Goal: Task Accomplishment & Management: Manage account settings

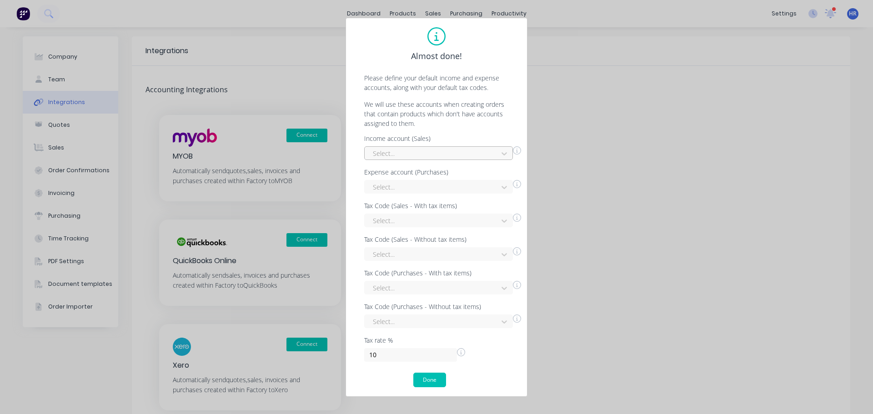
click at [435, 152] on div at bounding box center [432, 153] width 121 height 11
click at [411, 177] on div "Billable Expense Income" at bounding box center [438, 173] width 149 height 17
click at [403, 188] on div at bounding box center [432, 186] width 121 height 11
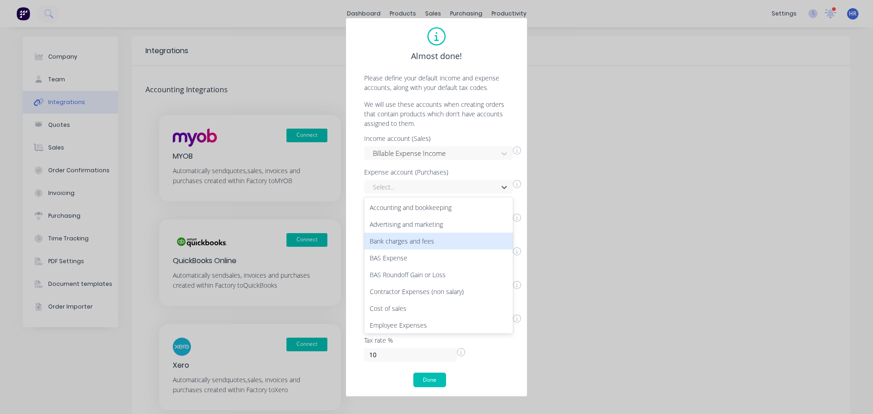
click at [417, 244] on div "Bank charges and fees" at bounding box center [438, 241] width 149 height 17
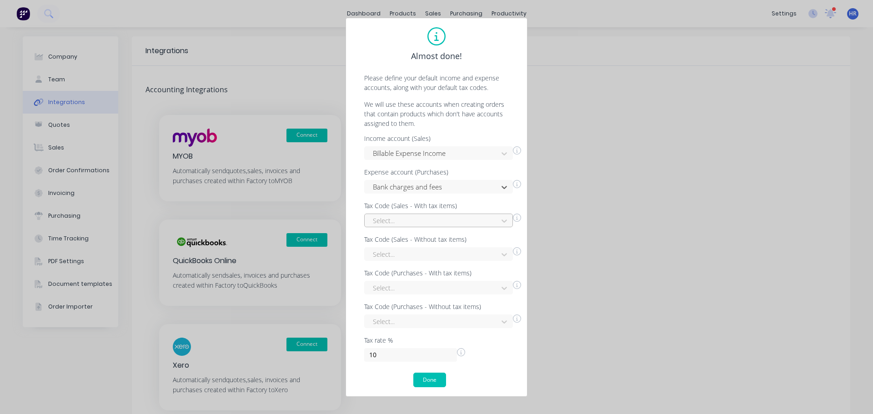
click at [424, 222] on div at bounding box center [432, 220] width 121 height 11
click at [410, 303] on div "GST free" at bounding box center [438, 308] width 149 height 17
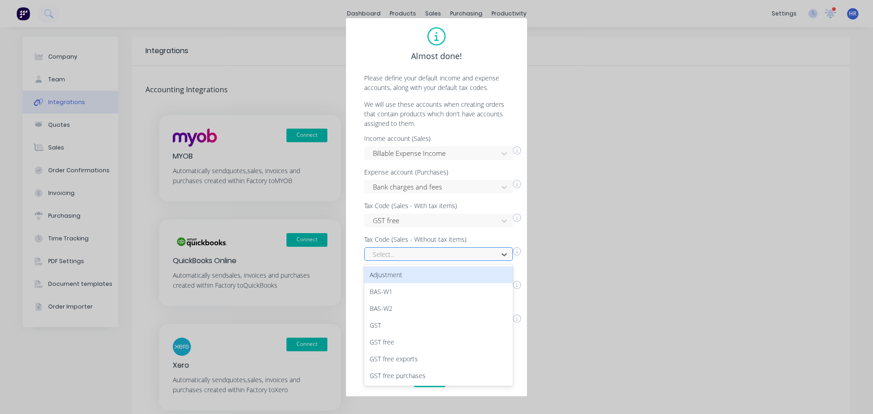
click at [449, 255] on div at bounding box center [432, 254] width 121 height 11
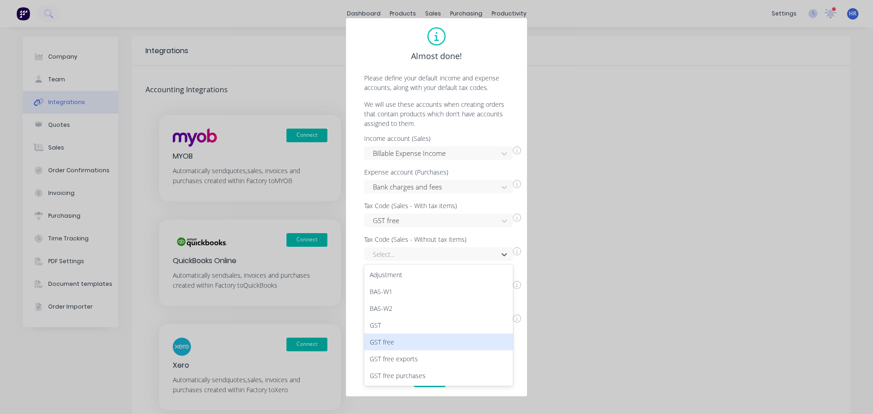
click at [436, 347] on div "GST free" at bounding box center [438, 342] width 149 height 17
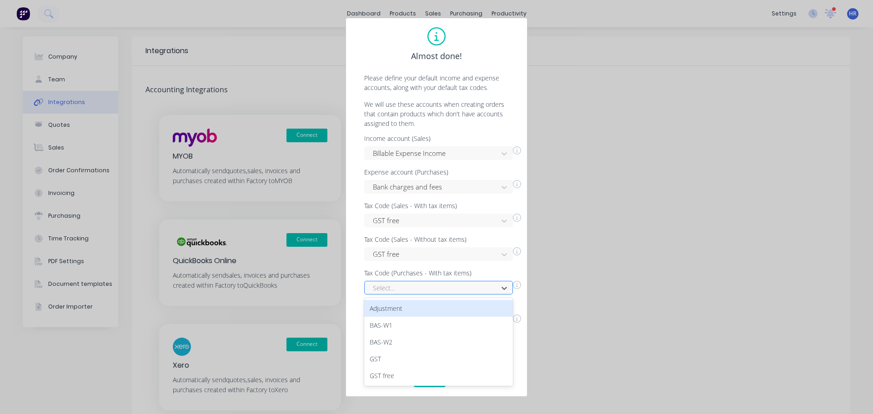
click at [462, 283] on div at bounding box center [432, 287] width 121 height 11
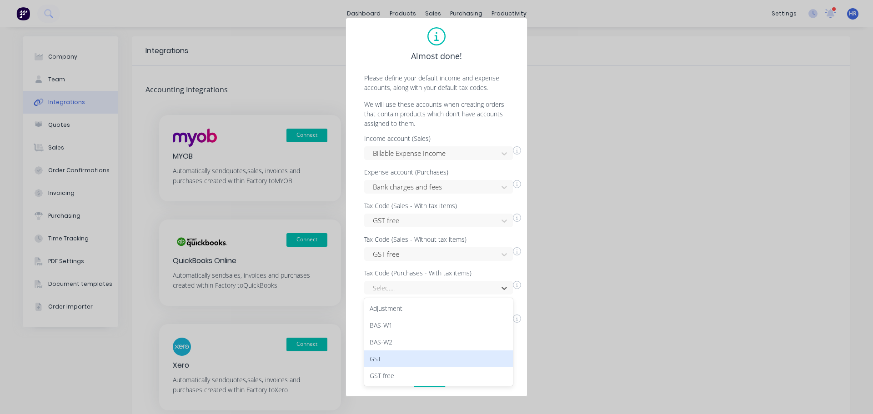
click at [412, 366] on div "GST" at bounding box center [438, 358] width 149 height 17
click at [424, 325] on div "Select..." at bounding box center [438, 322] width 149 height 14
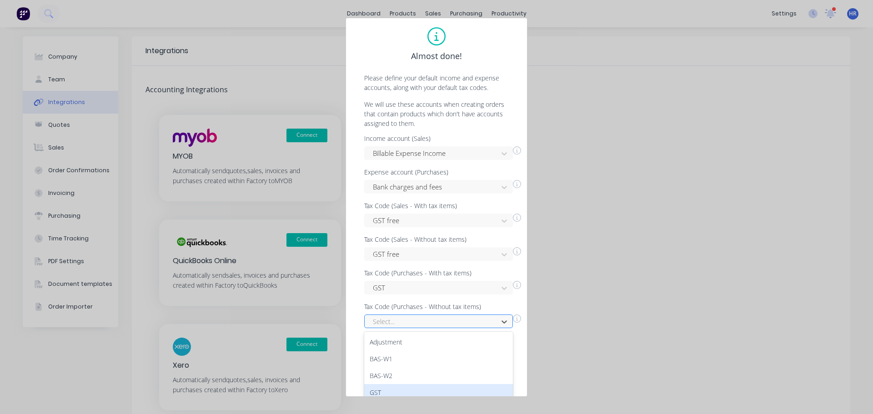
scroll to position [72, 0]
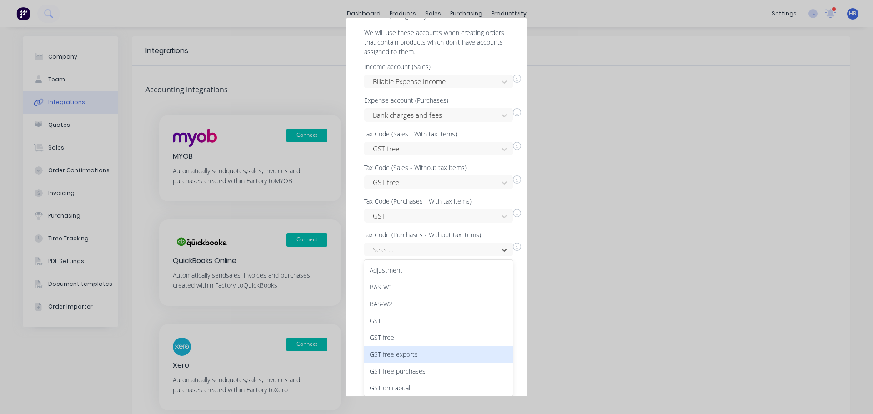
click at [410, 354] on div "GST free exports" at bounding box center [438, 354] width 149 height 17
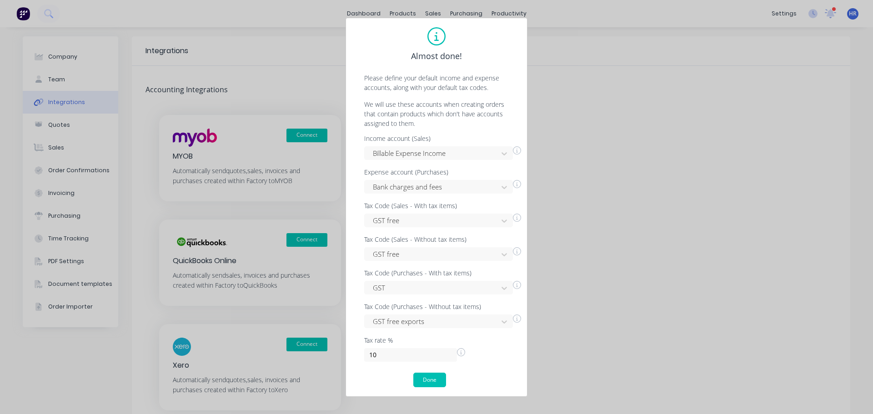
click at [435, 390] on div "Almost done! Please define your default income and expense accounts, along with…" at bounding box center [436, 207] width 182 height 379
click at [435, 389] on div "Almost done! Please define your default income and expense accounts, along with…" at bounding box center [436, 207] width 182 height 379
click at [437, 382] on button "Done" at bounding box center [429, 380] width 33 height 15
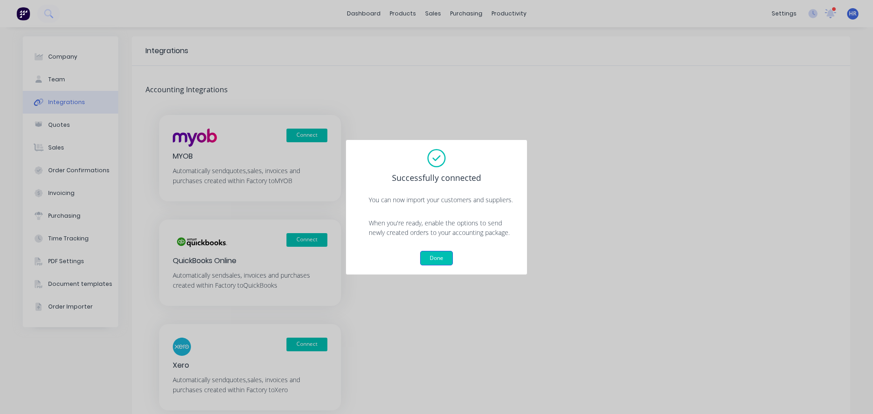
click at [440, 252] on button "Done" at bounding box center [436, 258] width 33 height 15
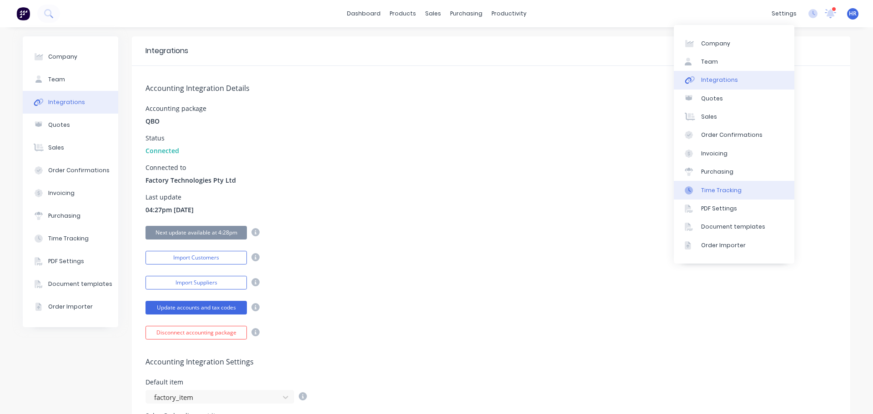
click at [732, 185] on link "Time Tracking" at bounding box center [734, 190] width 120 height 18
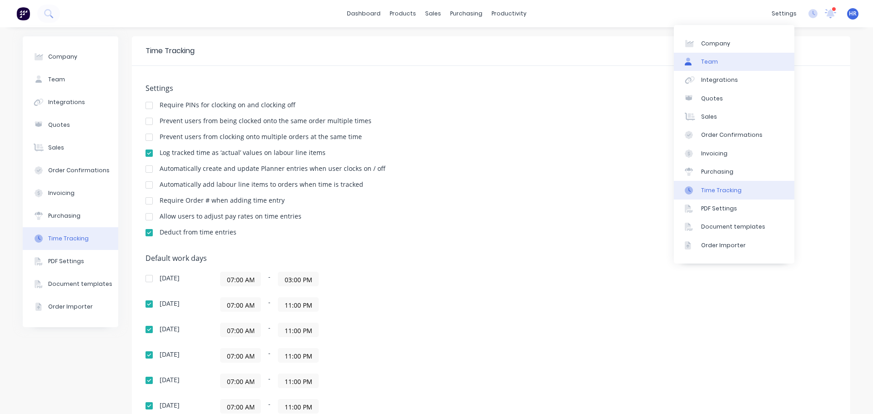
click at [725, 64] on link "Team" at bounding box center [734, 62] width 120 height 18
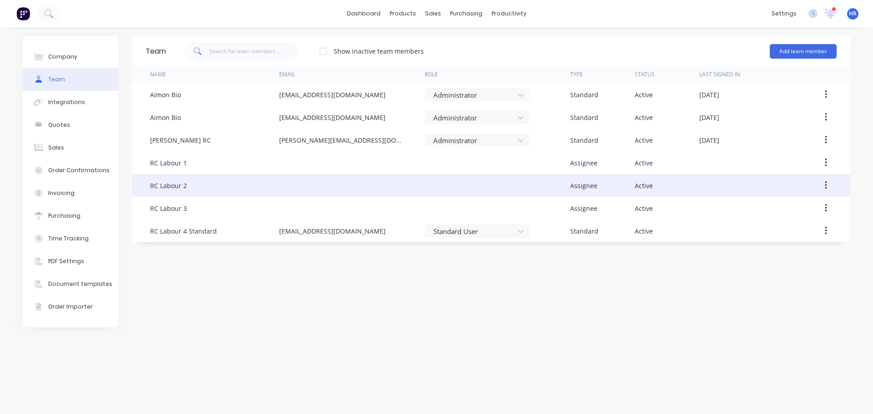
click at [830, 180] on button "button" at bounding box center [825, 185] width 21 height 16
click at [774, 203] on div "Edit" at bounding box center [793, 209] width 70 height 13
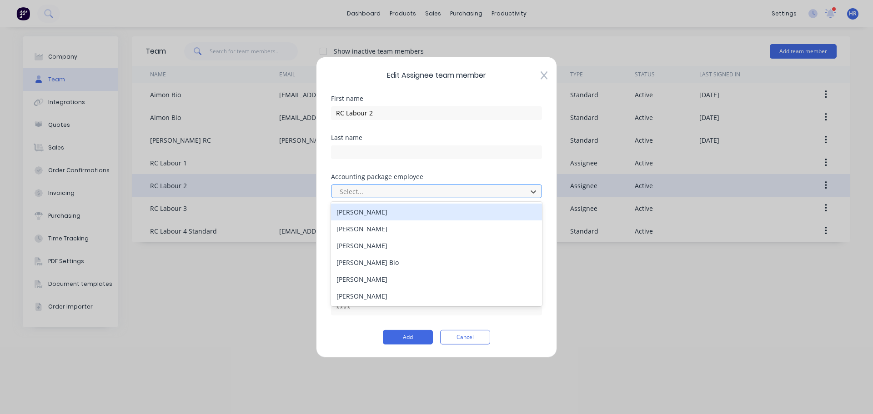
click at [368, 188] on div at bounding box center [431, 191] width 184 height 11
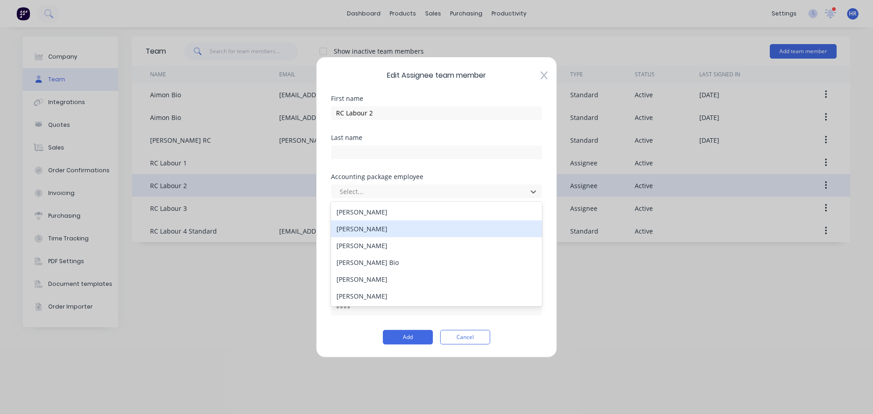
click at [406, 229] on div "Daniel Anderson" at bounding box center [436, 228] width 211 height 17
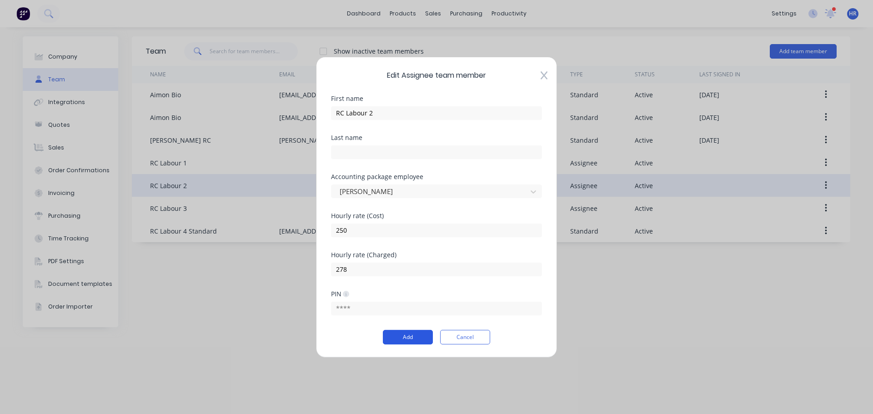
click at [407, 334] on button "Add" at bounding box center [408, 337] width 50 height 15
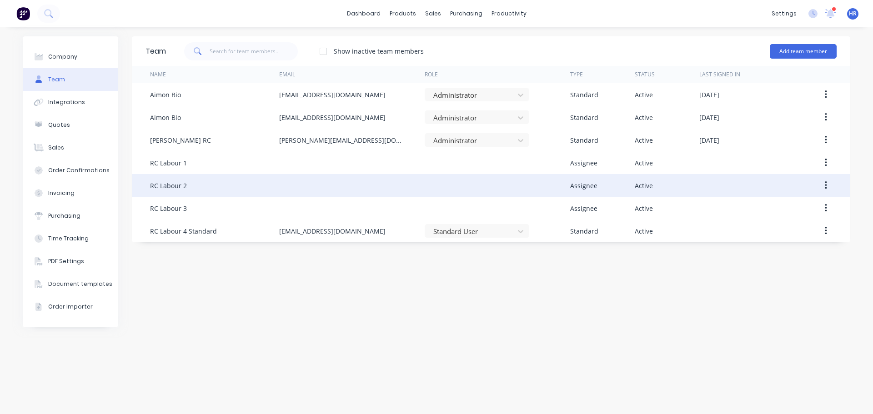
click at [824, 183] on button "button" at bounding box center [825, 185] width 21 height 16
click at [778, 206] on div "Edit" at bounding box center [793, 209] width 70 height 13
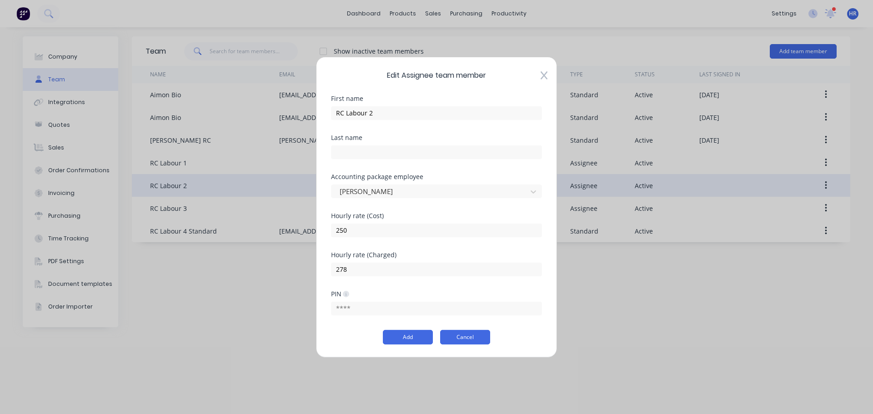
click at [463, 330] on button "Cancel" at bounding box center [465, 337] width 50 height 15
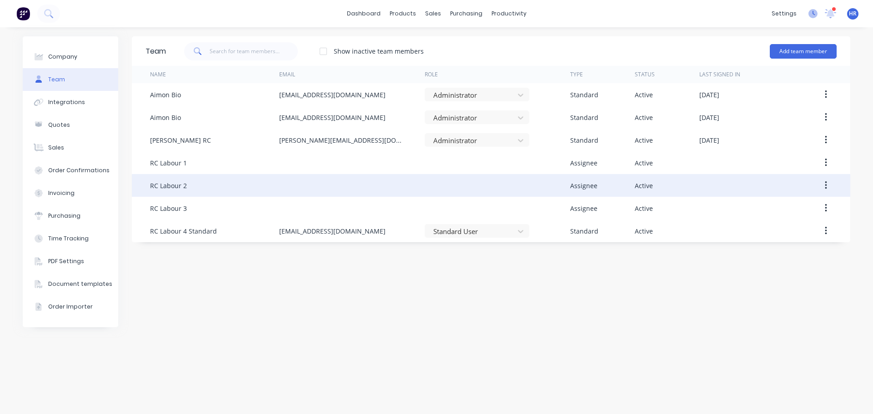
click at [814, 10] on icon at bounding box center [812, 13] width 9 height 9
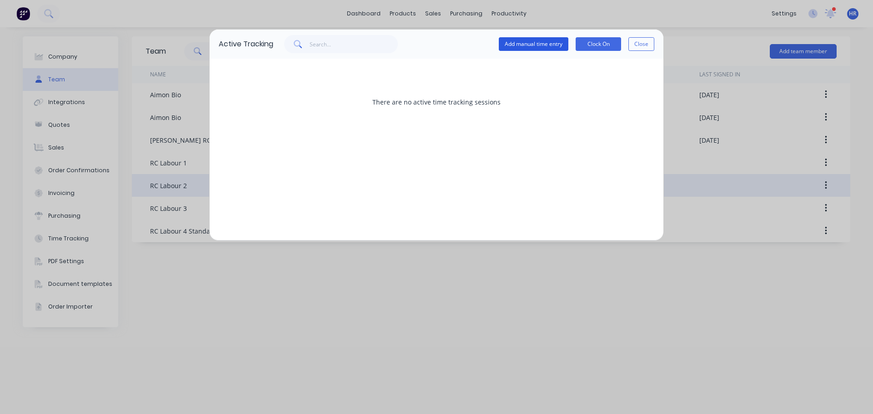
click at [516, 41] on button "Add manual time entry" at bounding box center [534, 44] width 70 height 14
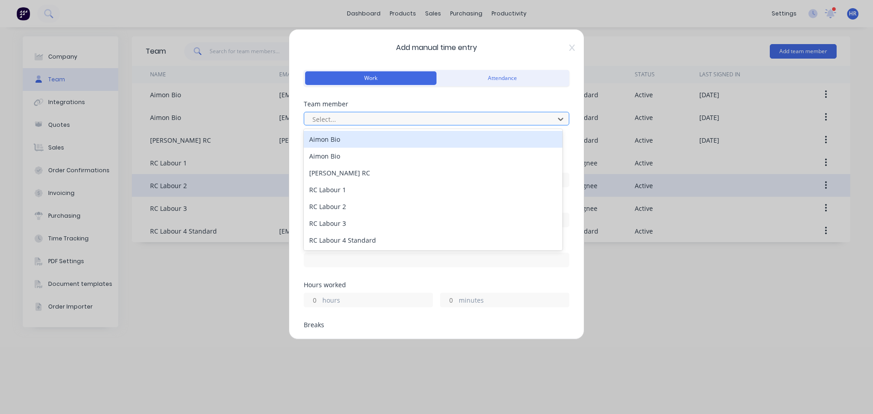
click at [377, 120] on div at bounding box center [430, 119] width 238 height 11
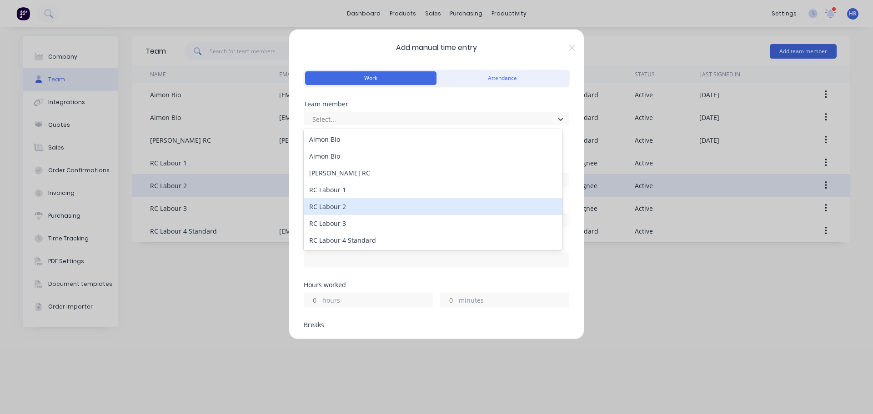
click at [394, 205] on div "RC Labour 2" at bounding box center [433, 206] width 259 height 17
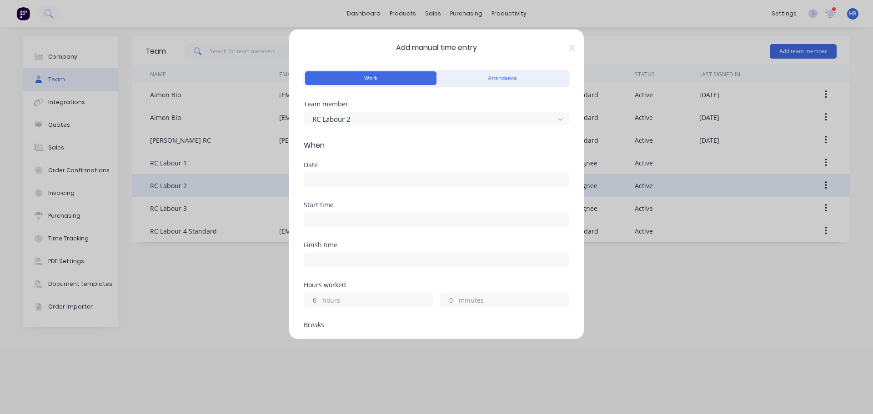
click at [387, 183] on input at bounding box center [436, 180] width 265 height 14
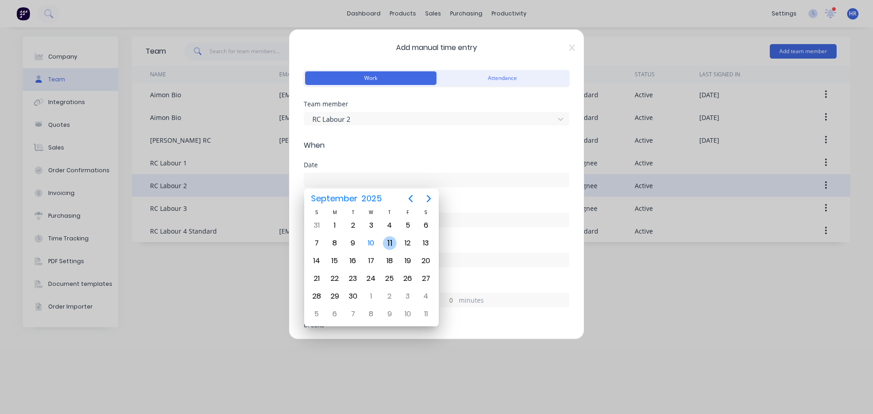
click at [390, 245] on div "11" at bounding box center [390, 243] width 14 height 14
type input "11/09/2025"
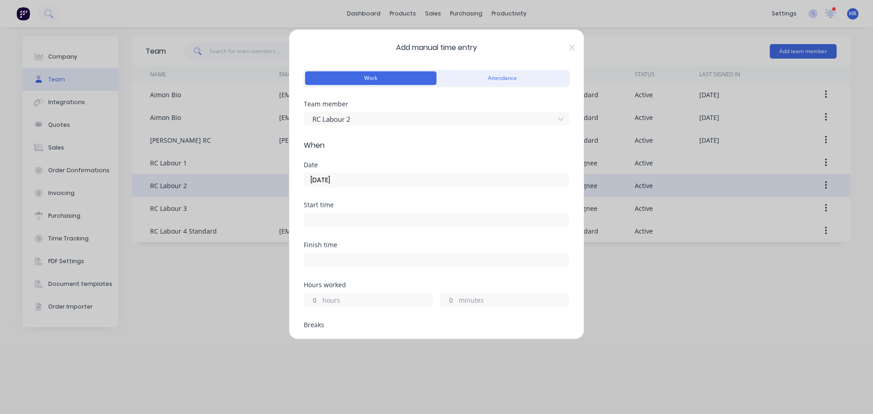
click at [329, 219] on input at bounding box center [436, 220] width 265 height 14
type input "02:40 PM"
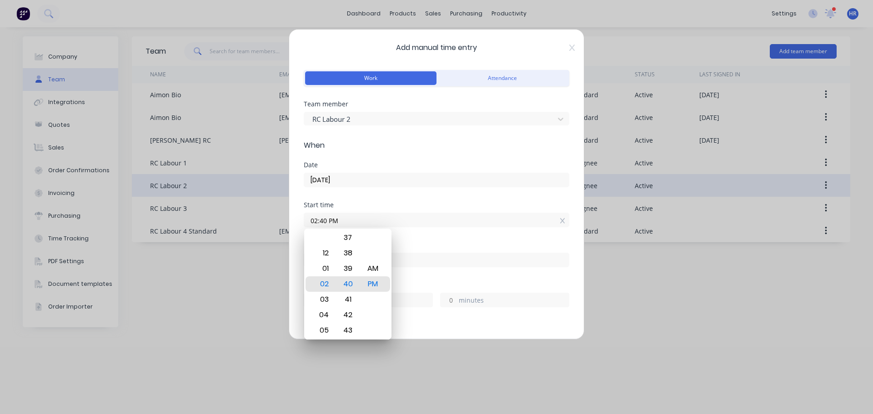
click at [423, 198] on div "Date 11/09/2025" at bounding box center [436, 182] width 265 height 40
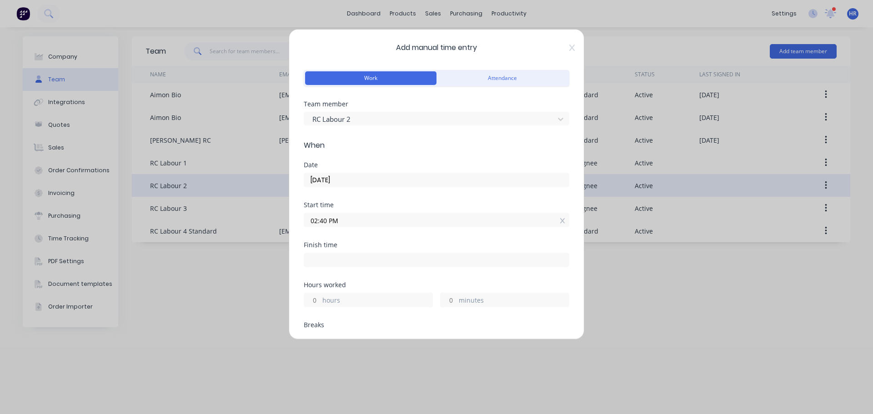
click at [446, 297] on input "minutes" at bounding box center [448, 300] width 16 height 14
type input "5"
type input "02:45 PM"
type input "0"
click at [507, 280] on div "Finish time 02:45 PM" at bounding box center [436, 262] width 265 height 40
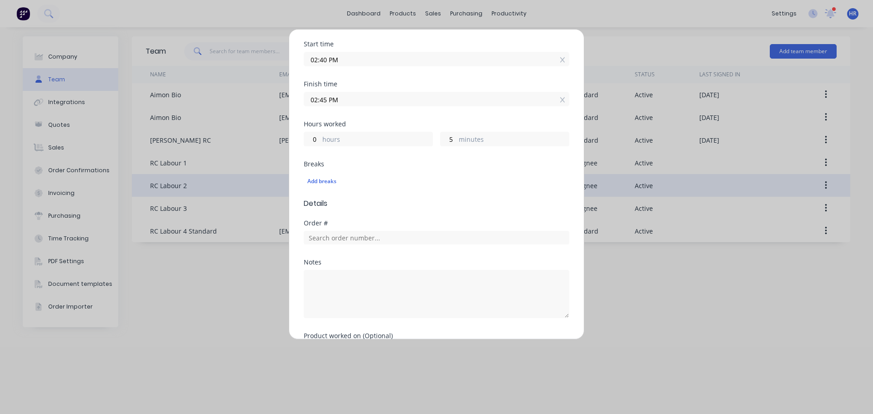
scroll to position [252, 0]
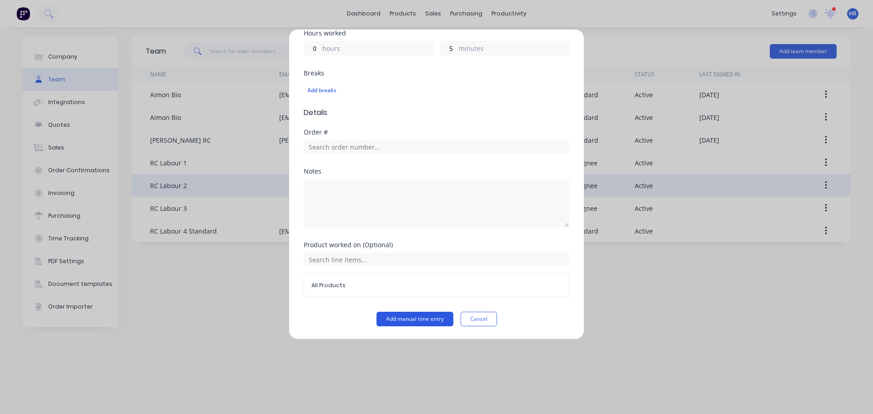
click at [412, 320] on button "Add manual time entry" at bounding box center [414, 319] width 77 height 15
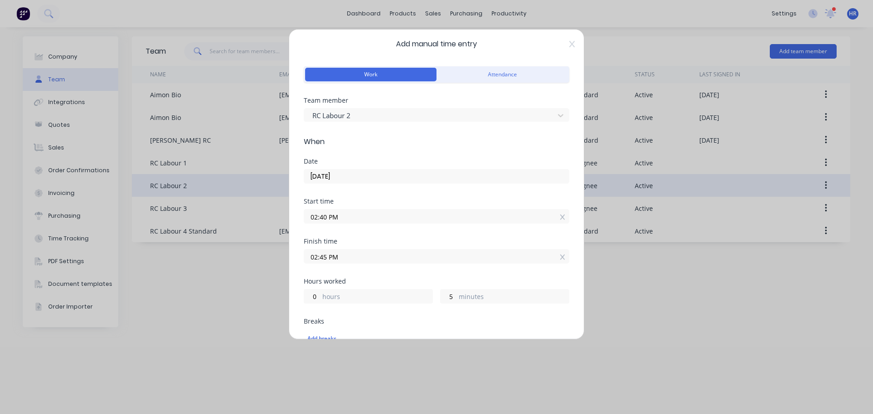
scroll to position [0, 0]
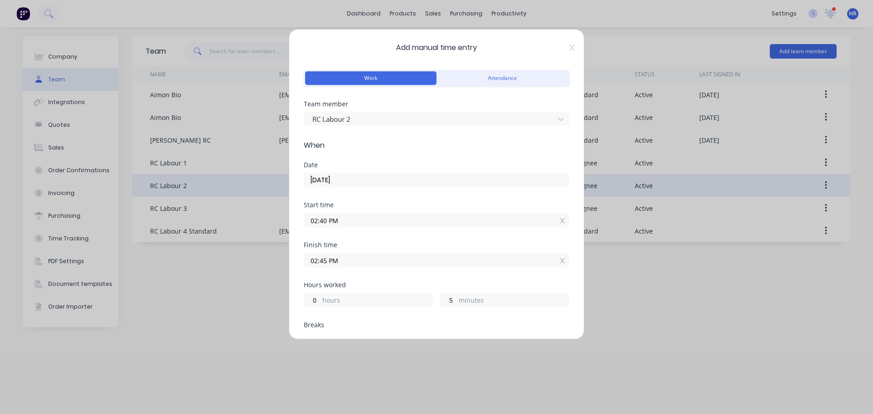
click at [452, 150] on span "When" at bounding box center [436, 145] width 265 height 11
click at [354, 151] on form "Work Attendance Team member RC Labour 2 When Date 11/09/2025 Start time 02:40 P…" at bounding box center [436, 323] width 265 height 510
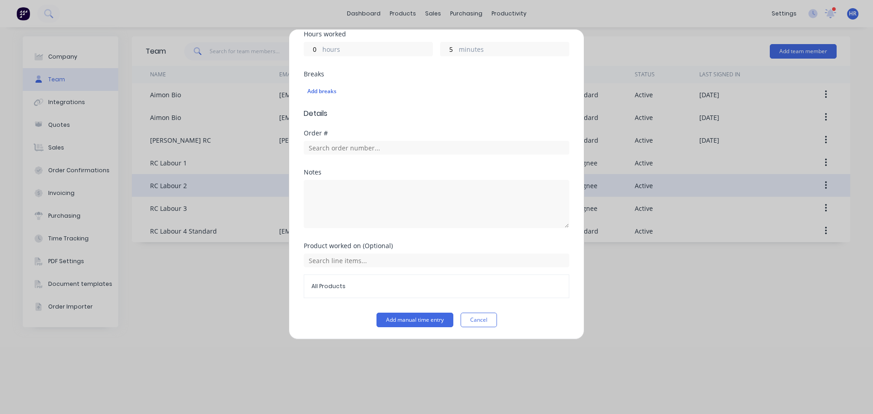
scroll to position [252, 0]
click at [404, 314] on button "Add manual time entry" at bounding box center [414, 319] width 77 height 15
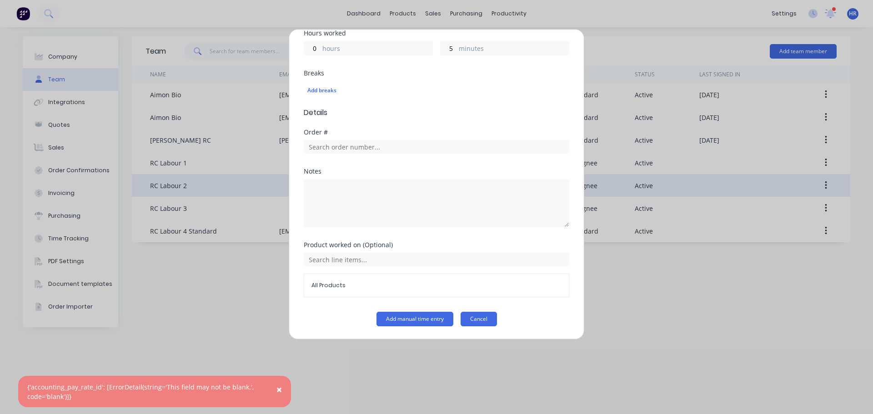
click at [483, 314] on button "Cancel" at bounding box center [478, 319] width 36 height 15
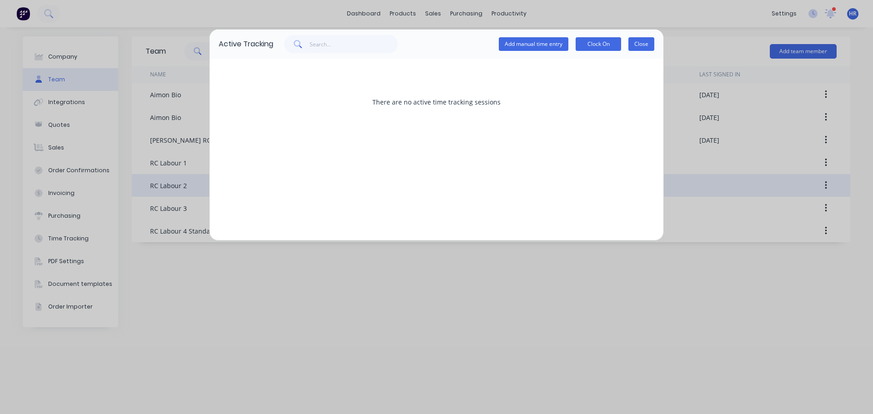
click at [637, 43] on button "Close" at bounding box center [641, 44] width 26 height 14
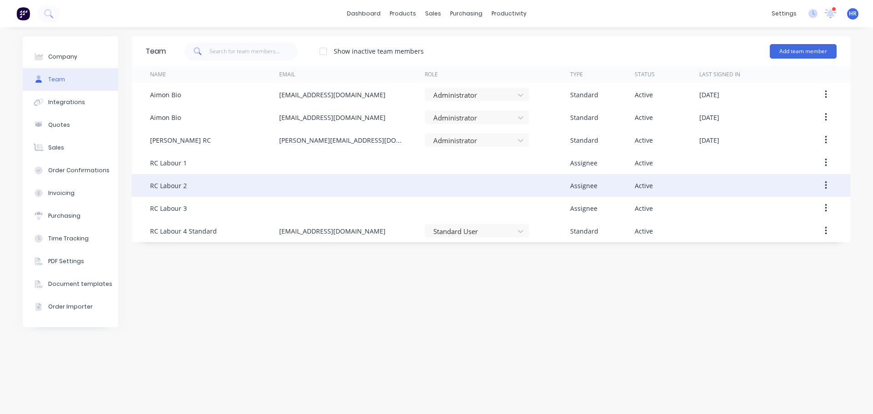
click at [606, 325] on div "Team Show inactive team members Add team member Name Email Role Type Status Las…" at bounding box center [491, 220] width 718 height 369
click at [832, 184] on button "button" at bounding box center [825, 185] width 21 height 16
click at [792, 212] on div "Edit" at bounding box center [793, 209] width 70 height 13
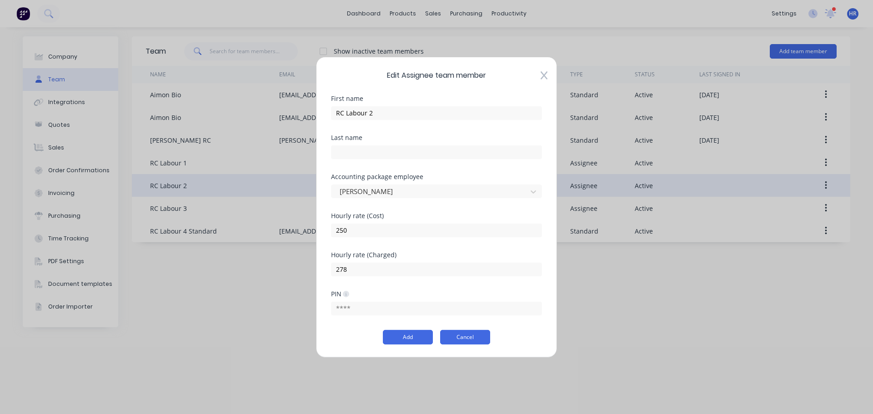
click at [472, 340] on button "Cancel" at bounding box center [465, 337] width 50 height 15
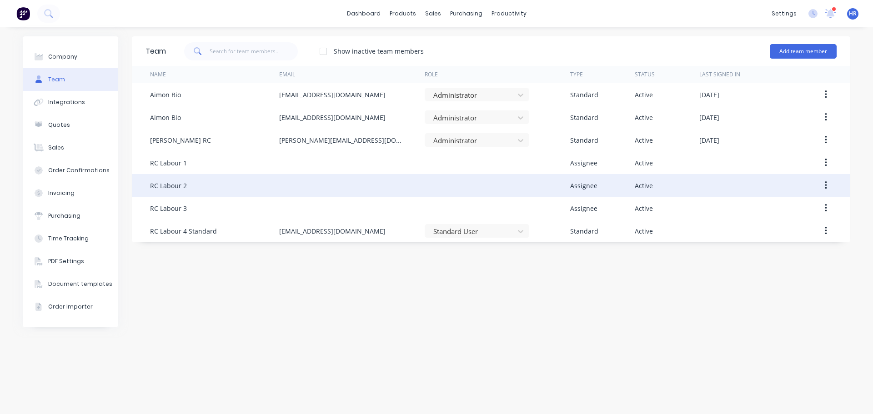
click at [821, 182] on button "button" at bounding box center [825, 185] width 21 height 16
click at [778, 207] on div "Edit" at bounding box center [793, 209] width 70 height 13
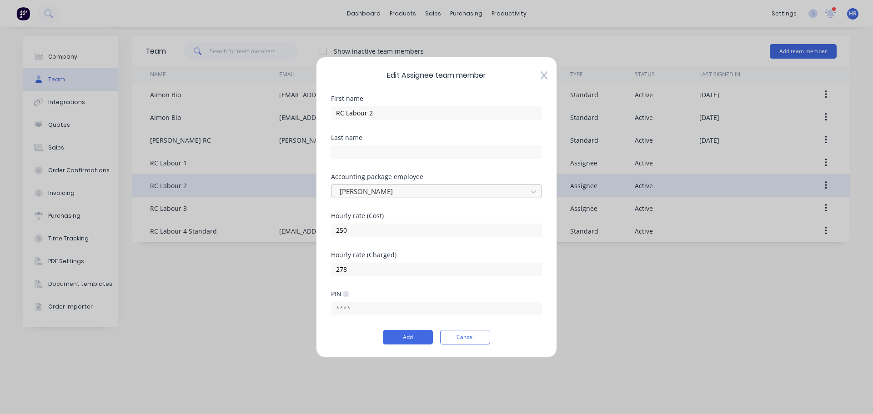
click at [393, 190] on div at bounding box center [431, 191] width 184 height 11
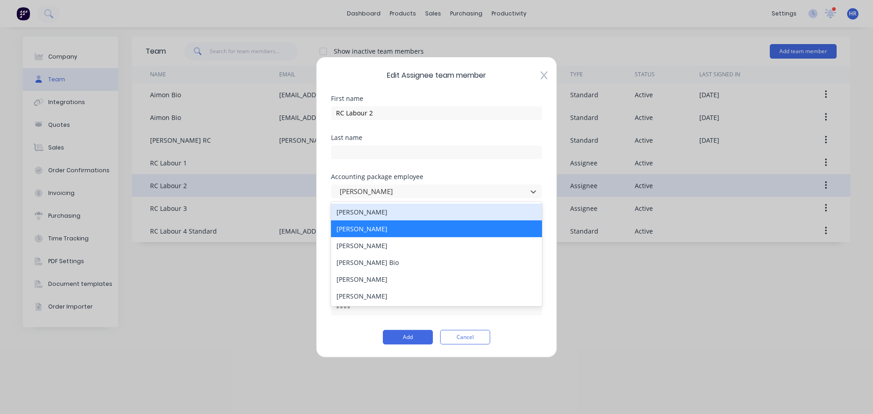
click at [390, 216] on div "Alice Johnson" at bounding box center [436, 211] width 211 height 17
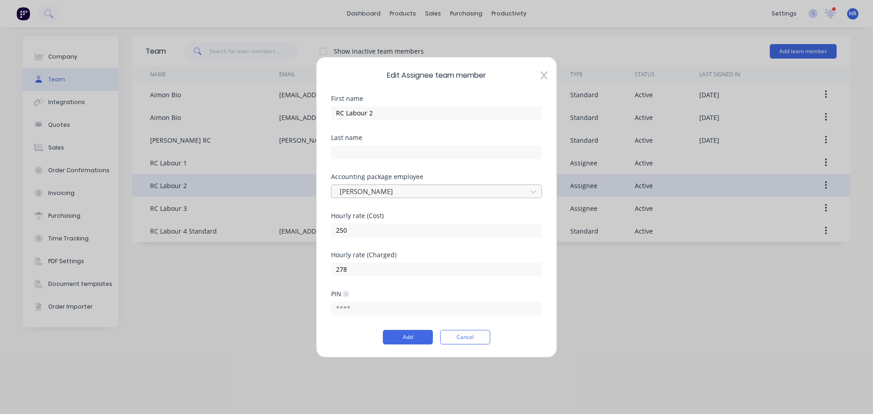
click at [449, 189] on div at bounding box center [431, 191] width 184 height 11
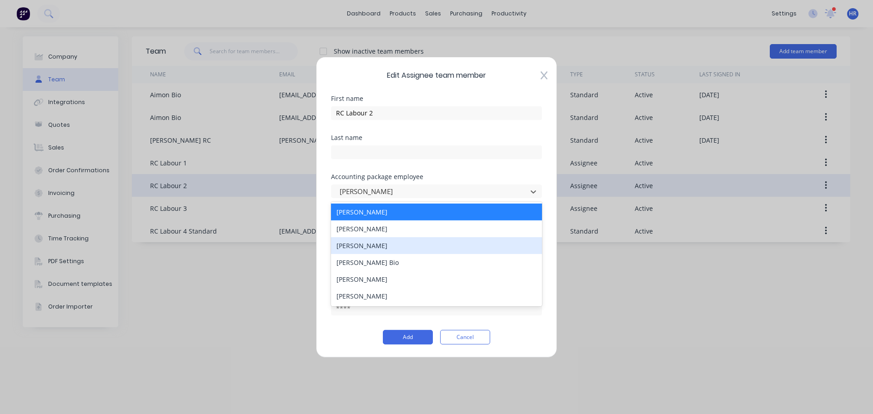
click at [412, 249] on div "Haris Deo" at bounding box center [436, 245] width 211 height 17
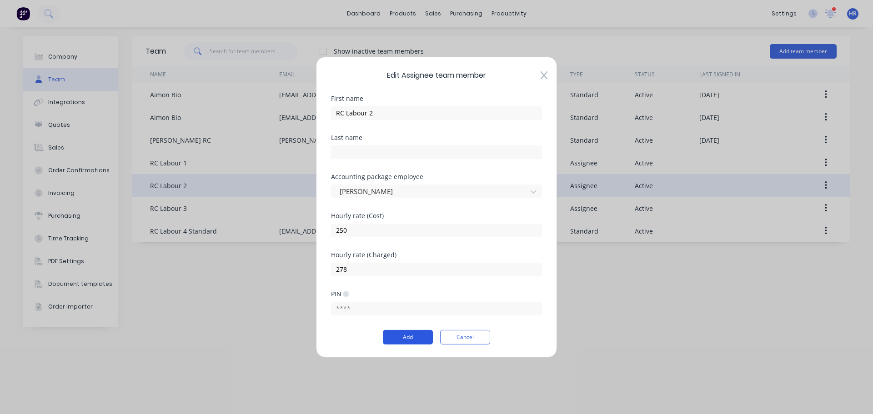
click at [397, 333] on button "Add" at bounding box center [408, 337] width 50 height 15
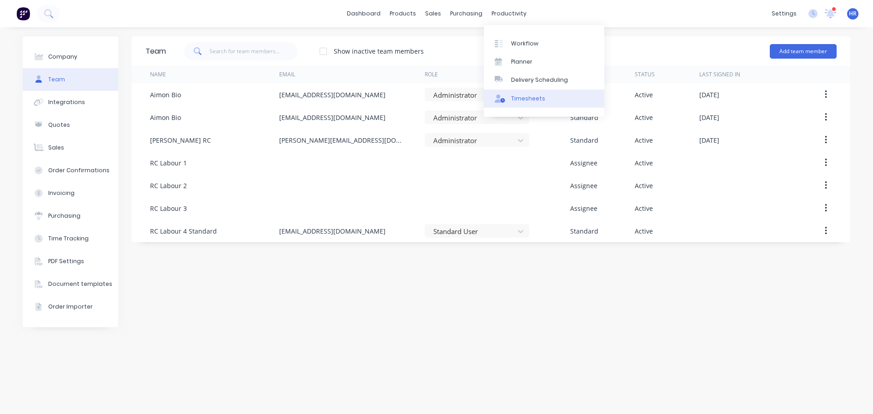
click at [529, 98] on div "Timesheets" at bounding box center [528, 99] width 34 height 8
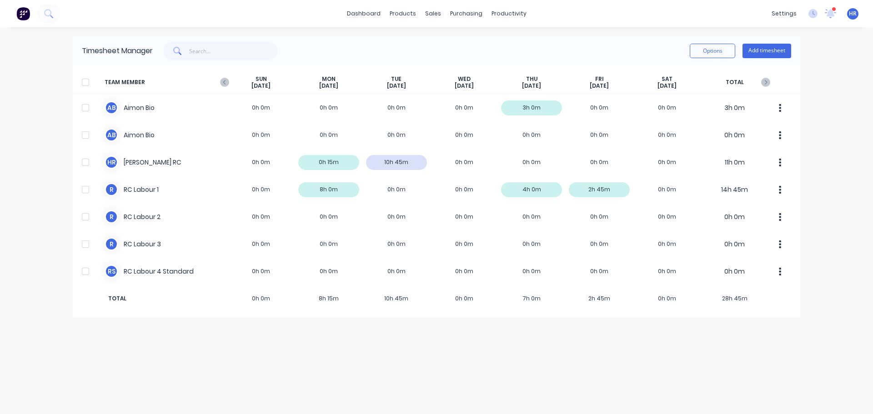
click at [294, 53] on div "Options Add timesheet" at bounding box center [472, 51] width 638 height 18
click at [854, 13] on span "HR" at bounding box center [853, 14] width 8 height 8
click at [835, 180] on div "dashboard products sales purchasing productivity dashboard products Product Cat…" at bounding box center [436, 207] width 873 height 414
click at [280, 57] on div "Options Add timesheet" at bounding box center [472, 51] width 638 height 18
click at [810, 10] on icon at bounding box center [812, 13] width 9 height 9
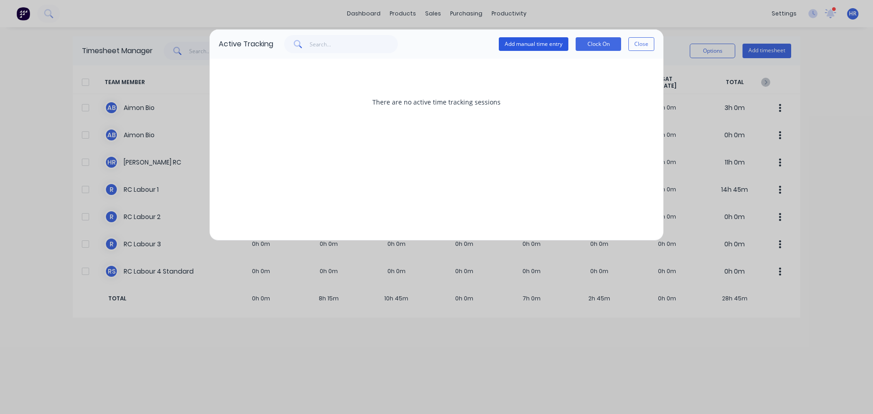
click at [528, 40] on button "Add manual time entry" at bounding box center [534, 44] width 70 height 14
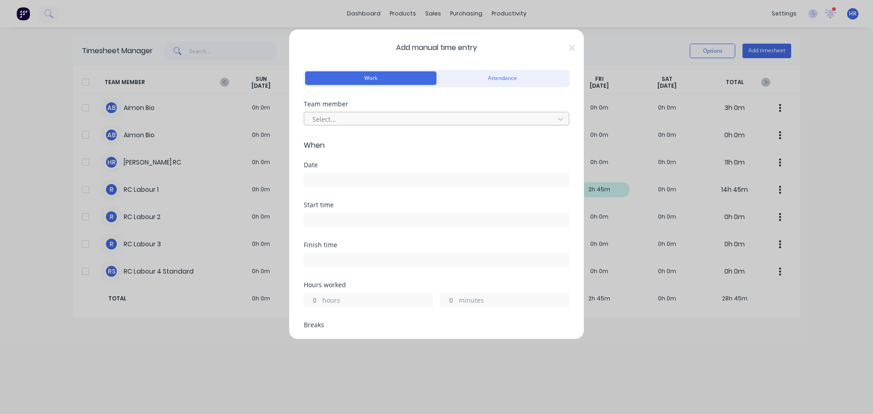
click at [380, 115] on div at bounding box center [430, 119] width 238 height 11
click at [47, 131] on div "Add manual time entry Work Attendance Team member Select... When Date Start tim…" at bounding box center [436, 207] width 873 height 414
click at [569, 47] on icon at bounding box center [571, 47] width 5 height 7
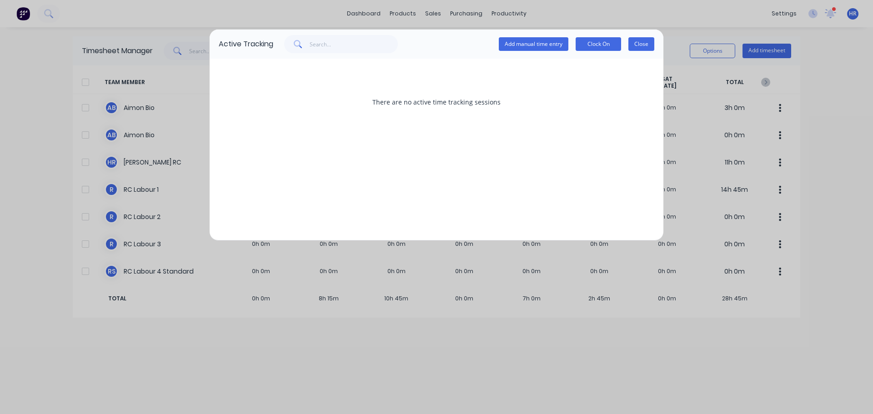
click at [642, 43] on button "Close" at bounding box center [641, 44] width 26 height 14
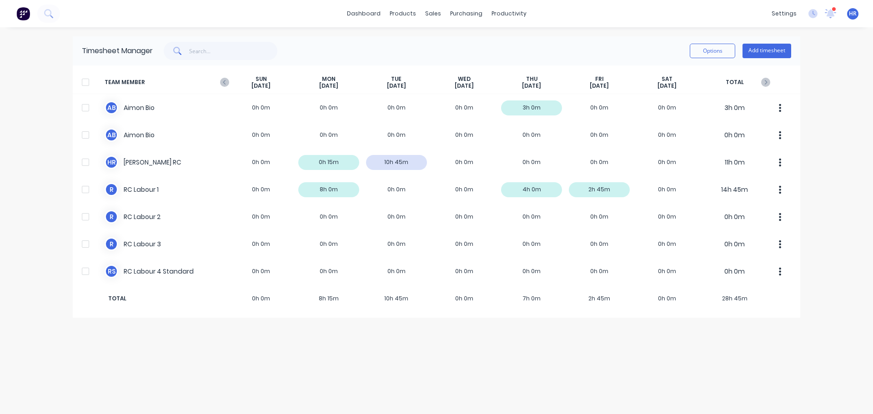
click at [289, 50] on div "Options Add timesheet" at bounding box center [472, 51] width 638 height 18
click at [313, 50] on div "Options Add timesheet" at bounding box center [472, 51] width 638 height 18
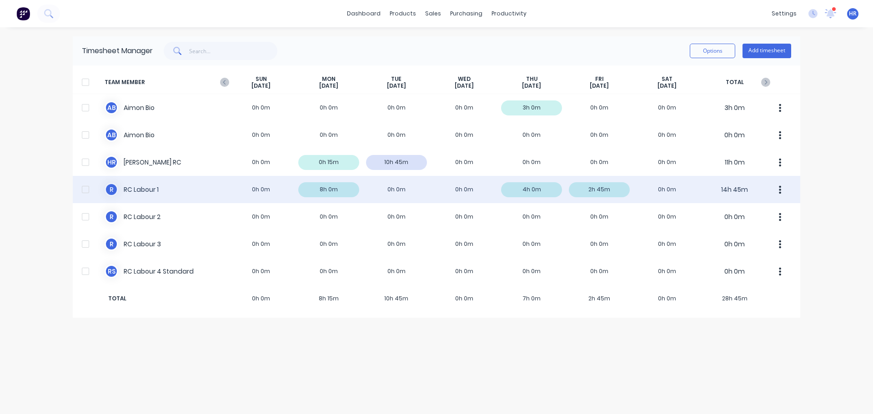
click at [176, 183] on div "R RC Labour 1 0h 0m 8h 0m 0h 0m 0h 0m 4h 0m 2h 45m 0h 0m 14h 45m" at bounding box center [436, 189] width 727 height 27
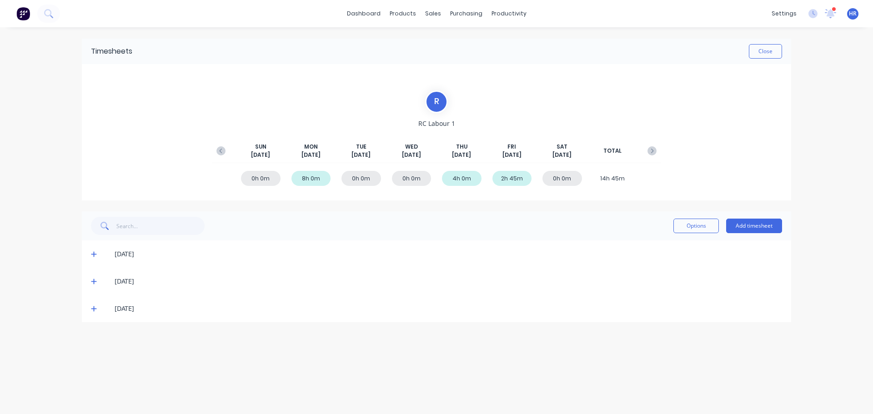
click at [96, 257] on span at bounding box center [95, 254] width 9 height 9
click at [100, 257] on div "08/09/25" at bounding box center [441, 254] width 682 height 10
click at [94, 256] on span at bounding box center [95, 254] width 9 height 9
click at [765, 50] on button "Close" at bounding box center [765, 51] width 33 height 15
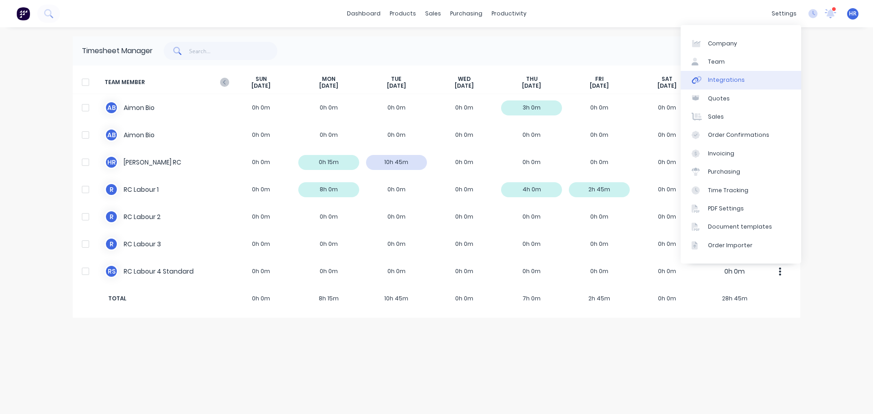
click at [720, 86] on link "Integrations" at bounding box center [740, 80] width 120 height 18
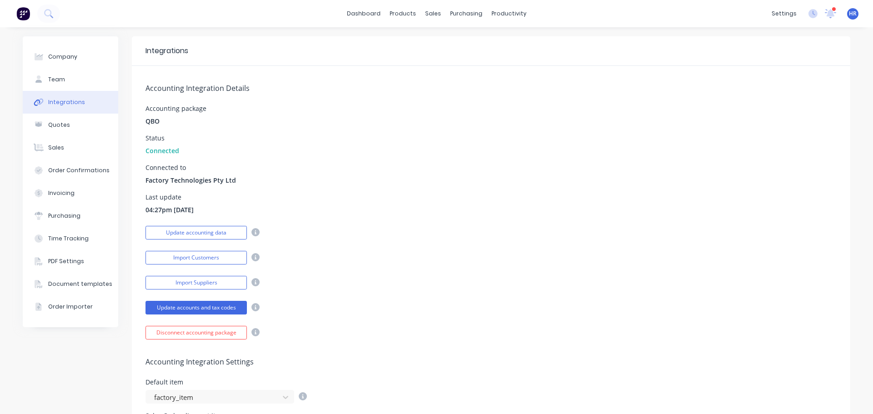
click at [455, 241] on div "Accounting Integration Details Accounting package QBO Status Connected Connecte…" at bounding box center [491, 203] width 718 height 274
click at [377, 18] on link "dashboard" at bounding box center [363, 14] width 43 height 14
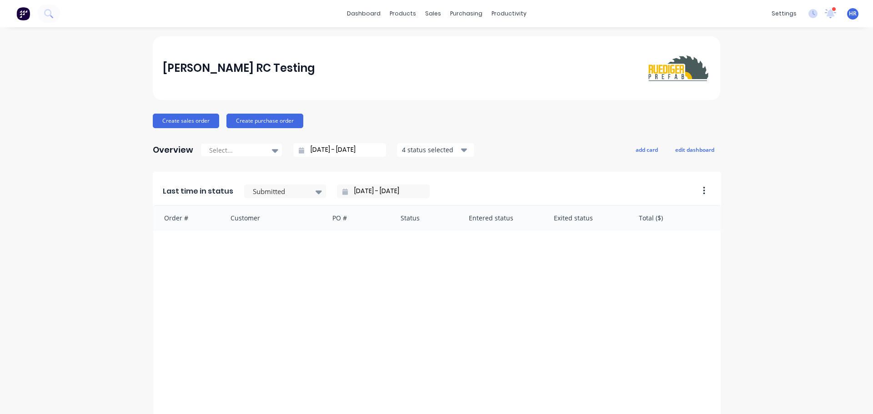
click at [637, 25] on div "dashboard products sales purchasing productivity dashboard products Product Cat…" at bounding box center [436, 13] width 873 height 27
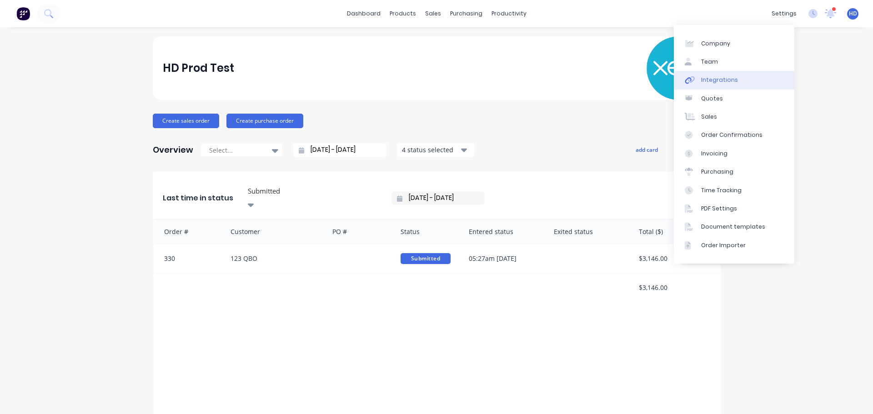
click at [737, 84] on link "Integrations" at bounding box center [734, 80] width 120 height 18
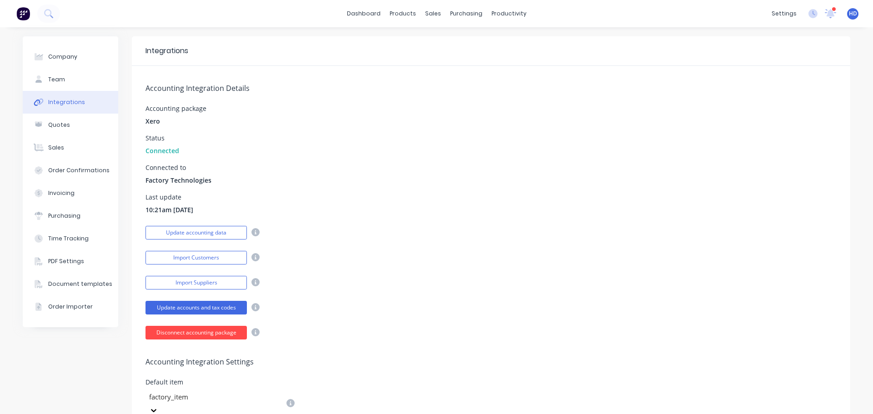
click at [224, 335] on button "Disconnect accounting package" at bounding box center [195, 333] width 101 height 14
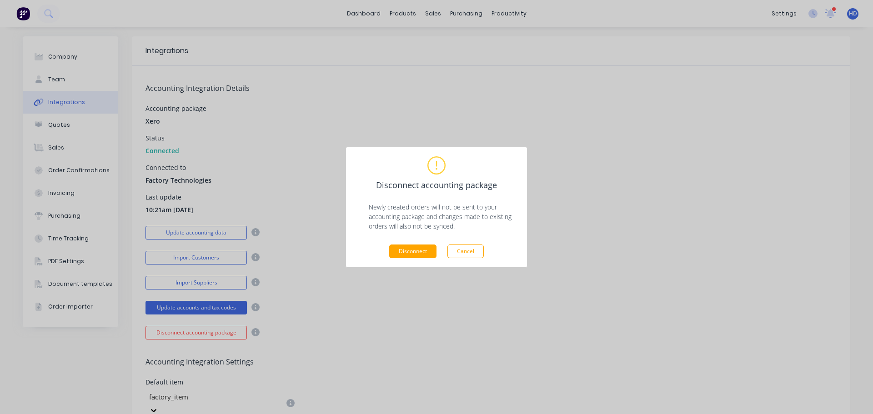
click at [423, 259] on div "Disconnect accounting package Newly created orders will not be sent to your acc…" at bounding box center [436, 207] width 182 height 121
click at [423, 254] on button "Disconnect" at bounding box center [412, 252] width 47 height 14
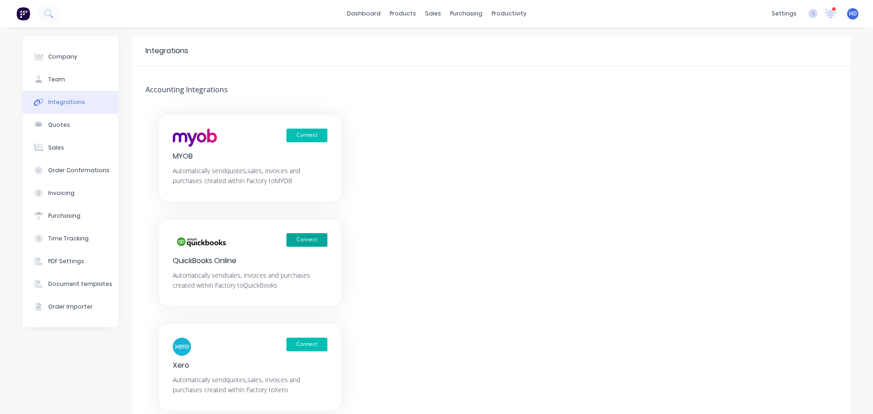
click at [316, 236] on button "Connect" at bounding box center [306, 240] width 41 height 14
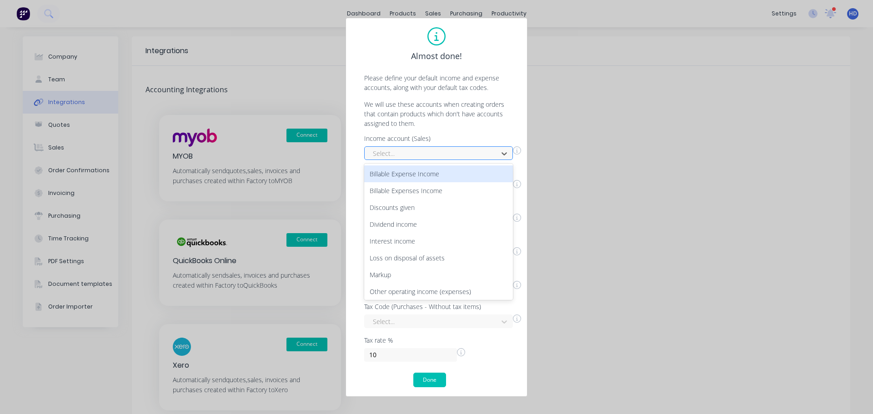
click at [426, 155] on div at bounding box center [432, 153] width 121 height 11
click at [427, 179] on div "Billable Expense Income" at bounding box center [438, 173] width 149 height 17
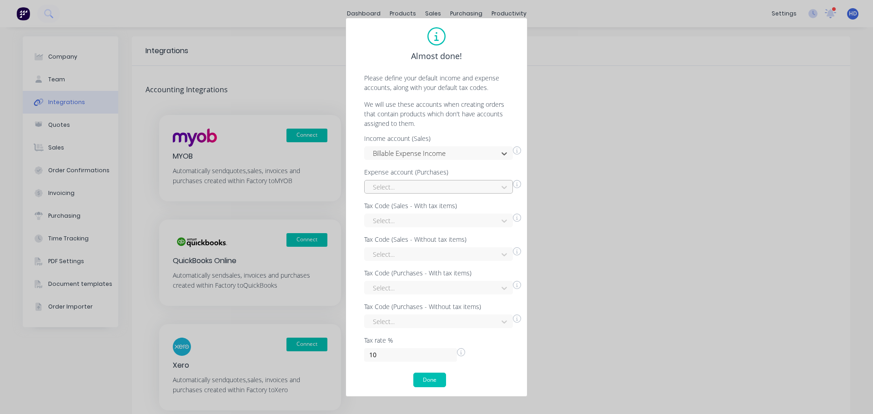
click at [407, 190] on div at bounding box center [432, 186] width 121 height 11
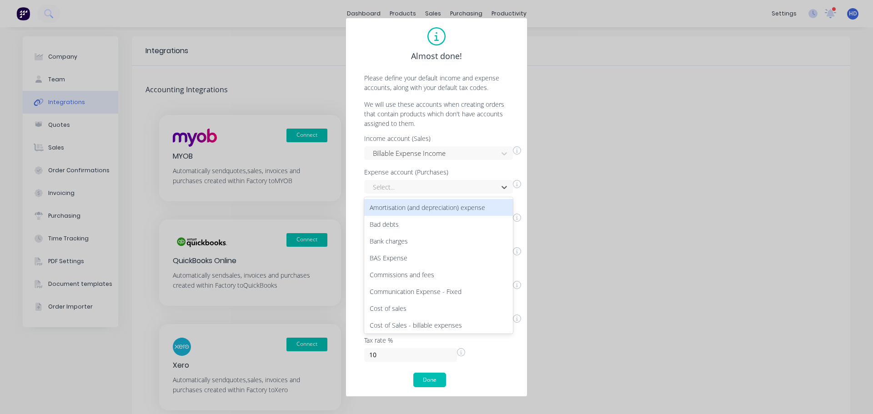
click at [408, 206] on div "Amortisation (and depreciation) expense" at bounding box center [438, 207] width 149 height 17
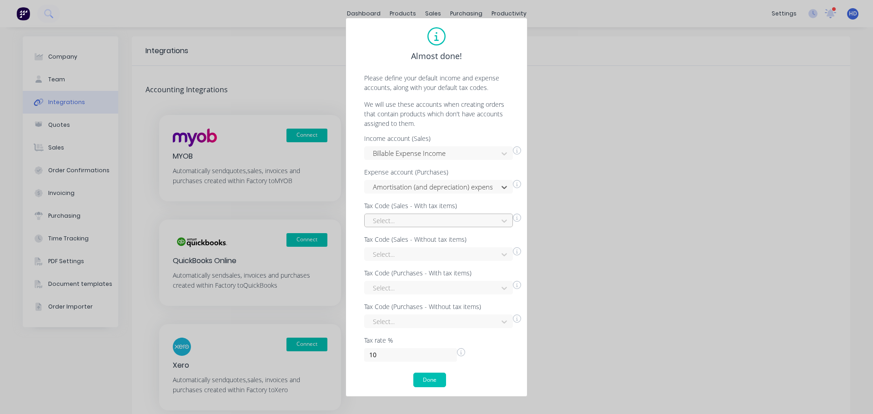
click at [400, 219] on div at bounding box center [432, 220] width 121 height 11
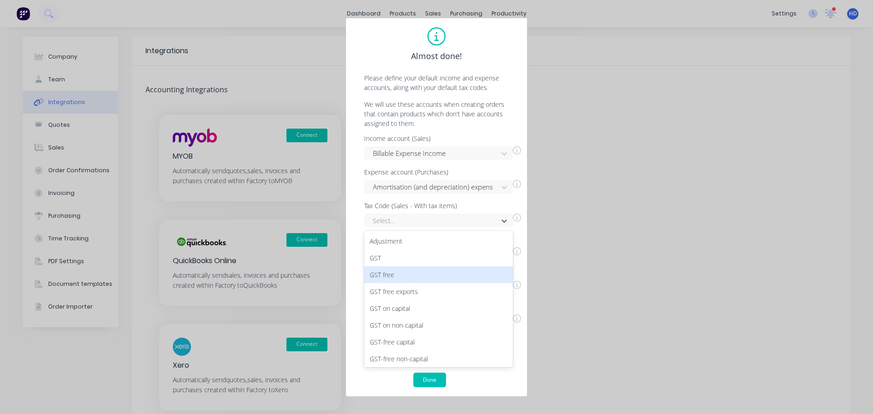
click at [399, 274] on div "GST free" at bounding box center [438, 274] width 149 height 17
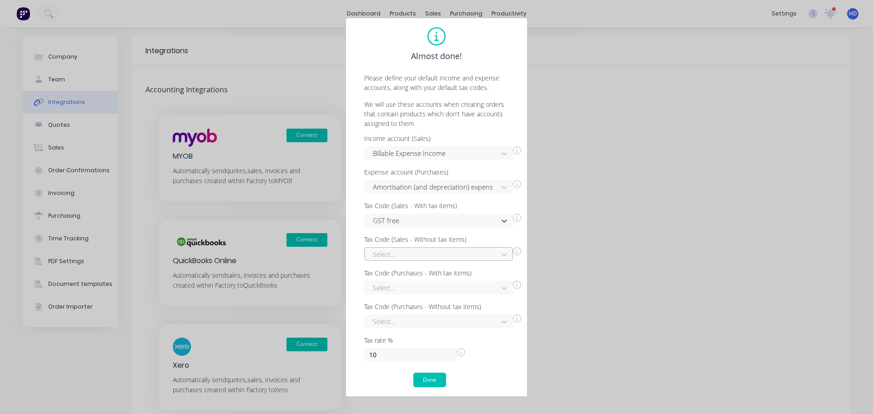
click at [432, 253] on div at bounding box center [432, 254] width 121 height 11
click at [415, 307] on div "GST free" at bounding box center [438, 308] width 149 height 17
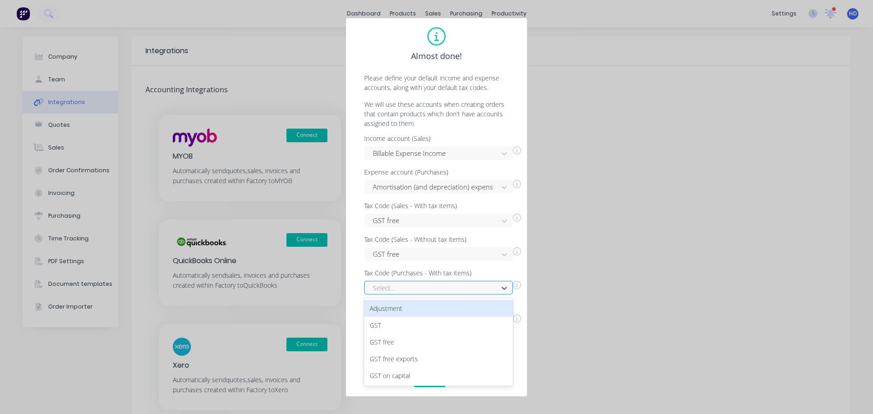
click at [430, 287] on div at bounding box center [432, 287] width 121 height 11
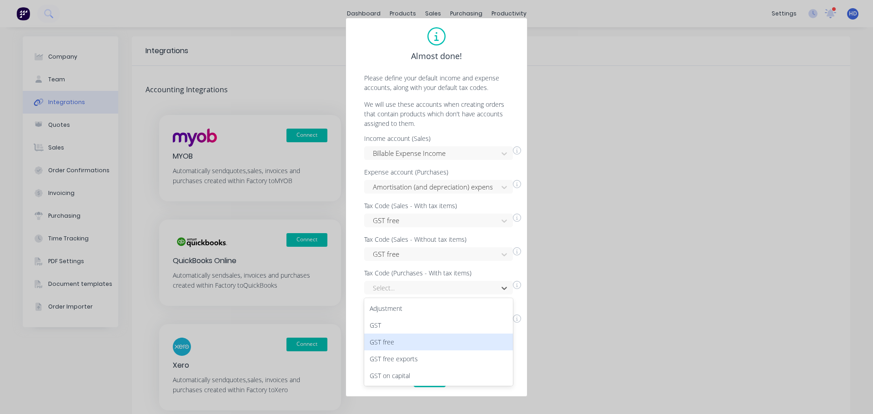
click at [408, 340] on div "GST free" at bounding box center [438, 342] width 149 height 17
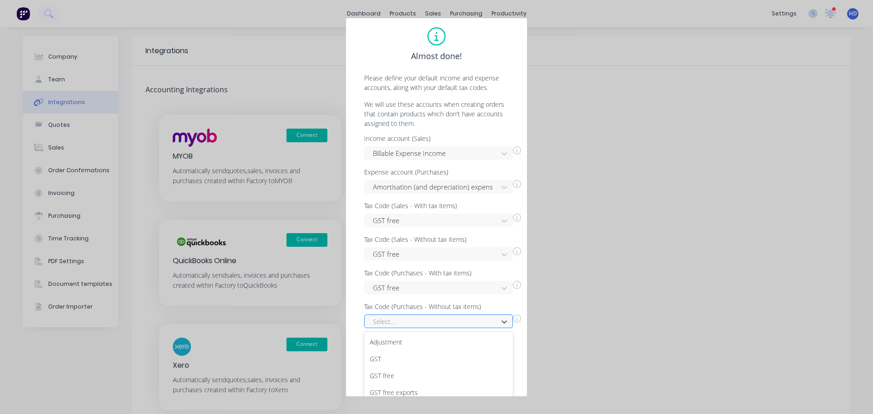
click at [429, 326] on div "9 results available. Use Up and Down to choose options, press Enter to select t…" at bounding box center [438, 322] width 149 height 14
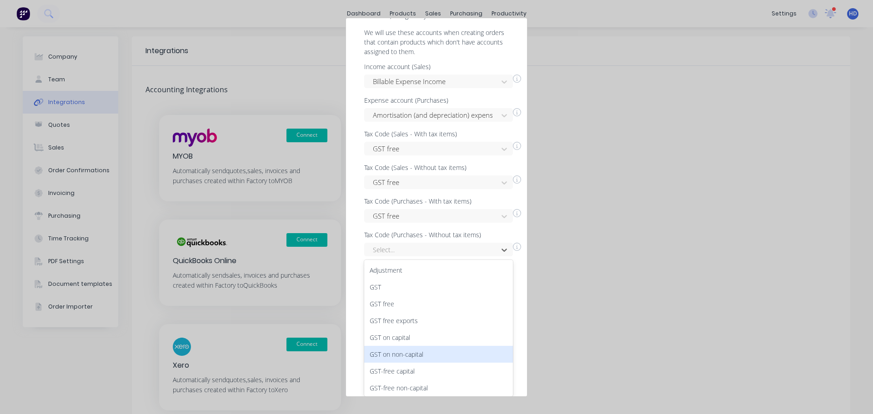
click at [418, 346] on div "GST on non-capital" at bounding box center [438, 354] width 149 height 17
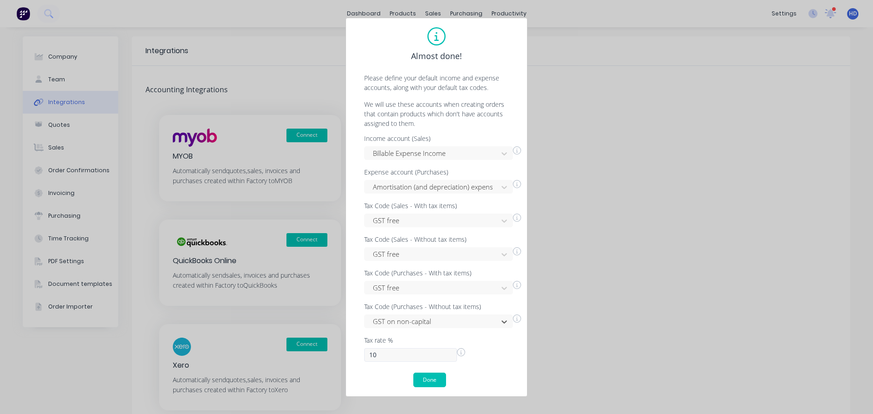
scroll to position [0, 0]
click at [426, 386] on button "Done" at bounding box center [429, 380] width 33 height 15
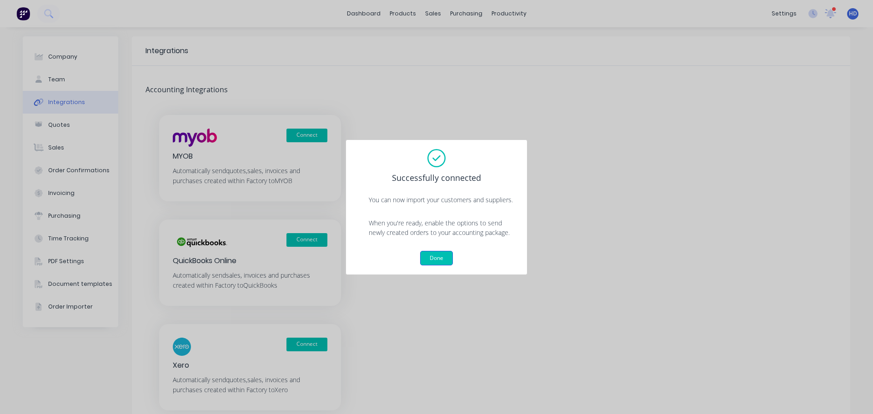
click at [435, 254] on button "Done" at bounding box center [436, 258] width 33 height 15
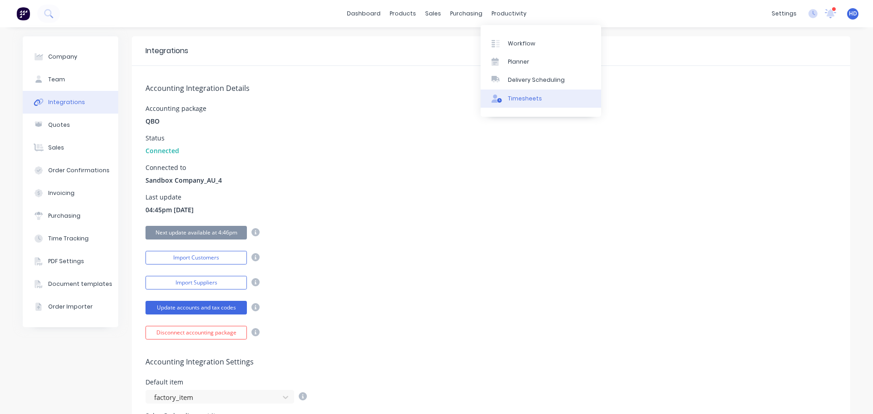
click at [522, 100] on div "Timesheets" at bounding box center [525, 99] width 34 height 8
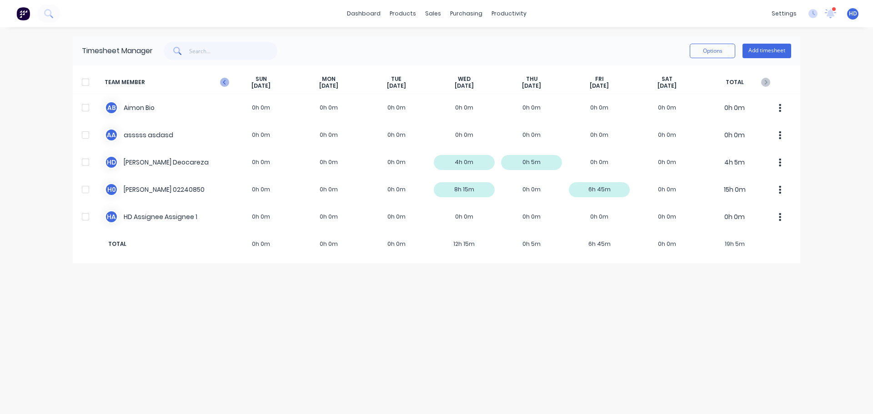
click at [226, 82] on icon "button" at bounding box center [224, 82] width 9 height 9
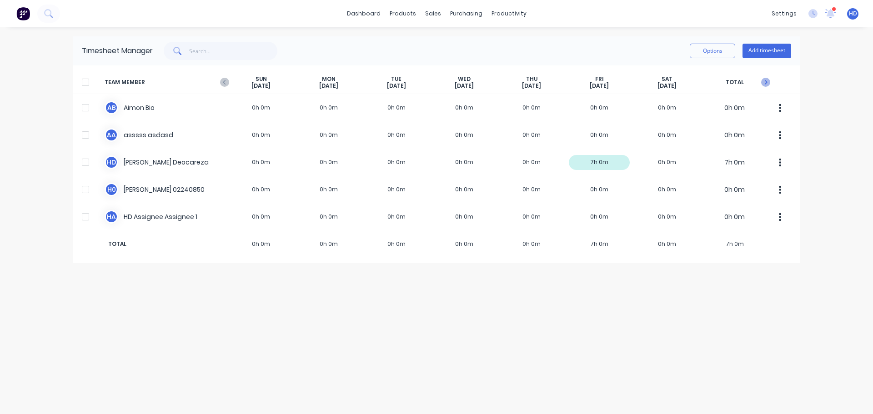
click at [767, 84] on icon "button" at bounding box center [765, 82] width 9 height 9
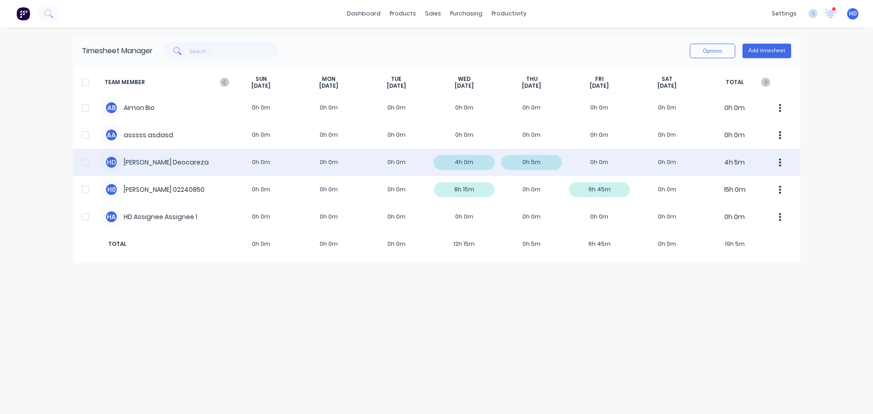
click at [180, 160] on div "H D Harry Deocareza 0h 0m 0h 0m 0h 0m 4h 0m 0h 5m 0h 0m 0h 0m 4h 5m" at bounding box center [436, 162] width 727 height 27
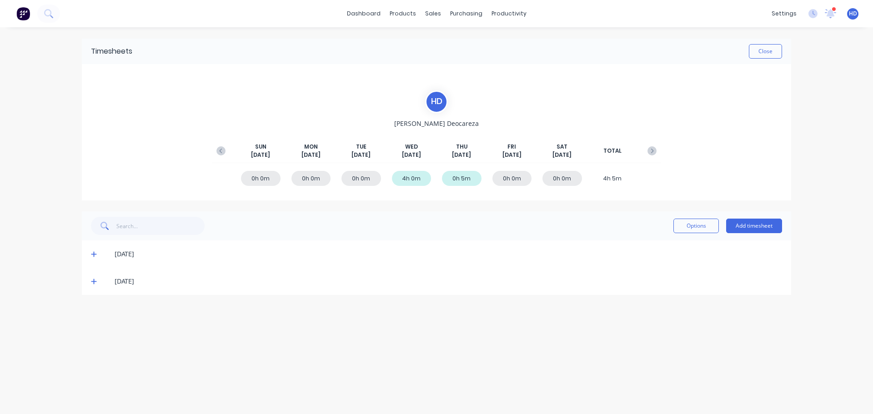
click at [96, 250] on span at bounding box center [95, 254] width 9 height 9
click at [92, 365] on icon at bounding box center [94, 364] width 6 height 6
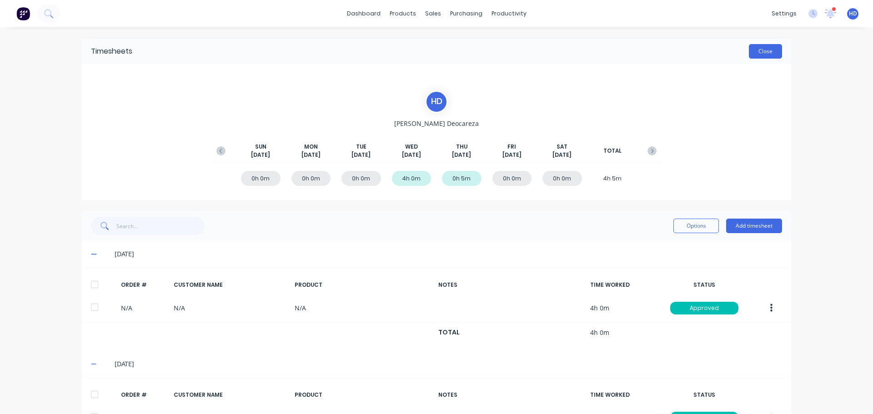
click at [758, 46] on button "Close" at bounding box center [765, 51] width 33 height 15
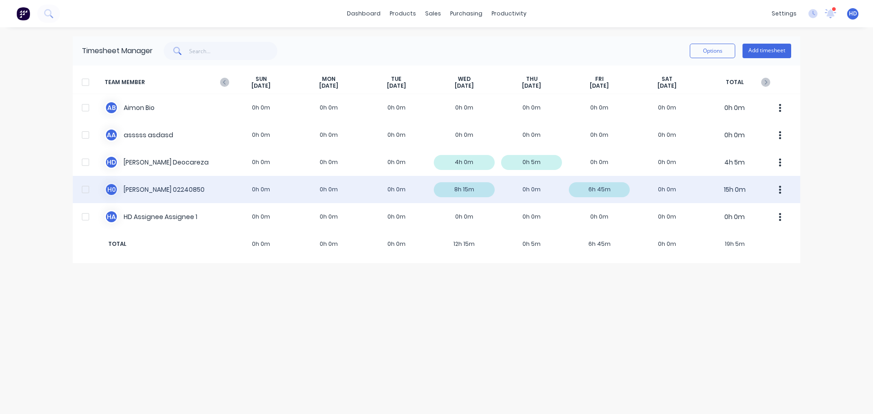
click at [161, 190] on div "H 0 Harry 02240850 0h 0m 0h 0m 0h 0m 8h 15m 0h 0m 6h 45m 0h 0m 15h 0m" at bounding box center [436, 189] width 727 height 27
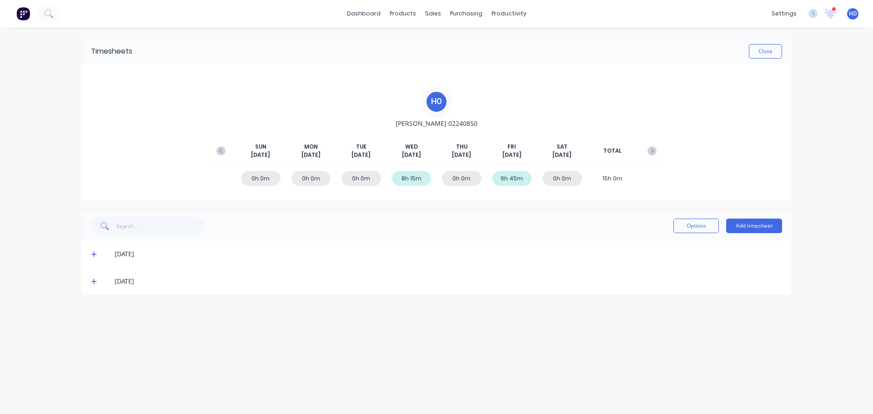
click at [88, 252] on div "[DATE]" at bounding box center [436, 253] width 709 height 27
click at [97, 250] on span at bounding box center [95, 254] width 9 height 9
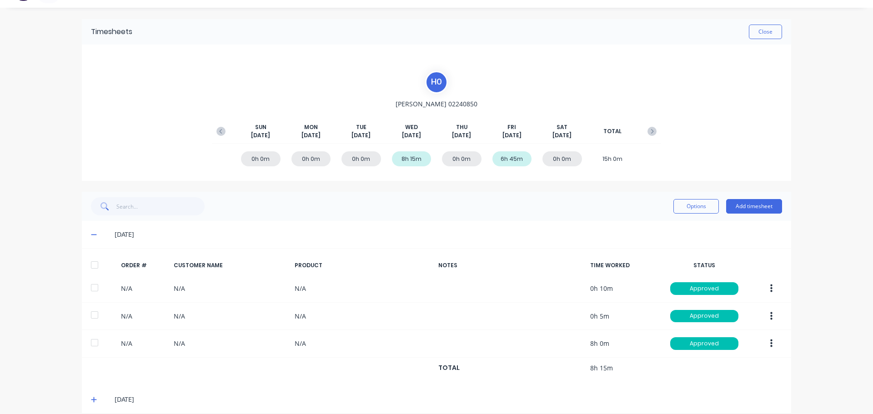
scroll to position [30, 0]
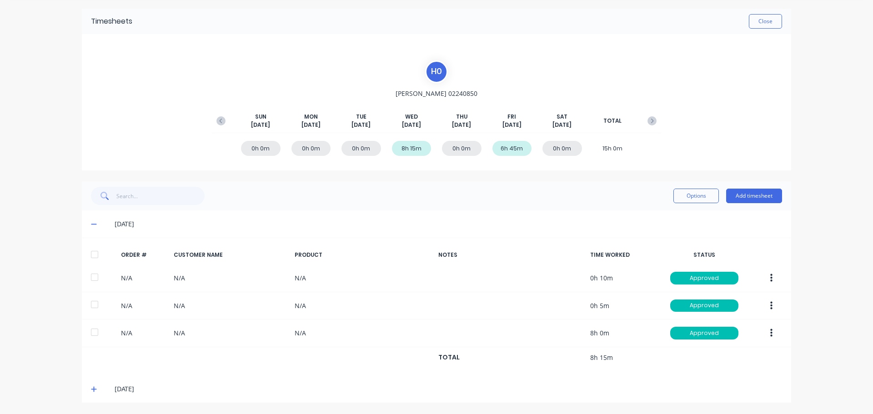
click at [100, 387] on div "[DATE]" at bounding box center [441, 389] width 682 height 10
click at [91, 390] on icon at bounding box center [93, 389] width 5 height 5
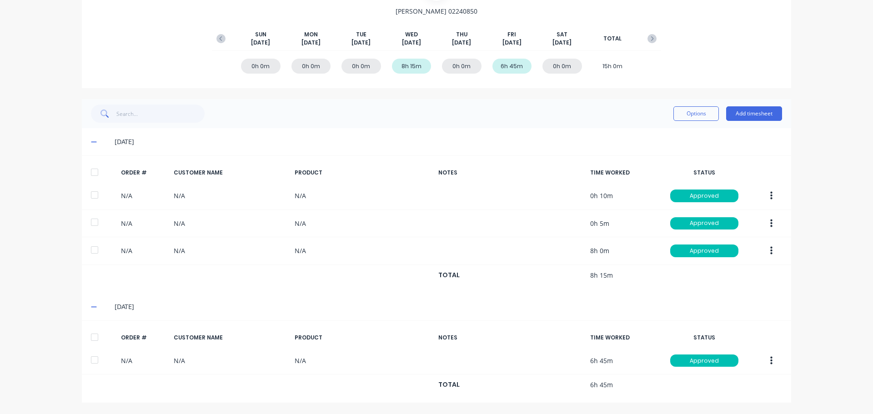
scroll to position [0, 0]
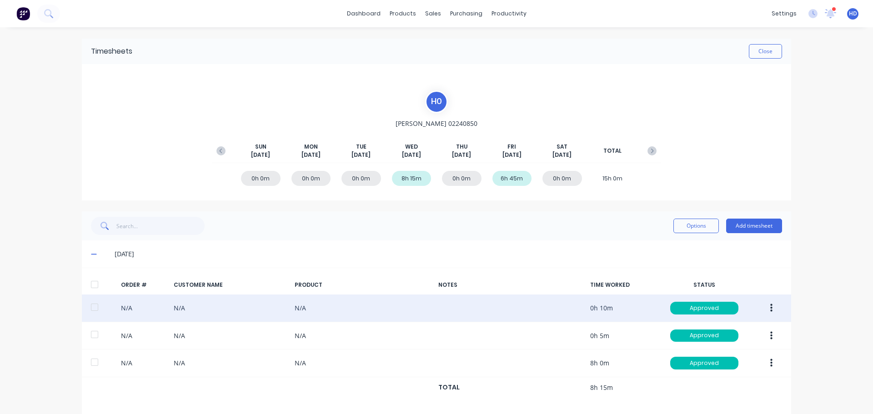
click at [770, 307] on icon "button" at bounding box center [771, 308] width 2 height 10
click at [715, 366] on div "Edit" at bounding box center [739, 368] width 70 height 13
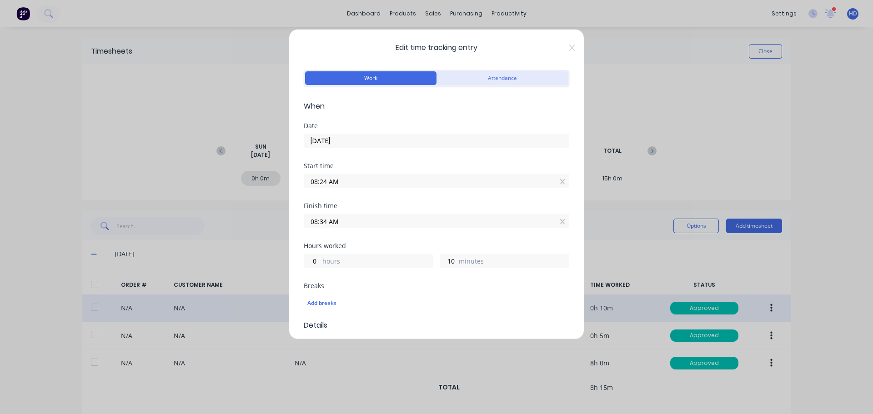
click at [483, 83] on button "Attendance" at bounding box center [501, 78] width 131 height 14
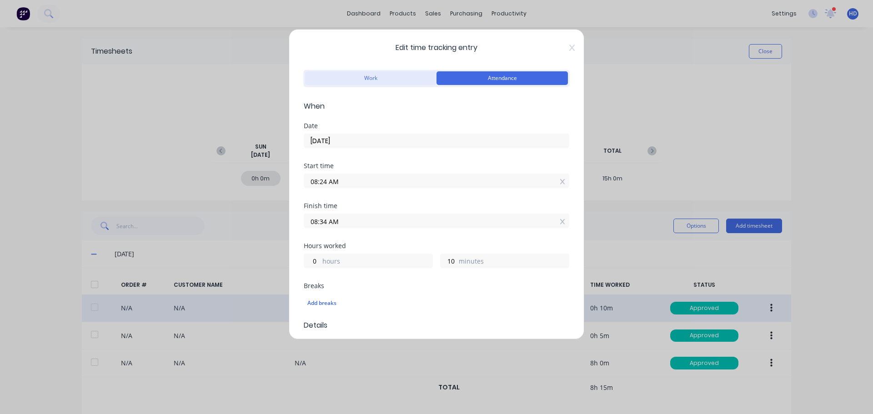
click at [378, 84] on button "Work" at bounding box center [370, 78] width 131 height 14
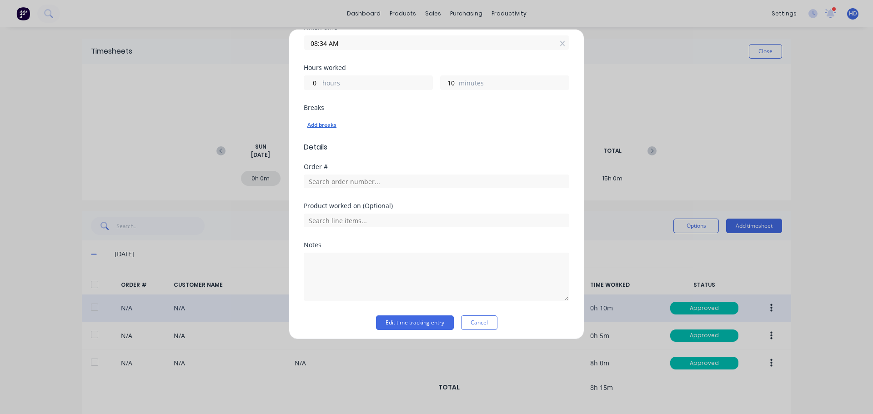
scroll to position [182, 0]
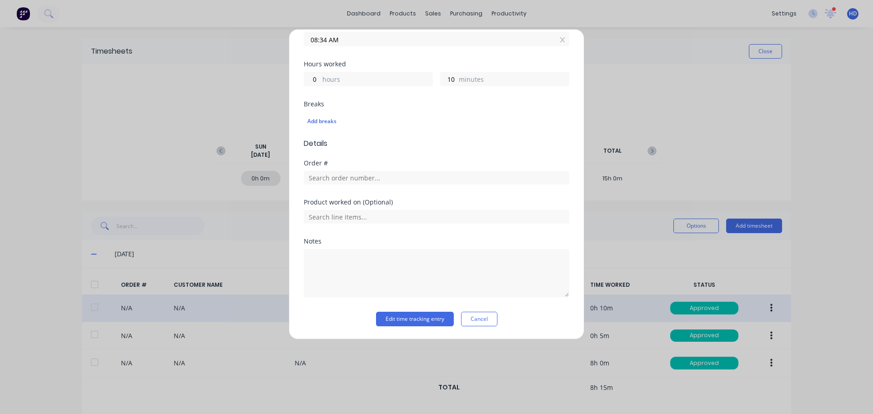
click at [485, 318] on button "Cancel" at bounding box center [479, 319] width 36 height 15
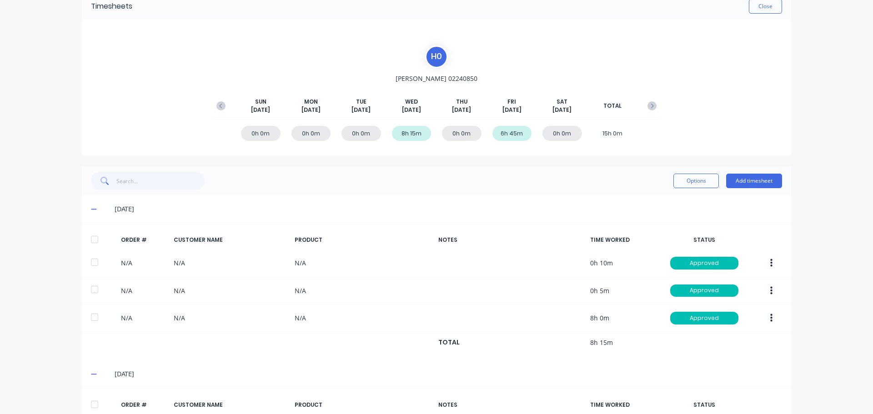
scroll to position [0, 0]
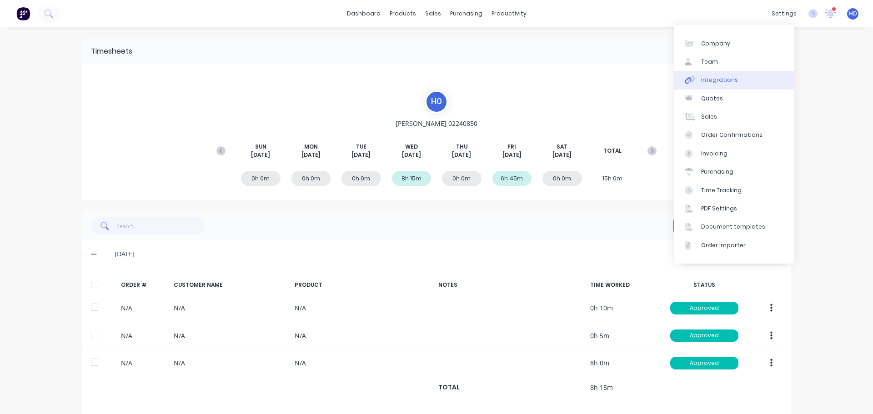
click at [738, 82] on link "Integrations" at bounding box center [734, 80] width 120 height 18
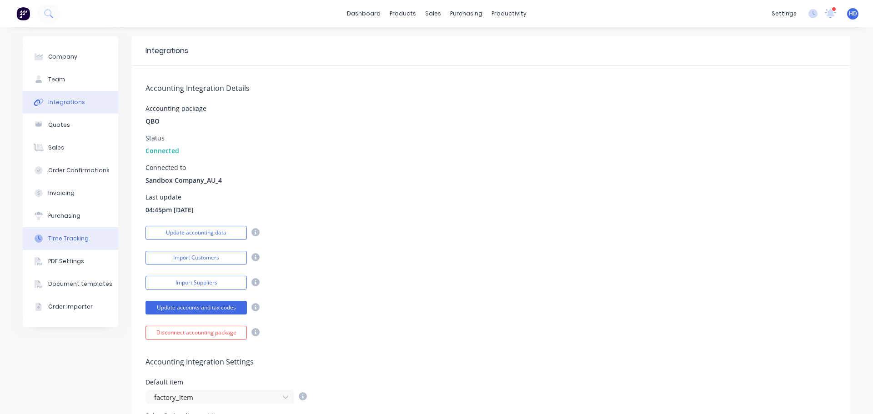
click at [81, 232] on button "Time Tracking" at bounding box center [70, 238] width 95 height 23
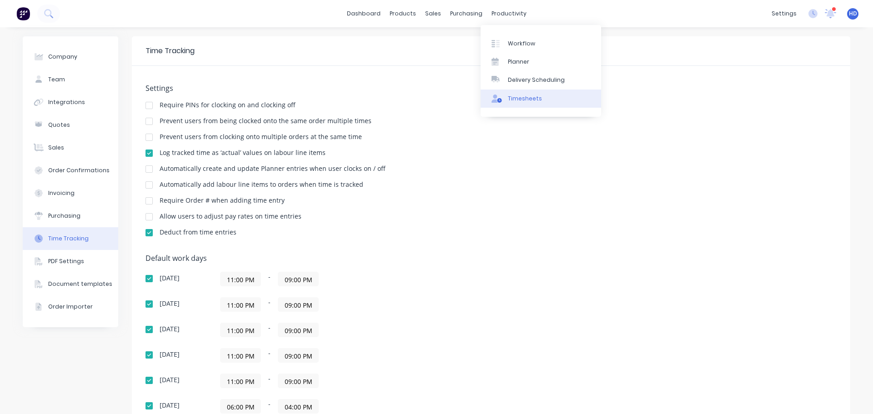
click at [521, 92] on link "Timesheets" at bounding box center [540, 99] width 120 height 18
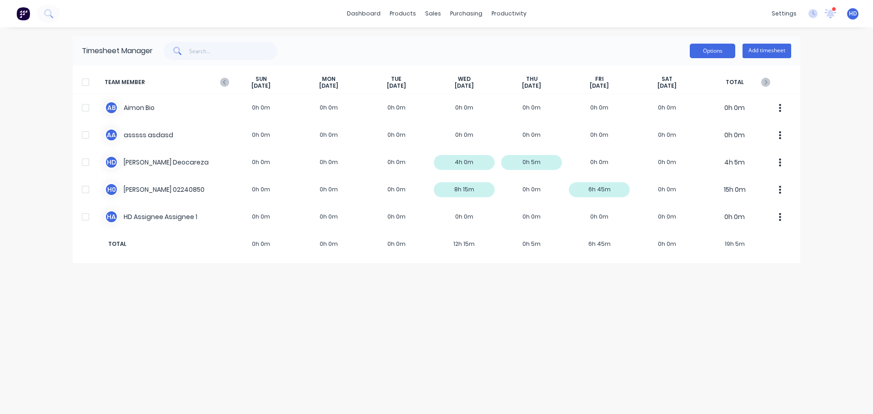
click at [715, 55] on button "Options" at bounding box center [712, 51] width 45 height 15
click at [518, 52] on div "Options Approve Unapprove Download Export Add timesheet" at bounding box center [472, 51] width 638 height 18
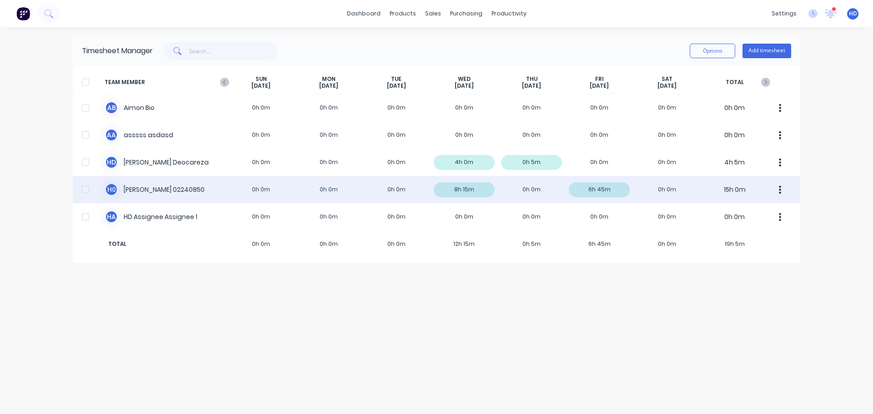
click at [283, 194] on div "H 0 Harry 02240850 0h 0m 0h 0m 0h 0m 8h 15m 0h 0m 6h 45m 0h 0m 15h 0m" at bounding box center [436, 189] width 727 height 27
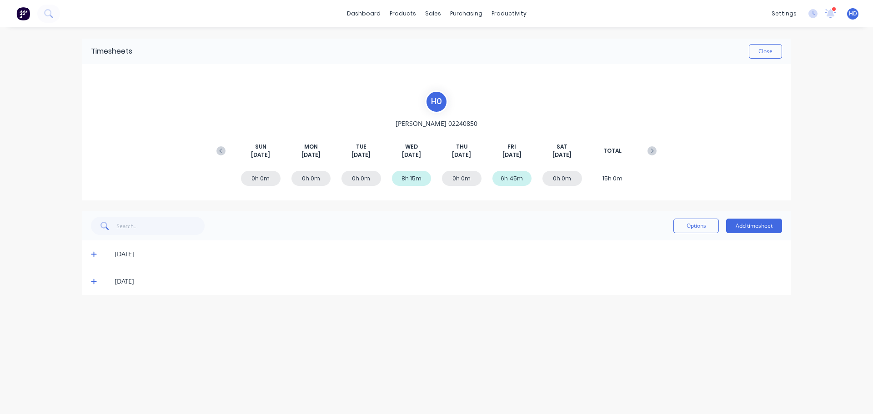
click at [95, 250] on span at bounding box center [95, 254] width 9 height 9
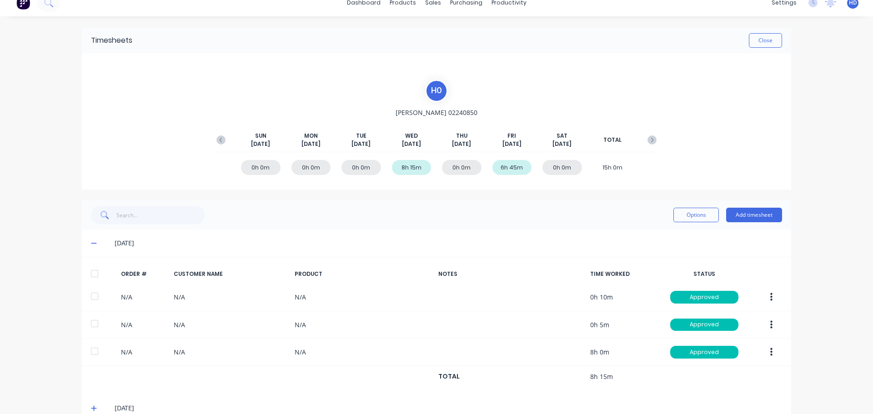
scroll to position [30, 0]
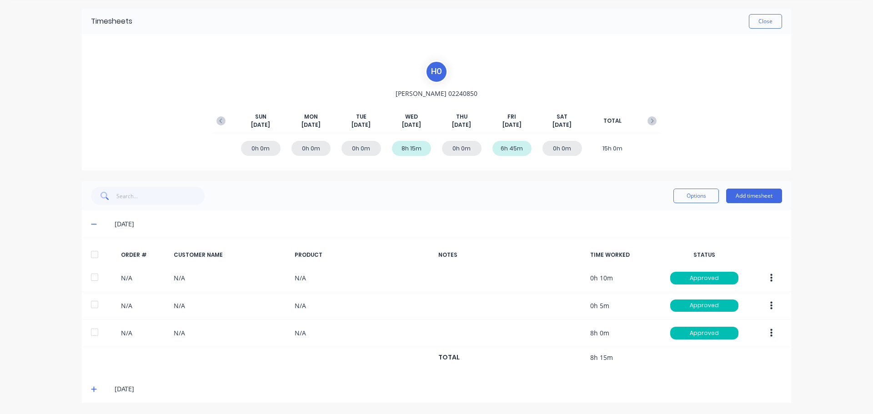
click at [91, 387] on icon at bounding box center [94, 389] width 6 height 6
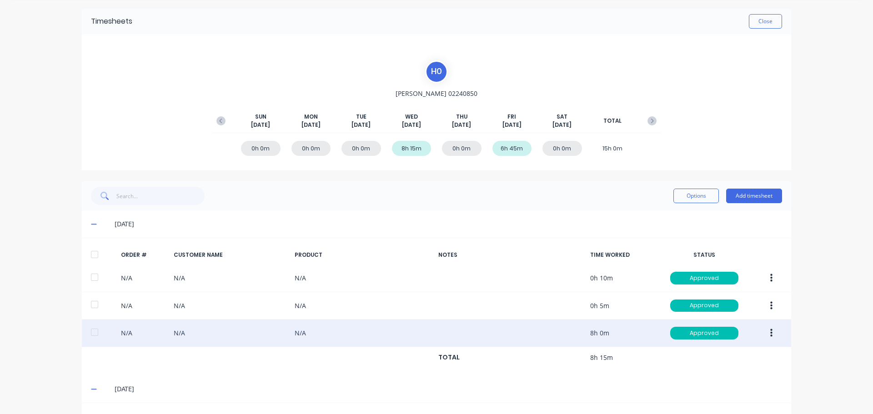
scroll to position [112, 0]
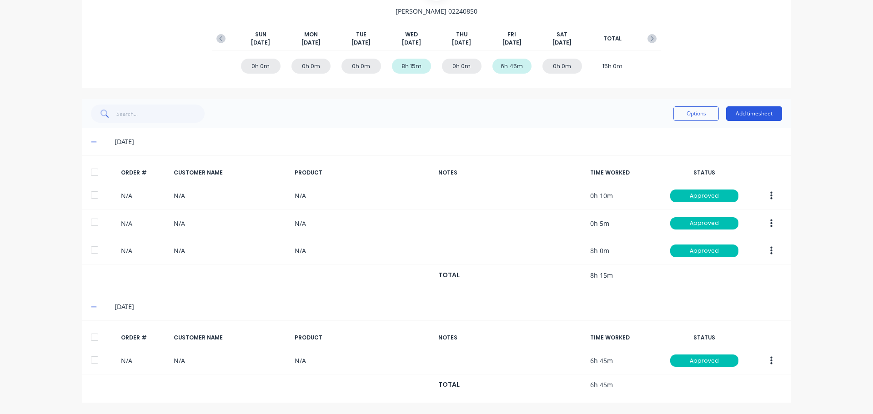
click at [756, 109] on button "Add timesheet" at bounding box center [754, 113] width 56 height 15
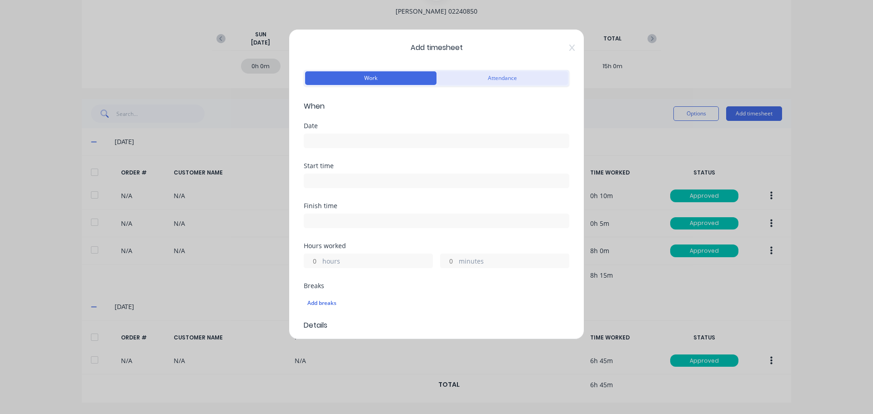
click at [493, 78] on button "Attendance" at bounding box center [501, 78] width 131 height 14
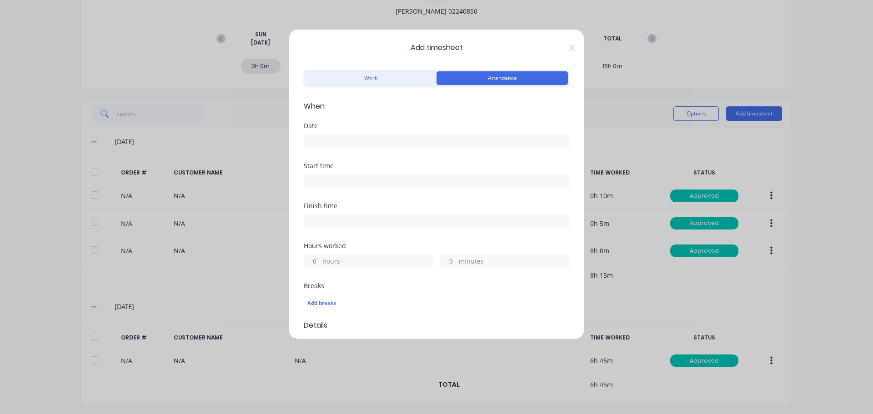
click at [364, 137] on input at bounding box center [436, 141] width 265 height 14
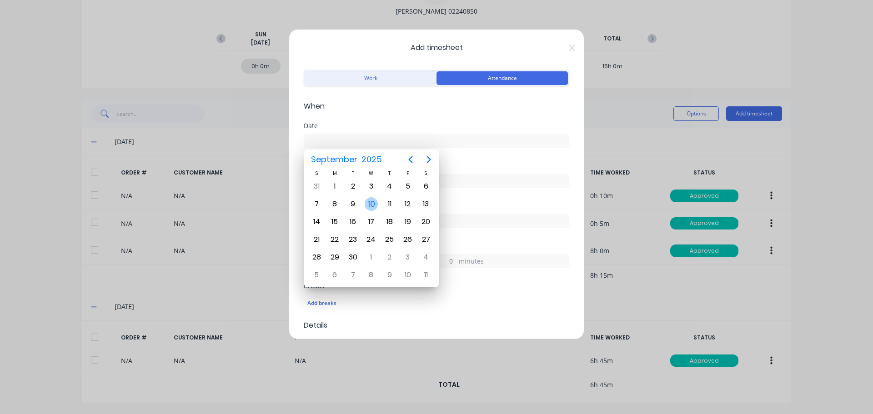
click at [370, 203] on div "10" at bounding box center [372, 204] width 14 height 14
type input "10/09/2025"
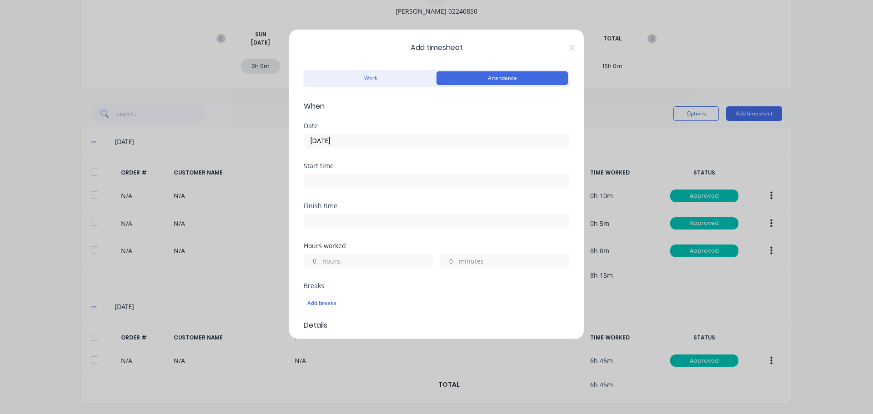
click at [355, 181] on input at bounding box center [436, 181] width 265 height 14
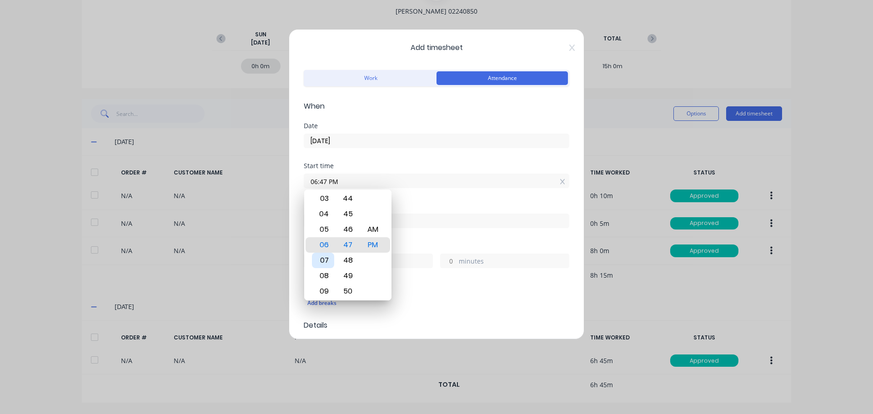
drag, startPoint x: 327, startPoint y: 262, endPoint x: 347, endPoint y: 248, distance: 24.2
click at [327, 261] on div "07" at bounding box center [323, 260] width 22 height 15
click at [371, 232] on div "AM" at bounding box center [373, 229] width 22 height 15
type input "07:00 AM"
click at [343, 246] on div "00" at bounding box center [348, 244] width 22 height 15
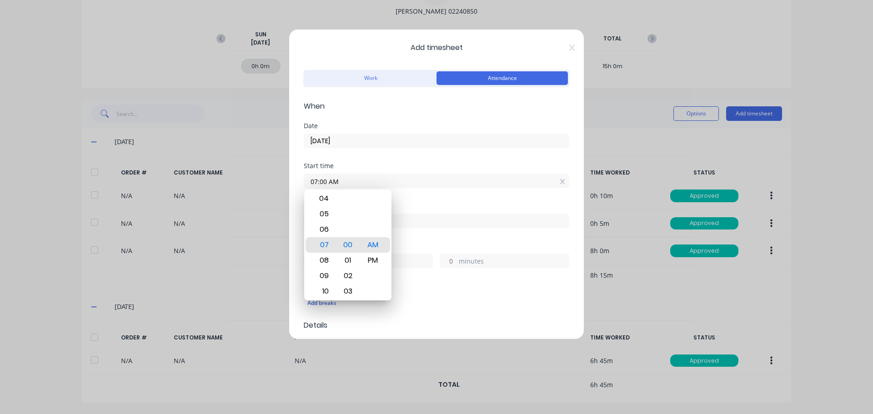
click at [410, 196] on div "Start time 07:00 AM" at bounding box center [436, 183] width 265 height 40
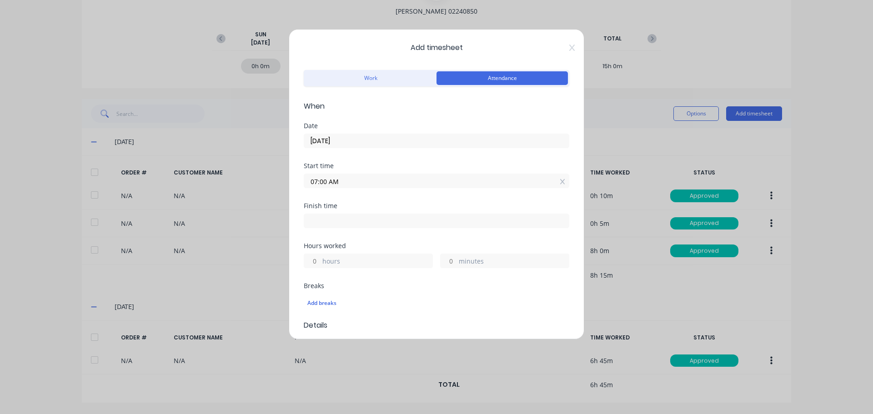
click at [313, 260] on input "hours" at bounding box center [312, 261] width 16 height 14
type input "9"
type input "04:00 PM"
type input "0"
click at [394, 229] on div "Finish time 04:00 PM" at bounding box center [436, 223] width 265 height 40
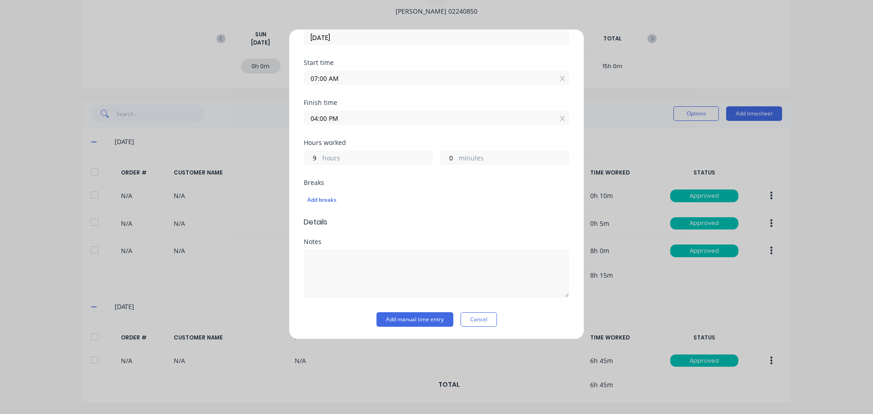
scroll to position [104, 0]
click at [325, 197] on div "Add breaks" at bounding box center [436, 200] width 258 height 12
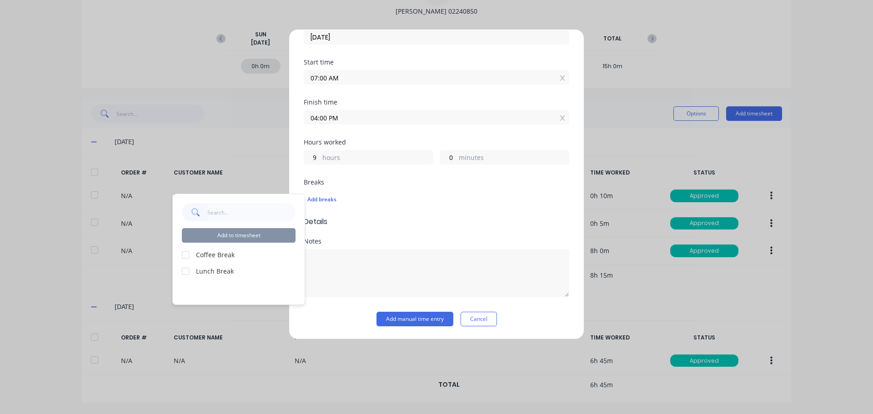
click at [190, 255] on div at bounding box center [185, 255] width 18 height 18
click at [185, 271] on div at bounding box center [185, 271] width 18 height 18
click at [255, 239] on button "Add to timesheet" at bounding box center [239, 235] width 114 height 15
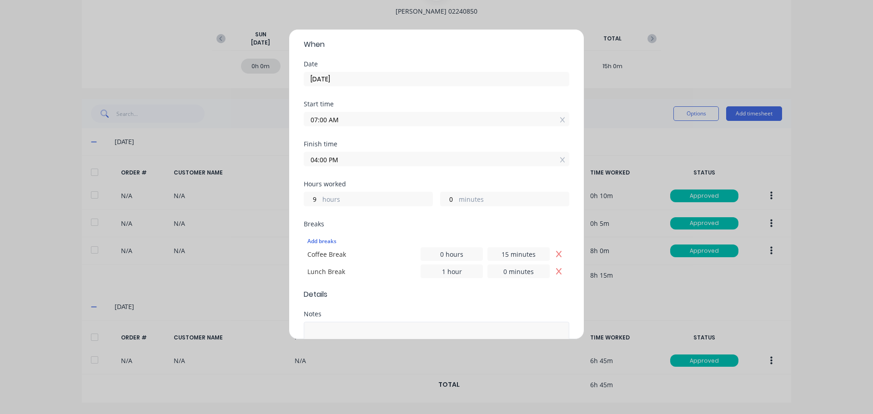
scroll to position [135, 0]
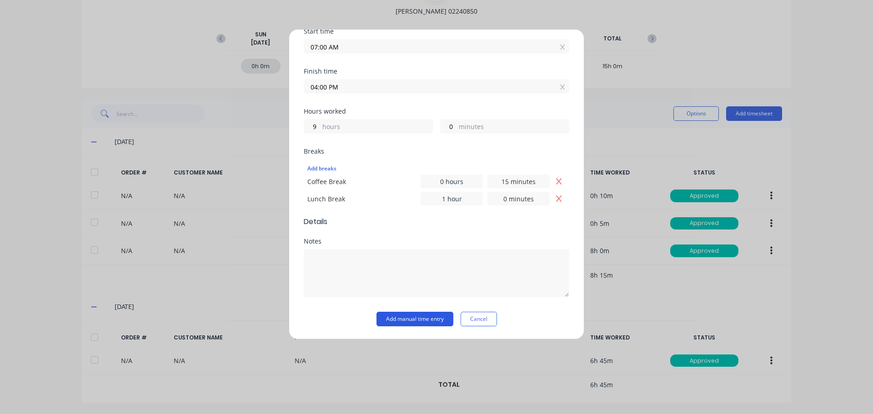
click at [420, 318] on button "Add manual time entry" at bounding box center [414, 319] width 77 height 15
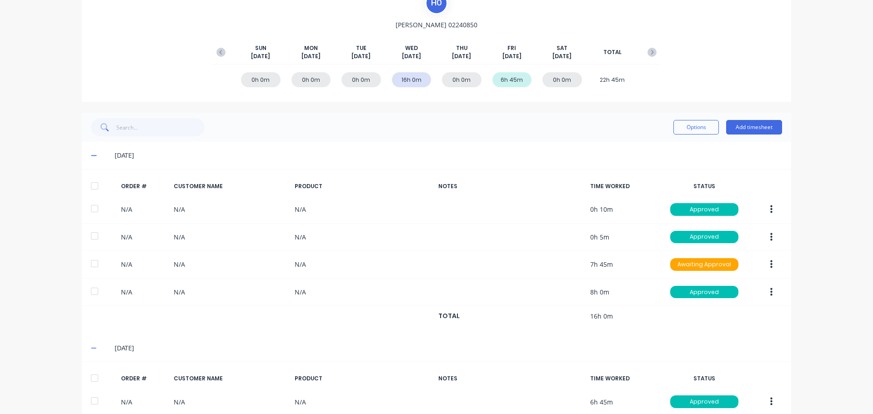
scroll to position [0, 0]
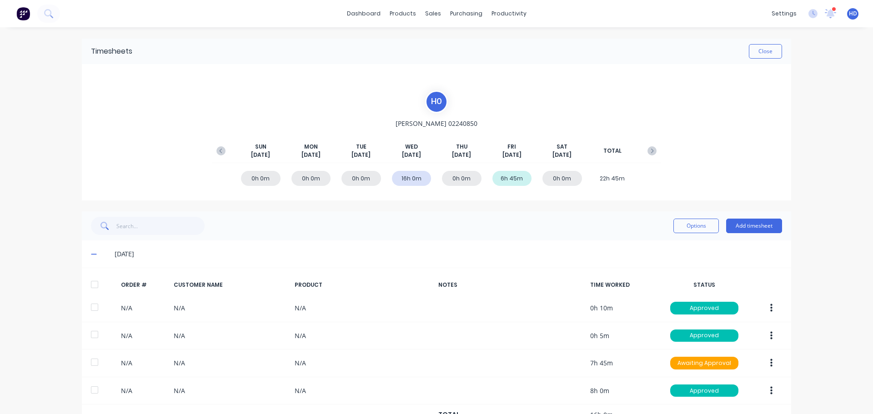
click at [167, 96] on div "H 0 Harry 02240850 SUN Sep 7th MON Sep 8th TUE Sep 9th WED Sep 10th THU Sep 11t…" at bounding box center [436, 132] width 709 height 136
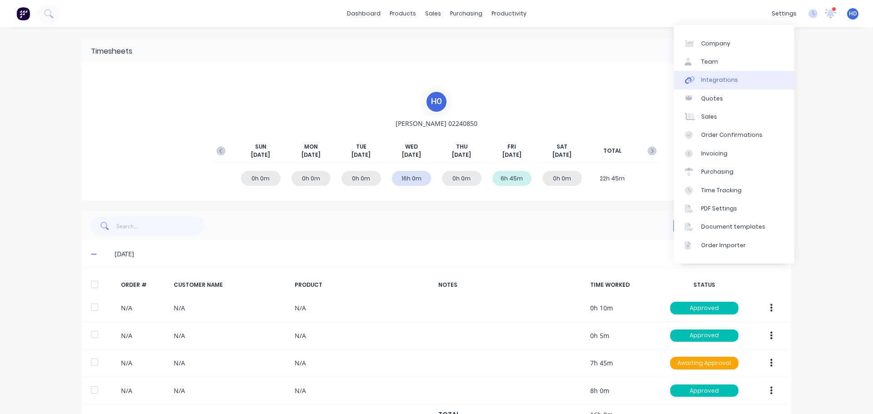
click at [715, 77] on div "Integrations" at bounding box center [719, 80] width 37 height 8
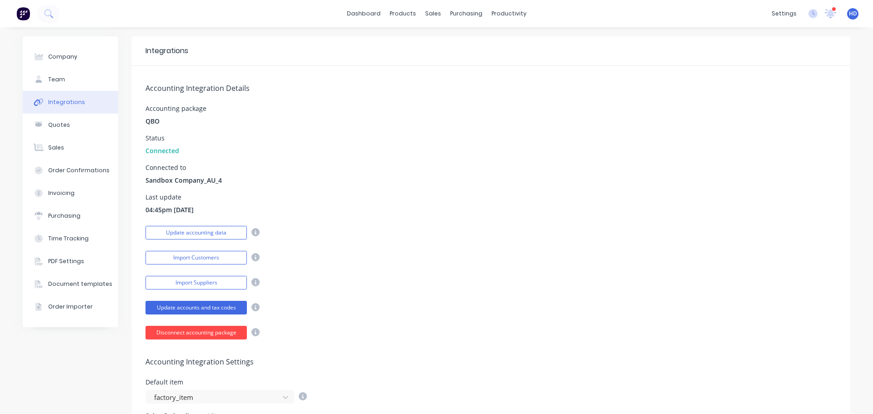
click at [209, 332] on button "Disconnect accounting package" at bounding box center [195, 333] width 101 height 14
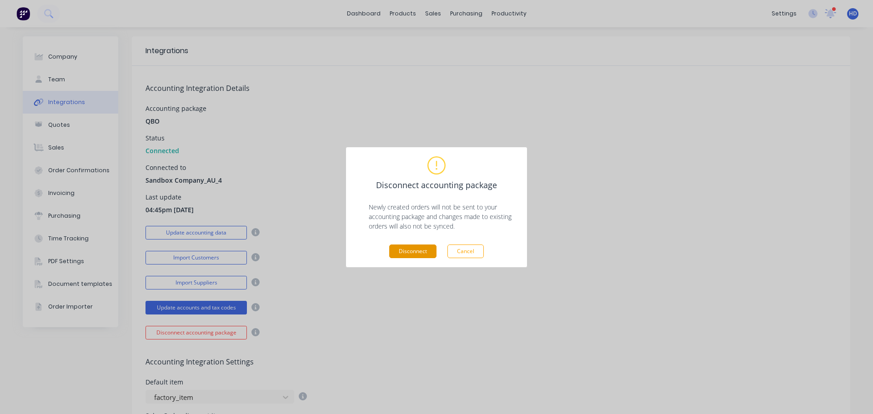
click at [415, 253] on button "Disconnect" at bounding box center [412, 252] width 47 height 14
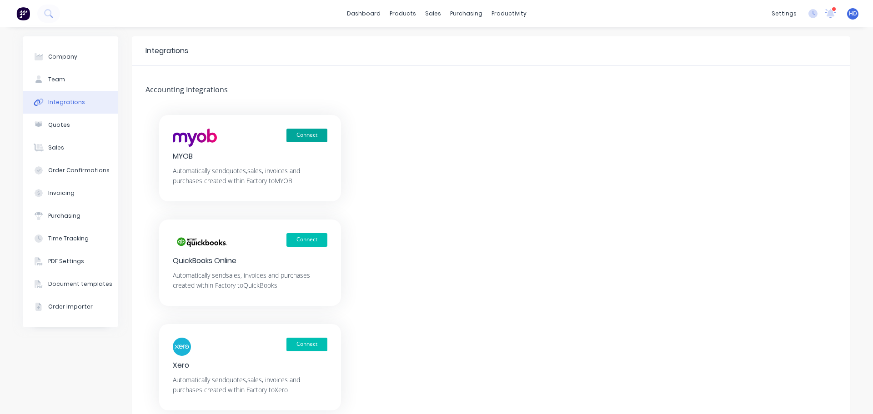
click at [319, 139] on button "Connect" at bounding box center [306, 136] width 41 height 14
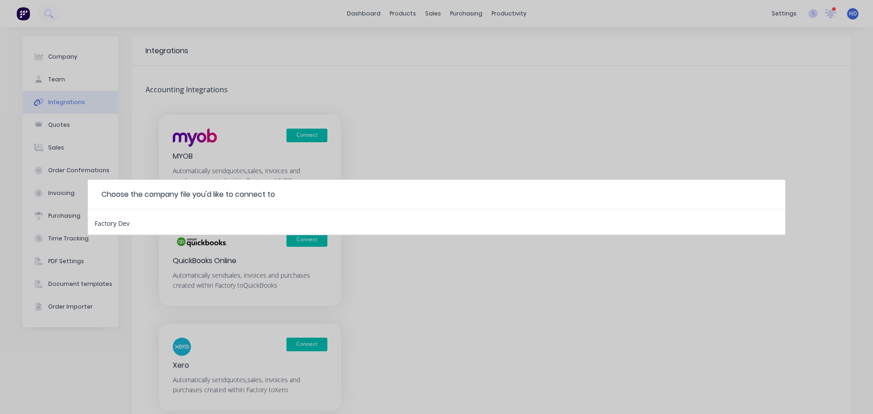
click at [165, 224] on div "Factory Dev" at bounding box center [436, 221] width 697 height 25
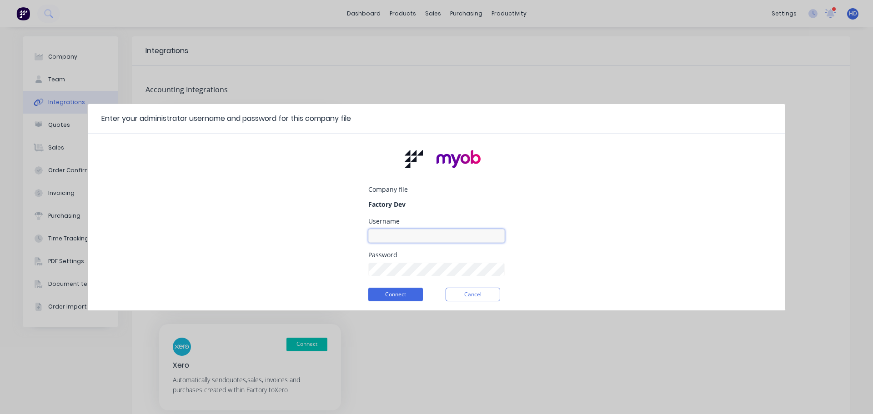
click at [454, 233] on input at bounding box center [436, 236] width 136 height 14
type input "myob_admin"
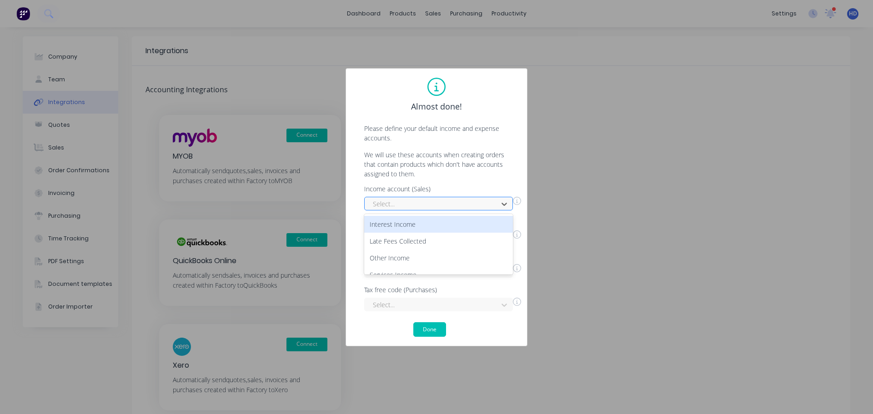
click at [435, 202] on div at bounding box center [432, 203] width 121 height 11
click at [420, 228] on div "Interest Income" at bounding box center [438, 224] width 149 height 17
click at [412, 243] on div at bounding box center [432, 237] width 121 height 11
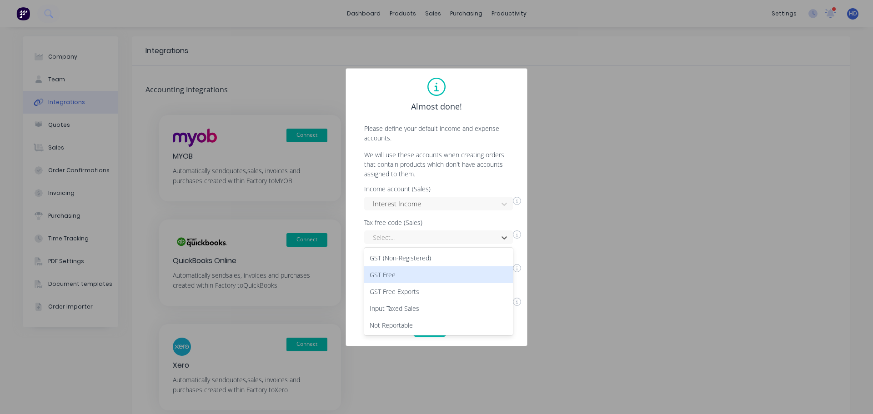
click at [403, 276] on div "GST Free" at bounding box center [438, 274] width 149 height 17
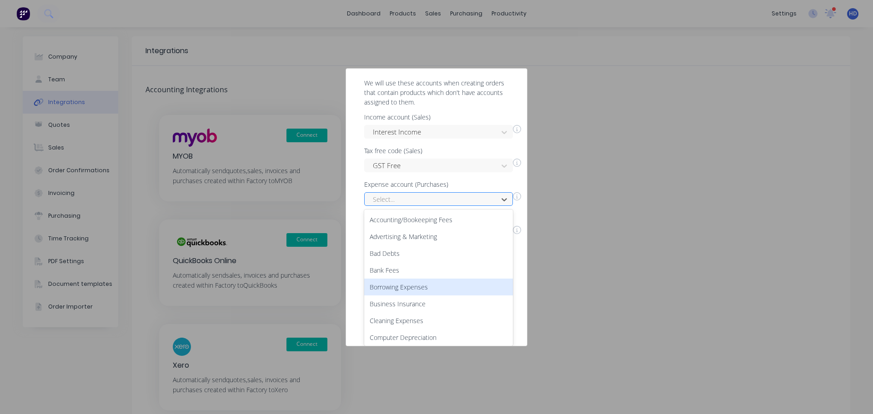
click at [411, 206] on div "50 results available. Use Up and Down to choose options, press Enter to select …" at bounding box center [438, 199] width 149 height 14
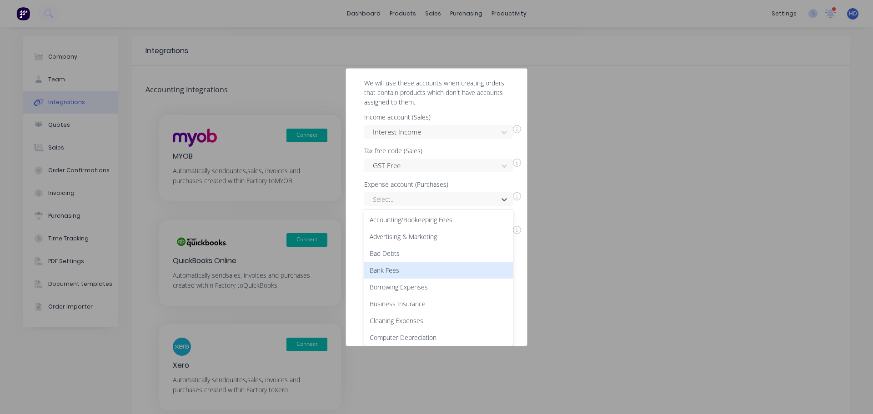
click at [438, 269] on div "Bank Fees" at bounding box center [438, 270] width 149 height 17
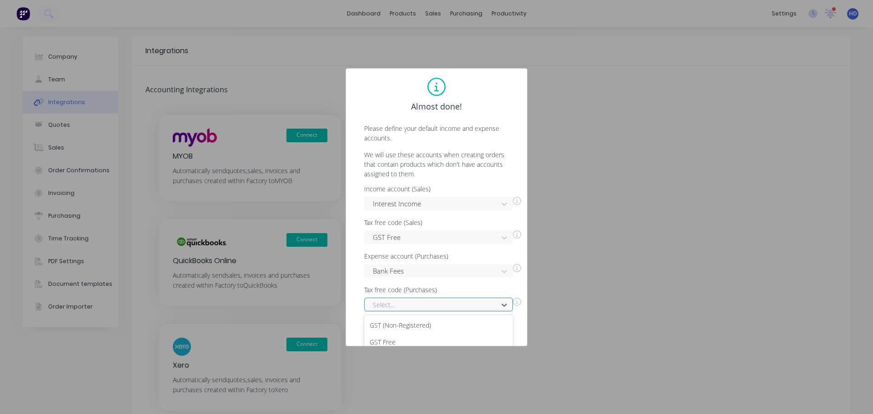
click at [419, 299] on div "5 results available. Use Up and Down to choose options, press Enter to select t…" at bounding box center [438, 305] width 149 height 14
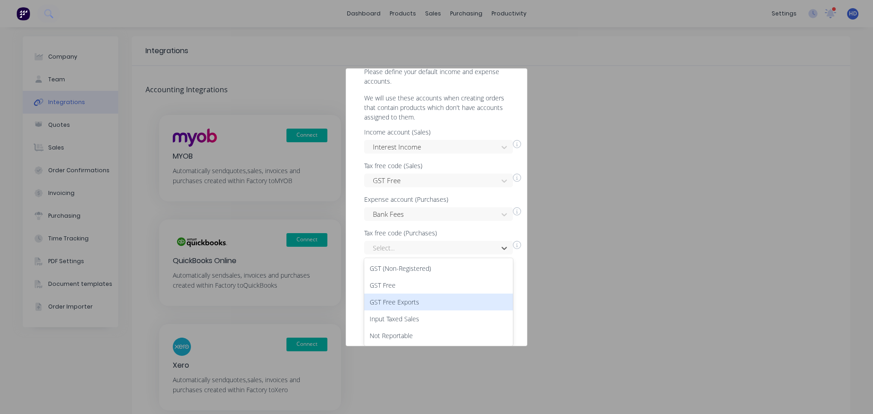
click at [424, 300] on div "GST Free Exports" at bounding box center [438, 302] width 149 height 17
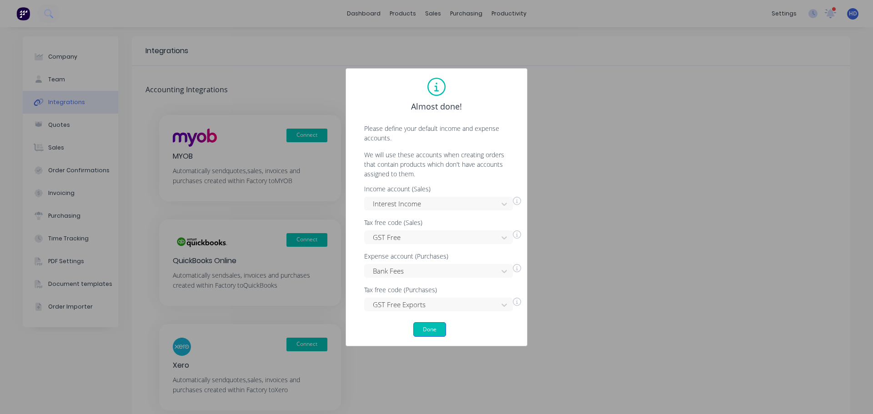
click at [427, 327] on button "Done" at bounding box center [429, 329] width 33 height 15
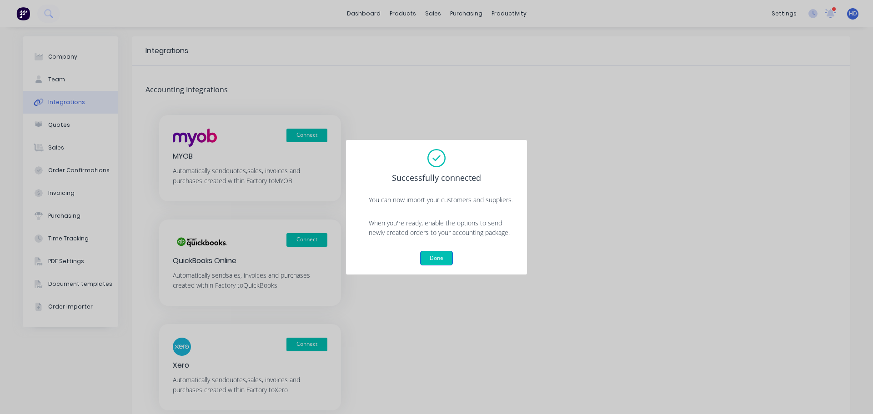
click at [442, 255] on button "Done" at bounding box center [436, 258] width 33 height 15
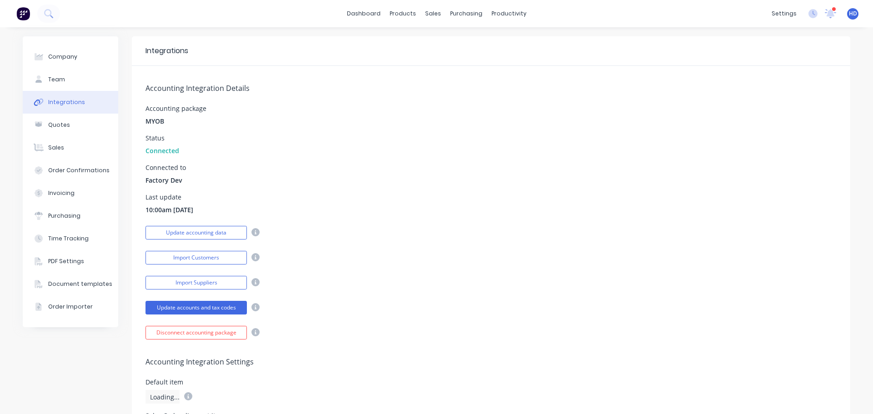
click at [408, 120] on div "Accounting package MYOB" at bounding box center [490, 115] width 691 height 20
click at [419, 146] on div "Status Connected" at bounding box center [490, 145] width 691 height 20
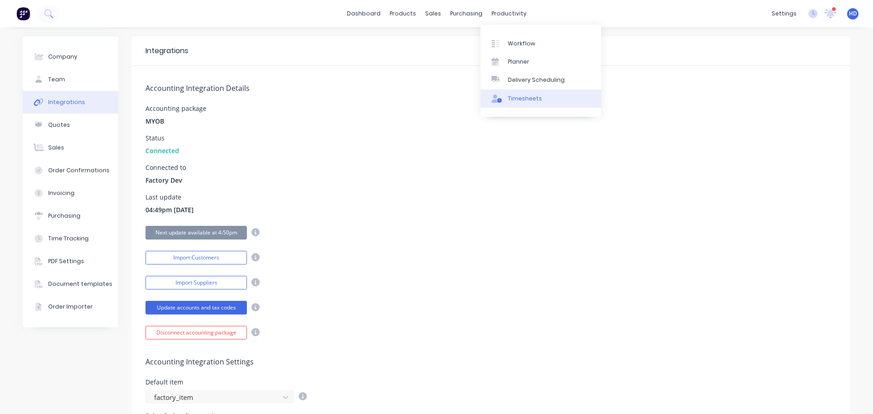
click at [520, 103] on link "Timesheets" at bounding box center [540, 99] width 120 height 18
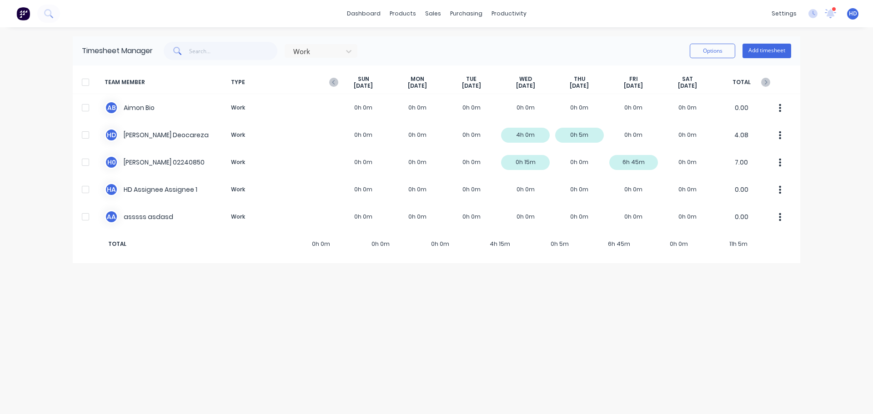
click at [433, 303] on div "Timesheet Manager Work Options Add timesheet TEAM MEMBER TYPE SUN Sep 7th MON S…" at bounding box center [436, 220] width 727 height 369
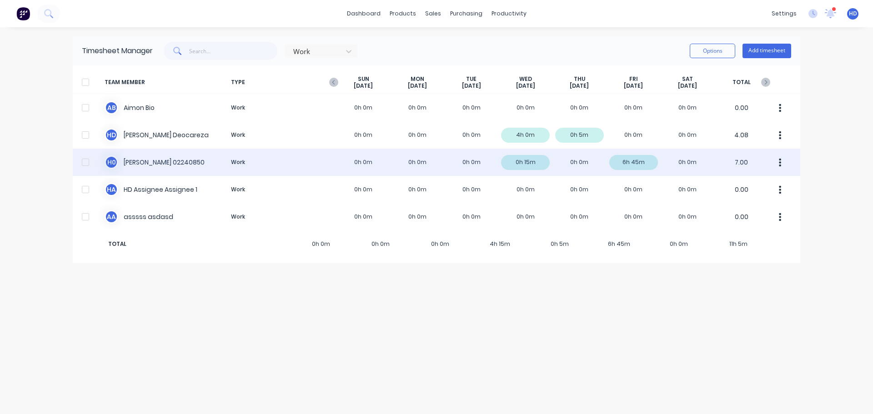
click at [240, 161] on div "H 0 Harry 02240850 Work 0h 0m 0h 0m 0h 0m 0h 15m 0h 0m 6h 45m 0h 0m 7.00" at bounding box center [436, 162] width 727 height 27
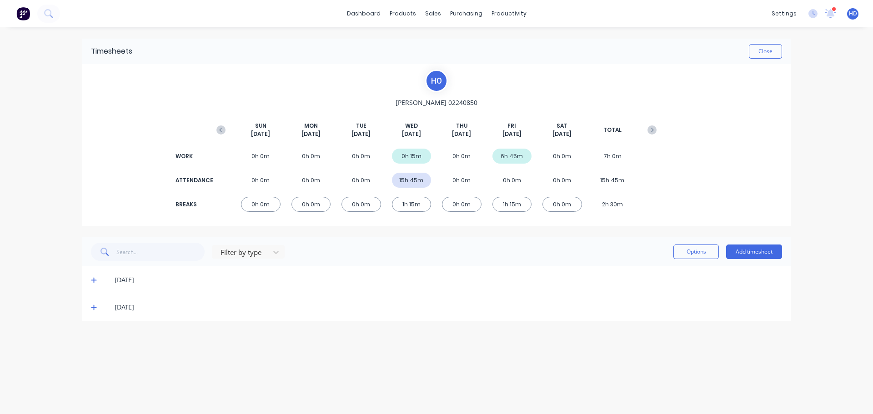
click at [87, 282] on div "10/09/25" at bounding box center [436, 279] width 709 height 27
click at [91, 280] on div "10/09/25" at bounding box center [436, 279] width 709 height 27
click at [94, 281] on icon at bounding box center [93, 280] width 5 height 5
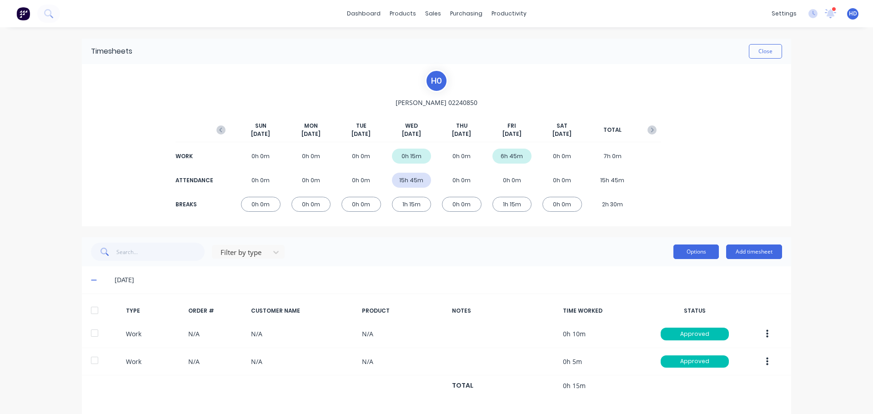
click at [692, 252] on button "Options" at bounding box center [695, 252] width 45 height 15
click at [766, 52] on button "Close" at bounding box center [765, 51] width 33 height 15
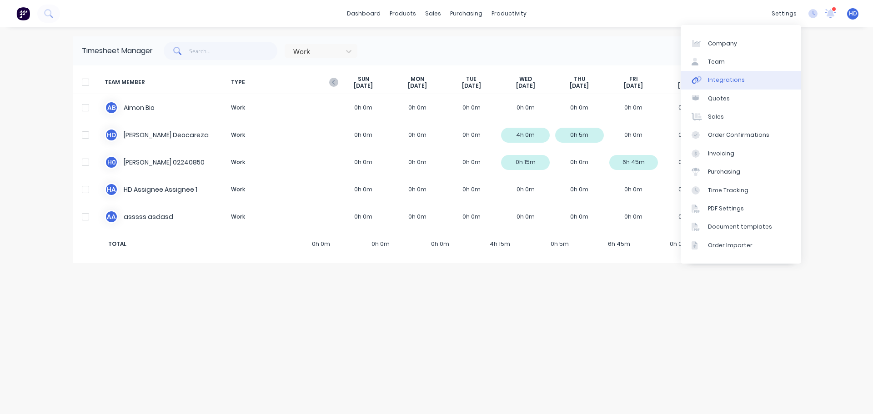
click at [726, 80] on div "Integrations" at bounding box center [726, 80] width 37 height 8
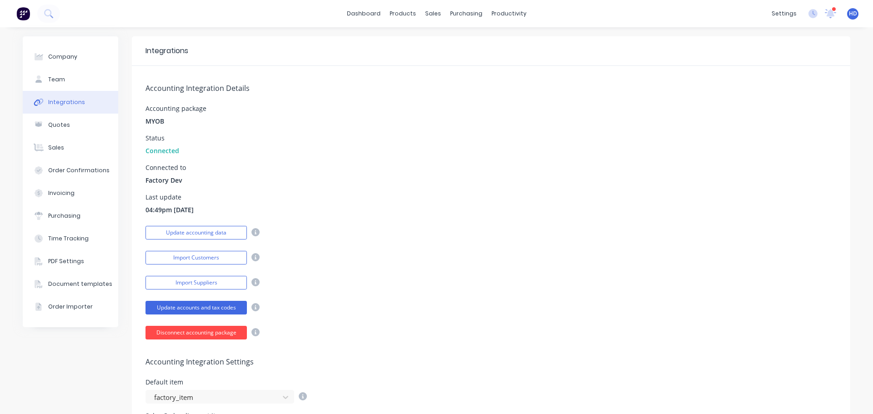
click at [184, 331] on button "Disconnect accounting package" at bounding box center [195, 333] width 101 height 14
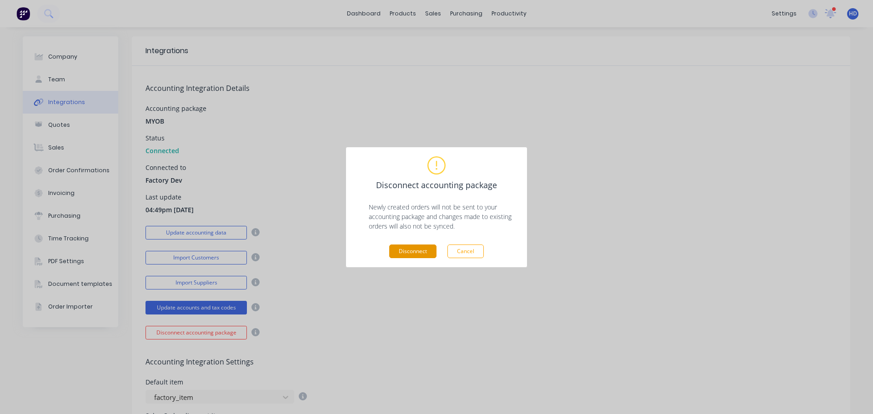
click at [406, 250] on button "Disconnect" at bounding box center [412, 252] width 47 height 14
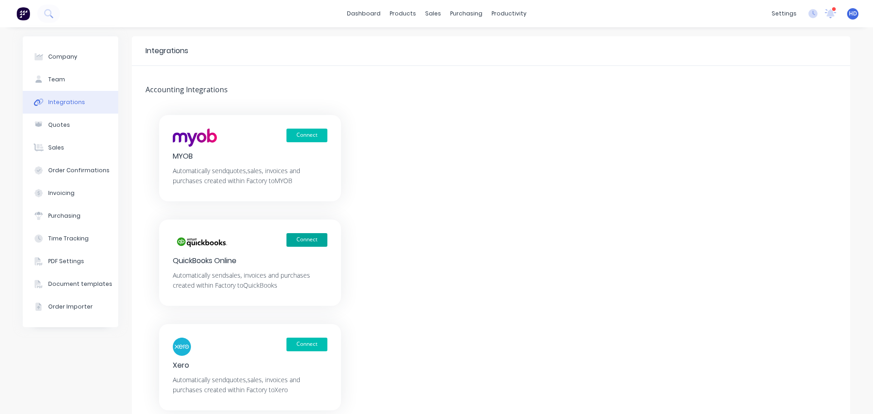
click at [312, 243] on button "Connect" at bounding box center [306, 240] width 41 height 14
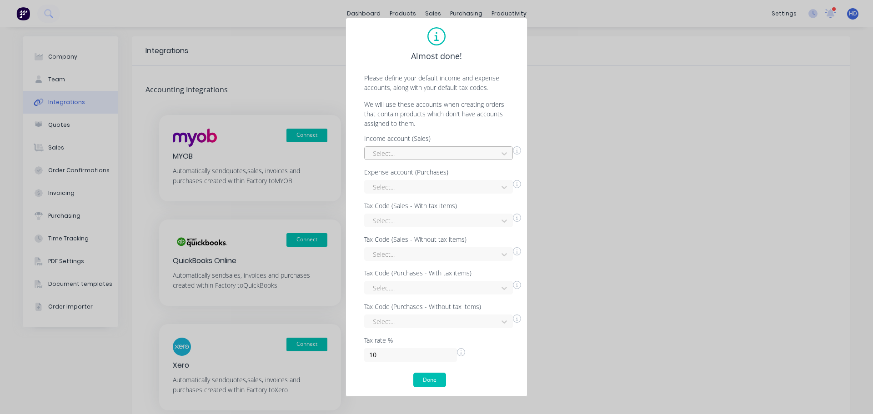
click at [470, 155] on div at bounding box center [432, 153] width 121 height 11
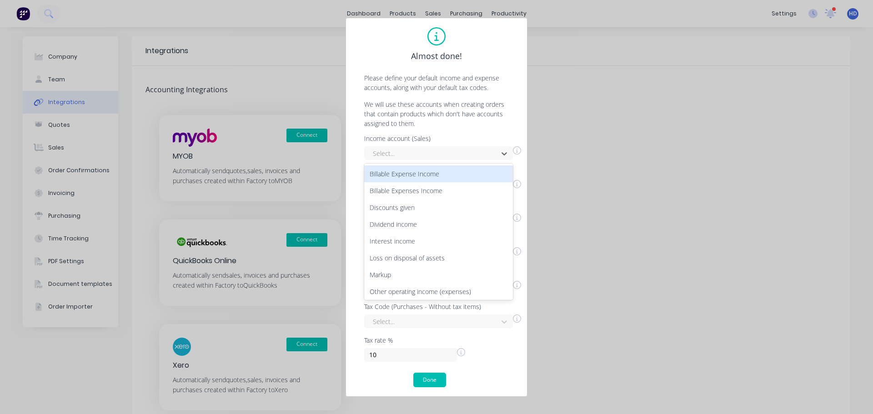
click at [454, 179] on div "Billable Expense Income" at bounding box center [438, 173] width 149 height 17
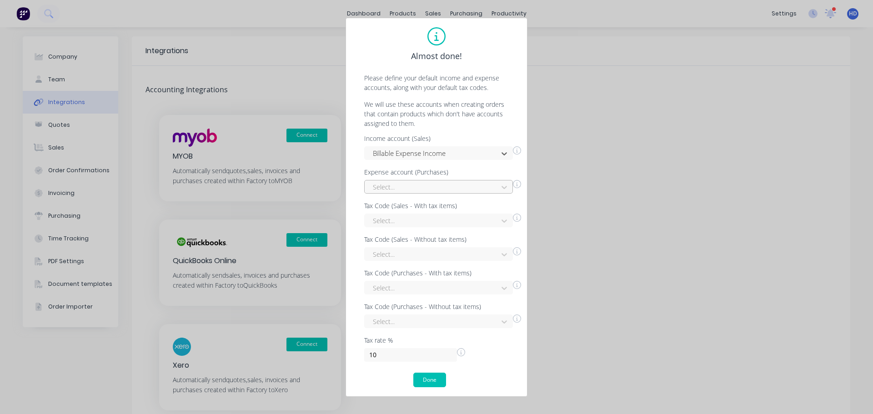
click at [447, 185] on div at bounding box center [432, 186] width 121 height 11
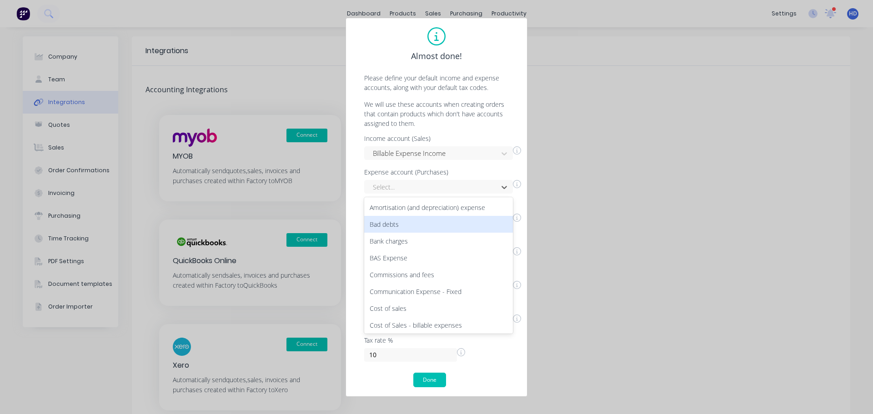
click at [442, 228] on div "Bad debts" at bounding box center [438, 224] width 149 height 17
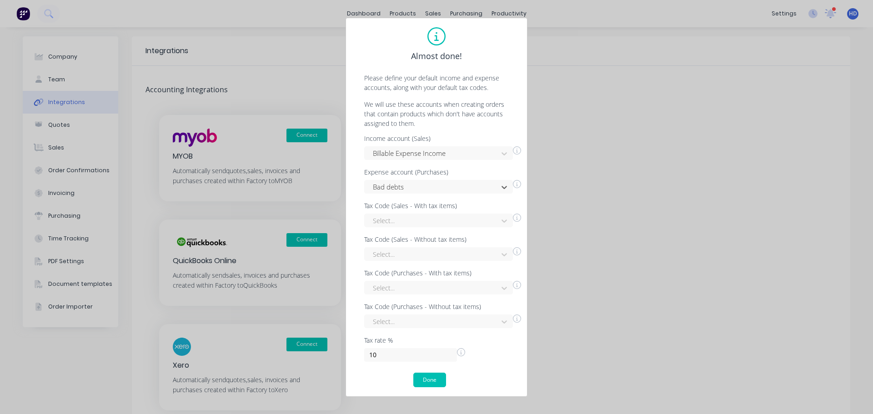
click at [476, 178] on div "option Bad debts, selected. Bad debts" at bounding box center [442, 186] width 157 height 16
click at [475, 181] on div at bounding box center [432, 186] width 121 height 11
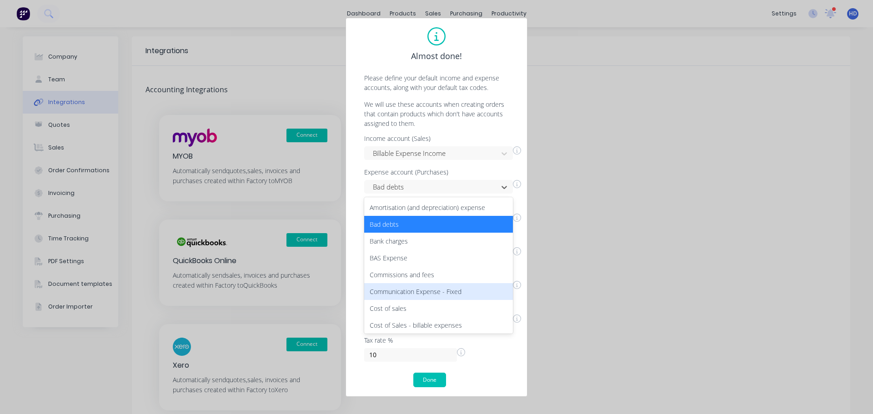
click at [420, 284] on div "Communication Expense - Fixed" at bounding box center [438, 291] width 149 height 17
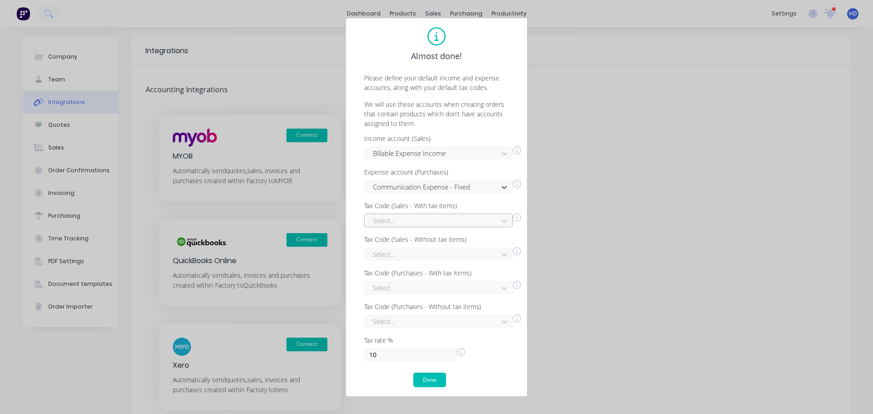
click at [450, 215] on div at bounding box center [432, 220] width 121 height 11
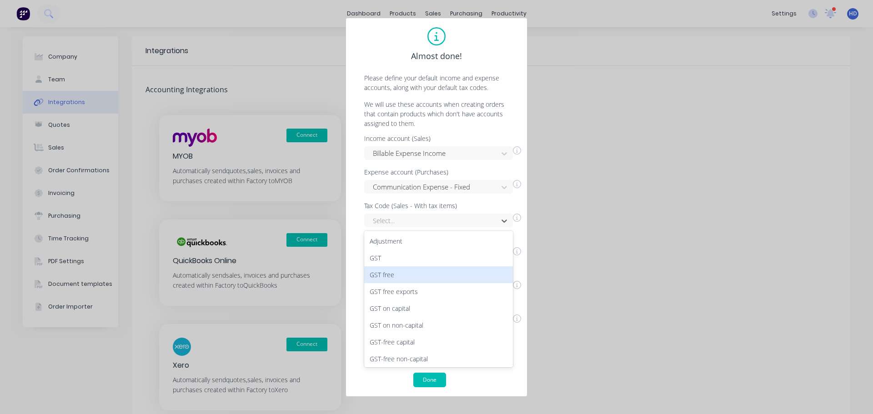
click at [429, 279] on div "GST free" at bounding box center [438, 274] width 149 height 17
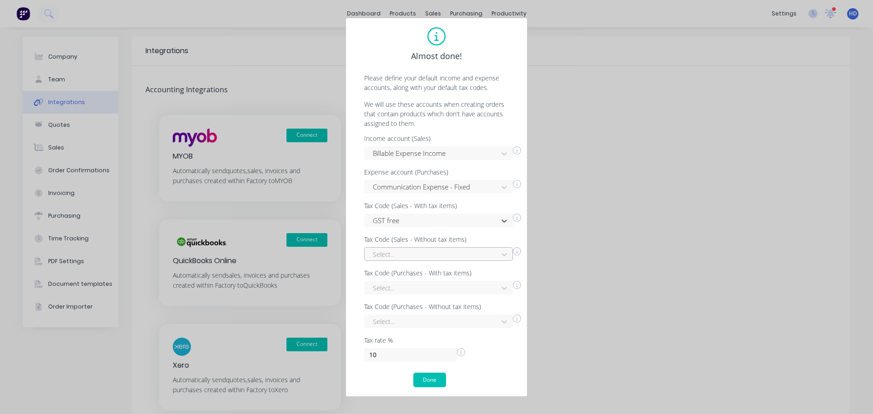
click at [430, 258] on div at bounding box center [432, 254] width 121 height 11
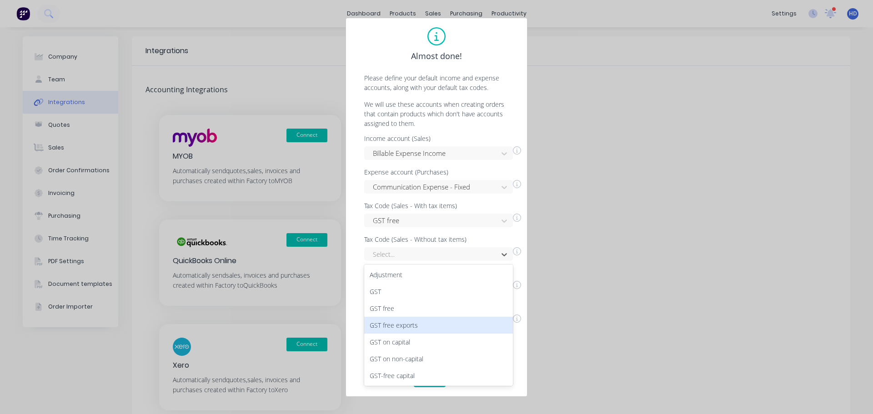
click at [403, 329] on div "GST free exports" at bounding box center [438, 325] width 149 height 17
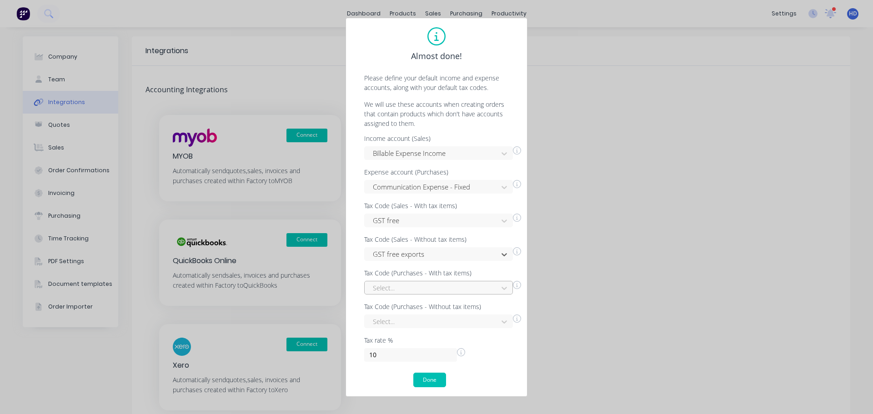
click at [427, 291] on div at bounding box center [432, 287] width 121 height 11
click at [438, 325] on div "GST" at bounding box center [438, 325] width 149 height 17
click at [440, 320] on div "9 results available. Use Up and Down to choose options, press Enter to select t…" at bounding box center [438, 322] width 149 height 14
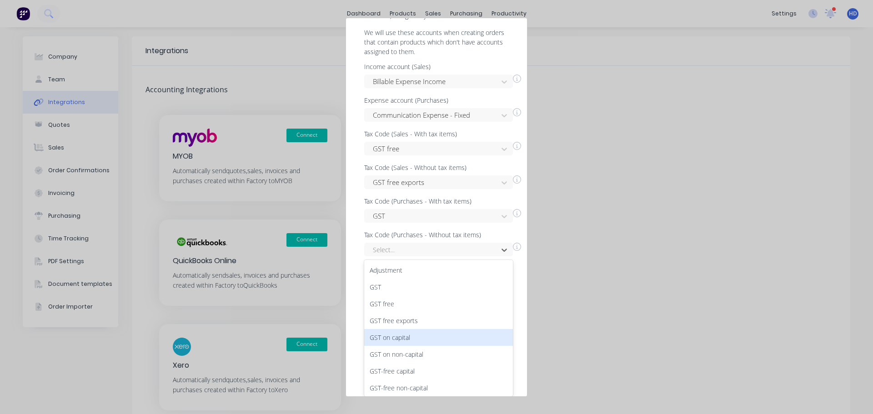
click at [427, 337] on div "GST on capital" at bounding box center [438, 337] width 149 height 17
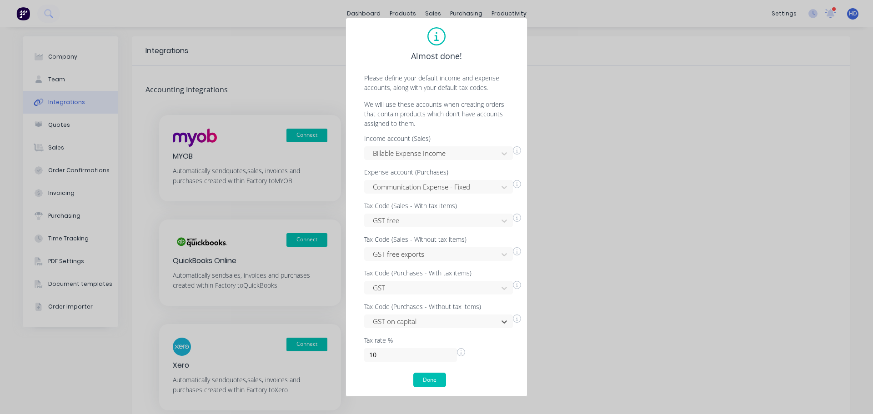
scroll to position [0, 0]
click at [426, 380] on button "Done" at bounding box center [429, 380] width 33 height 15
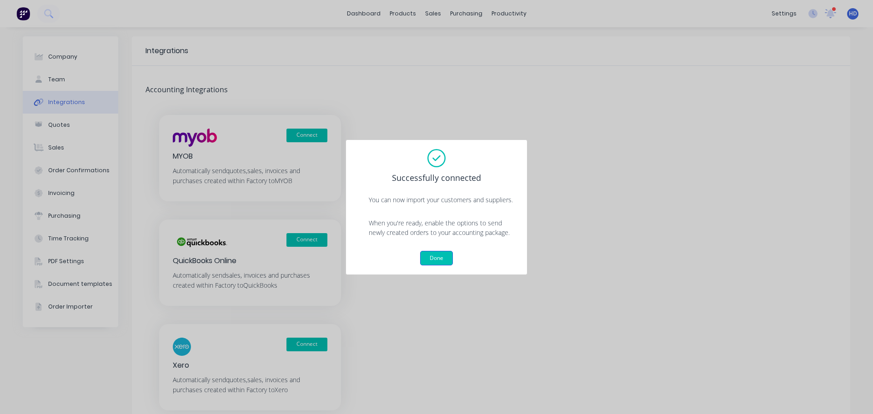
click at [445, 262] on button "Done" at bounding box center [436, 258] width 33 height 15
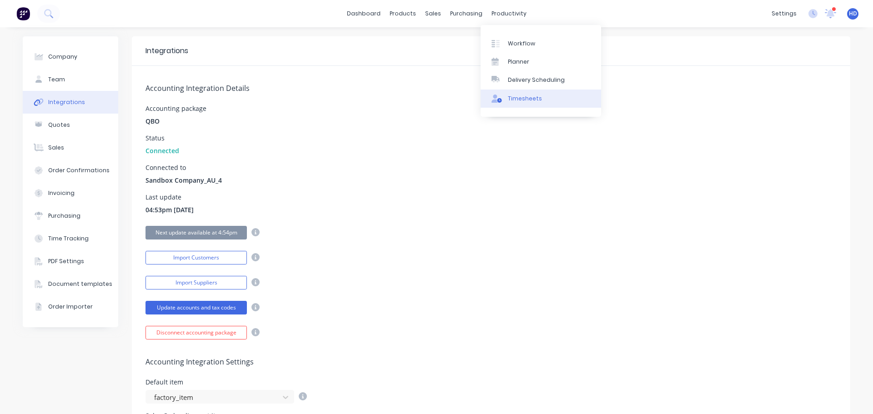
click at [542, 105] on link "Timesheets" at bounding box center [540, 99] width 120 height 18
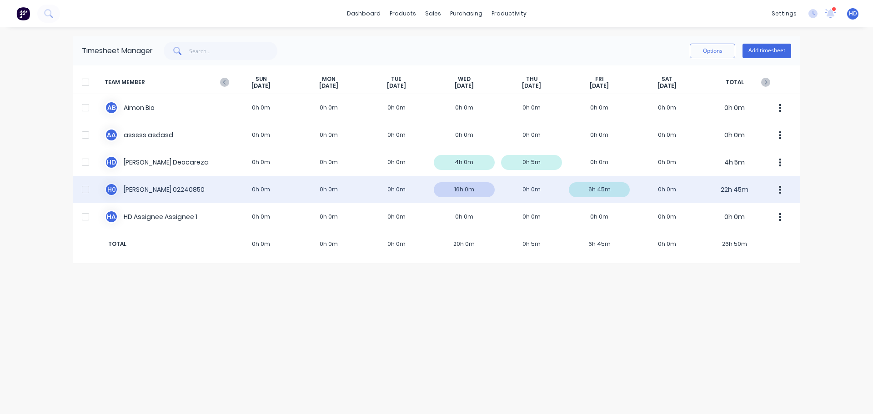
click at [151, 188] on div "H 0 Harry 02240850 0h 0m 0h 0m 0h 0m 16h 0m 0h 0m 6h 45m 0h 0m 22h 45m" at bounding box center [436, 189] width 727 height 27
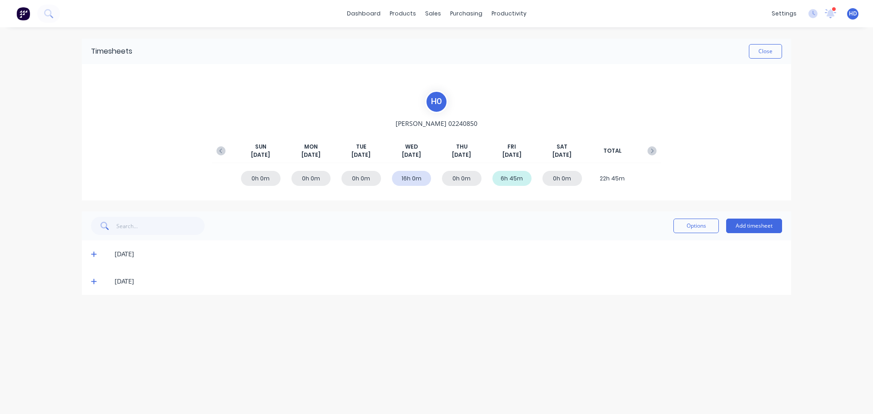
click at [90, 255] on div "[DATE]" at bounding box center [436, 253] width 709 height 27
click at [91, 255] on icon at bounding box center [94, 254] width 6 height 6
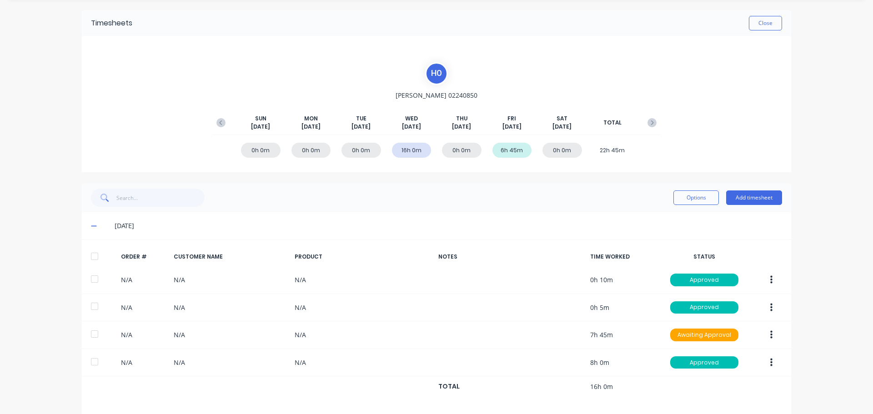
scroll to position [57, 0]
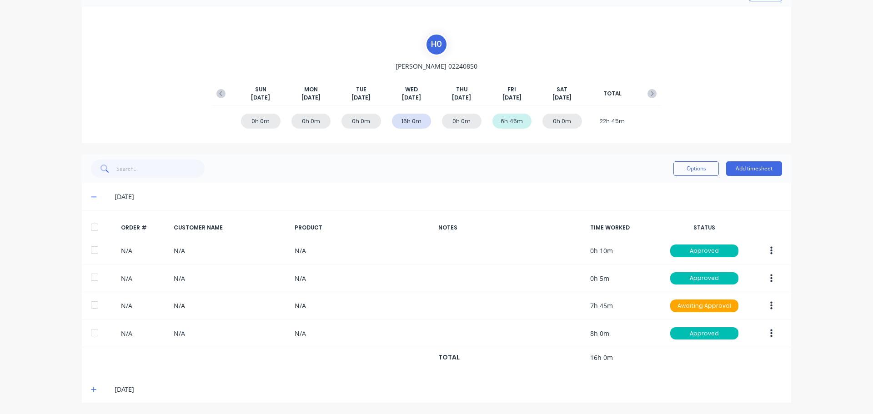
click at [745, 60] on div "H 0 Harry 02240850 SUN Sep 7th MON Sep 8th TUE Sep 9th WED Sep 10th THU Sep 11t…" at bounding box center [436, 75] width 709 height 136
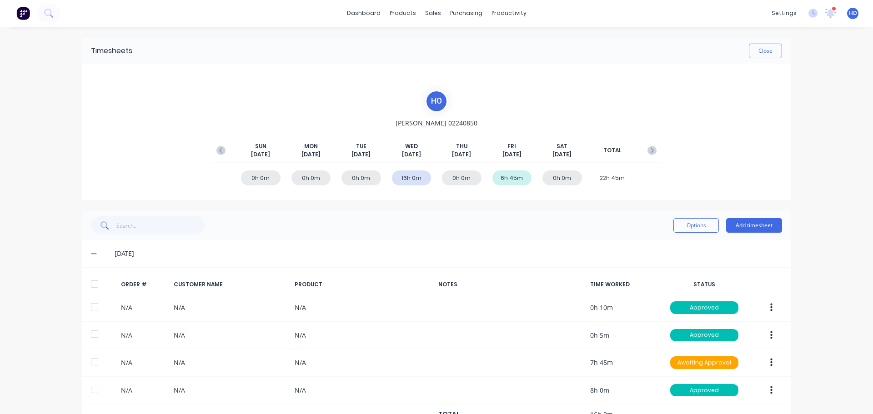
scroll to position [0, 0]
click at [371, 16] on link "dashboard" at bounding box center [363, 14] width 43 height 14
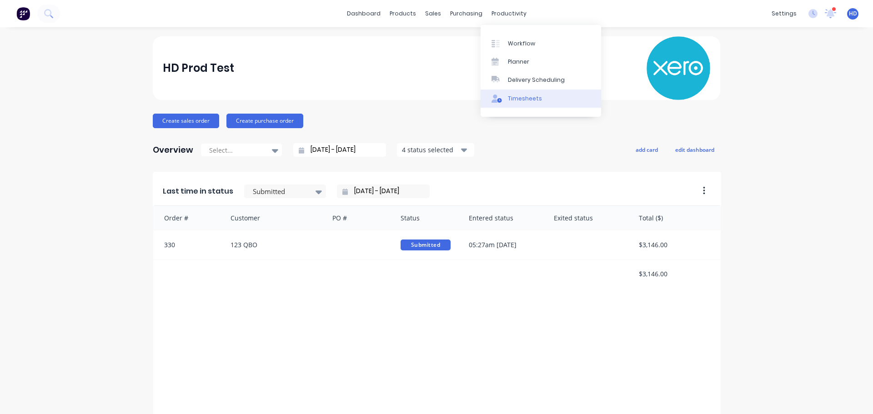
click at [514, 99] on div "Timesheets" at bounding box center [525, 99] width 34 height 8
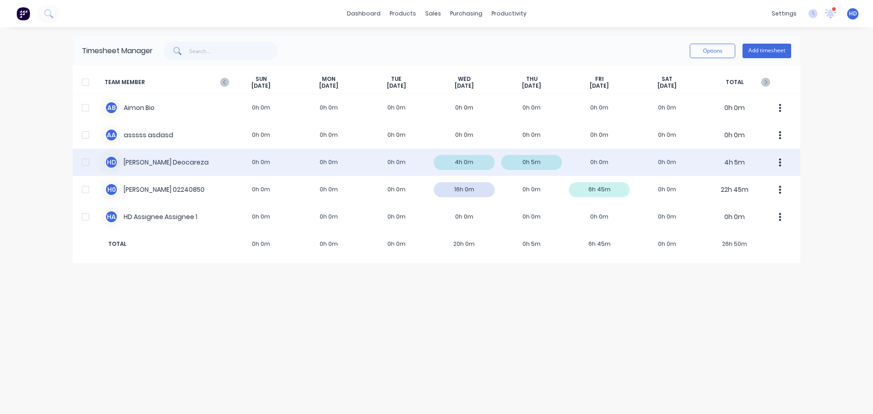
click at [352, 167] on div "H D Harry Deocareza 0h 0m 0h 0m 0h 0m 4h 0m 0h 5m 0h 0m 0h 0m 4h 5m" at bounding box center [436, 162] width 727 height 27
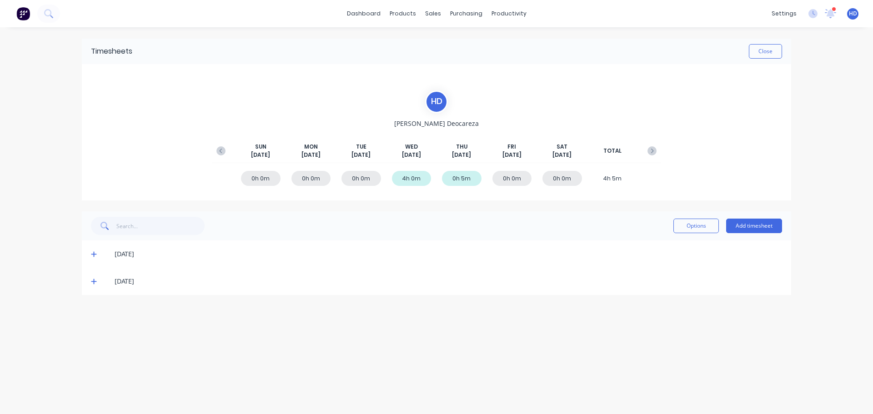
click at [95, 255] on icon at bounding box center [93, 254] width 5 height 5
click at [91, 364] on icon at bounding box center [94, 364] width 6 height 6
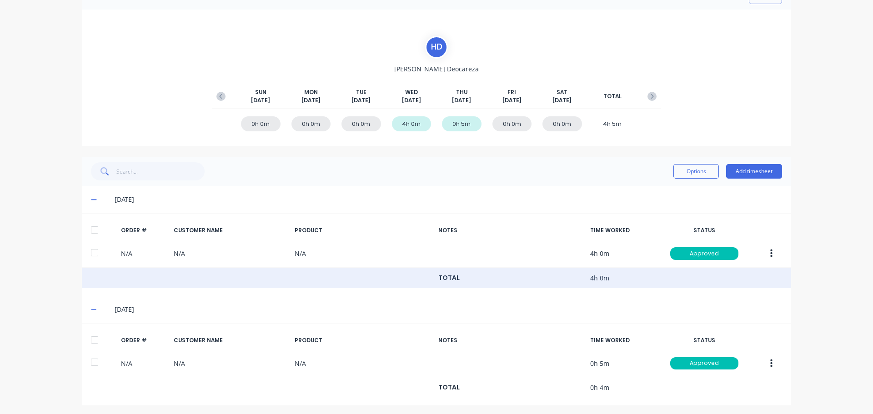
scroll to position [57, 0]
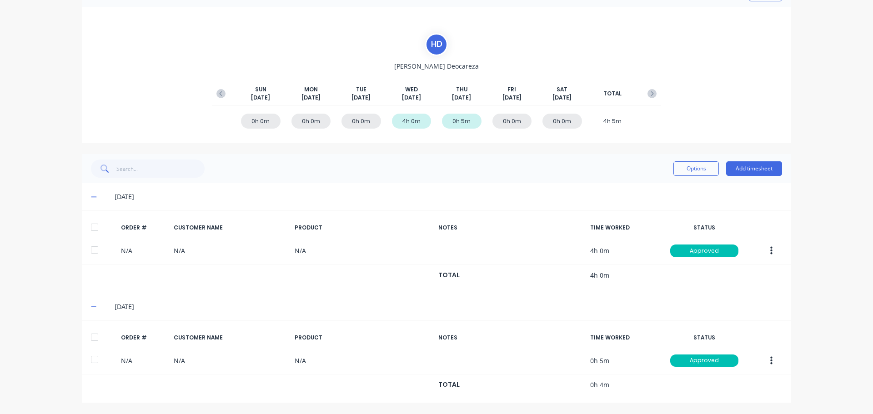
click at [173, 74] on div "H D Harry Deocareza SUN Sep 7th MON Sep 8th TUE Sep 9th WED Sep 10th THU Sep 11…" at bounding box center [436, 75] width 709 height 136
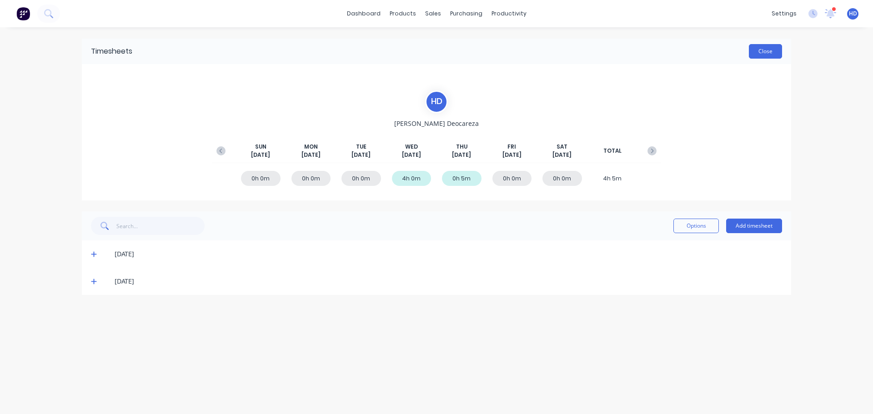
click at [760, 46] on button "Close" at bounding box center [765, 51] width 33 height 15
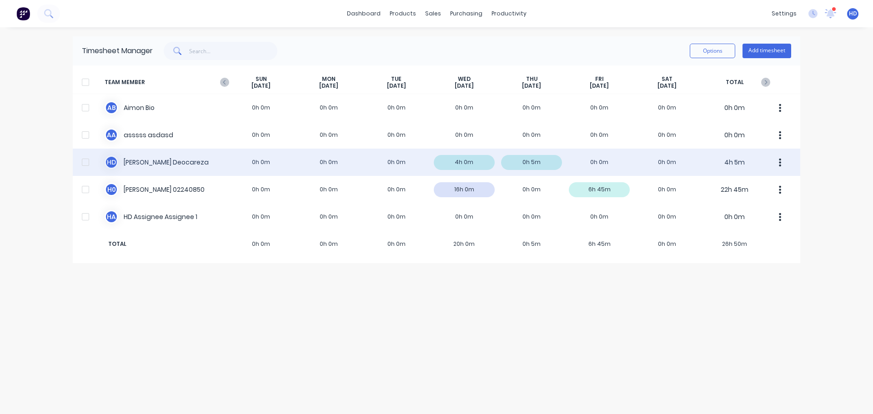
click at [160, 158] on div "H D [PERSON_NAME] 0h 0m 0h 0m 0h 0m 4h 0m 0h 5m 0h 0m 0h 0m 4h 5m" at bounding box center [436, 162] width 727 height 27
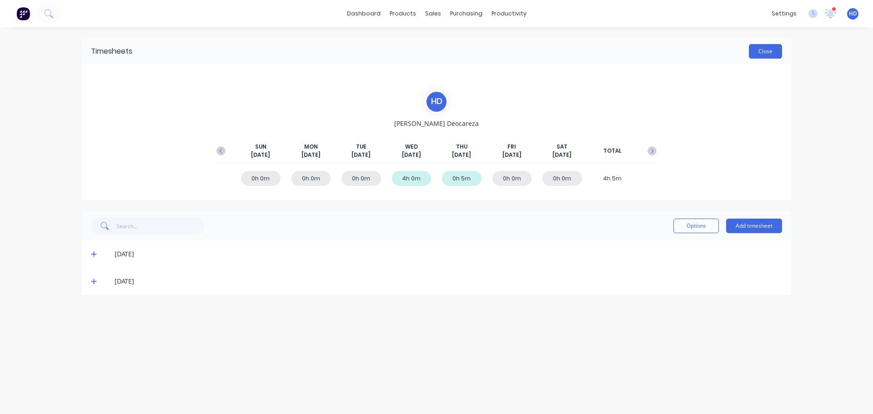
click at [779, 55] on button "Close" at bounding box center [765, 51] width 33 height 15
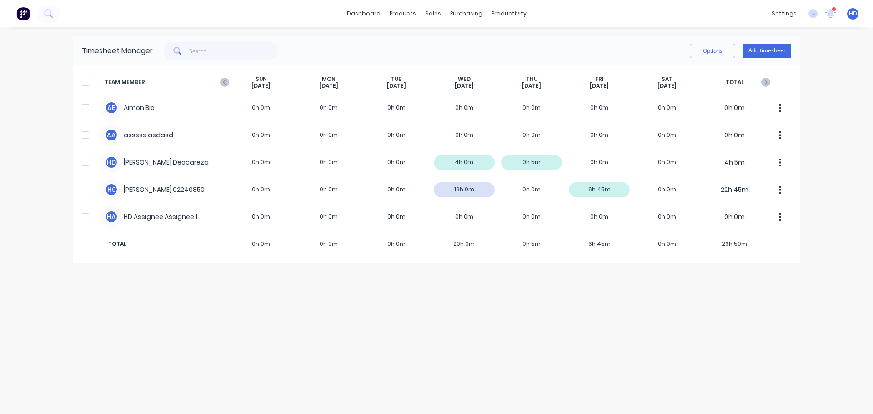
click at [287, 12] on div "dashboard products sales purchasing productivity dashboard products Product Cat…" at bounding box center [436, 13] width 873 height 27
click at [465, 302] on div "Timesheet Manager Options Add timesheet TEAM MEMBER [DATE] [DATE] [DATE] [DATE]…" at bounding box center [436, 220] width 727 height 369
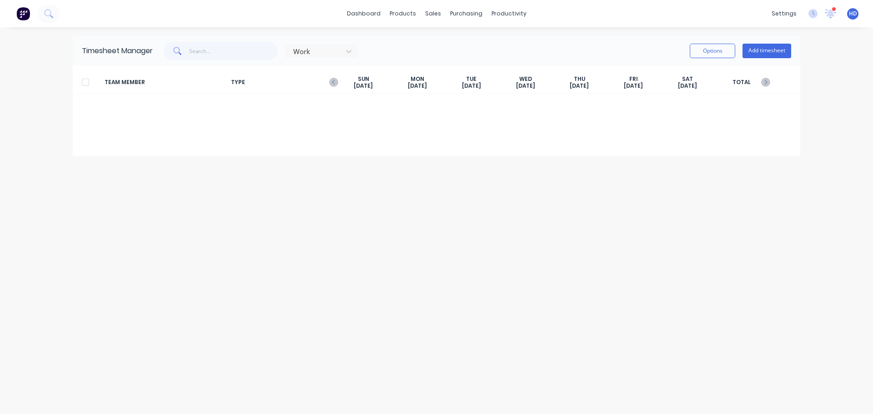
click at [419, 161] on div "Timesheet Manager Work Options Add timesheet TEAM MEMBER TYPE [DATE] [DATE] [DA…" at bounding box center [436, 220] width 727 height 369
click at [722, 47] on button "Options" at bounding box center [712, 51] width 45 height 15
click at [563, 50] on div "Work Options Approve Unapprove Download Export Add timesheet" at bounding box center [472, 51] width 638 height 18
click at [421, 161] on div "Timesheet Manager Work Options Add timesheet TEAM MEMBER TYPE [DATE] [DATE] [DA…" at bounding box center [436, 220] width 727 height 369
click at [95, 143] on div "TEAM MEMBER TYPE [DATE] [DATE] [DATE] [DATE] [DATE] [DATE] [DATE] TOTAL" at bounding box center [436, 110] width 727 height 91
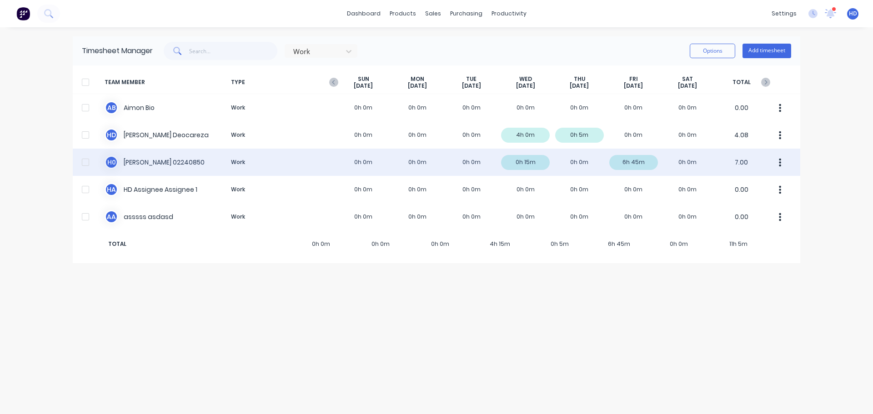
click at [174, 160] on div "H 0 Harry 02240850 Work 0h 0m 0h 0m 0h 0m 0h 15m 0h 0m 6h 45m 0h 0m 7.00" at bounding box center [436, 162] width 727 height 27
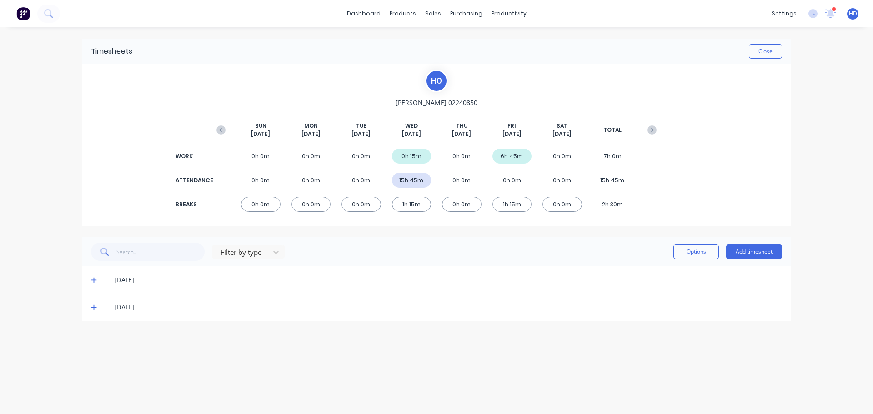
click at [96, 280] on span at bounding box center [95, 279] width 9 height 9
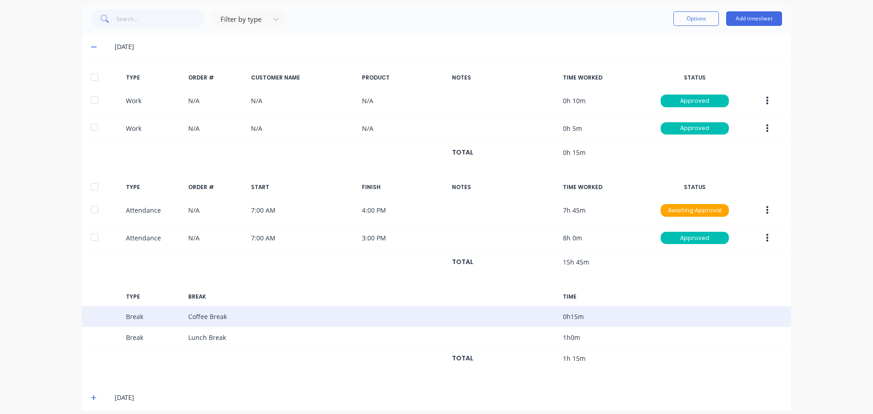
scroll to position [241, 0]
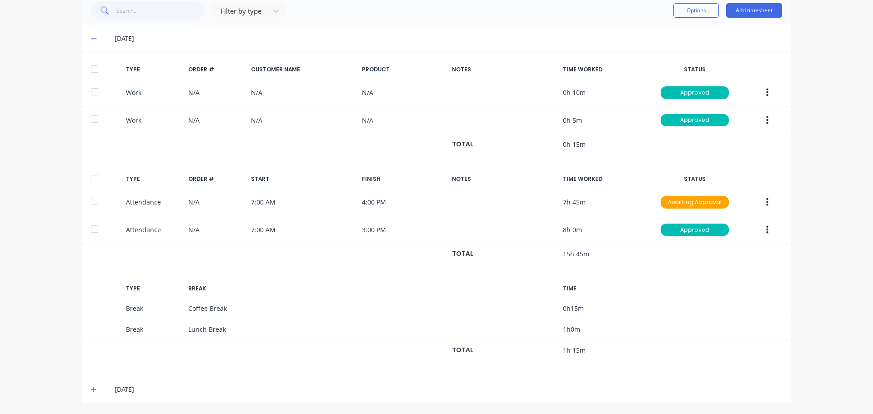
click at [91, 390] on icon at bounding box center [93, 389] width 5 height 5
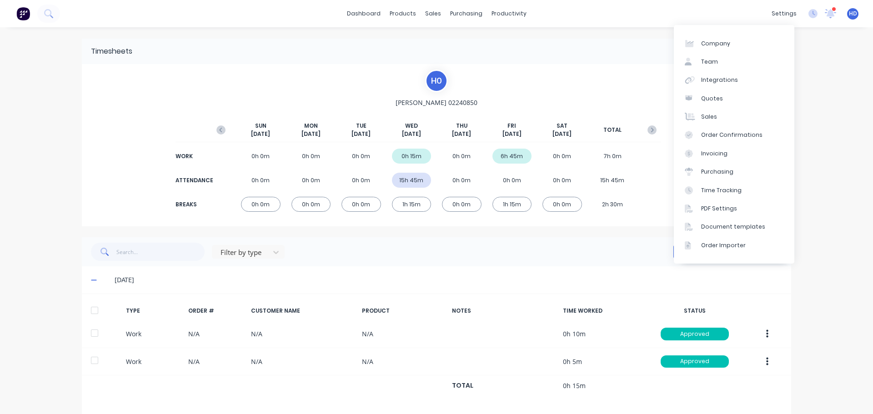
click at [849, 58] on div "dashboard products sales purchasing productivity dashboard products Product Cat…" at bounding box center [436, 207] width 873 height 414
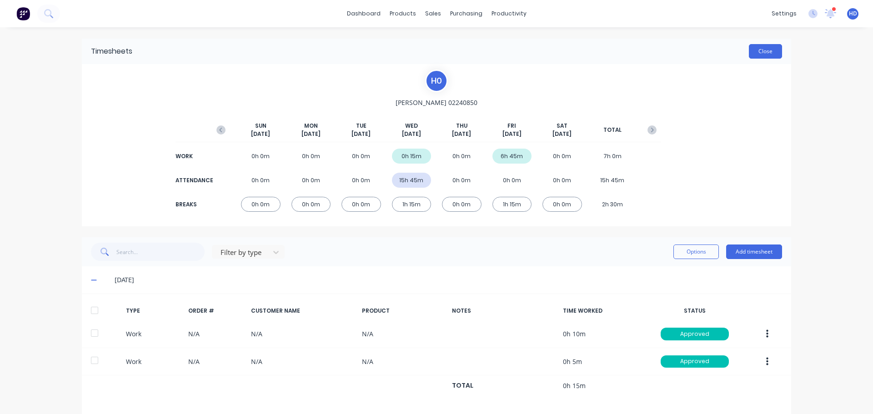
click at [769, 50] on button "Close" at bounding box center [765, 51] width 33 height 15
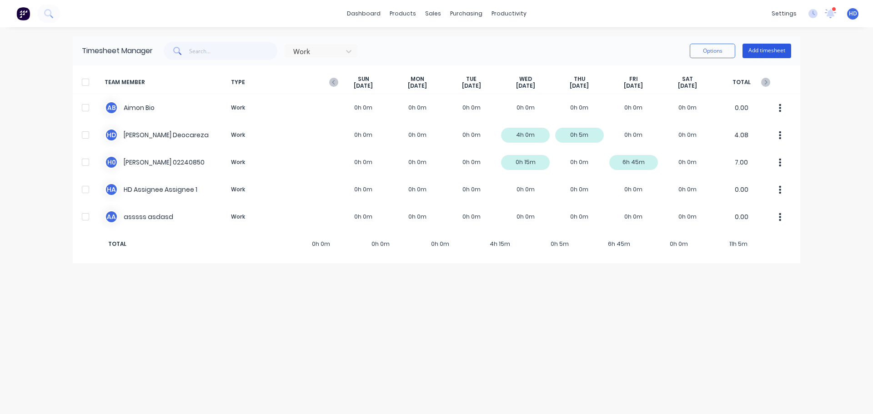
click at [766, 54] on button "Add timesheet" at bounding box center [766, 51] width 49 height 15
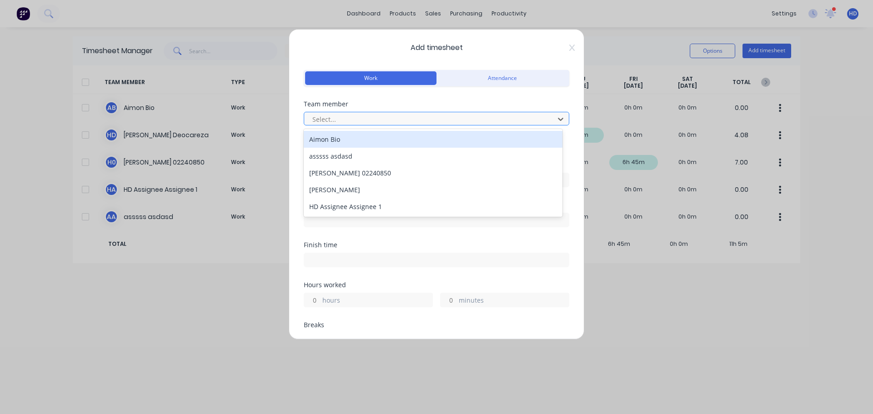
click at [394, 113] on div "Select..." at bounding box center [431, 119] width 244 height 14
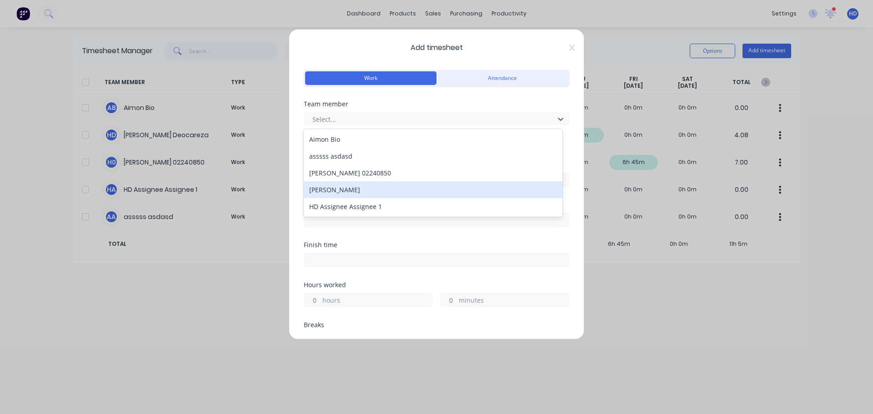
drag, startPoint x: 828, startPoint y: 132, endPoint x: 829, endPoint y: 116, distance: 15.9
click at [828, 129] on div "Add timesheet Work Attendance Team member 5 results available. Use Up and Down …" at bounding box center [436, 207] width 873 height 414
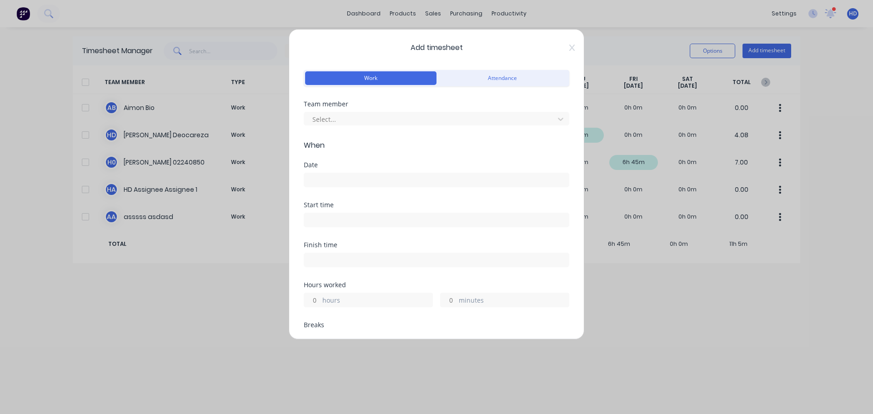
drag, startPoint x: 726, startPoint y: 60, endPoint x: 708, endPoint y: 60, distance: 18.2
click at [722, 60] on div "Add timesheet Work Attendance Team member Select... When Date Start time Finish…" at bounding box center [436, 207] width 873 height 414
click at [569, 47] on icon at bounding box center [571, 48] width 5 height 6
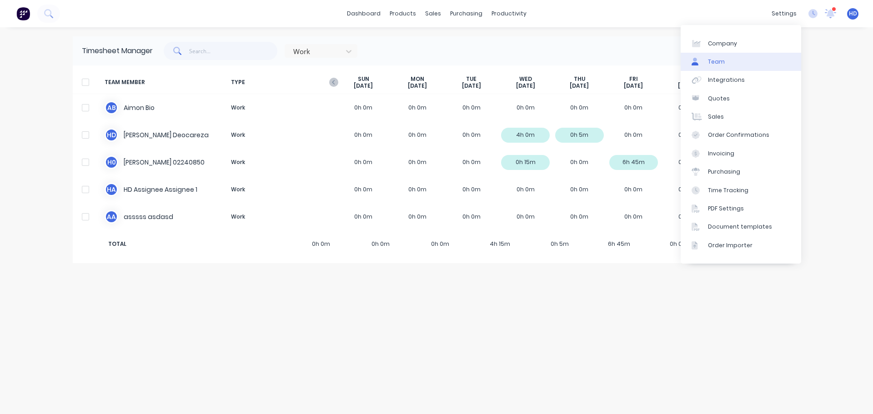
click at [740, 65] on link "Team" at bounding box center [740, 62] width 120 height 18
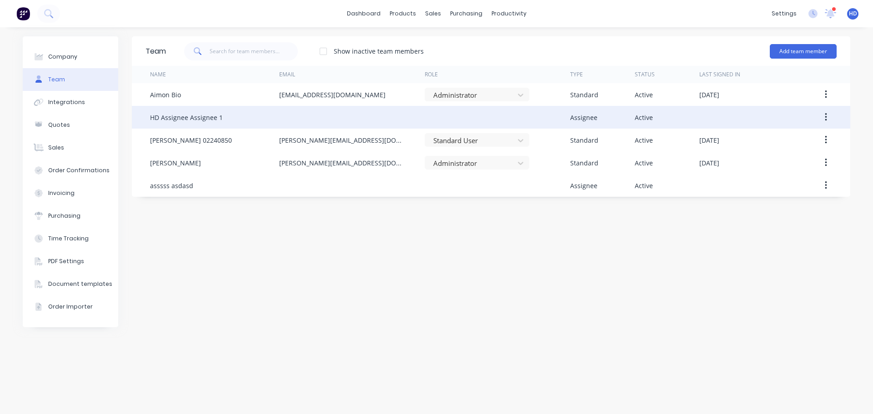
drag, startPoint x: 833, startPoint y: 120, endPoint x: 824, endPoint y: 116, distance: 9.4
click at [830, 119] on button "button" at bounding box center [825, 117] width 21 height 16
click at [790, 143] on div "Edit" at bounding box center [793, 141] width 70 height 13
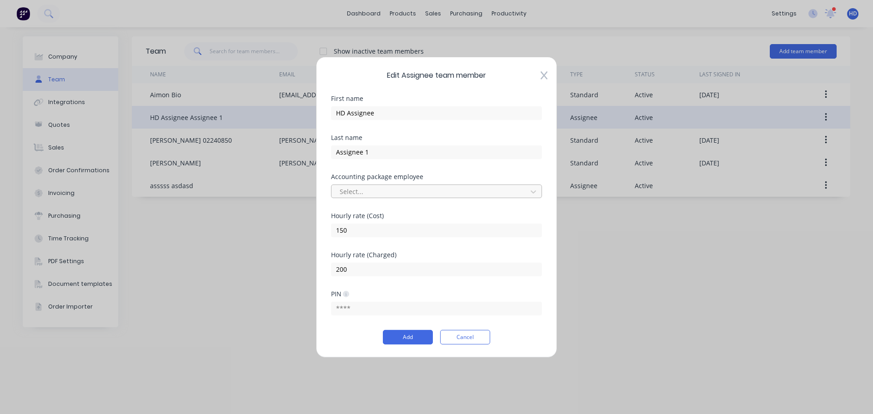
click at [395, 192] on div at bounding box center [431, 191] width 184 height 11
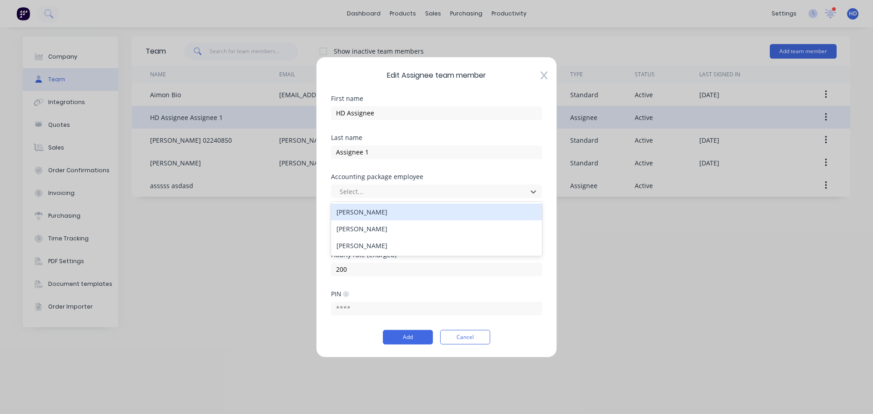
click at [413, 212] on div "[PERSON_NAME]" at bounding box center [436, 211] width 211 height 17
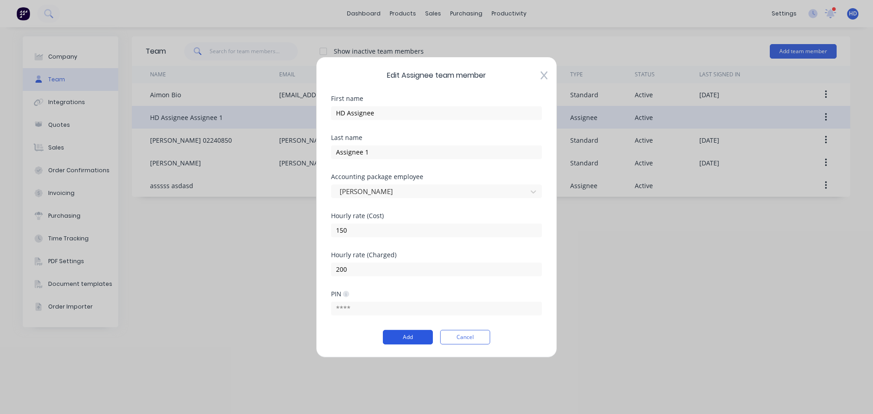
click at [423, 339] on button "Add" at bounding box center [408, 337] width 50 height 15
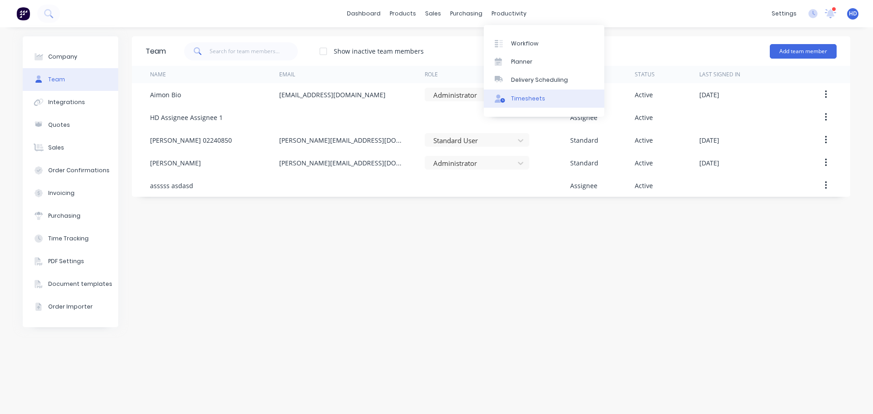
click at [526, 103] on link "Timesheets" at bounding box center [544, 99] width 120 height 18
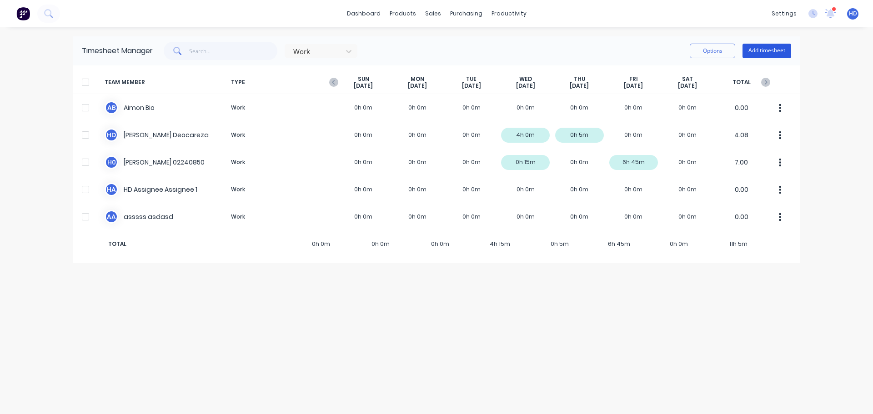
click at [758, 49] on button "Add timesheet" at bounding box center [766, 51] width 49 height 15
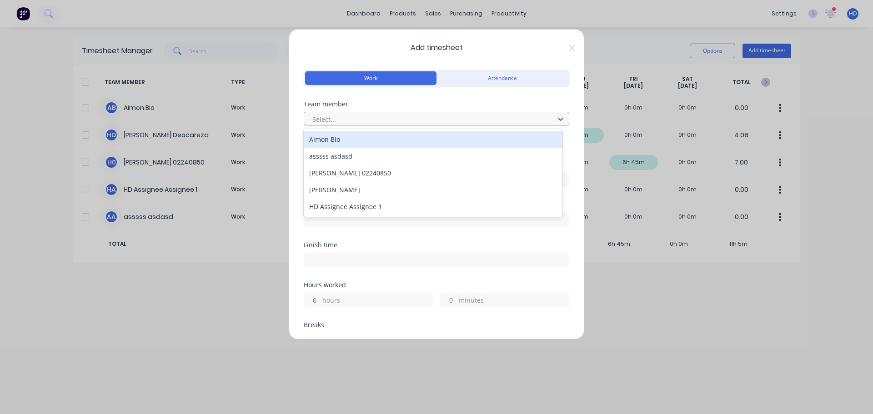
click at [435, 114] on div at bounding box center [430, 119] width 238 height 11
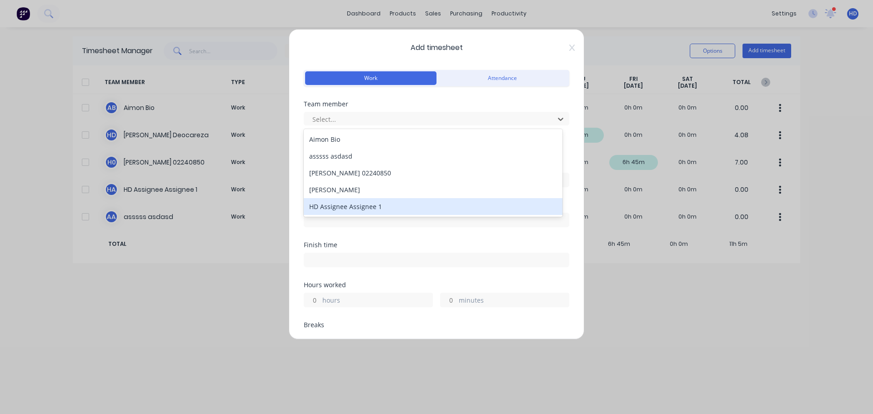
click at [369, 202] on div "HD Assignee Assignee 1" at bounding box center [433, 206] width 259 height 17
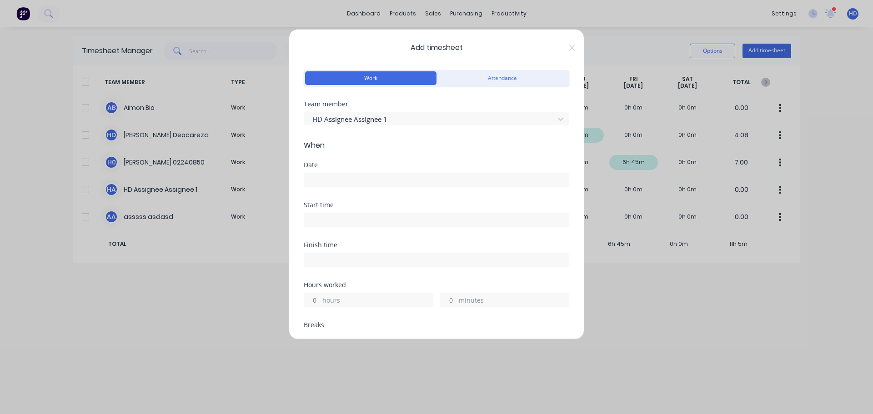
click at [322, 181] on input at bounding box center [436, 180] width 265 height 14
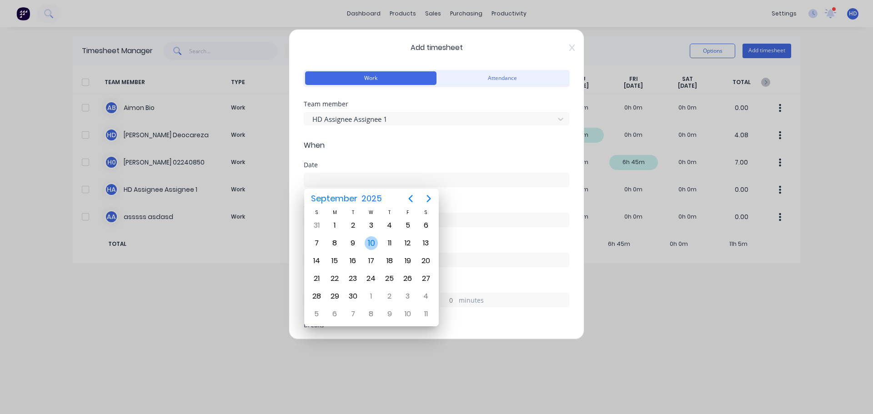
click at [369, 244] on div "10" at bounding box center [372, 243] width 14 height 14
type input "10/09/2025"
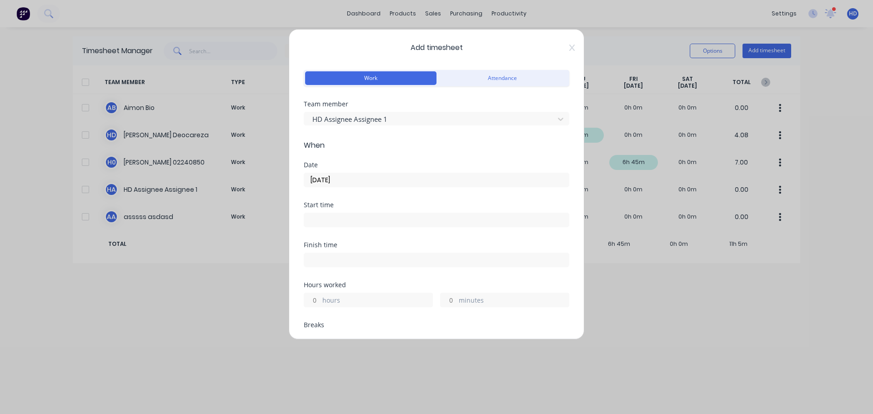
click at [357, 222] on input at bounding box center [436, 220] width 265 height 14
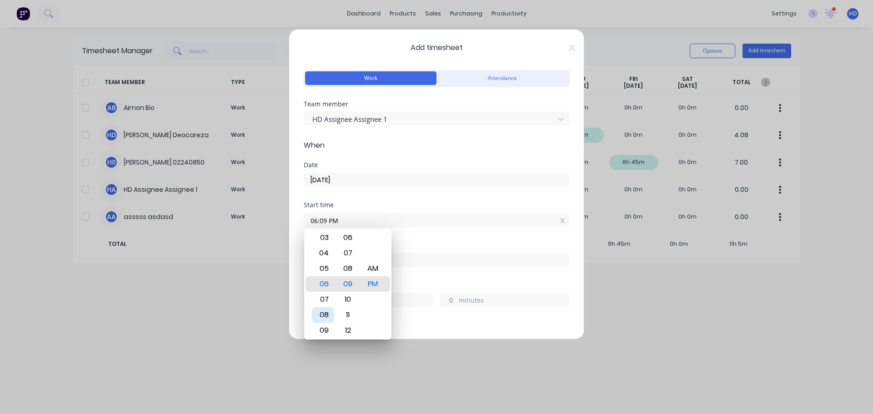
click at [332, 315] on div "08" at bounding box center [323, 314] width 22 height 15
click at [369, 270] on div "AM" at bounding box center [373, 268] width 22 height 15
type input "08:09 AM"
click at [453, 234] on div "Start time 08:09 AM" at bounding box center [436, 222] width 265 height 40
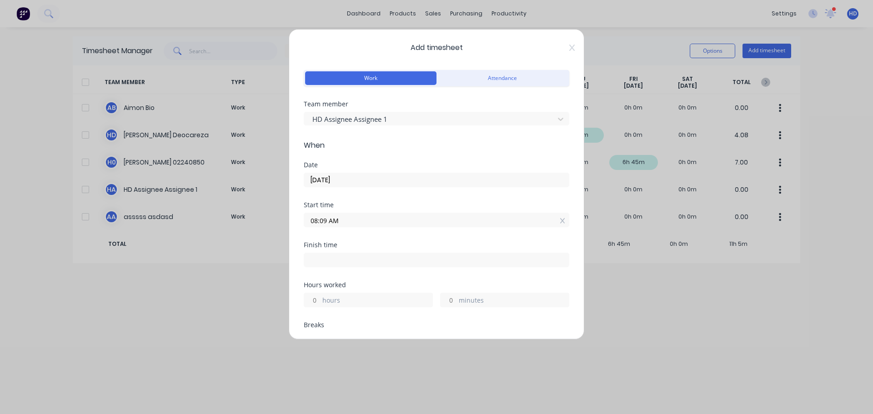
click at [303, 293] on div "Add timesheet Work Attendance Team member HD Assignee Assignee 1 When Date 10/0…" at bounding box center [436, 184] width 295 height 310
click at [310, 303] on input "hours" at bounding box center [312, 300] width 16 height 14
type input "9"
type input "05:09 PM"
type input "0"
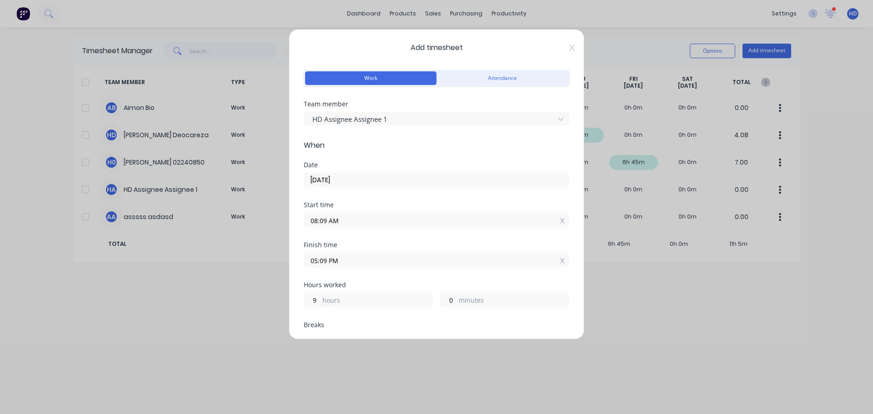
click at [477, 233] on div "Start time 08:09 AM" at bounding box center [436, 222] width 265 height 40
click at [517, 79] on button "Attendance" at bounding box center [501, 78] width 131 height 14
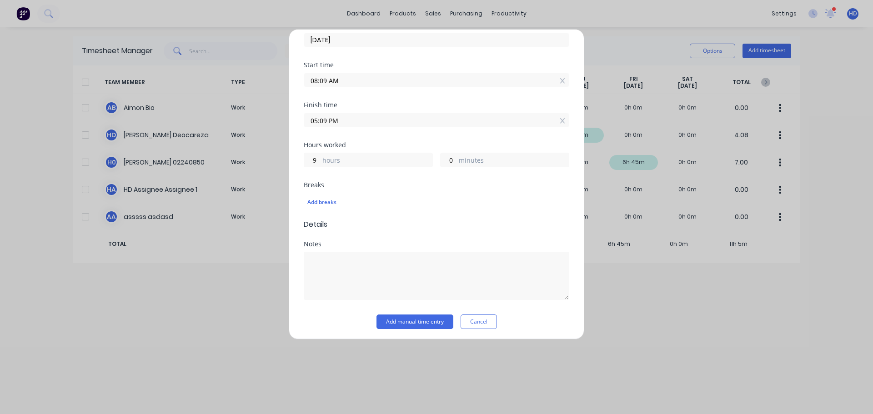
scroll to position [143, 0]
click at [317, 193] on div "Add breaks" at bounding box center [436, 199] width 265 height 19
click at [317, 201] on div "Add breaks" at bounding box center [436, 200] width 258 height 12
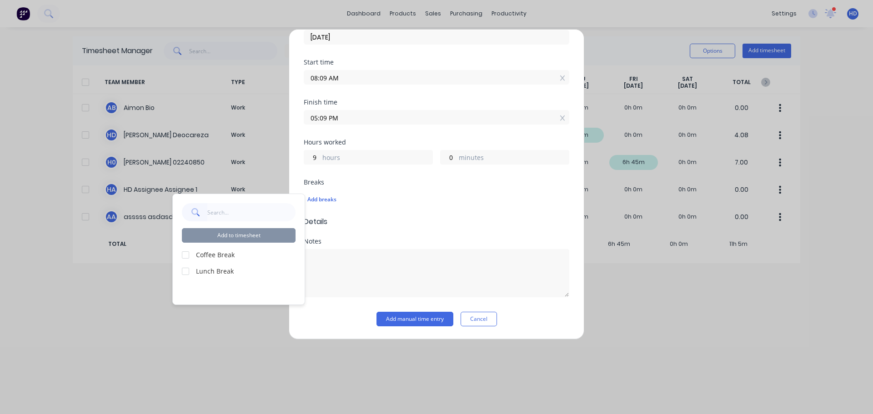
click at [185, 256] on div at bounding box center [185, 255] width 18 height 18
click at [187, 266] on div at bounding box center [185, 271] width 18 height 18
click at [267, 236] on button "Add to timesheet" at bounding box center [239, 235] width 114 height 15
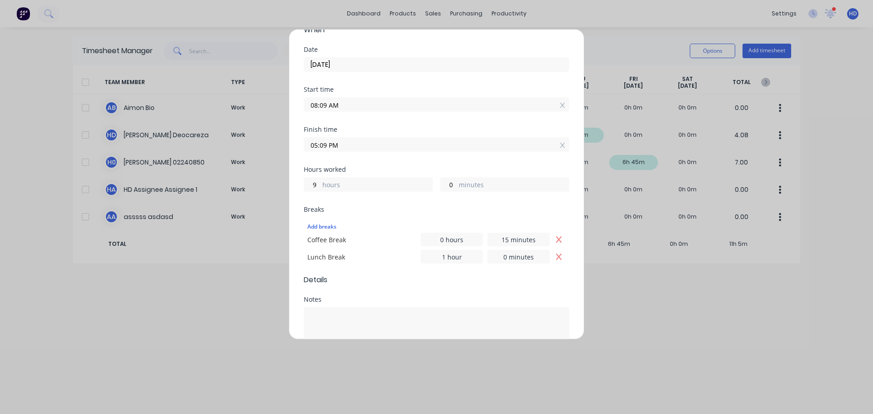
scroll to position [174, 0]
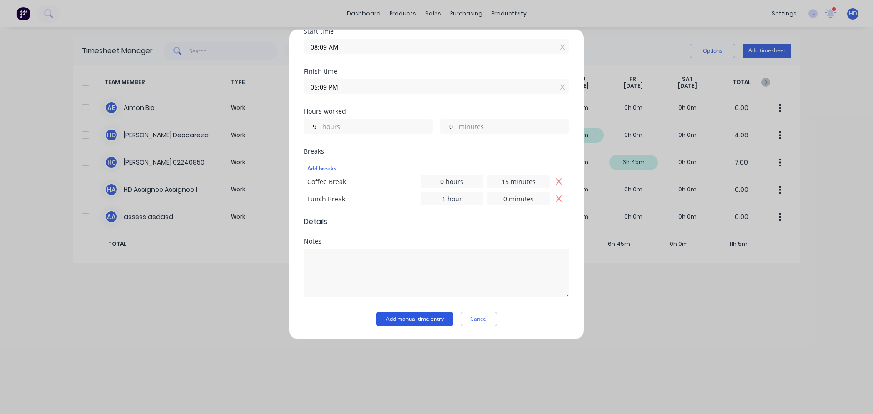
click at [417, 319] on button "Add manual time entry" at bounding box center [414, 319] width 77 height 15
click at [489, 318] on button "Cancel" at bounding box center [478, 319] width 36 height 15
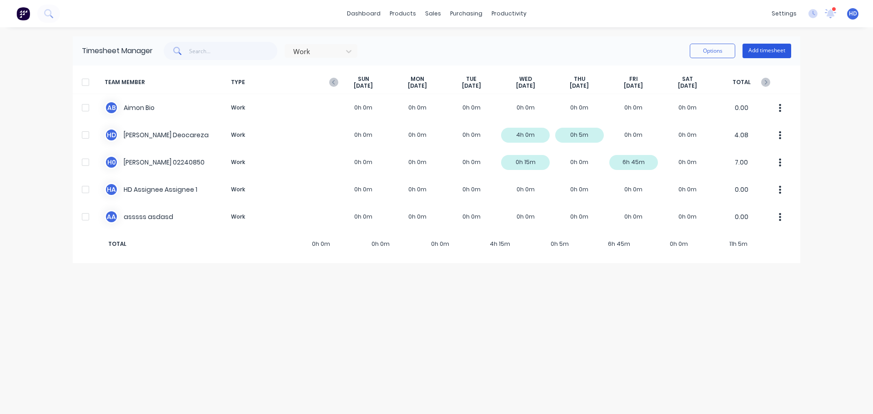
click at [768, 50] on button "Add timesheet" at bounding box center [766, 51] width 49 height 15
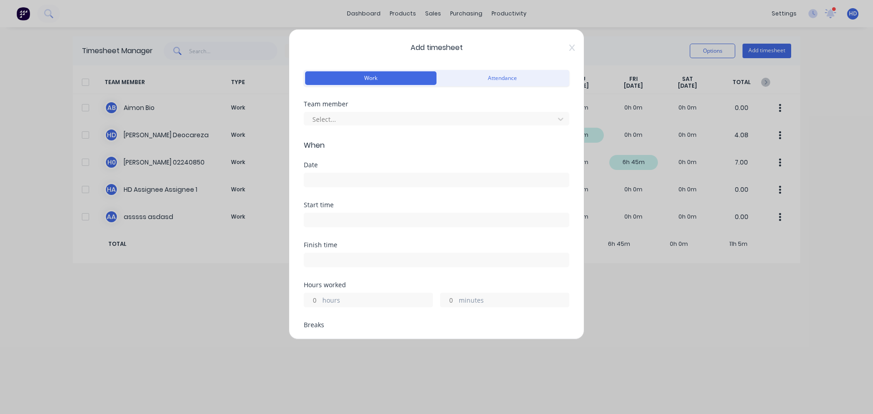
click at [389, 127] on div "Team member Select..." at bounding box center [436, 120] width 265 height 39
click at [390, 122] on div at bounding box center [430, 119] width 238 height 11
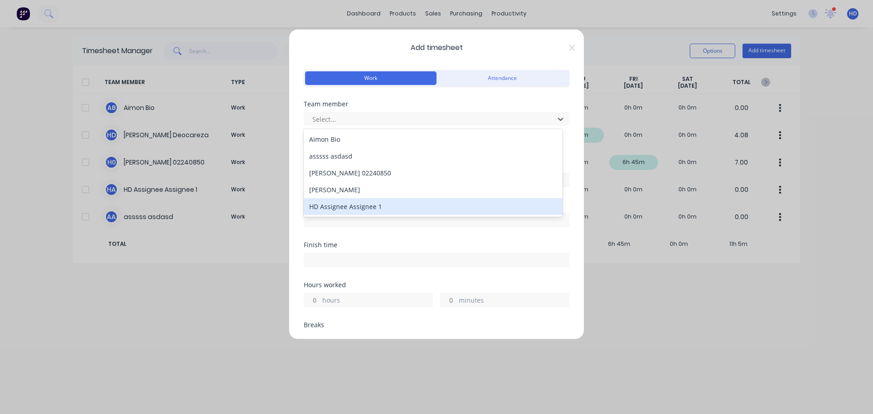
click at [361, 208] on div "HD Assignee Assignee 1" at bounding box center [433, 206] width 259 height 17
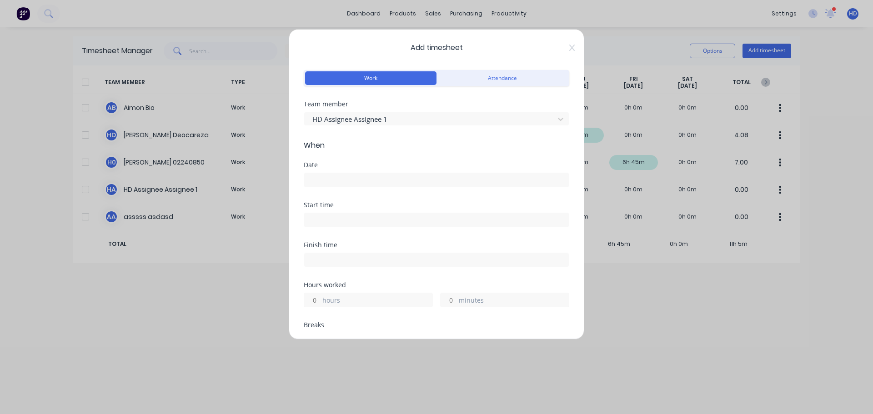
click at [348, 188] on div "Date" at bounding box center [436, 182] width 265 height 40
click at [359, 181] on input at bounding box center [436, 180] width 265 height 14
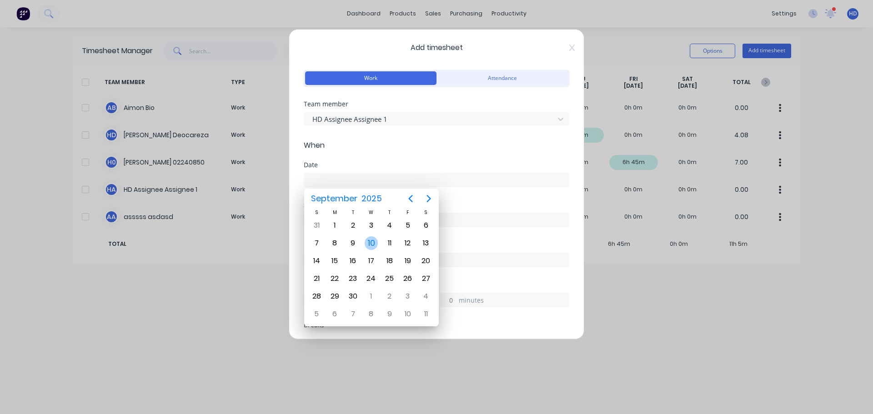
click at [377, 240] on div "10" at bounding box center [371, 243] width 18 height 17
type input "10/09/2025"
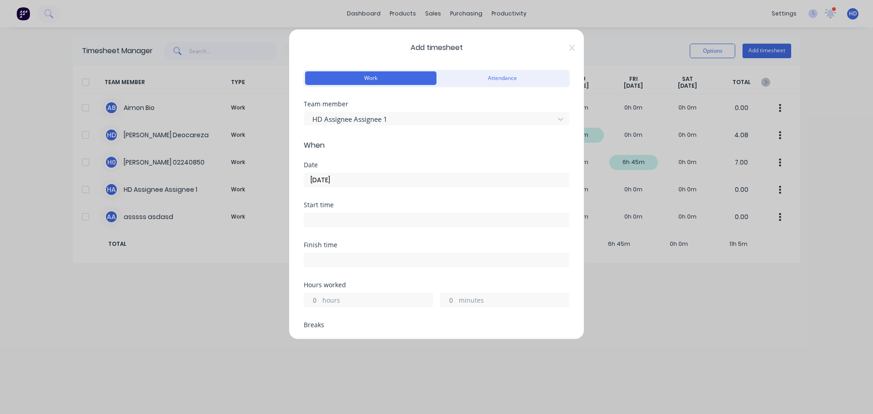
click at [372, 225] on input at bounding box center [436, 220] width 265 height 14
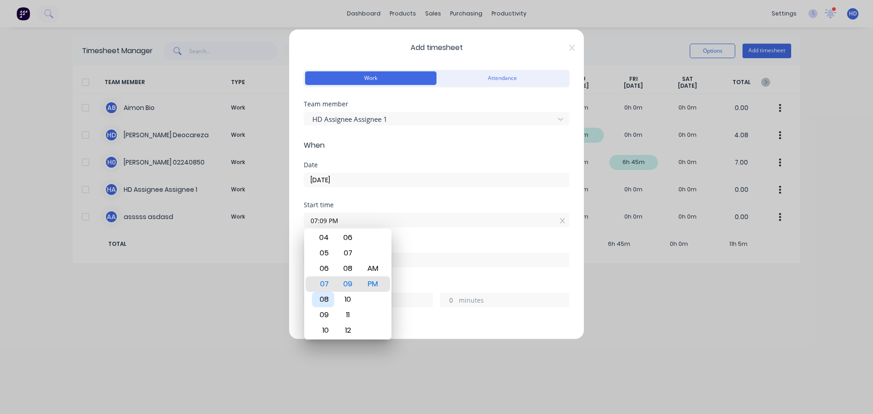
click at [327, 304] on div "08" at bounding box center [323, 299] width 22 height 15
type input "08:09 PM"
click at [426, 235] on div "Start time 08:09 PM" at bounding box center [436, 222] width 265 height 40
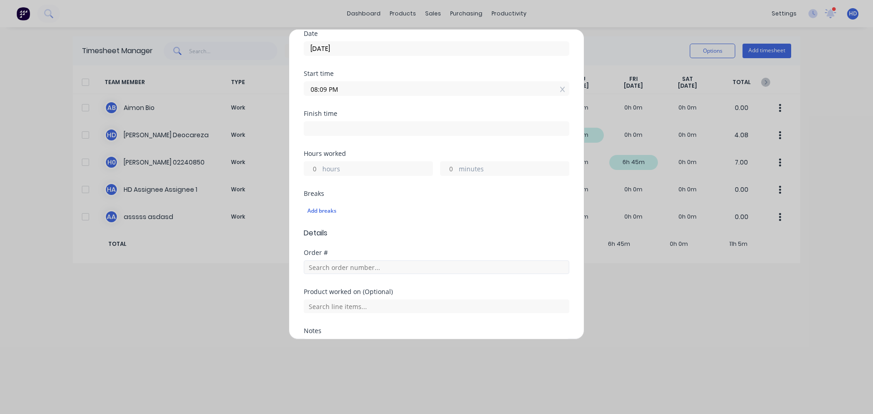
scroll to position [136, 0]
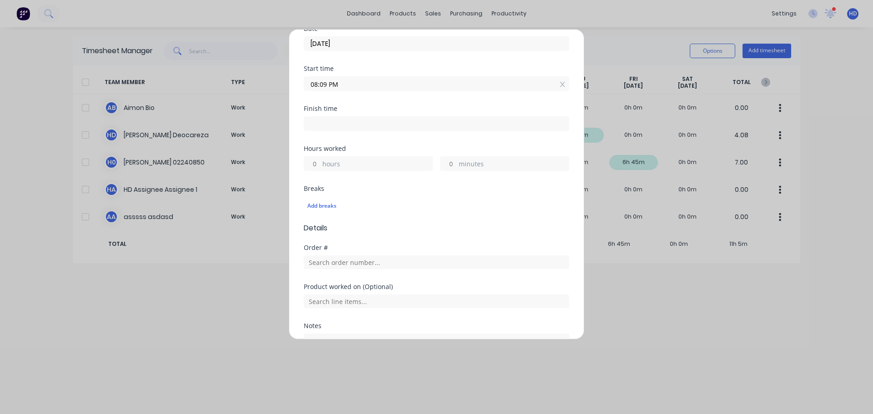
click at [313, 166] on input "hours" at bounding box center [312, 164] width 16 height 14
type input "9"
type input "05:09 AM"
type input "0"
click at [389, 188] on div "Breaks" at bounding box center [436, 188] width 265 height 6
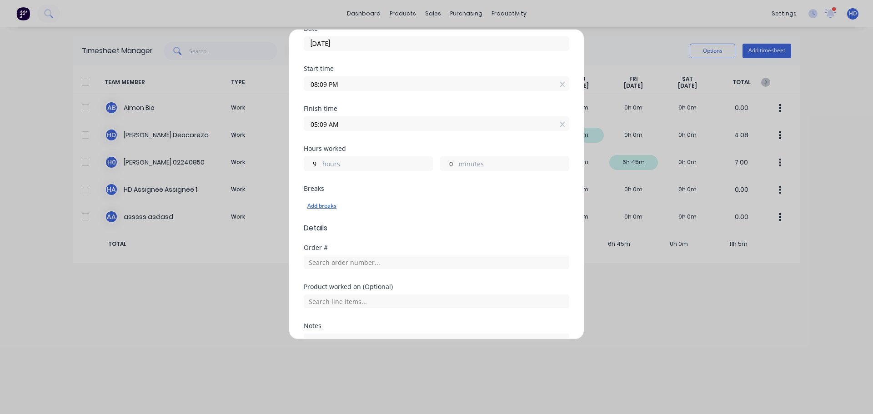
click at [322, 206] on div "Add breaks" at bounding box center [436, 206] width 258 height 12
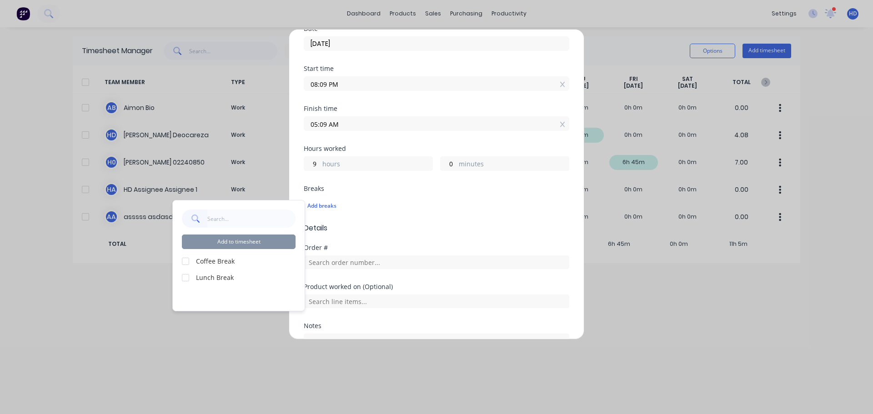
click at [183, 262] on div at bounding box center [185, 261] width 18 height 18
click at [186, 277] on div at bounding box center [185, 278] width 18 height 18
click at [223, 239] on button "Add to timesheet" at bounding box center [239, 242] width 114 height 15
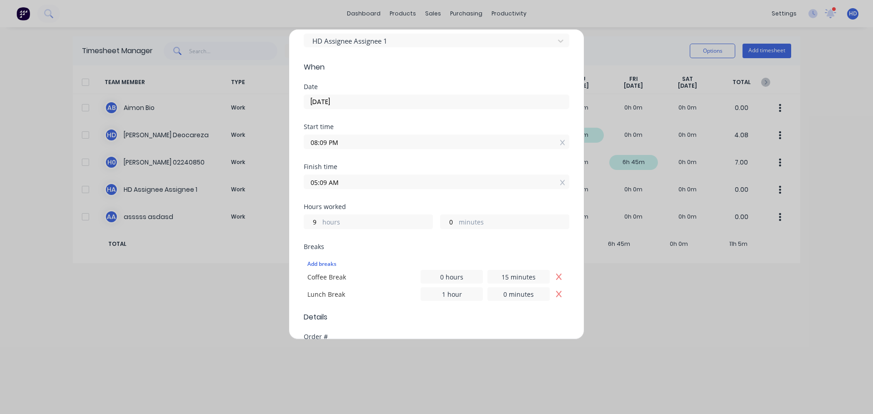
scroll to position [252, 0]
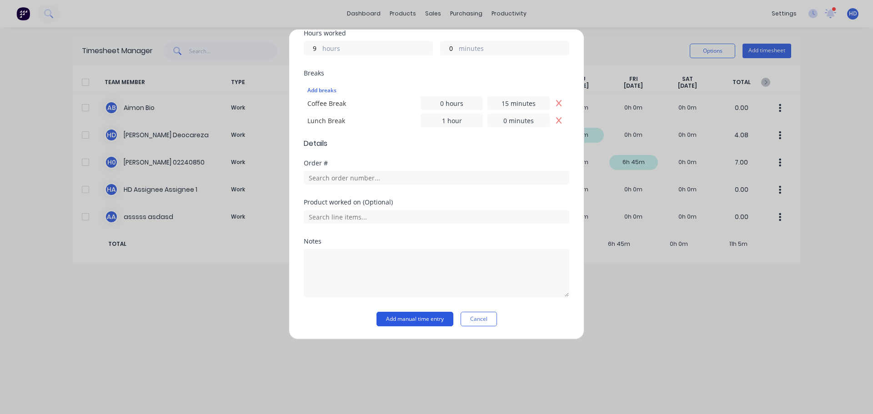
click at [408, 315] on button "Add manual time entry" at bounding box center [414, 319] width 77 height 15
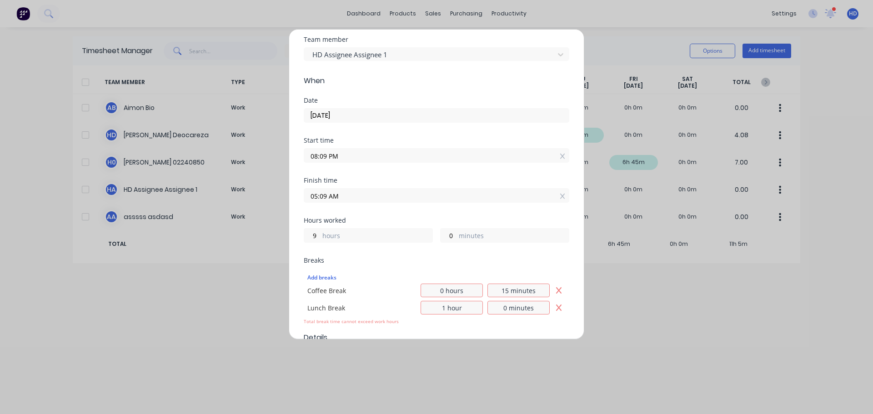
scroll to position [25, 0]
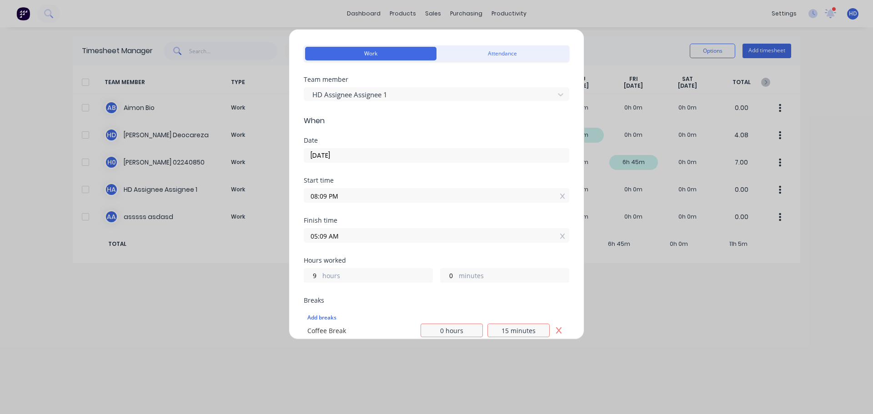
click at [370, 252] on div "Finish time 05:09 AM" at bounding box center [436, 237] width 265 height 40
click at [337, 196] on input "08:09 PM" at bounding box center [436, 196] width 265 height 14
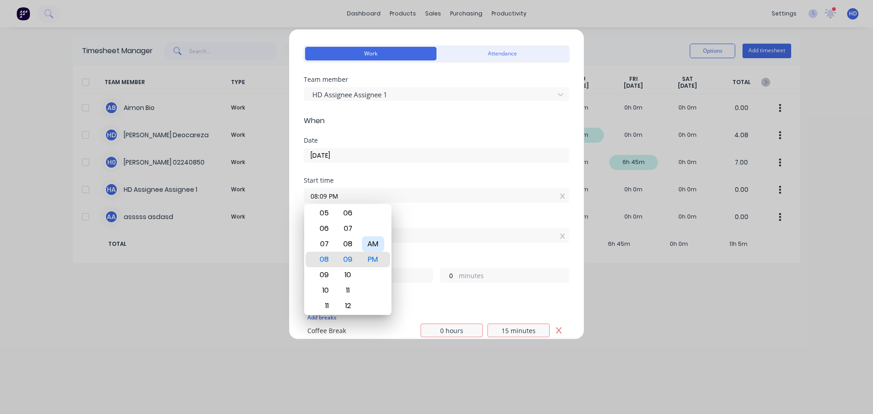
click at [370, 242] on div "AM" at bounding box center [373, 243] width 22 height 15
type input "08:09 AM"
type input "21"
click at [422, 235] on input "05:09 AM" at bounding box center [436, 236] width 265 height 14
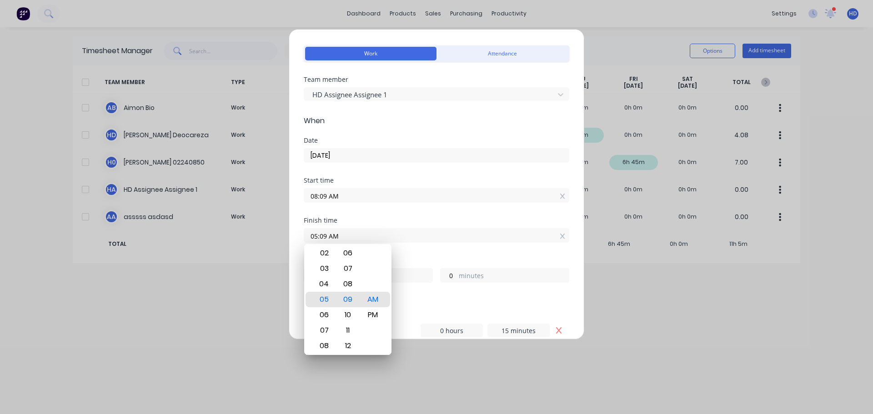
click at [430, 248] on div "Finish time 05:09 AM" at bounding box center [436, 237] width 265 height 40
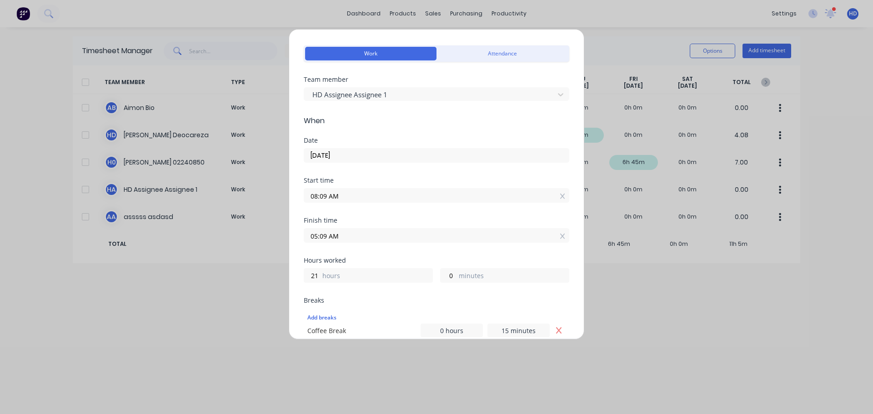
click at [334, 237] on input "05:09 AM" at bounding box center [436, 236] width 265 height 14
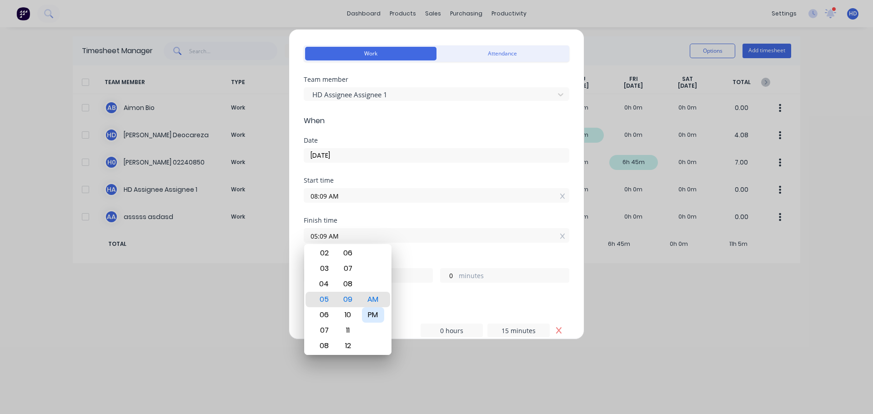
click at [374, 312] on div "PM" at bounding box center [373, 314] width 22 height 15
type input "05:09 PM"
type input "9"
click at [426, 252] on div "Finish time 05:09 PM" at bounding box center [436, 237] width 265 height 40
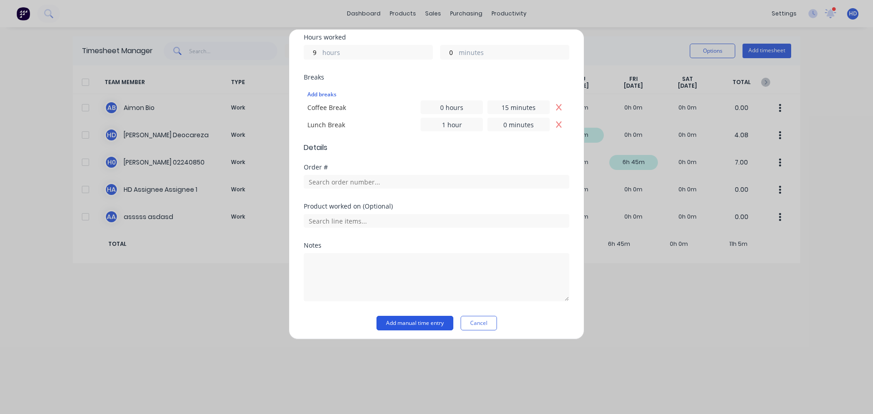
scroll to position [252, 0]
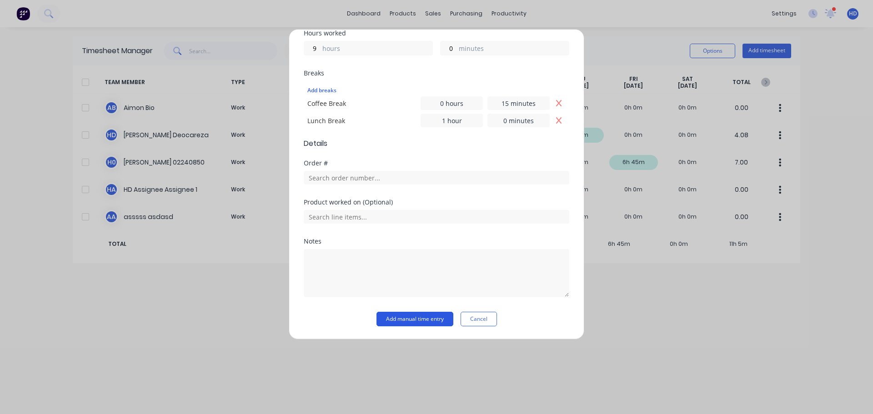
click at [404, 312] on button "Add manual time entry" at bounding box center [414, 319] width 77 height 15
click at [464, 323] on button "Cancel" at bounding box center [478, 319] width 36 height 15
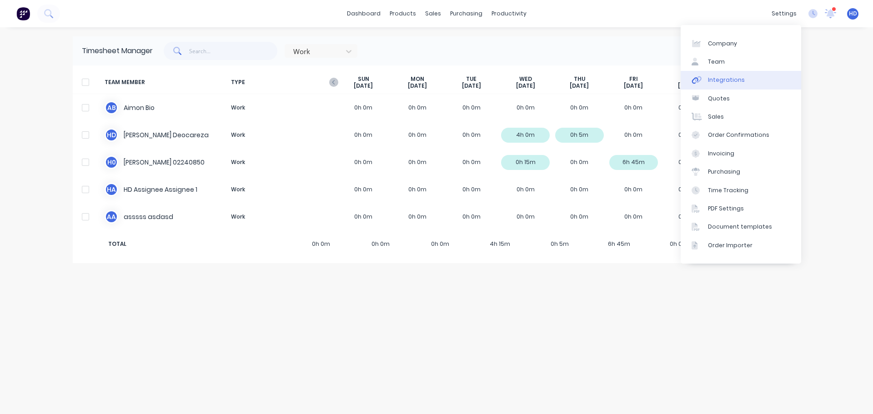
click at [756, 80] on link "Integrations" at bounding box center [740, 80] width 120 height 18
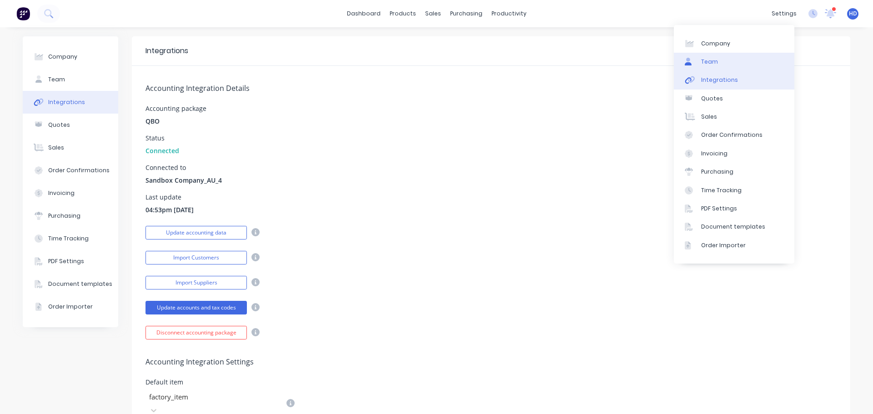
click at [720, 63] on link "Team" at bounding box center [734, 62] width 120 height 18
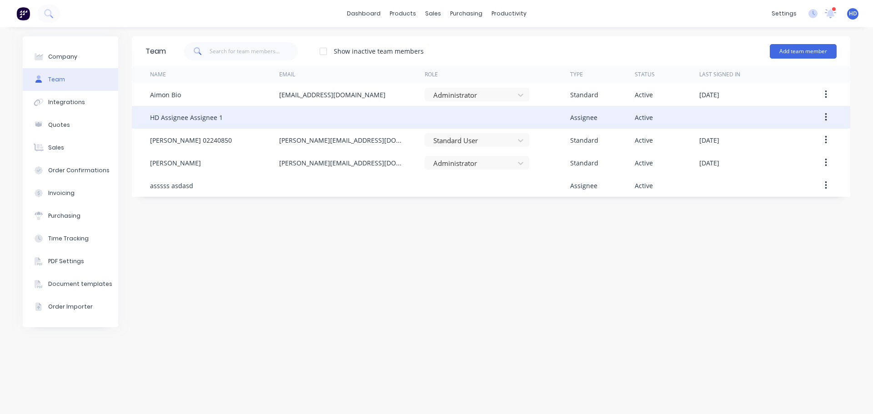
click at [830, 115] on button "button" at bounding box center [825, 117] width 21 height 16
click at [763, 139] on div "Edit" at bounding box center [793, 141] width 70 height 13
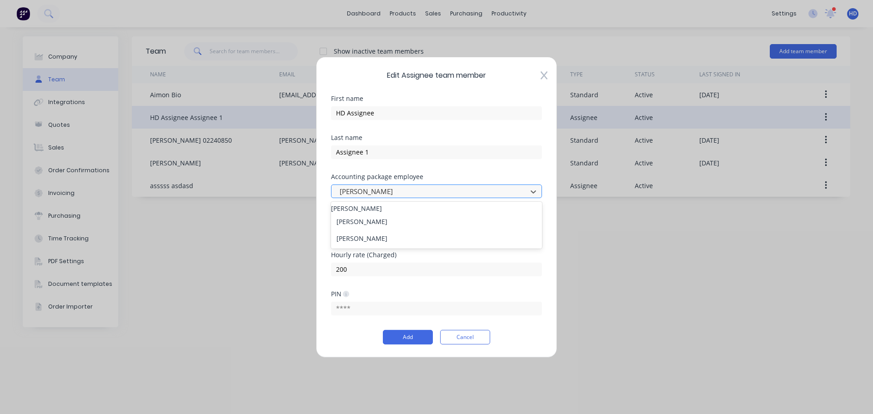
click at [435, 194] on div at bounding box center [431, 191] width 184 height 11
click at [390, 213] on div "Brad Petterson" at bounding box center [436, 208] width 211 height 10
click at [415, 336] on button "Add" at bounding box center [408, 337] width 50 height 15
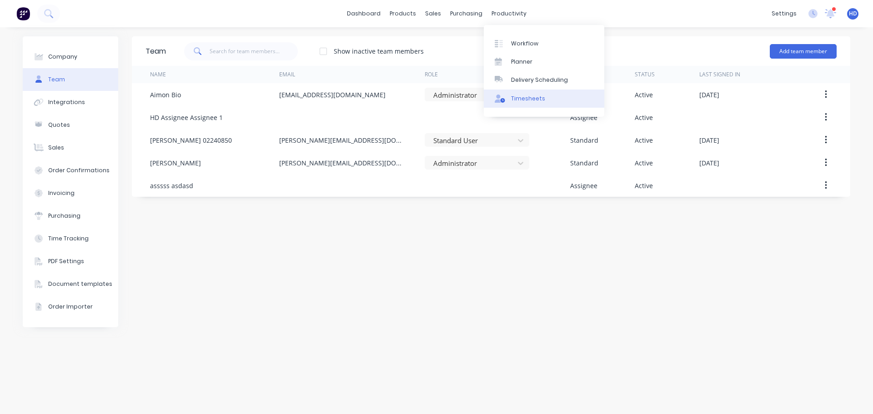
click at [535, 102] on div "Timesheets" at bounding box center [528, 99] width 34 height 8
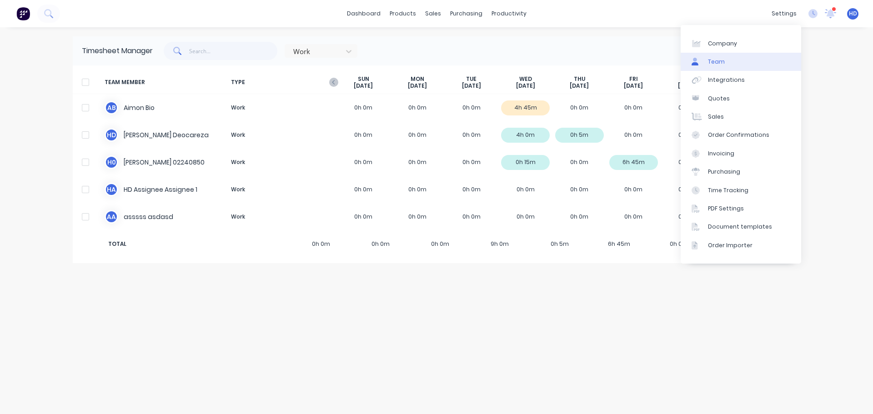
click at [740, 62] on link "Team" at bounding box center [740, 62] width 120 height 18
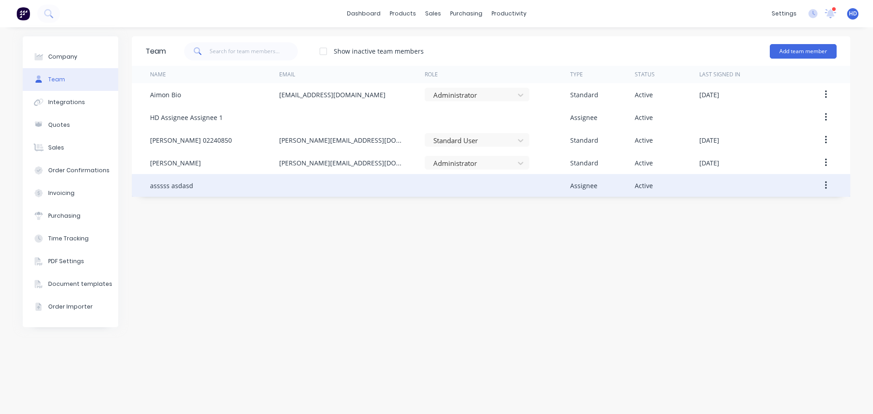
click at [827, 187] on icon "button" at bounding box center [826, 185] width 2 height 10
click at [790, 209] on div "Edit" at bounding box center [793, 209] width 70 height 13
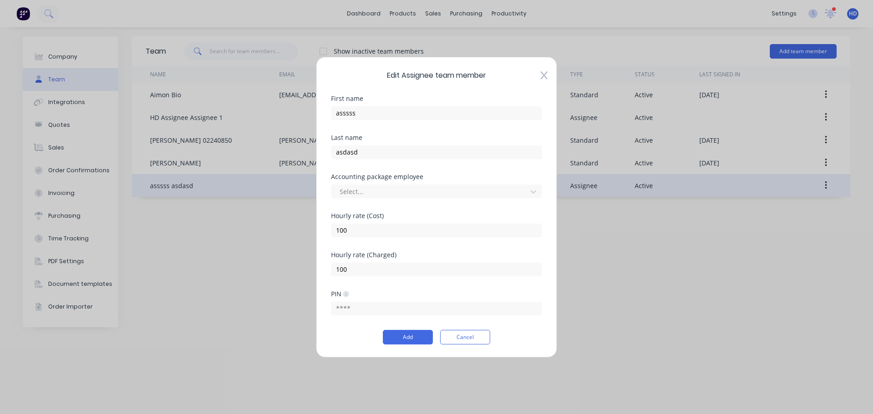
click at [392, 200] on div "Accounting package employee Select..." at bounding box center [436, 192] width 211 height 39
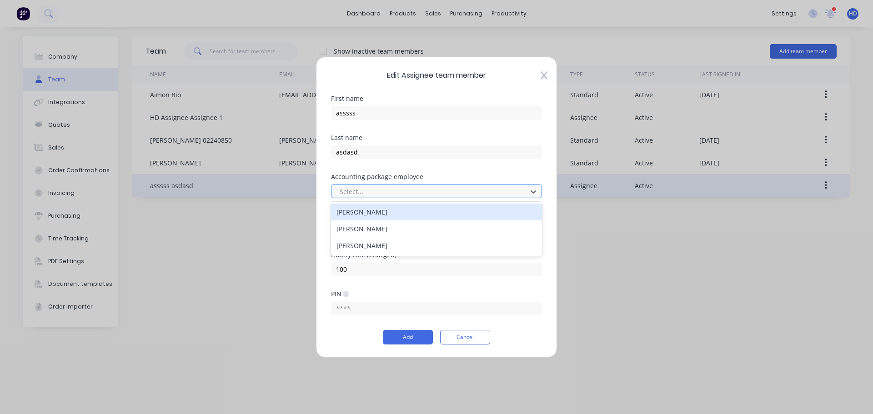
click at [393, 195] on div at bounding box center [431, 191] width 184 height 11
click at [383, 211] on div "Brad Petterson" at bounding box center [436, 211] width 211 height 17
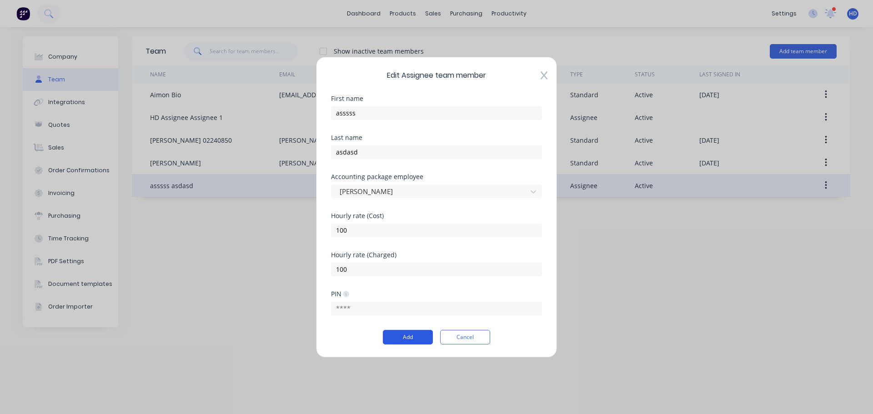
click at [420, 338] on button "Add" at bounding box center [408, 337] width 50 height 15
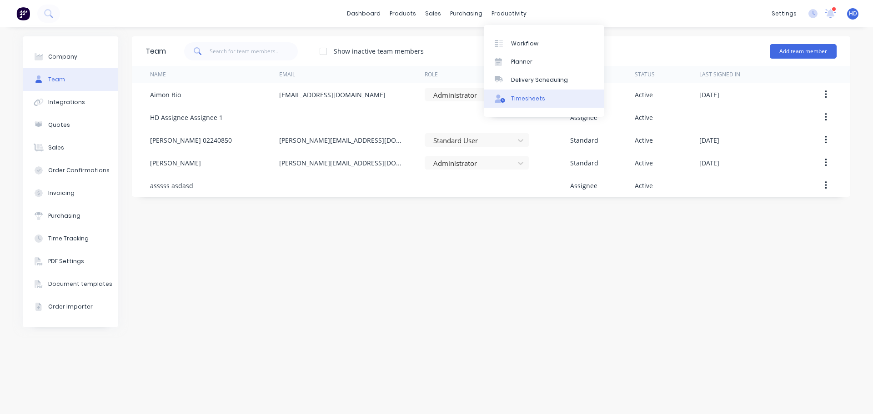
click at [523, 104] on link "Timesheets" at bounding box center [544, 99] width 120 height 18
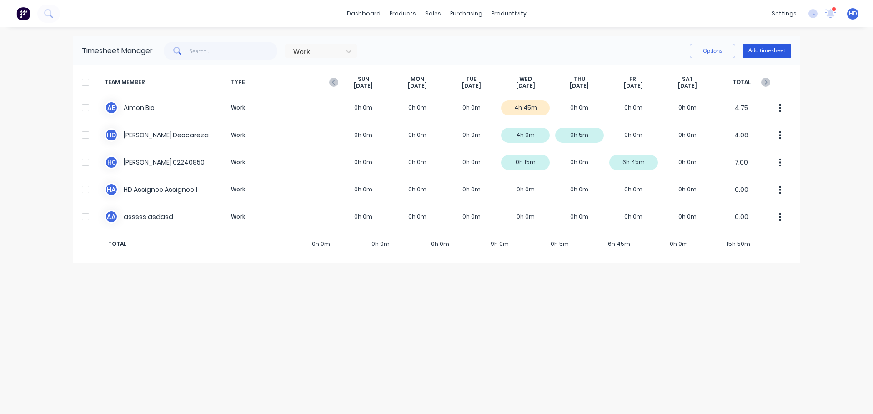
click at [775, 48] on button "Add timesheet" at bounding box center [766, 51] width 49 height 15
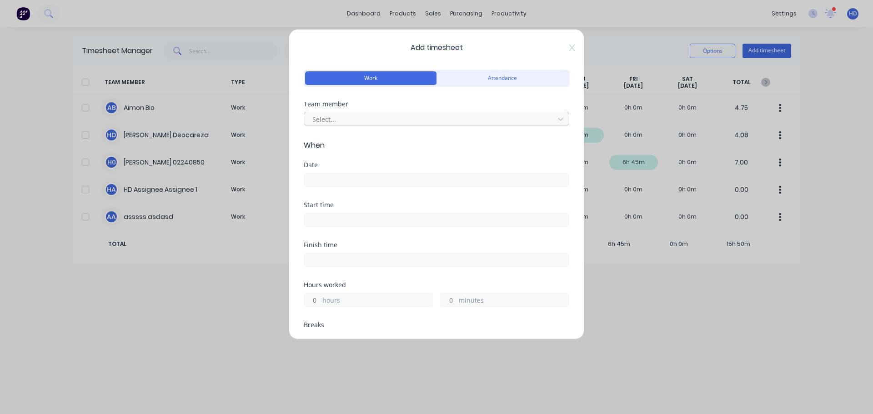
click at [422, 120] on div at bounding box center [430, 119] width 238 height 11
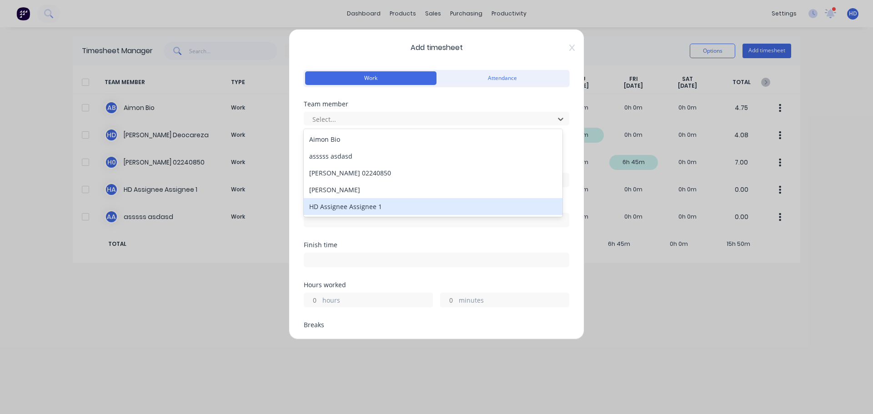
click at [351, 207] on div "HD Assignee Assignee 1" at bounding box center [433, 206] width 259 height 17
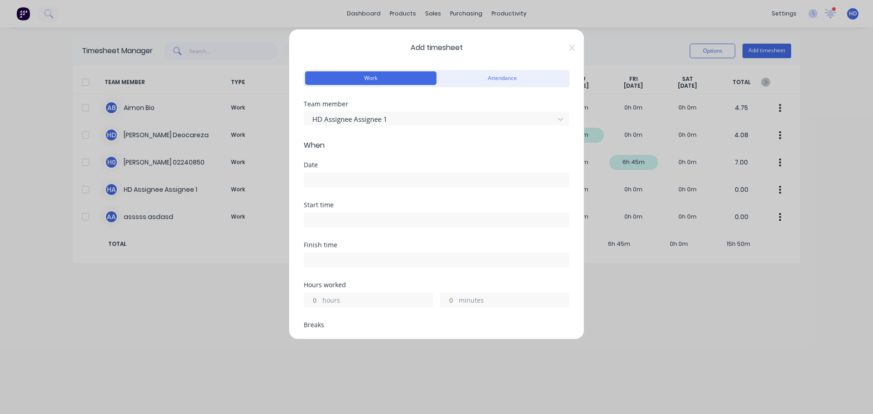
click at [351, 177] on input at bounding box center [436, 180] width 265 height 14
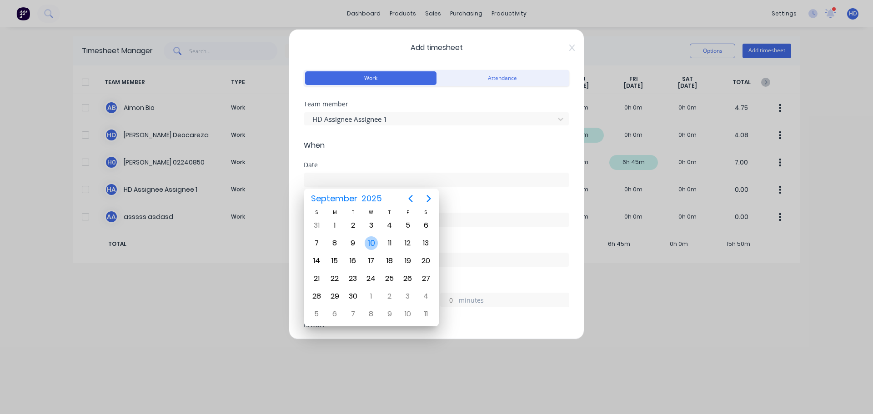
click at [368, 243] on div "10" at bounding box center [372, 243] width 14 height 14
type input "10/09/2025"
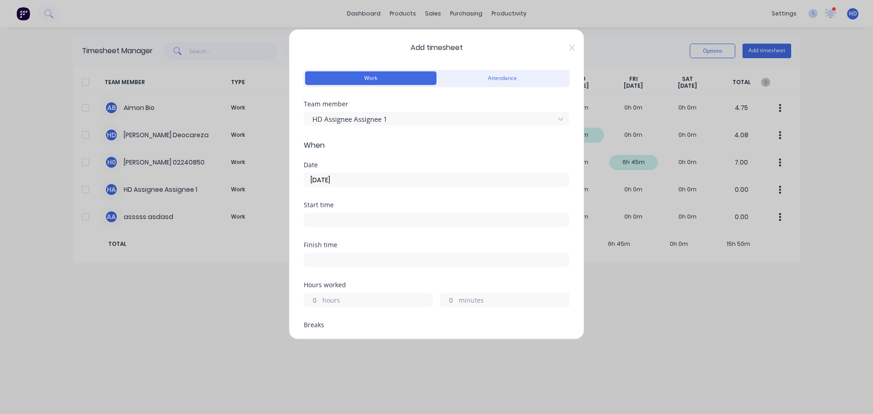
click at [349, 220] on input at bounding box center [436, 220] width 265 height 14
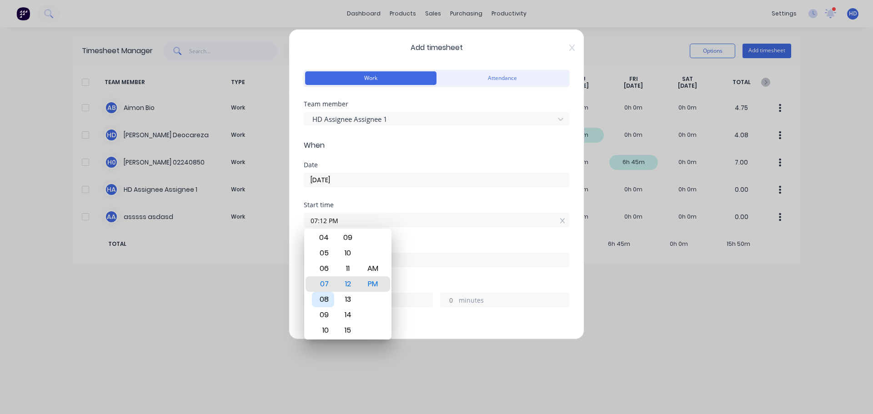
click at [327, 300] on div "08" at bounding box center [323, 299] width 22 height 15
click at [373, 272] on div "AM" at bounding box center [373, 268] width 22 height 15
type input "08:12 AM"
click at [441, 205] on div "Start time" at bounding box center [436, 205] width 265 height 6
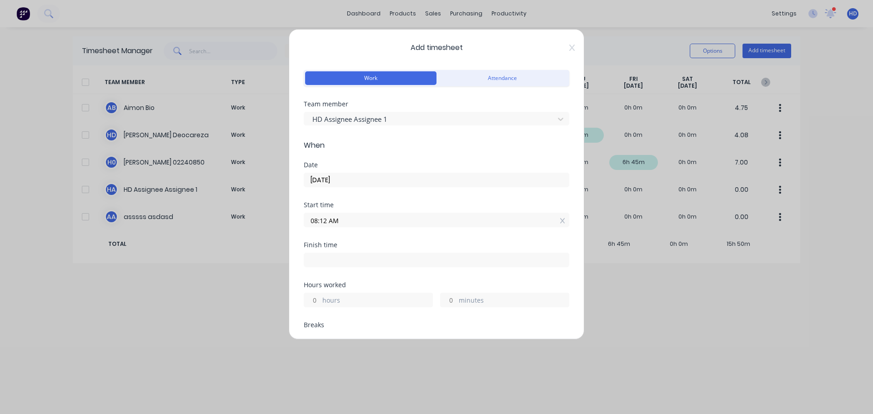
click at [306, 296] on input "hours" at bounding box center [312, 300] width 16 height 14
type input "4"
type input "12:12 PM"
type input "0"
click at [406, 275] on div "Finish time 12:12 PM" at bounding box center [436, 262] width 265 height 40
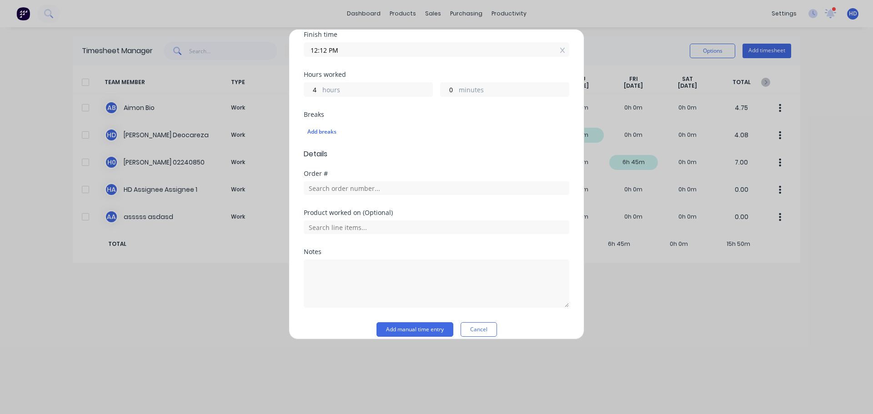
scroll to position [221, 0]
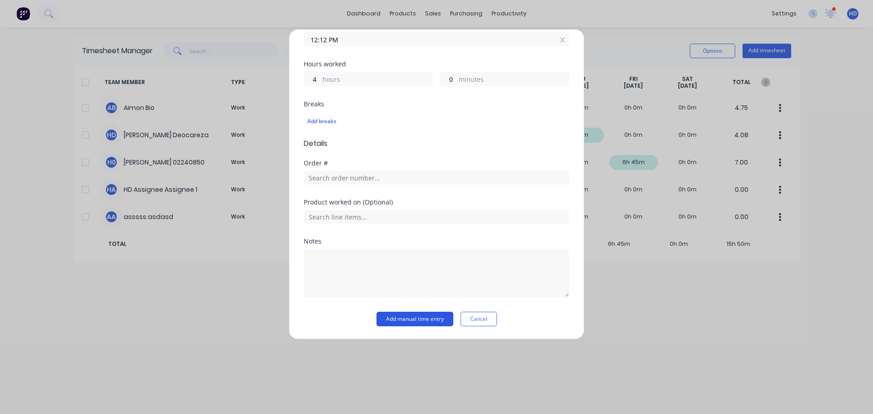
click at [400, 317] on button "Add manual time entry" at bounding box center [414, 319] width 77 height 15
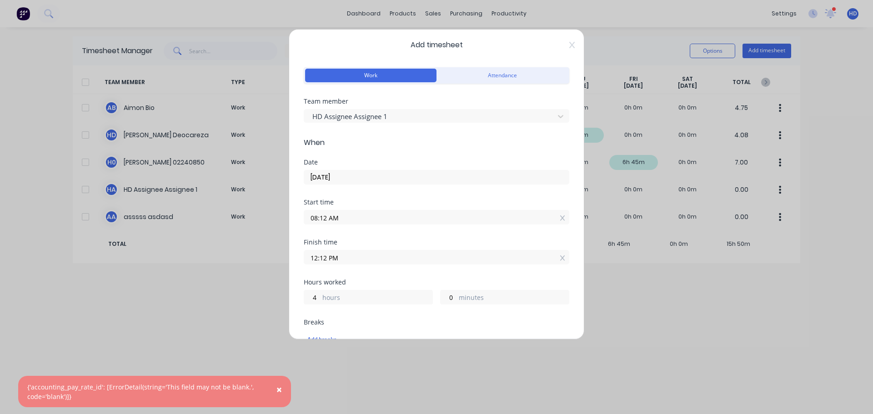
scroll to position [0, 0]
click at [479, 75] on button "Attendance" at bounding box center [501, 78] width 131 height 14
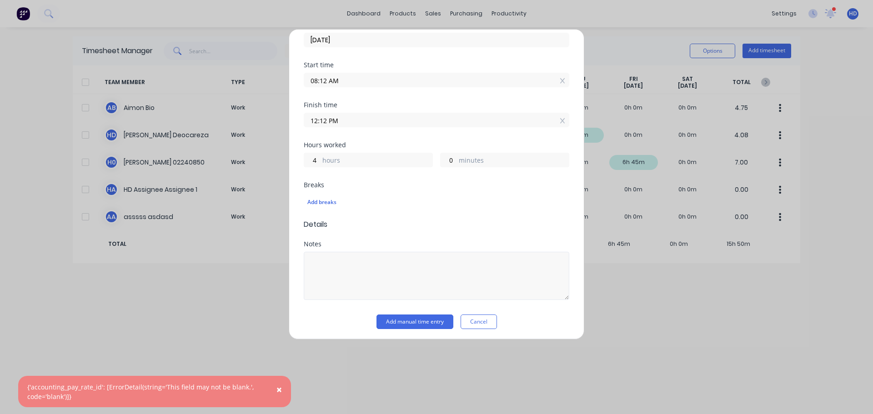
scroll to position [143, 0]
click at [425, 316] on button "Add manual time entry" at bounding box center [414, 319] width 77 height 15
click at [280, 385] on span "×" at bounding box center [278, 389] width 5 height 13
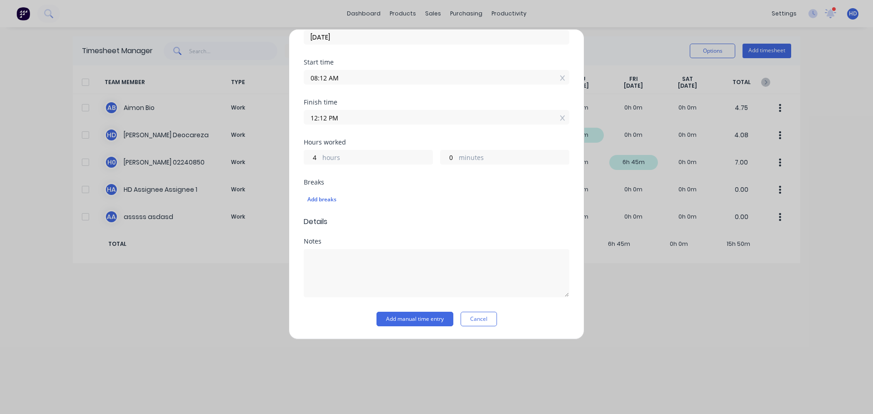
click at [470, 316] on button "Cancel" at bounding box center [478, 319] width 36 height 15
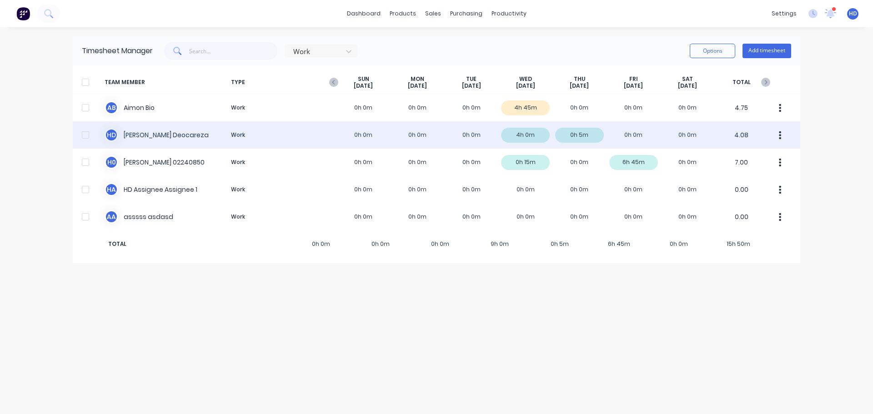
click at [782, 135] on button "button" at bounding box center [779, 135] width 19 height 18
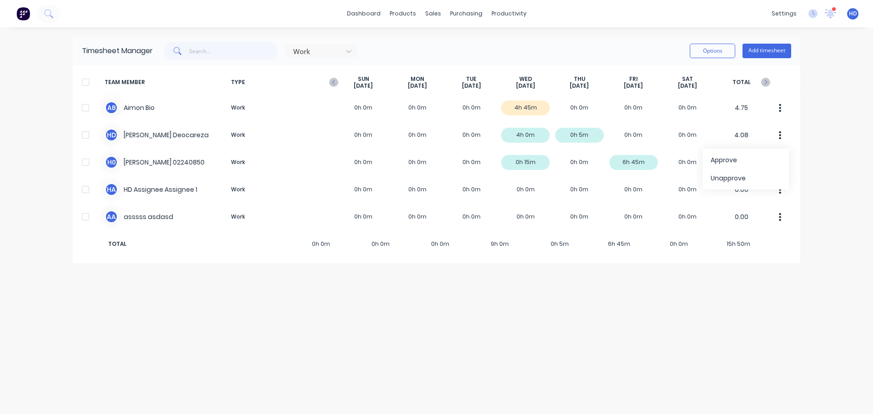
click at [835, 137] on div "dashboard products sales purchasing productivity dashboard products Product Cat…" at bounding box center [436, 207] width 873 height 414
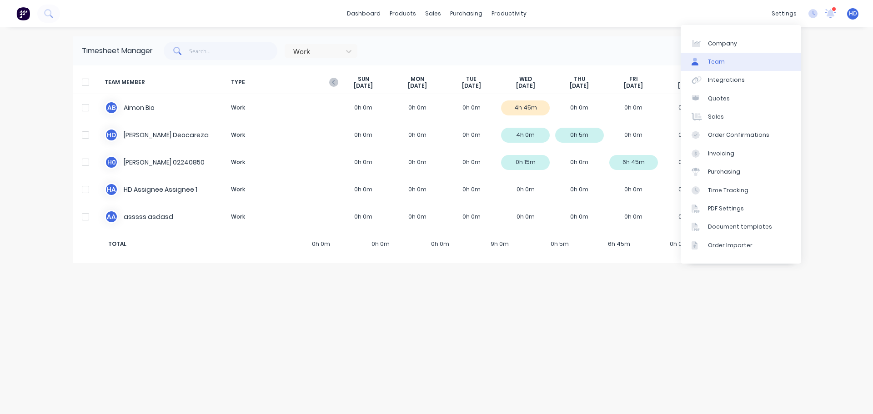
click at [733, 61] on link "Team" at bounding box center [740, 62] width 120 height 18
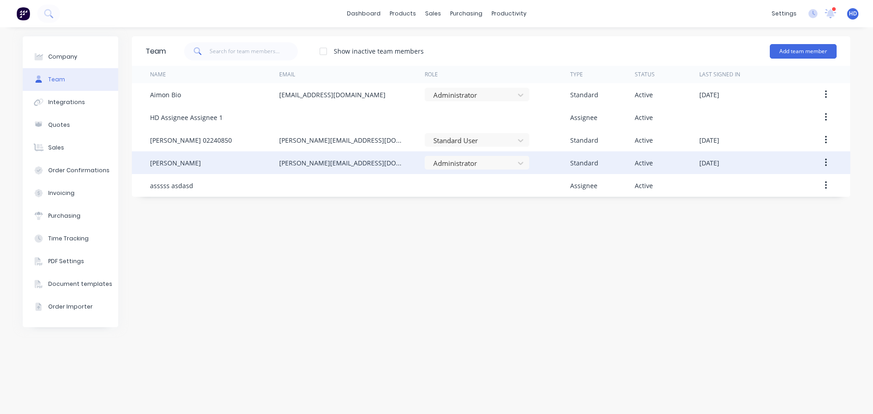
click at [826, 165] on icon "button" at bounding box center [826, 163] width 2 height 10
click at [802, 182] on div "Edit" at bounding box center [793, 186] width 70 height 13
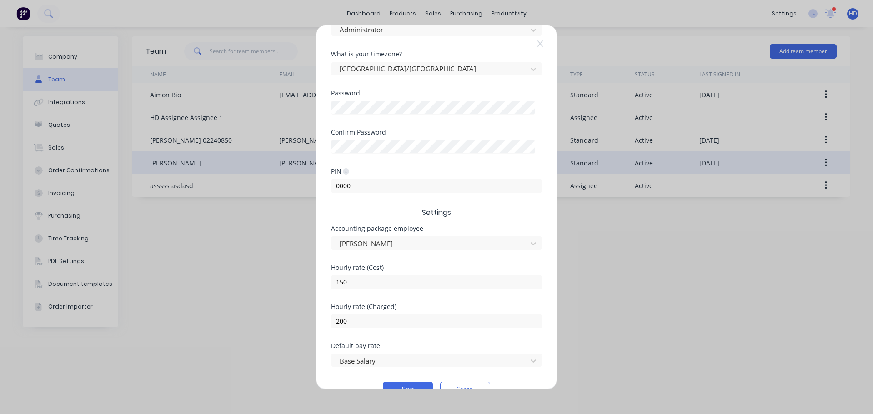
scroll to position [189, 0]
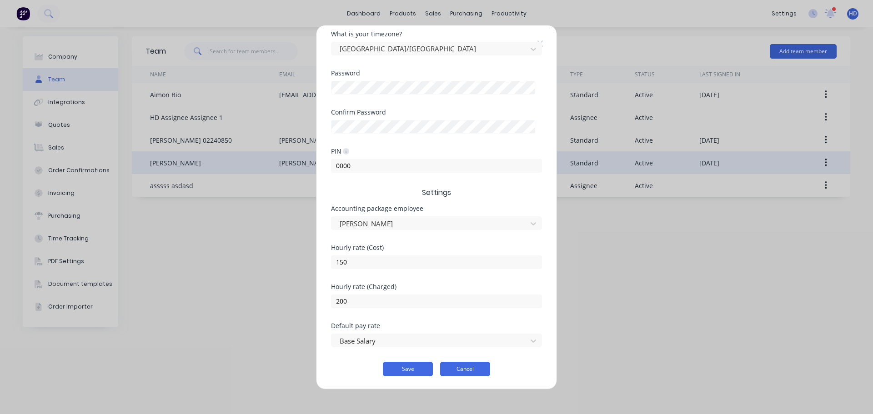
click at [463, 369] on button "Cancel" at bounding box center [465, 369] width 50 height 15
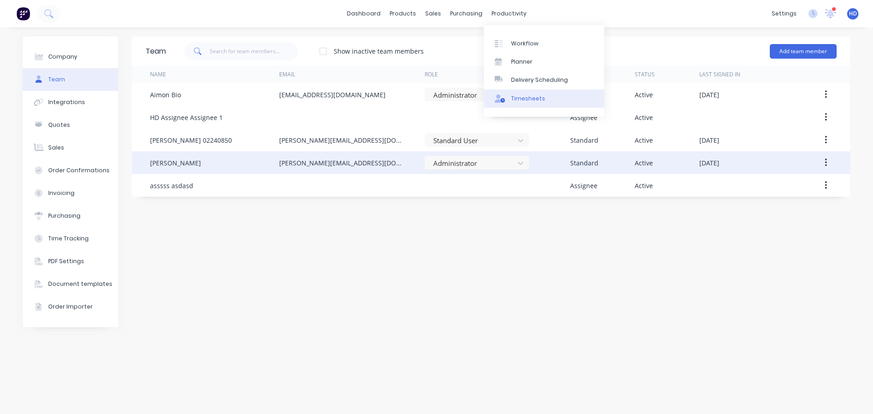
click at [537, 100] on div "Timesheets" at bounding box center [528, 99] width 34 height 8
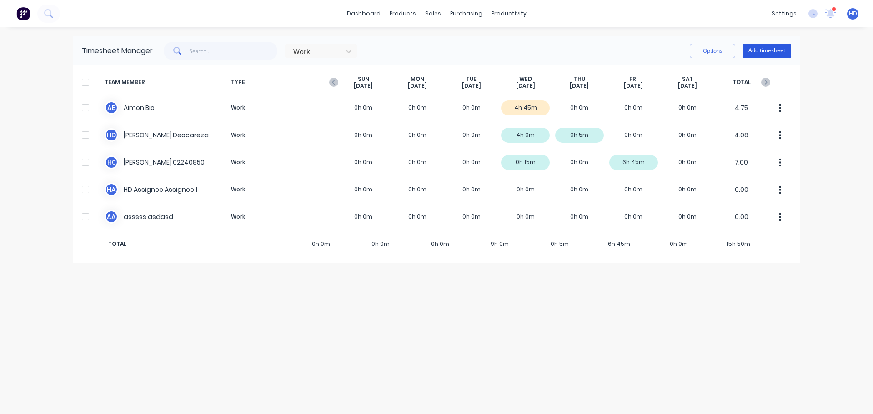
click at [762, 49] on button "Add timesheet" at bounding box center [766, 51] width 49 height 15
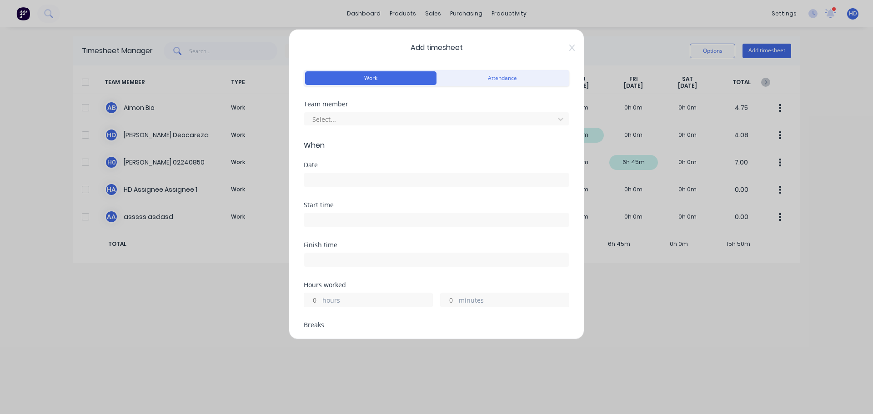
click at [409, 126] on div "Team member Select..." at bounding box center [436, 120] width 265 height 39
click at [425, 110] on div "Select..." at bounding box center [436, 118] width 265 height 16
click at [421, 120] on div at bounding box center [430, 119] width 238 height 11
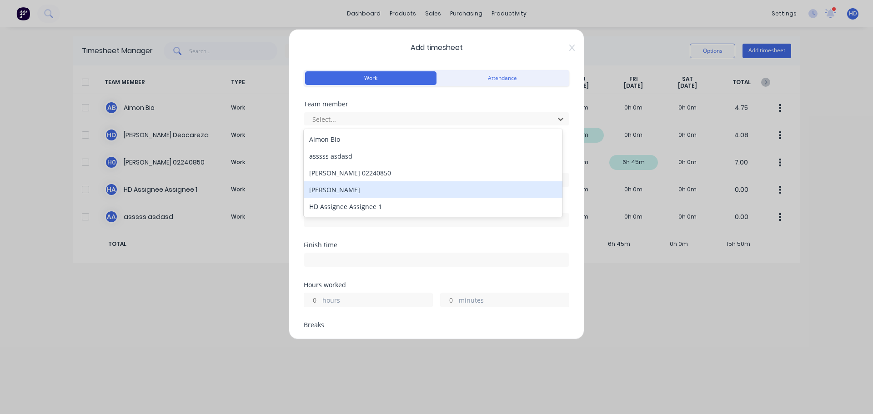
click at [403, 188] on div "Harry Deocareza" at bounding box center [433, 189] width 259 height 17
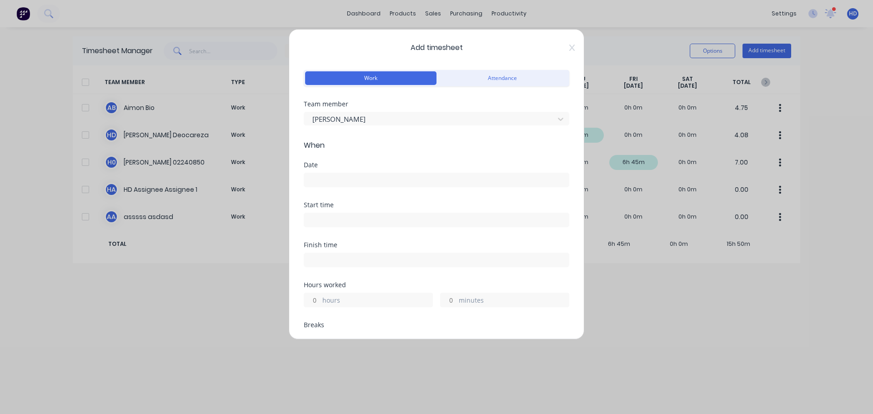
click at [350, 179] on input at bounding box center [436, 180] width 265 height 14
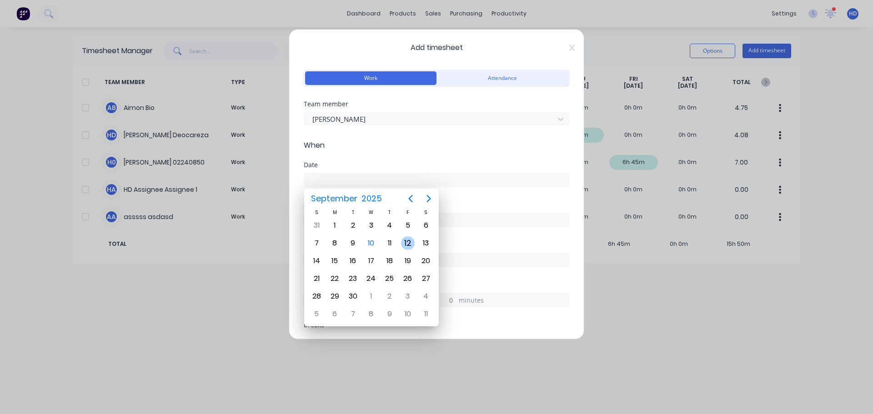
click at [412, 243] on div "12" at bounding box center [408, 243] width 14 height 14
type input "12/09/2025"
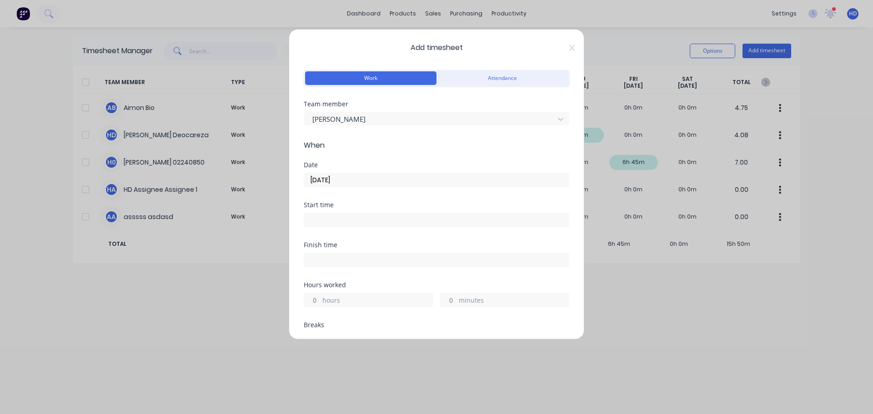
click at [355, 217] on input at bounding box center [436, 220] width 265 height 14
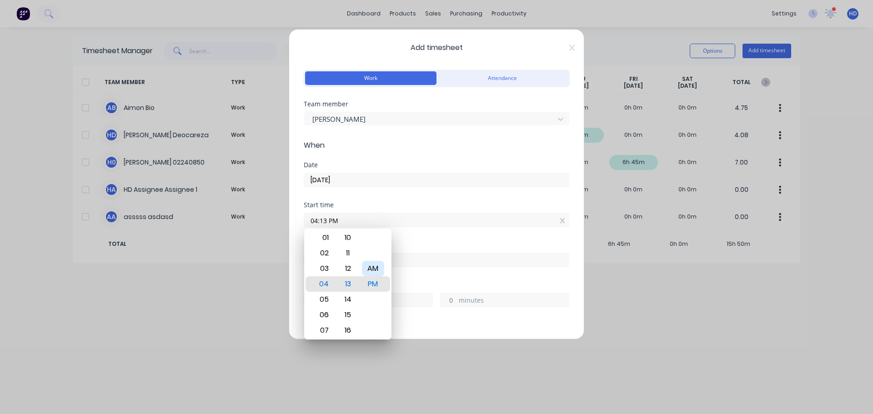
click at [372, 269] on div "AM" at bounding box center [373, 268] width 22 height 15
type input "06:13 AM"
click at [418, 159] on form "Work Attendance Team member Harry Deocareza When Date 12/09/2025 Start time 06:…" at bounding box center [436, 308] width 265 height 480
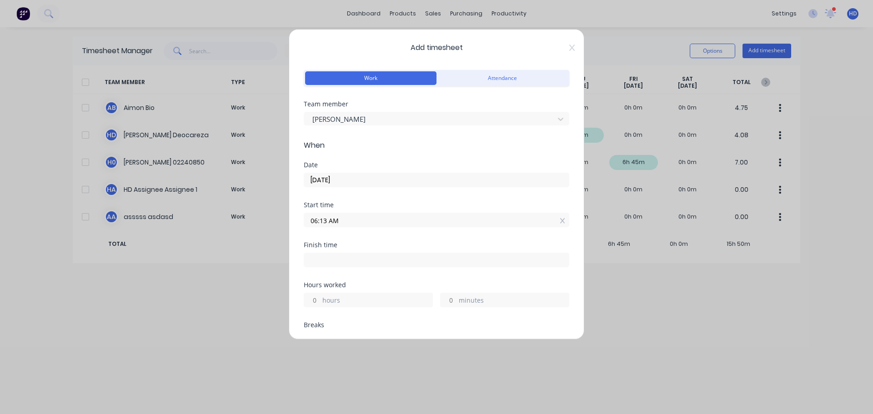
click at [569, 46] on icon at bounding box center [571, 47] width 5 height 7
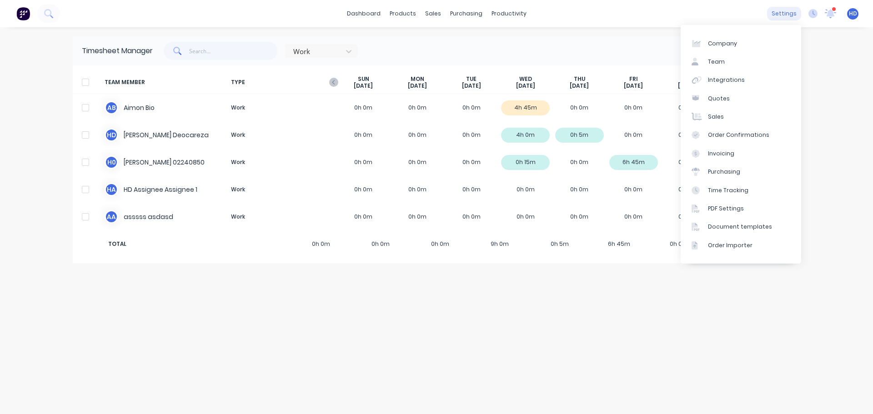
click at [784, 14] on div "settings" at bounding box center [784, 14] width 34 height 14
click at [737, 66] on link "Team" at bounding box center [740, 62] width 120 height 18
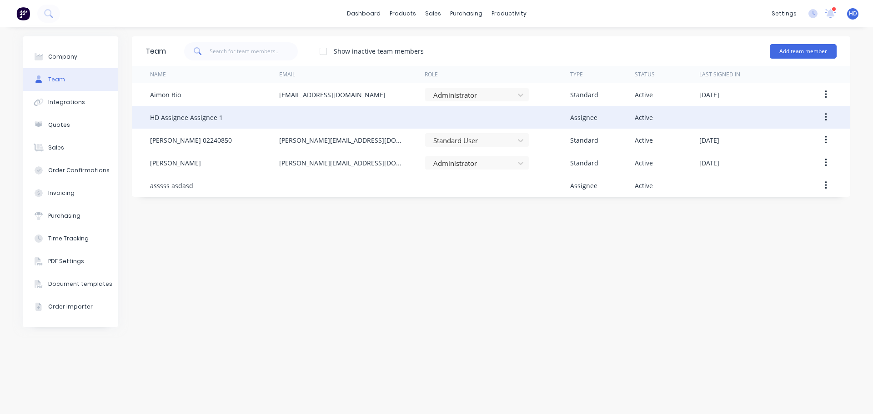
drag, startPoint x: 828, startPoint y: 117, endPoint x: 824, endPoint y: 126, distance: 10.0
click at [828, 117] on button "button" at bounding box center [825, 117] width 21 height 16
click at [791, 138] on div "Edit" at bounding box center [793, 141] width 70 height 13
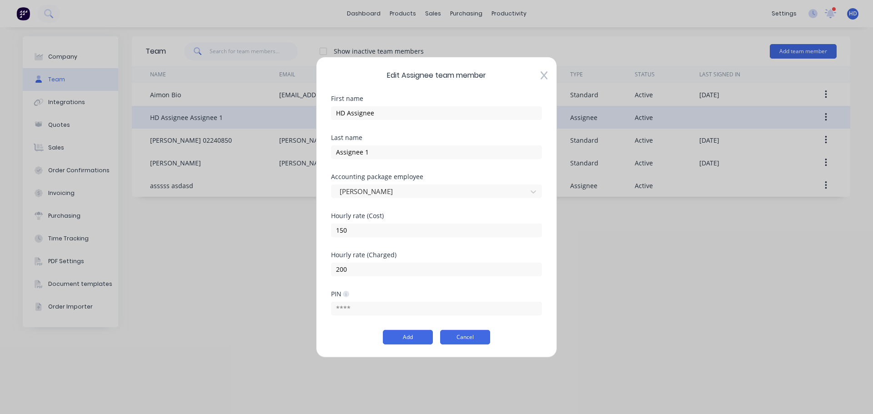
click at [475, 337] on button "Cancel" at bounding box center [465, 337] width 50 height 15
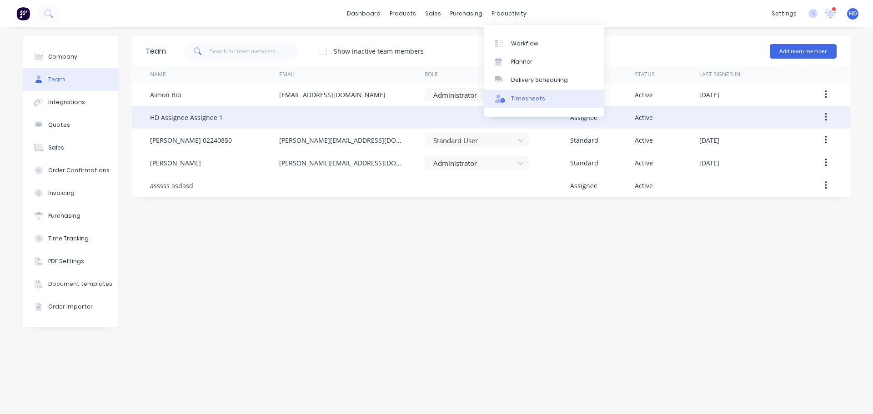
click at [535, 98] on div "Timesheets" at bounding box center [528, 99] width 34 height 8
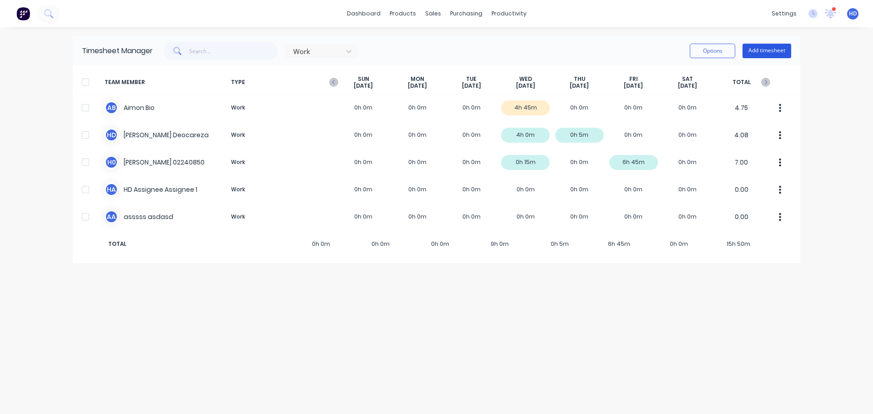
click at [780, 50] on button "Add timesheet" at bounding box center [766, 51] width 49 height 15
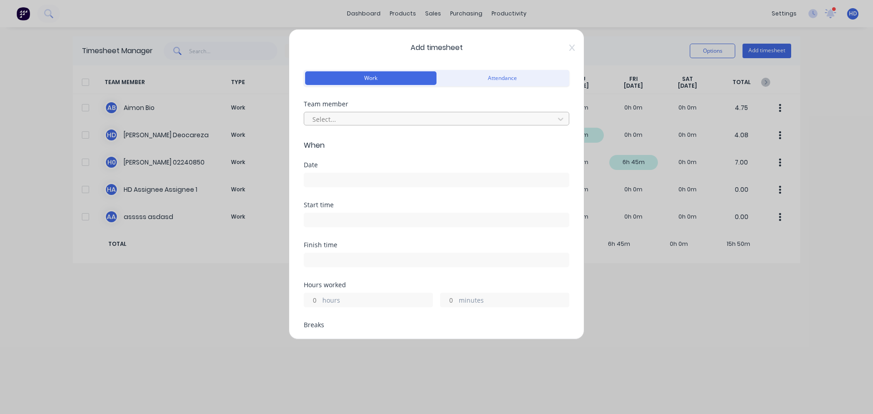
click at [431, 112] on div "Select..." at bounding box center [431, 119] width 244 height 14
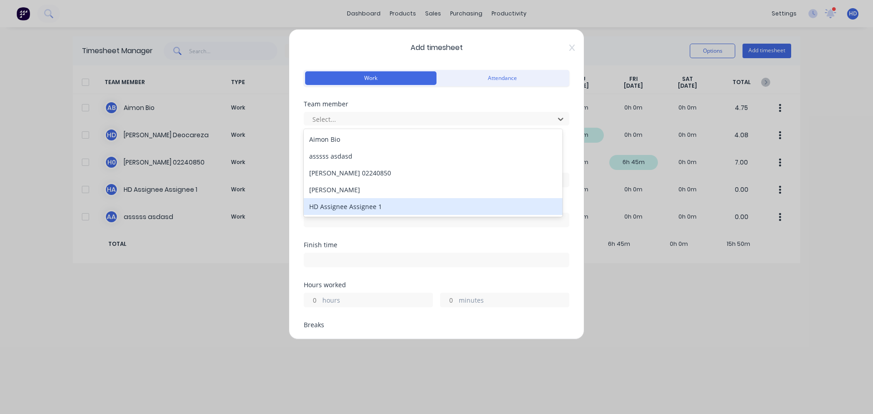
click at [381, 208] on div "HD Assignee Assignee 1" at bounding box center [433, 206] width 259 height 17
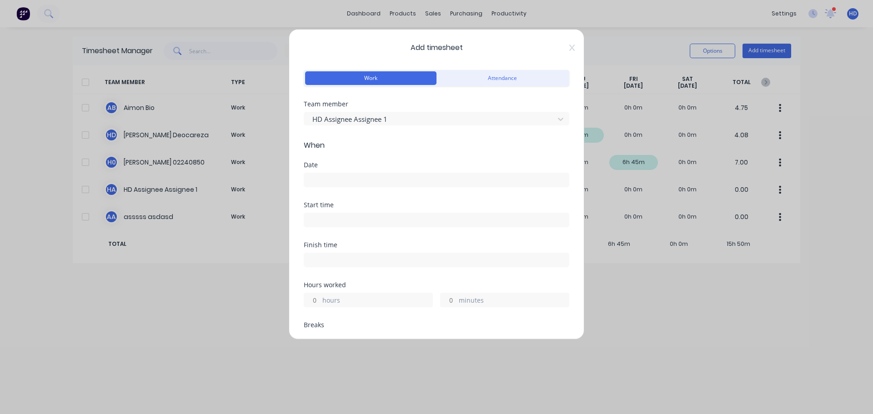
click at [336, 183] on input at bounding box center [436, 180] width 265 height 14
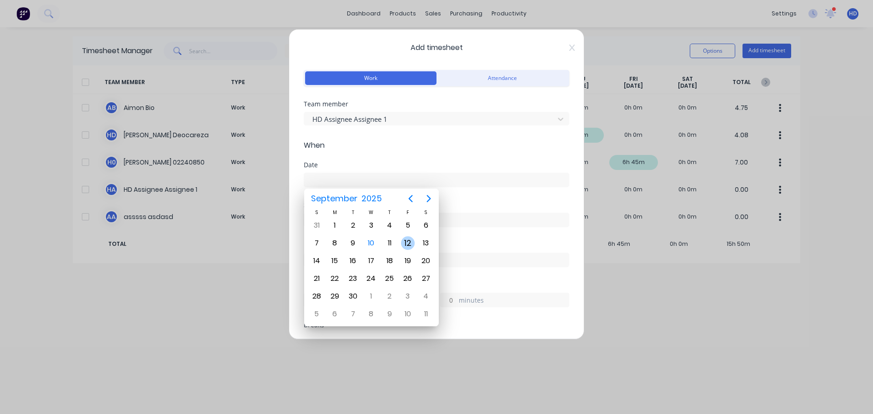
click at [399, 243] on div "12" at bounding box center [408, 243] width 18 height 17
type input "12/09/2025"
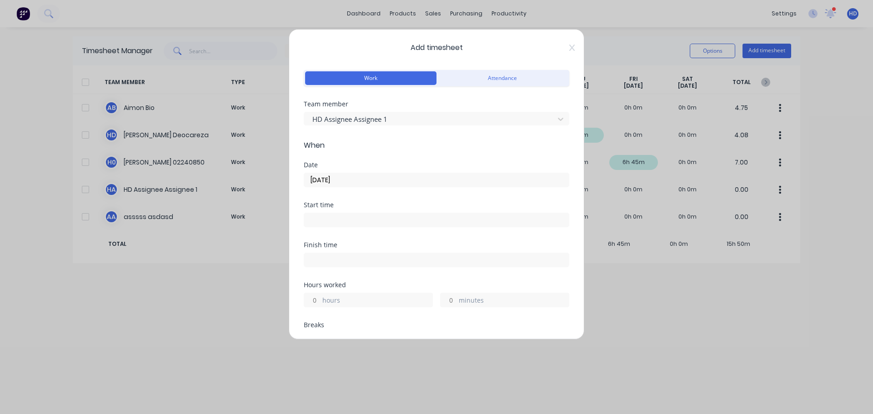
click at [333, 215] on input at bounding box center [436, 220] width 265 height 14
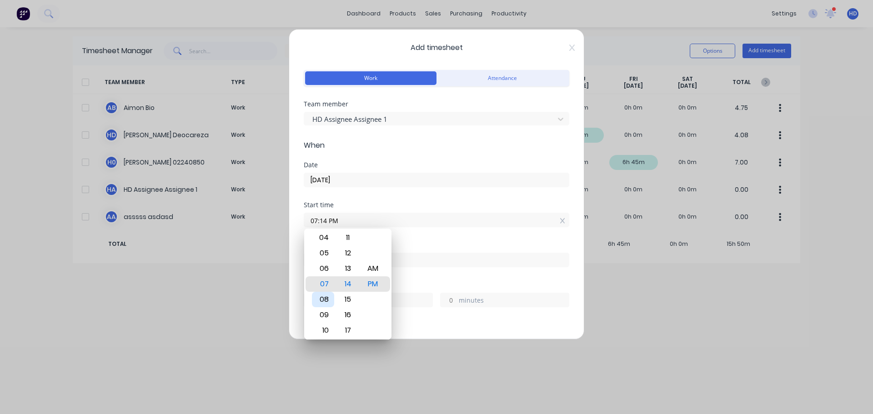
click at [327, 305] on div "08" at bounding box center [323, 299] width 22 height 15
click at [376, 270] on div "AM" at bounding box center [373, 268] width 22 height 15
type input "08:14 AM"
click at [425, 235] on div "Start time 08:14 AM" at bounding box center [436, 222] width 265 height 40
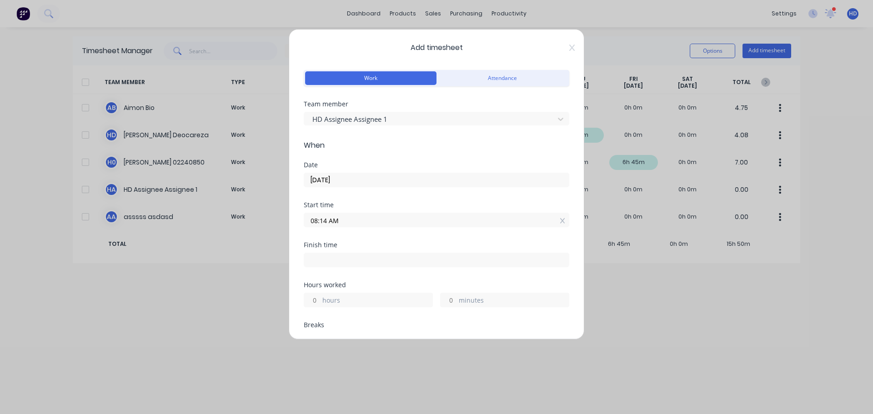
click at [311, 304] on input "hours" at bounding box center [312, 300] width 16 height 14
type input "4"
type input "12:14 PM"
click at [424, 245] on div "Finish time" at bounding box center [436, 245] width 265 height 6
type input "0"
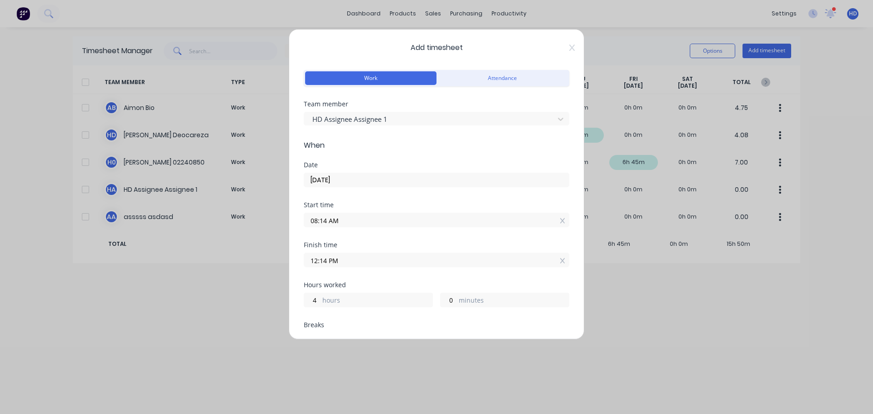
scroll to position [182, 0]
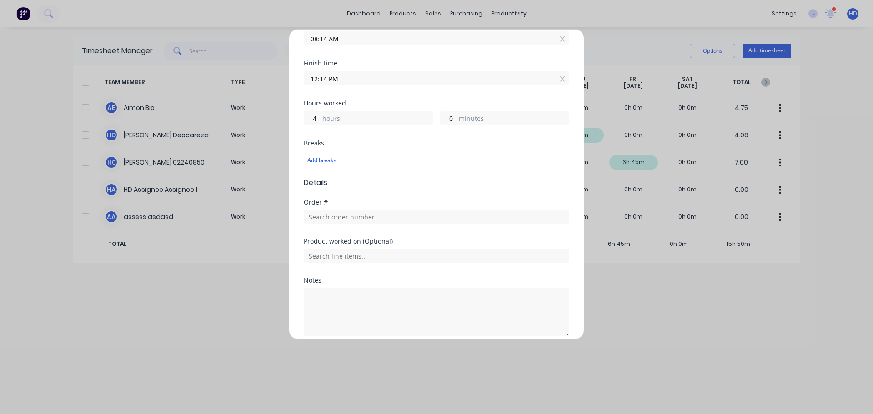
click at [329, 161] on div "Add breaks" at bounding box center [436, 161] width 258 height 12
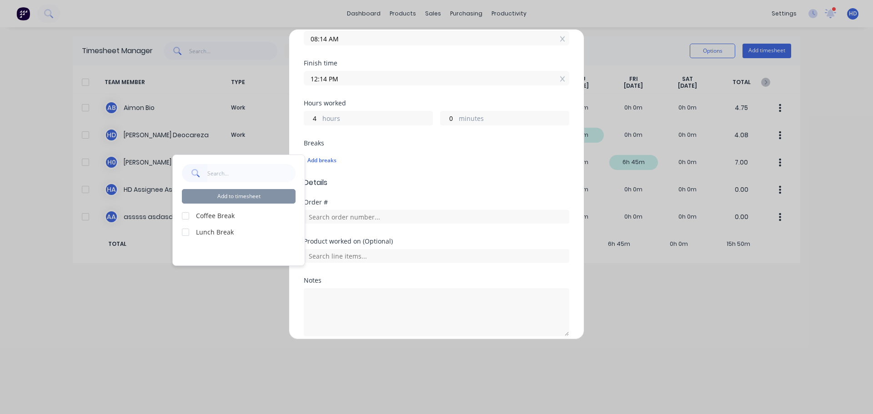
click at [185, 214] on div at bounding box center [185, 216] width 18 height 18
click at [187, 233] on div at bounding box center [185, 232] width 18 height 18
click at [228, 202] on button "Add to timesheet" at bounding box center [239, 196] width 114 height 15
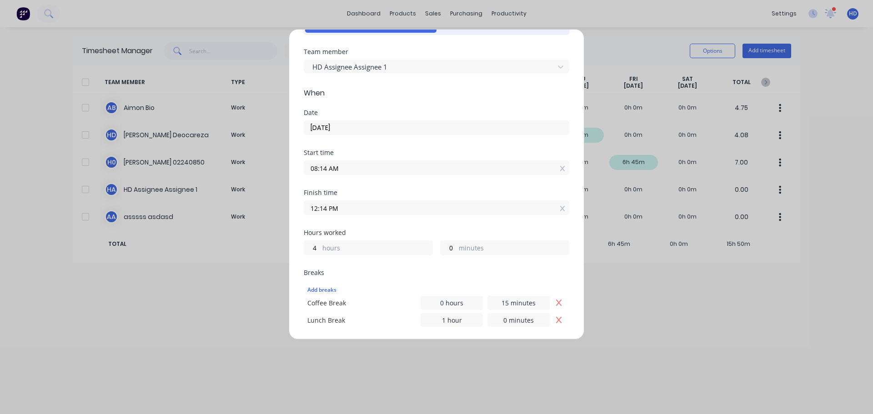
scroll to position [252, 0]
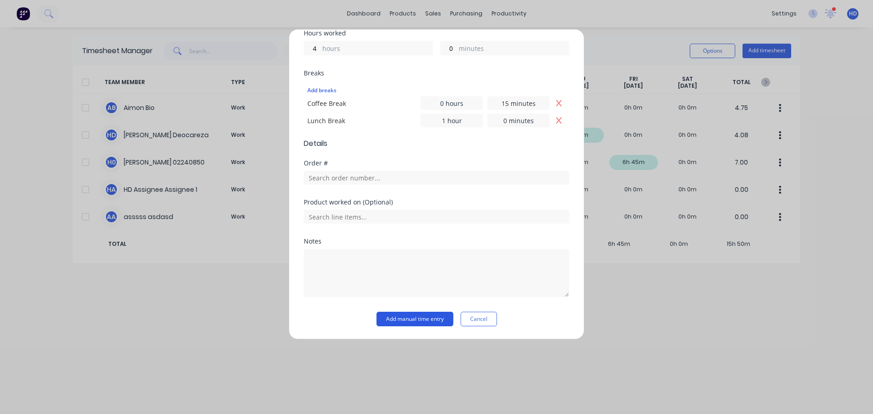
click at [435, 315] on button "Add manual time entry" at bounding box center [414, 319] width 77 height 15
click at [430, 322] on button "Add manual time entry" at bounding box center [414, 319] width 77 height 15
click at [390, 316] on button "Add manual time entry" at bounding box center [414, 319] width 77 height 15
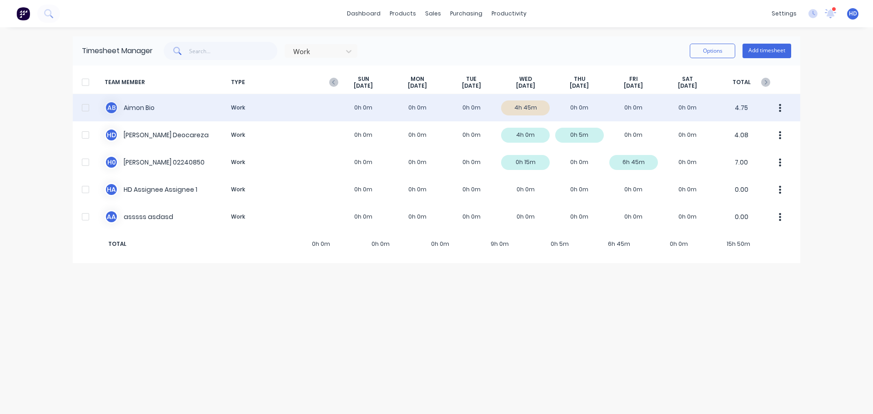
click at [300, 105] on div "A B Aimon Bio Work 0h 0m 0h 0m 0h 0m 4h 45m 0h 0m 0h 0m 0h 0m 4.75" at bounding box center [436, 107] width 727 height 27
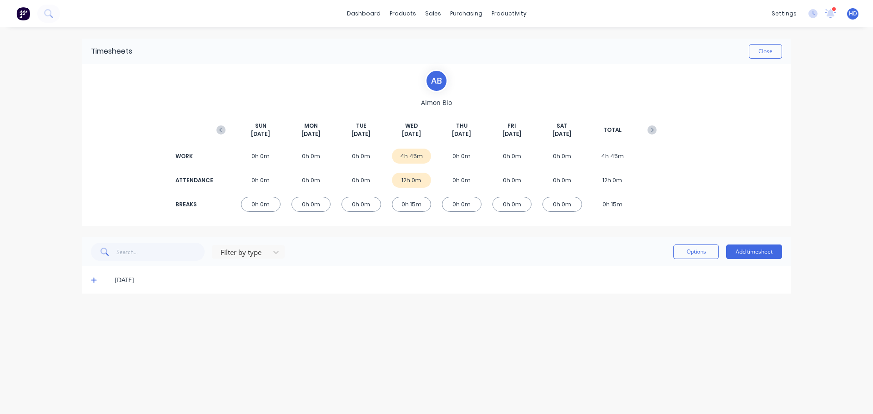
click at [94, 280] on icon at bounding box center [93, 280] width 5 height 5
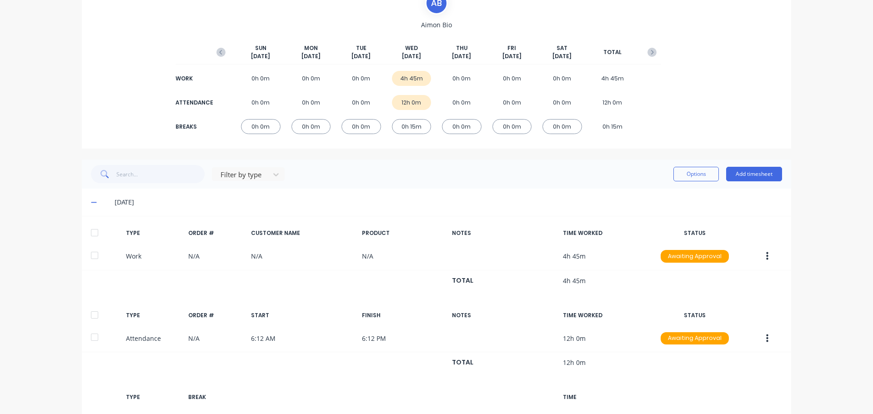
scroll to position [138, 0]
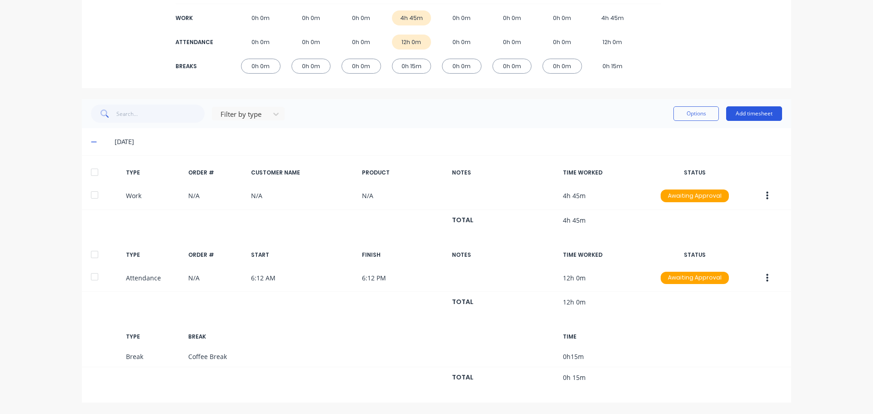
click at [754, 110] on button "Add timesheet" at bounding box center [754, 113] width 56 height 15
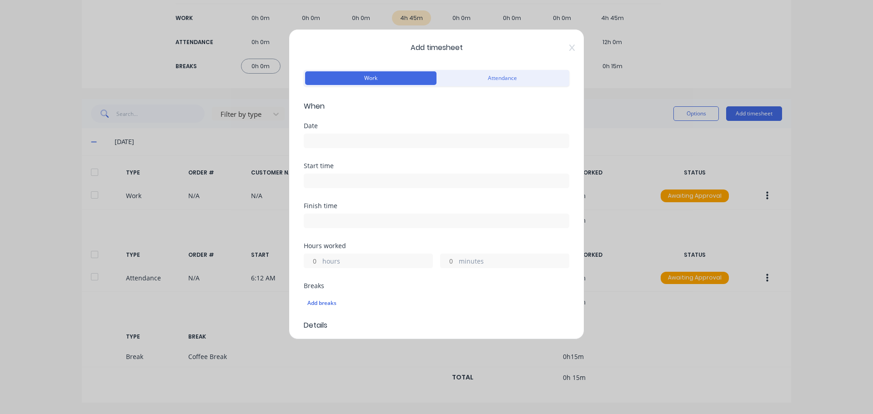
click at [337, 139] on input at bounding box center [436, 141] width 265 height 14
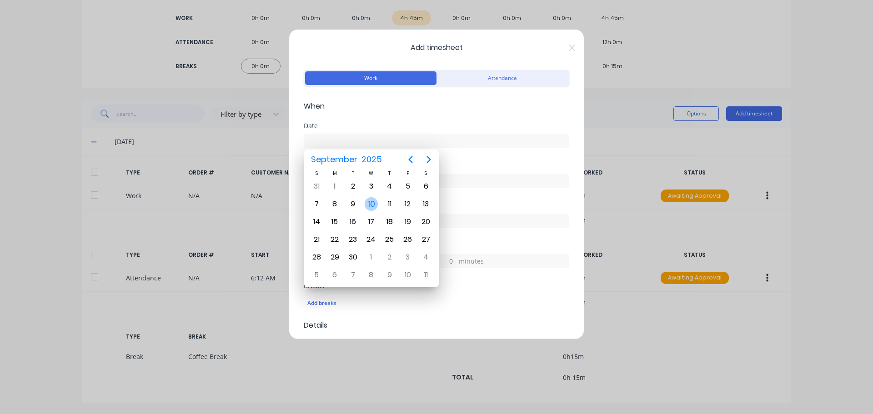
click at [373, 202] on div "10" at bounding box center [372, 204] width 14 height 14
type input "[DATE]"
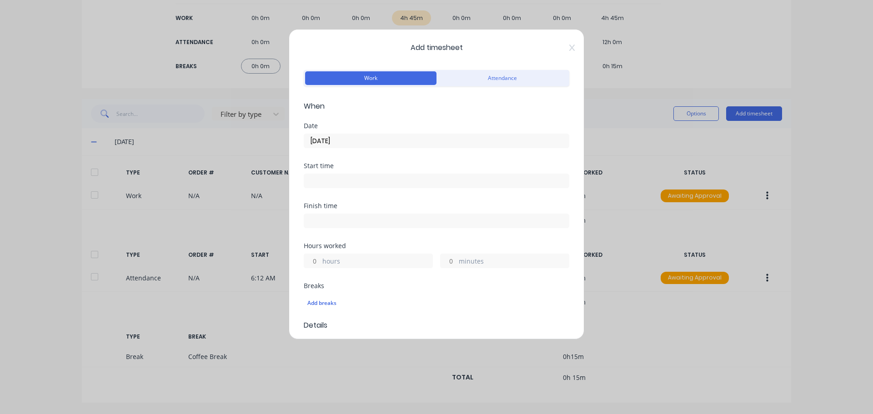
click at [348, 180] on input at bounding box center [436, 181] width 265 height 14
type input "04:15 PM"
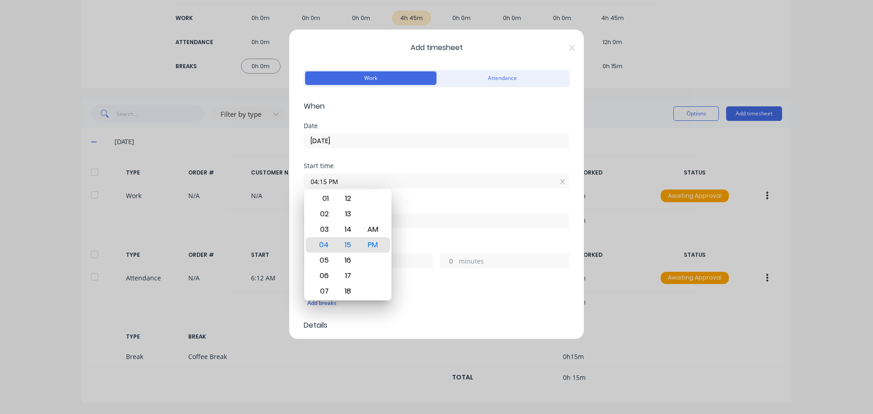
drag, startPoint x: 530, startPoint y: 144, endPoint x: 497, endPoint y: 131, distance: 34.9
click at [529, 144] on input "[DATE]" at bounding box center [436, 141] width 265 height 14
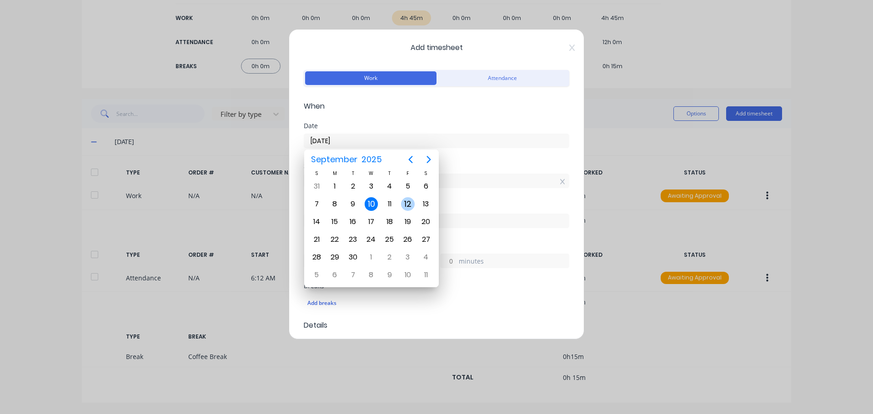
click at [405, 207] on div "12" at bounding box center [408, 204] width 14 height 14
type input "[DATE]"
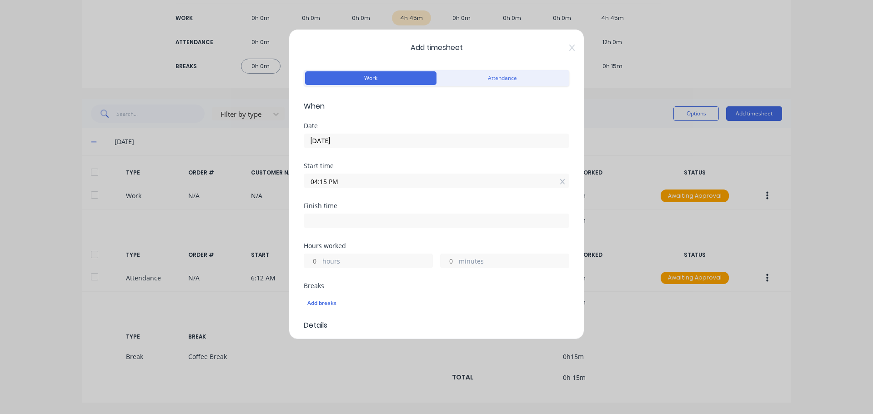
click at [365, 179] on input "04:15 PM" at bounding box center [436, 181] width 265 height 14
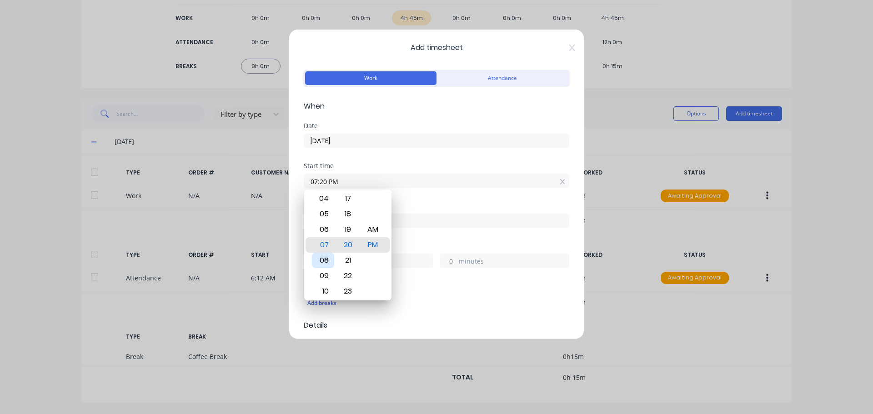
click at [327, 265] on div "08" at bounding box center [323, 260] width 22 height 15
click at [371, 231] on div "AM" at bounding box center [373, 229] width 22 height 15
type input "08:20 AM"
click at [435, 195] on div "Start time 08:20 AM" at bounding box center [436, 183] width 265 height 40
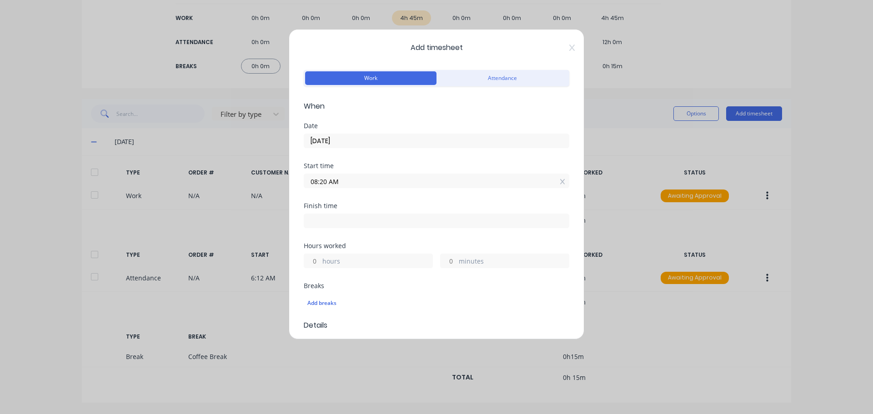
click at [310, 260] on input "hours" at bounding box center [312, 261] width 16 height 14
type input "4"
type input "12:20 PM"
type input "0"
click at [413, 293] on div "Add breaks" at bounding box center [436, 301] width 265 height 21
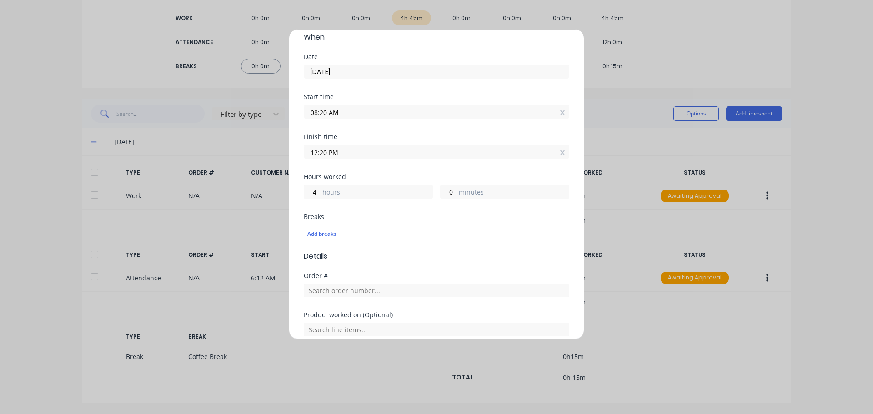
scroll to position [182, 0]
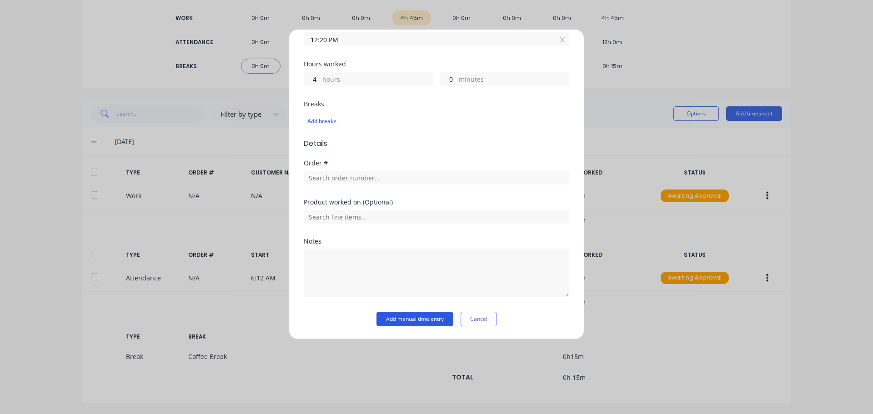
click at [412, 312] on button "Add manual time entry" at bounding box center [414, 319] width 77 height 15
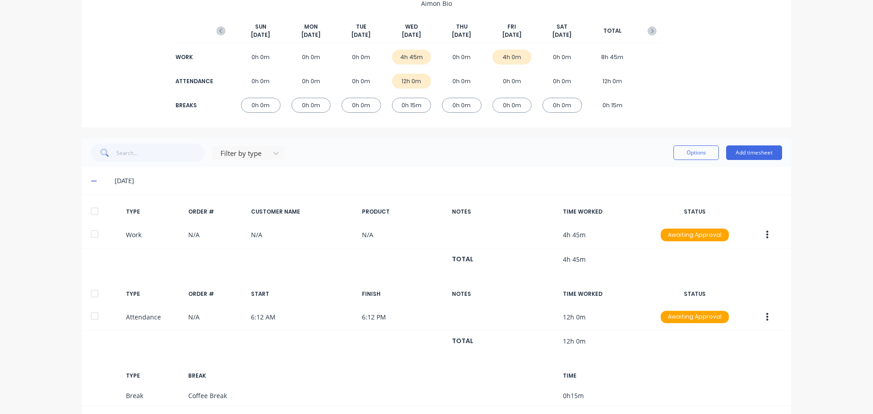
scroll to position [47, 0]
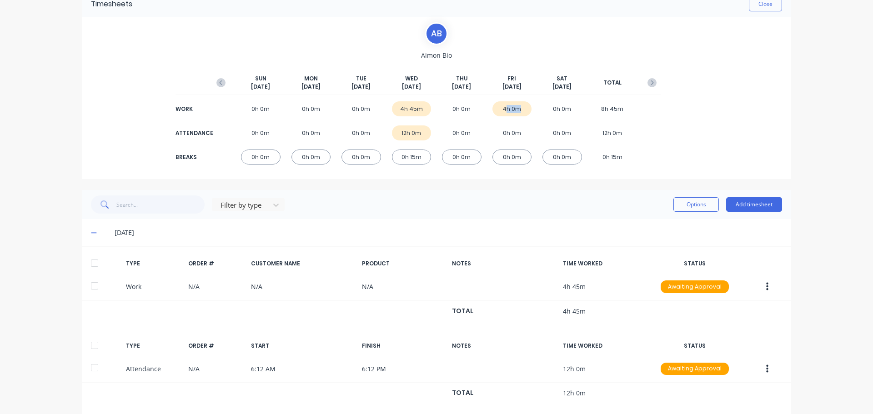
drag, startPoint x: 504, startPoint y: 110, endPoint x: 524, endPoint y: 110, distance: 19.6
click at [524, 110] on div "4h 0m" at bounding box center [512, 108] width 40 height 15
click at [779, 91] on div "A B Aimon Bio [DATE] [DATE] [DATE] [DATE] [DATE] [DATE] [DATE] TOTAL WORK 0h 0m…" at bounding box center [436, 98] width 709 height 162
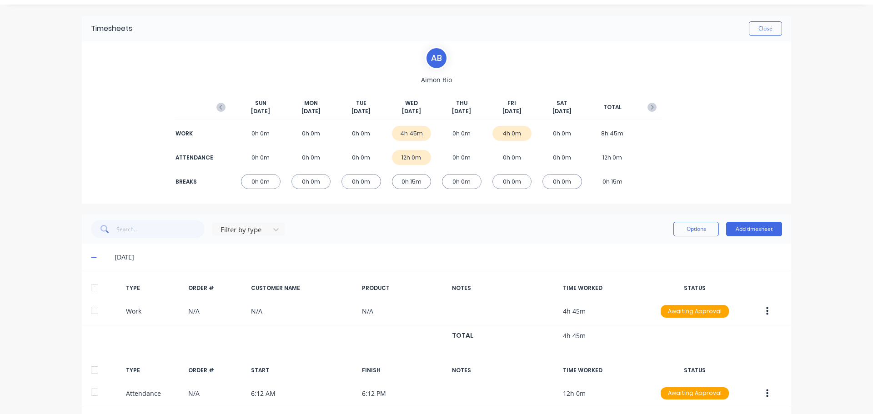
scroll to position [0, 0]
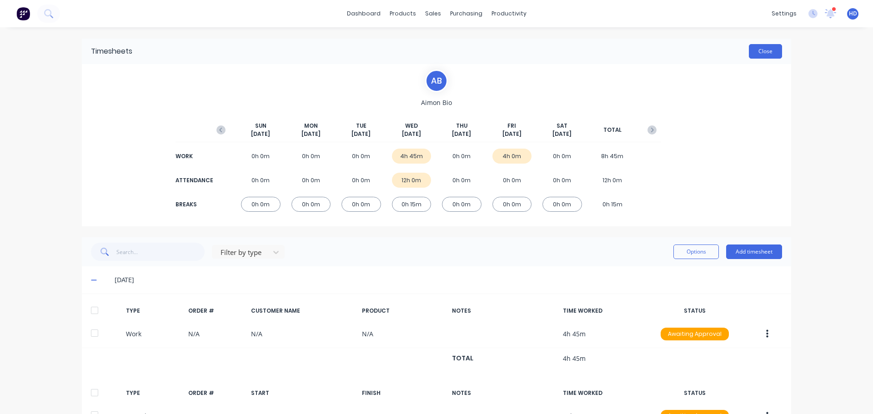
click at [767, 54] on button "Close" at bounding box center [765, 51] width 33 height 15
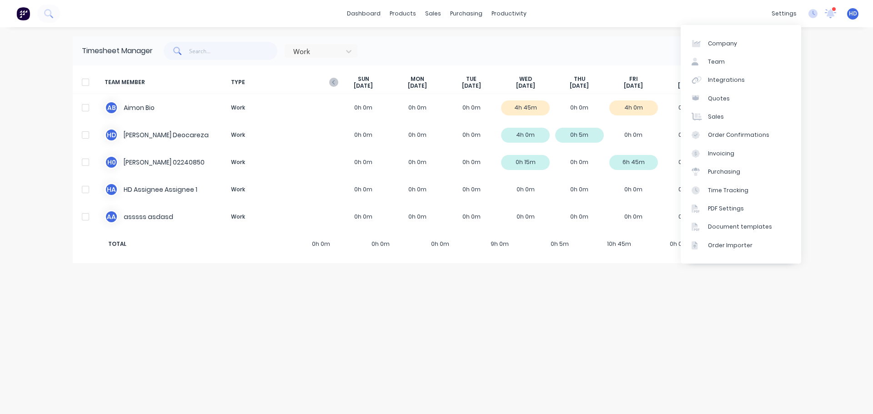
click at [774, 351] on div "Timesheet Manager Work Options Add timesheet TEAM MEMBER TYPE SUN Sep 7th MON S…" at bounding box center [436, 220] width 727 height 369
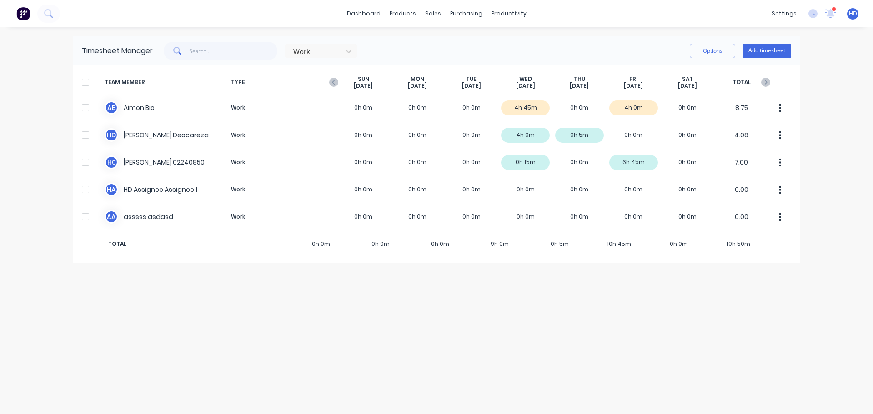
click at [772, 41] on div "Timesheet Manager Work Options Add timesheet" at bounding box center [436, 50] width 727 height 29
click at [769, 50] on button "Add timesheet" at bounding box center [766, 51] width 49 height 15
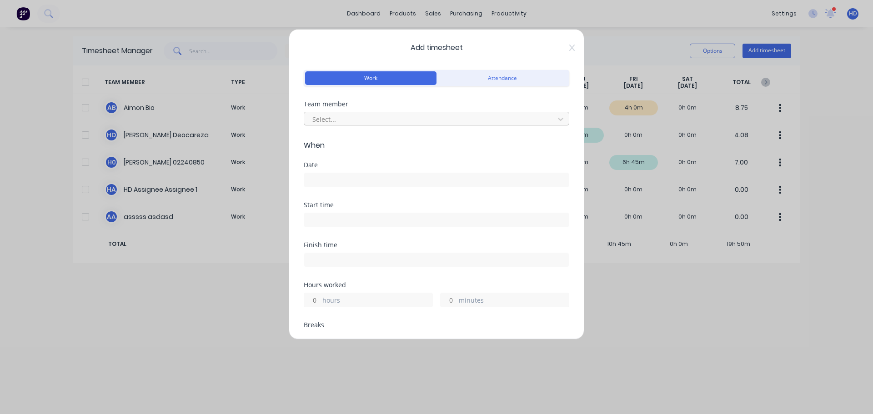
click at [352, 120] on div at bounding box center [430, 119] width 238 height 11
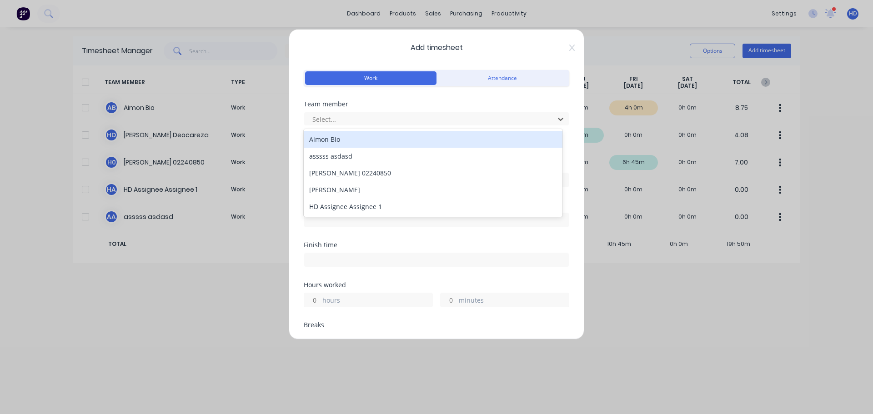
click at [368, 136] on div "Aimon Bio" at bounding box center [433, 139] width 259 height 17
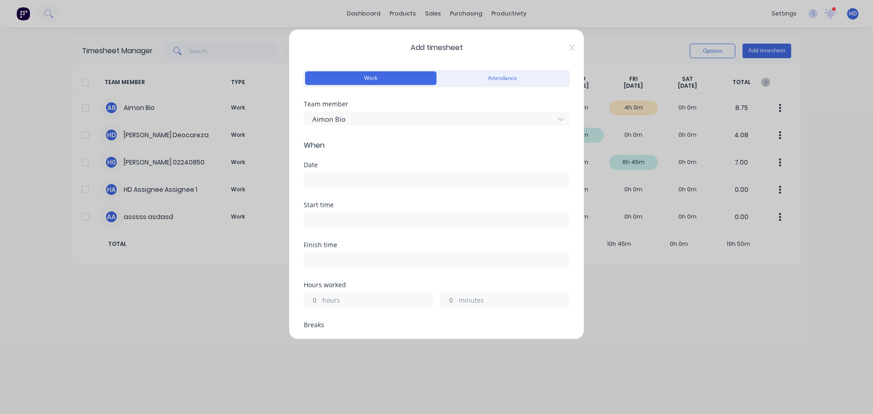
click at [346, 185] on input at bounding box center [436, 180] width 265 height 14
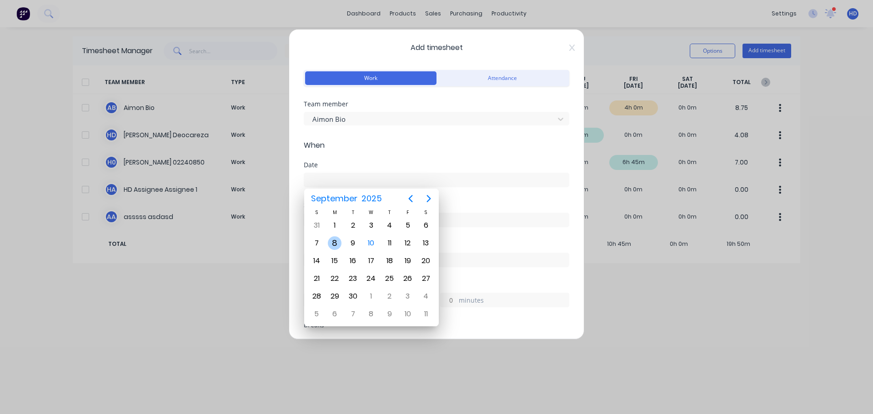
click at [335, 245] on div "8" at bounding box center [335, 243] width 14 height 14
type input "[DATE]"
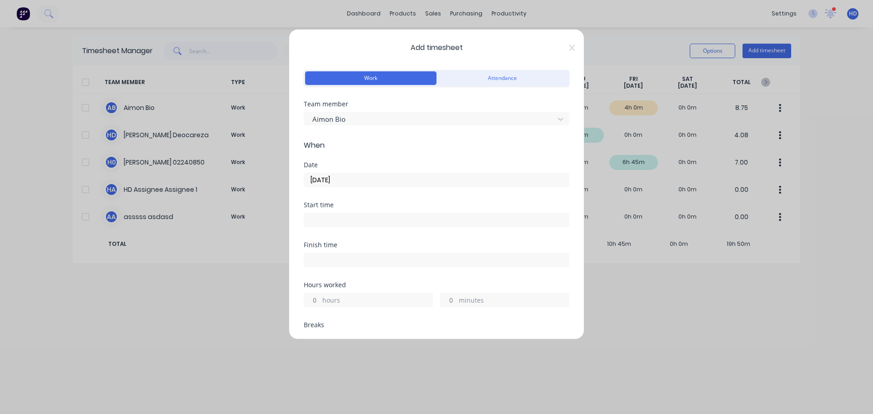
click at [348, 220] on input at bounding box center [436, 220] width 265 height 14
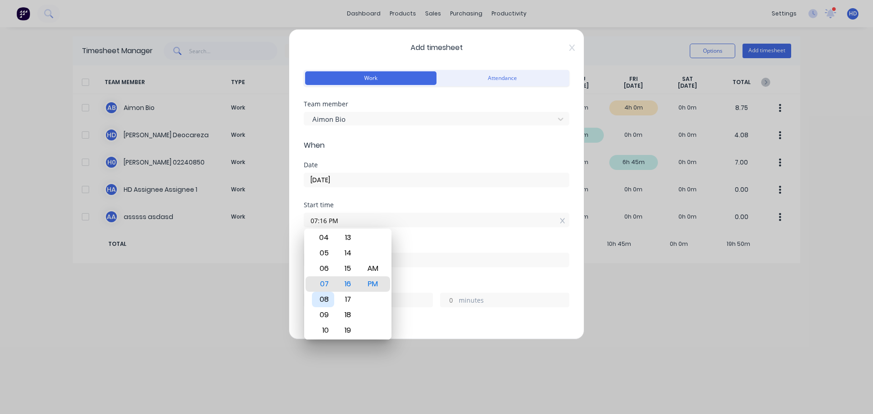
click at [328, 307] on div "08" at bounding box center [323, 299] width 22 height 15
click at [377, 267] on div "AM" at bounding box center [373, 268] width 22 height 15
type input "08:16 AM"
click at [415, 236] on div "Start time 08:16 AM" at bounding box center [436, 222] width 265 height 40
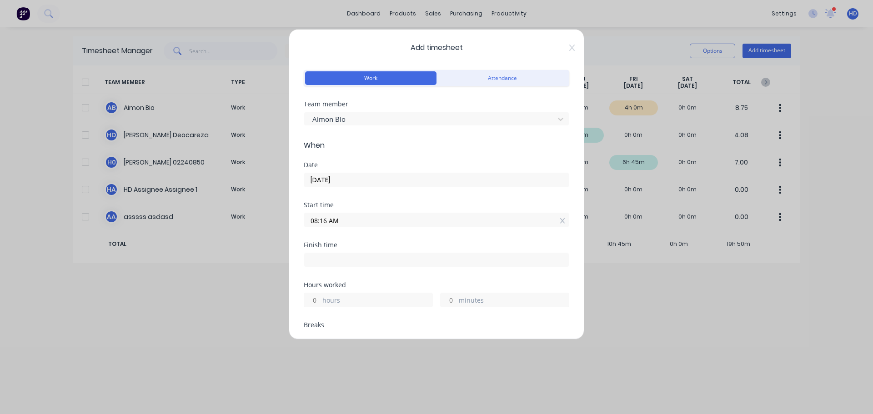
click at [308, 302] on input "hours" at bounding box center [312, 300] width 16 height 14
type input "4"
type input "12:16 PM"
type input "0"
click at [377, 271] on div "Finish time 12:16 PM" at bounding box center [436, 262] width 265 height 40
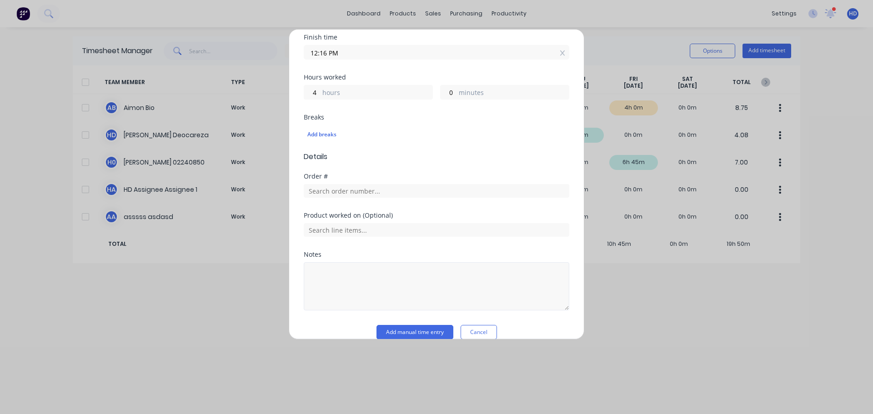
scroll to position [221, 0]
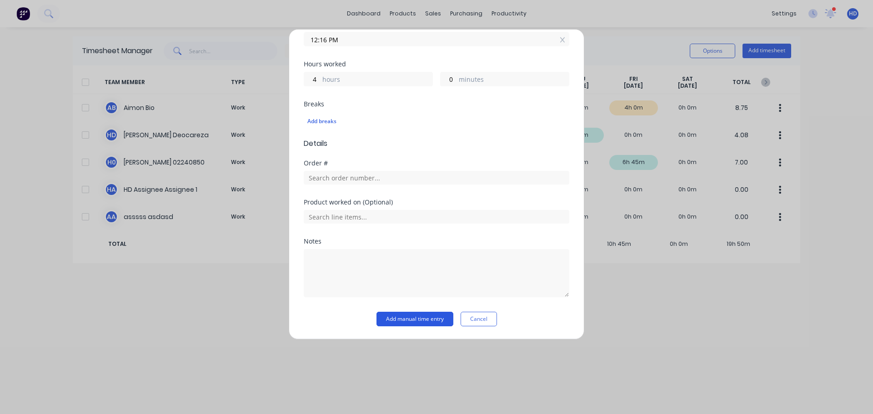
click at [415, 324] on button "Add manual time entry" at bounding box center [414, 319] width 77 height 15
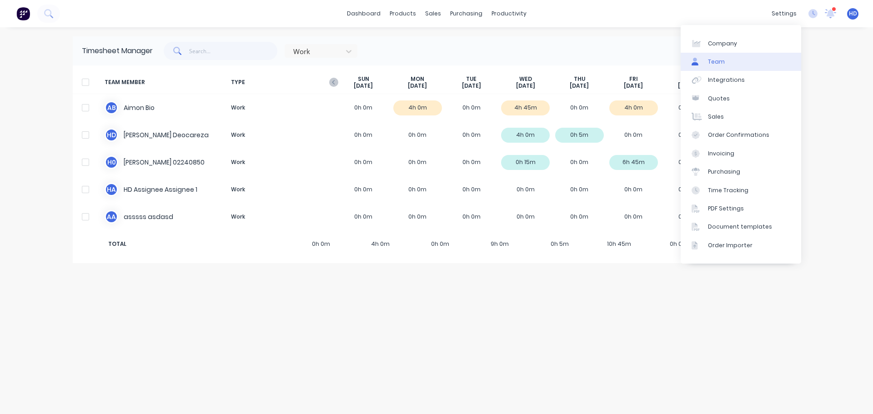
click at [738, 57] on link "Team" at bounding box center [740, 62] width 120 height 18
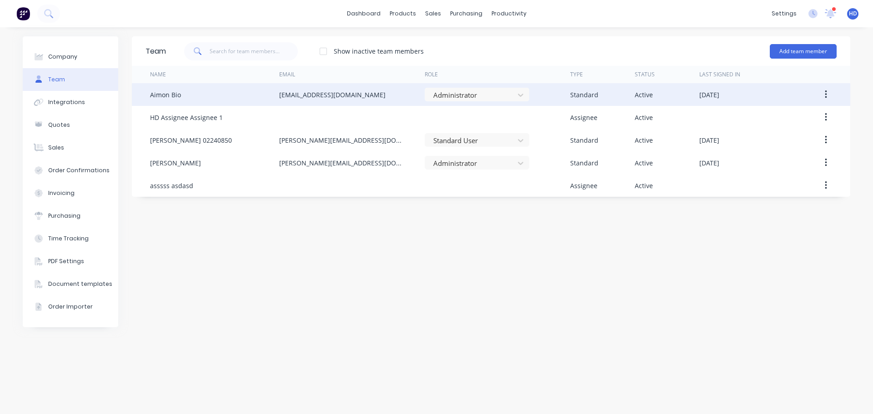
click at [825, 95] on icon "button" at bounding box center [826, 95] width 2 height 10
click at [795, 124] on div "Edit" at bounding box center [793, 118] width 70 height 13
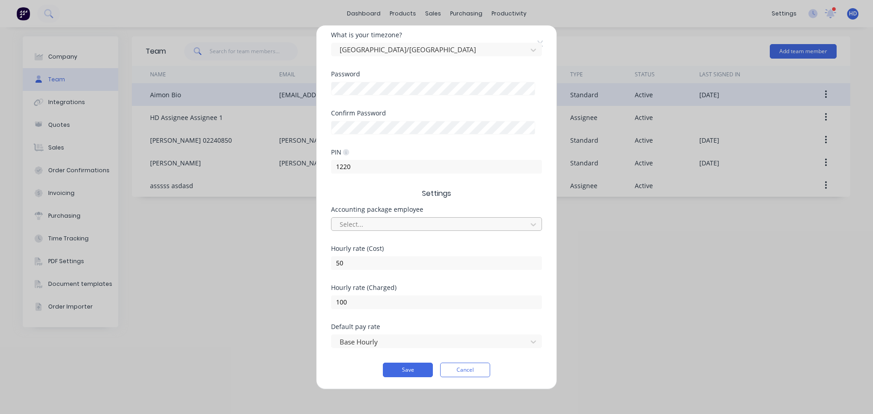
scroll to position [189, 0]
click at [475, 366] on button "Cancel" at bounding box center [465, 369] width 50 height 15
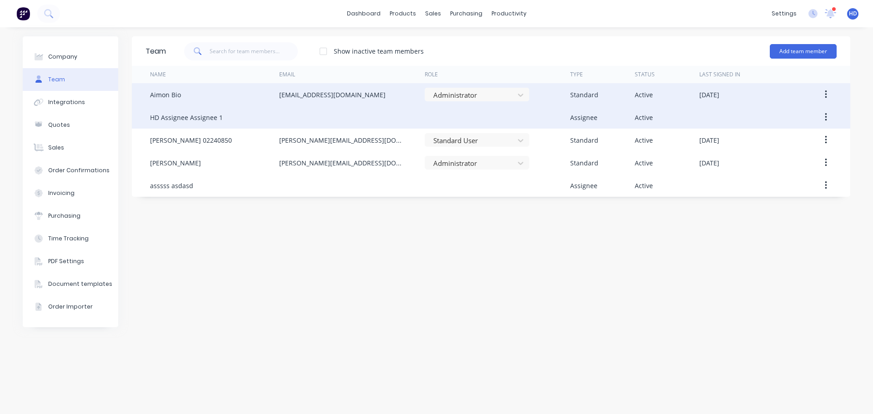
click at [826, 115] on icon "button" at bounding box center [826, 117] width 2 height 10
click at [808, 140] on div "Edit" at bounding box center [793, 141] width 70 height 13
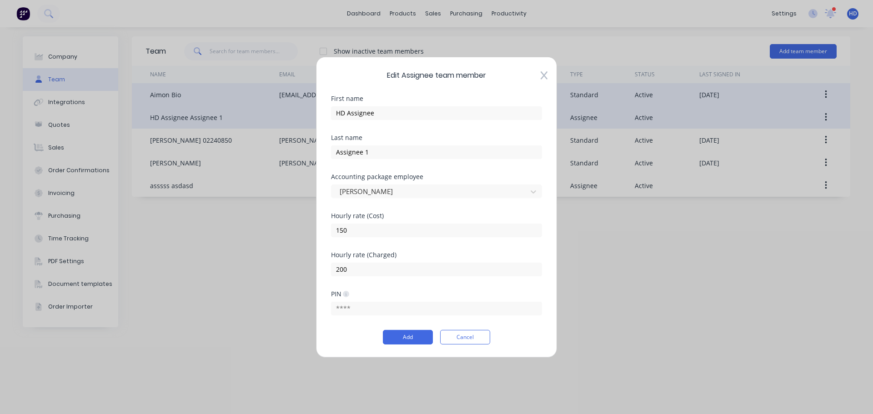
click at [464, 345] on div "Edit Assignee team member First name HD Assignee Last name Assignee 1 Accountin…" at bounding box center [436, 206] width 241 height 301
click at [470, 331] on button "Cancel" at bounding box center [465, 337] width 50 height 15
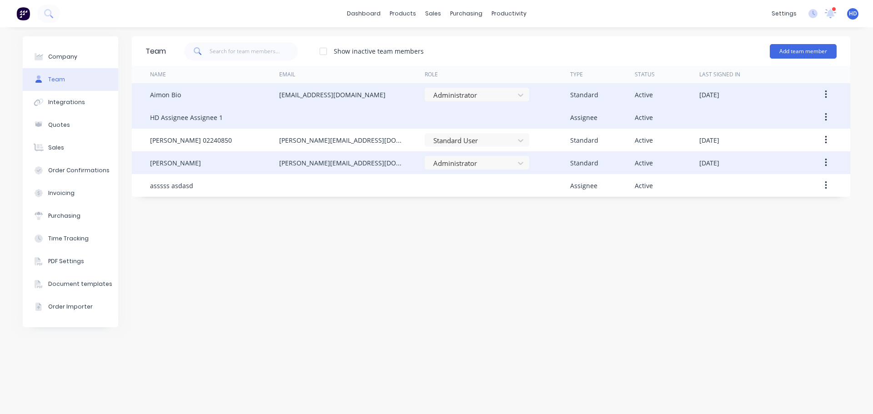
click at [826, 159] on icon "button" at bounding box center [826, 163] width 2 height 10
click at [772, 187] on div "Edit" at bounding box center [793, 186] width 70 height 13
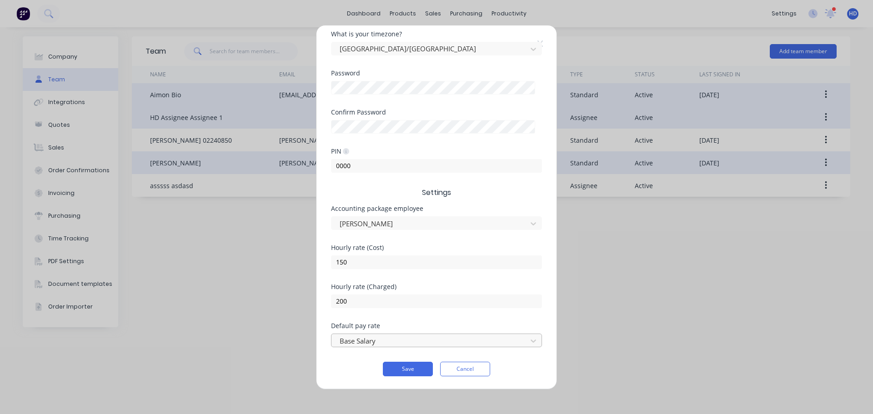
click at [378, 339] on div at bounding box center [431, 340] width 184 height 11
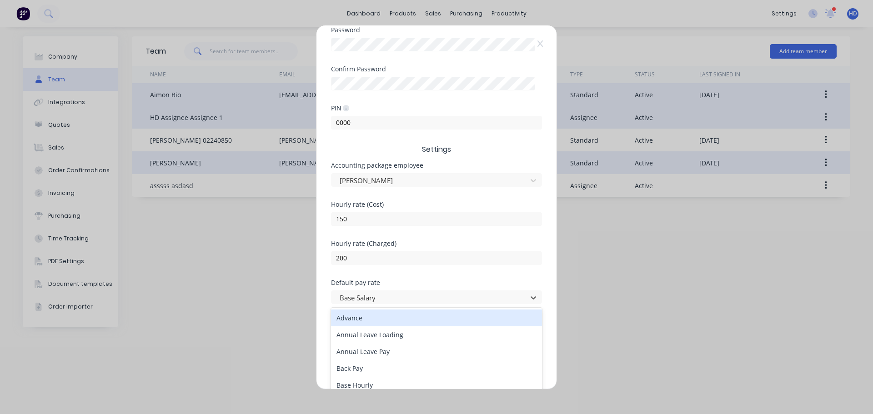
scroll to position [274, 0]
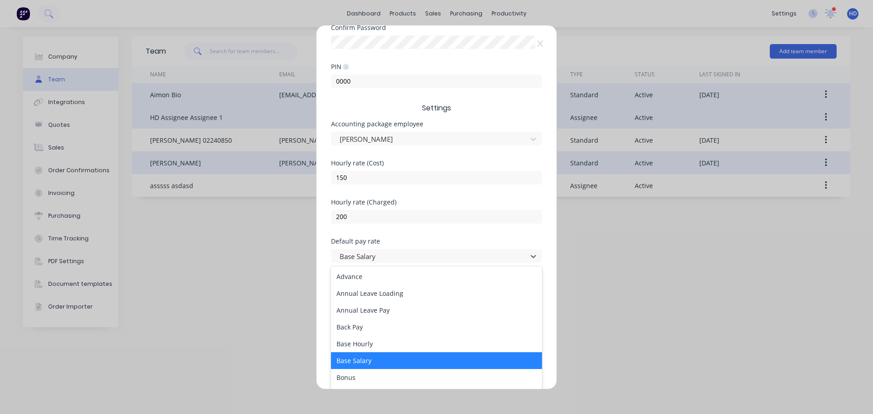
click at [385, 360] on div "Base Salary" at bounding box center [436, 360] width 211 height 17
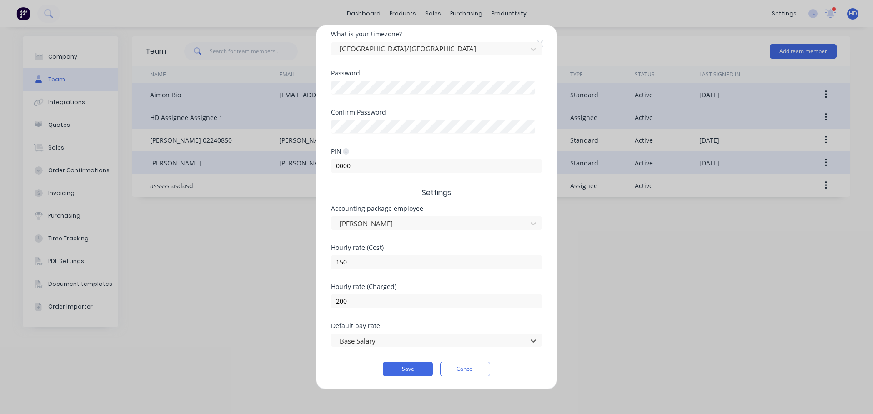
scroll to position [189, 0]
click at [417, 370] on button "Save" at bounding box center [408, 369] width 50 height 15
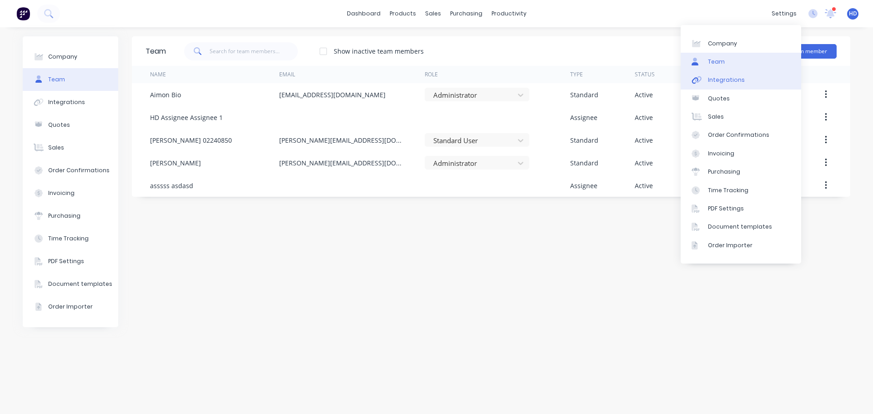
click at [752, 78] on link "Integrations" at bounding box center [740, 80] width 120 height 18
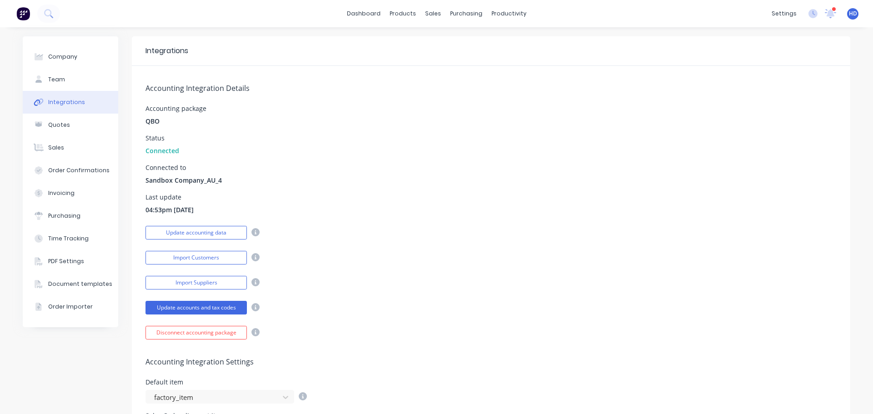
click at [473, 216] on div "Accounting Integration Details Accounting package QBO Status Connected Connecte…" at bounding box center [491, 203] width 718 height 274
click at [431, 151] on div "Status Connected" at bounding box center [490, 145] width 691 height 20
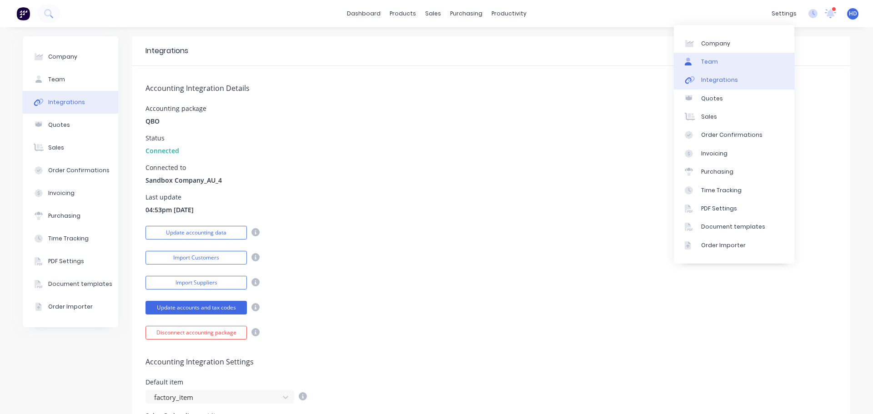
click at [727, 68] on link "Team" at bounding box center [734, 62] width 120 height 18
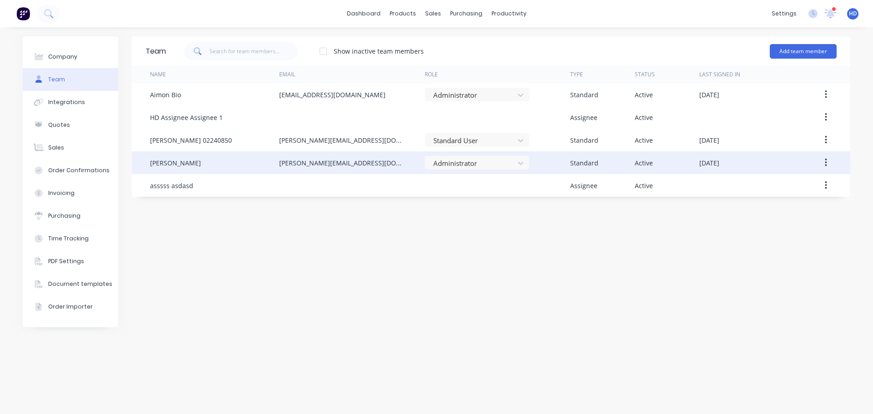
click at [825, 165] on icon "button" at bounding box center [826, 163] width 2 height 10
click at [782, 192] on div "Edit" at bounding box center [793, 186] width 70 height 13
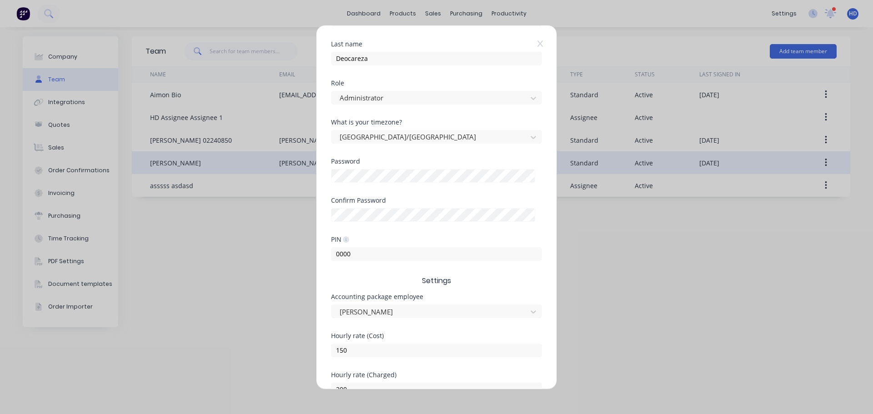
scroll to position [189, 0]
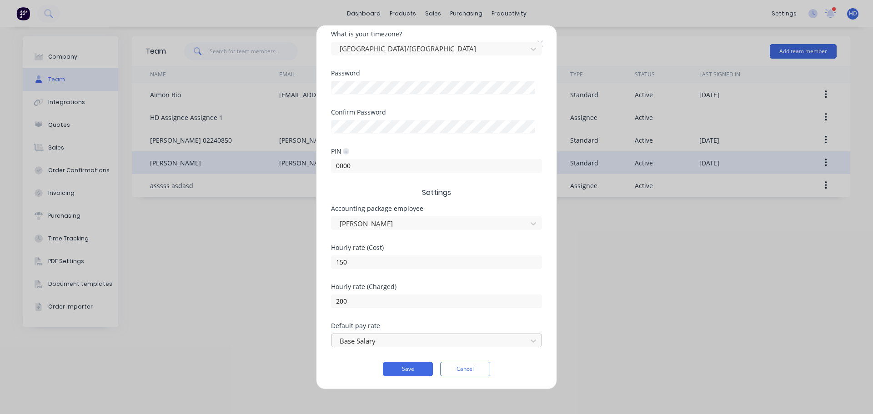
click at [451, 343] on div at bounding box center [431, 340] width 184 height 11
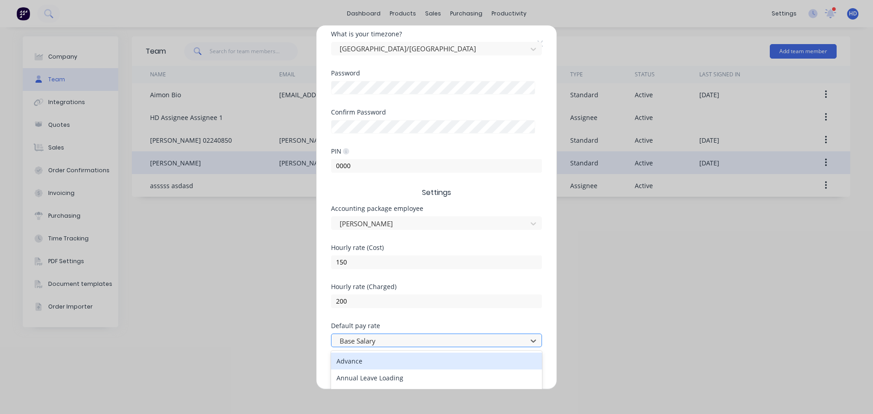
scroll to position [274, 0]
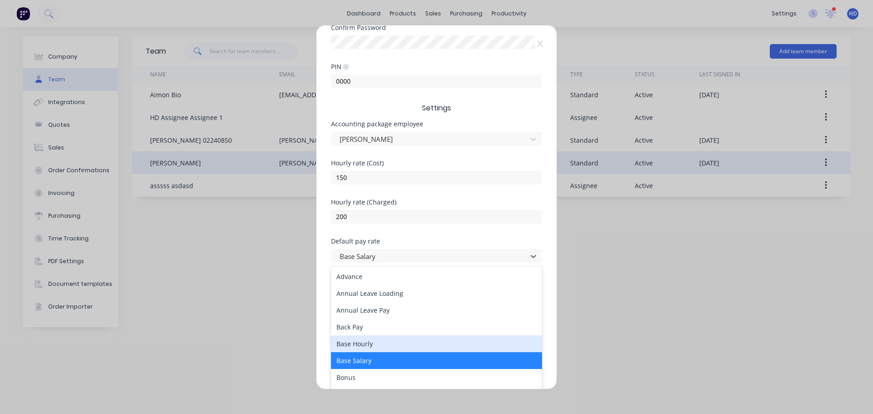
click at [357, 346] on div "Base Hourly" at bounding box center [436, 343] width 211 height 17
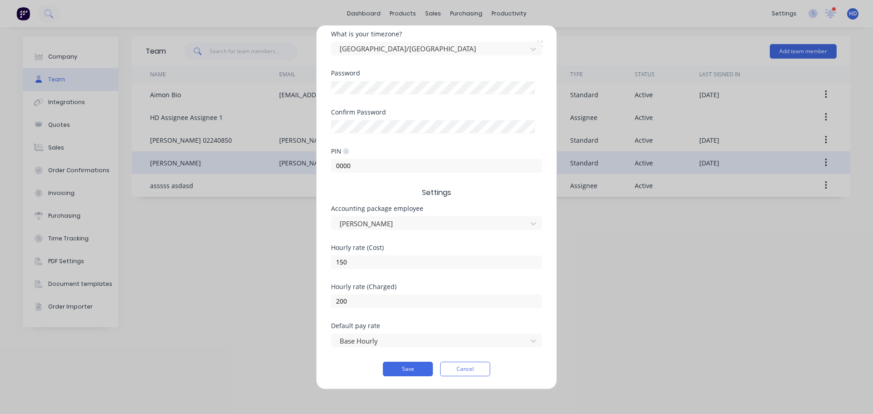
scroll to position [189, 0]
click at [405, 366] on button "Save" at bounding box center [408, 369] width 50 height 15
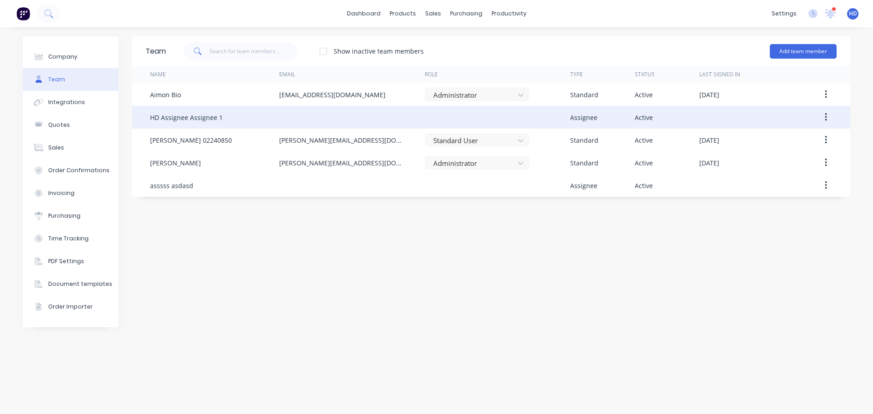
click at [827, 119] on button "button" at bounding box center [825, 117] width 21 height 16
click at [767, 144] on div "Edit" at bounding box center [793, 141] width 70 height 13
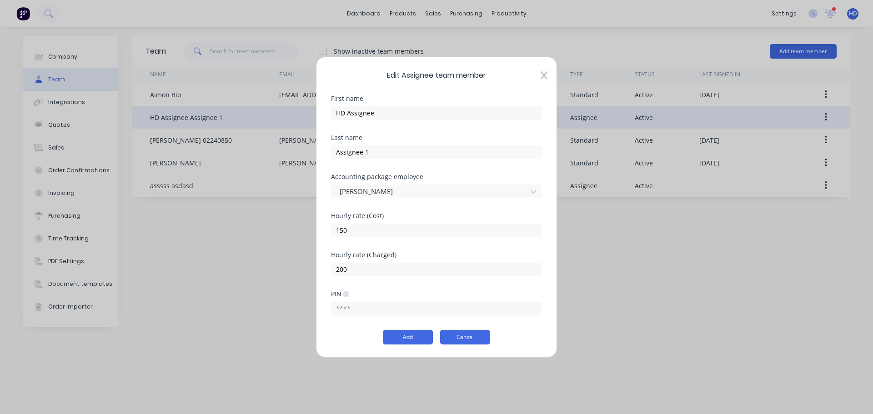
click at [465, 344] on button "Cancel" at bounding box center [465, 337] width 50 height 15
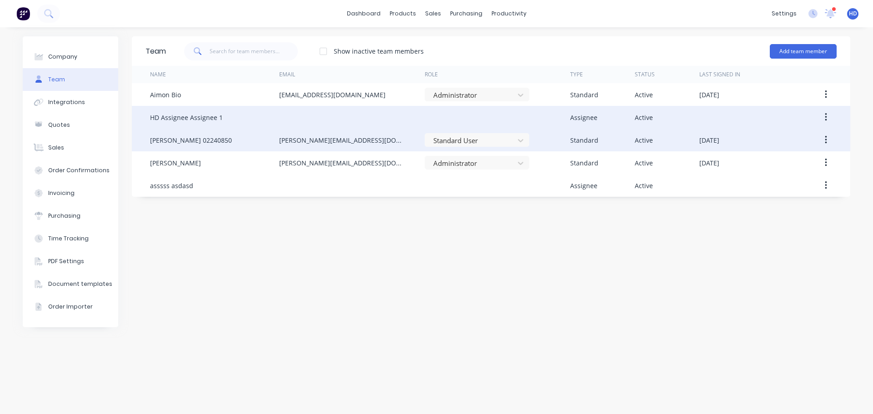
click at [823, 141] on button "button" at bounding box center [825, 140] width 21 height 16
click at [785, 166] on div "Edit" at bounding box center [793, 163] width 70 height 13
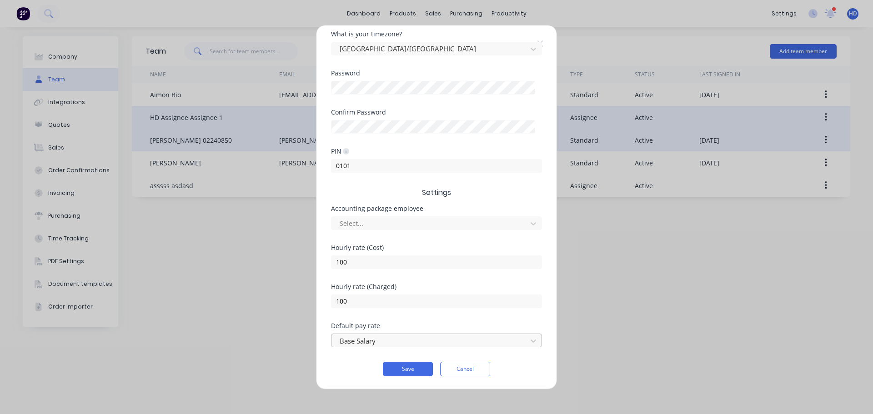
click at [391, 345] on div at bounding box center [431, 340] width 184 height 11
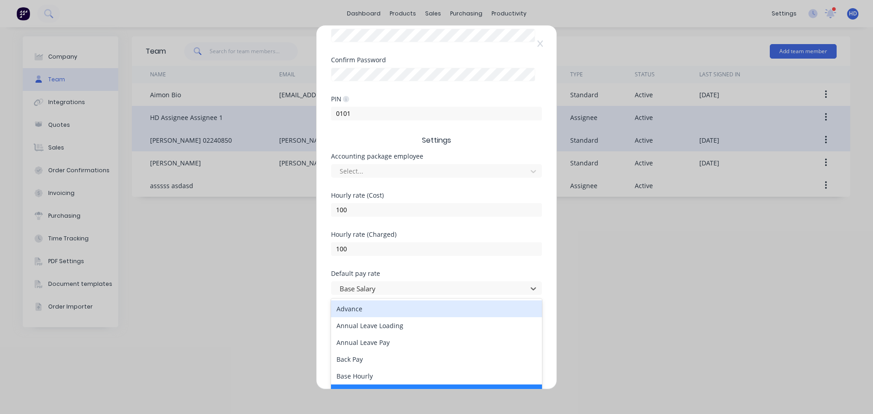
scroll to position [274, 0]
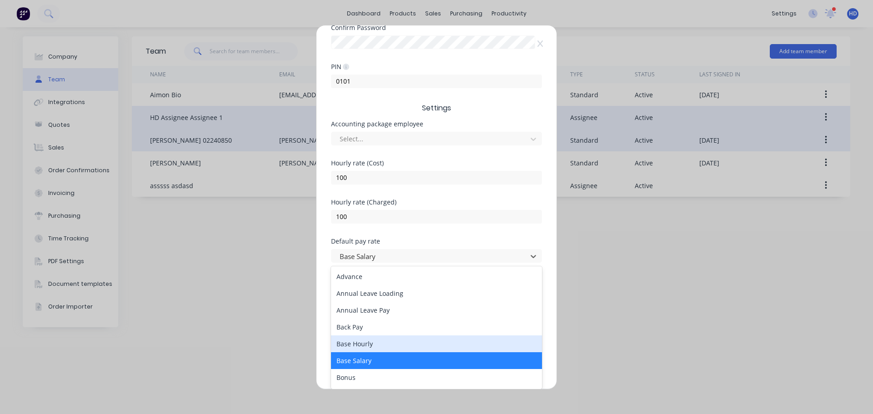
click at [357, 350] on div "Base Hourly" at bounding box center [436, 343] width 211 height 17
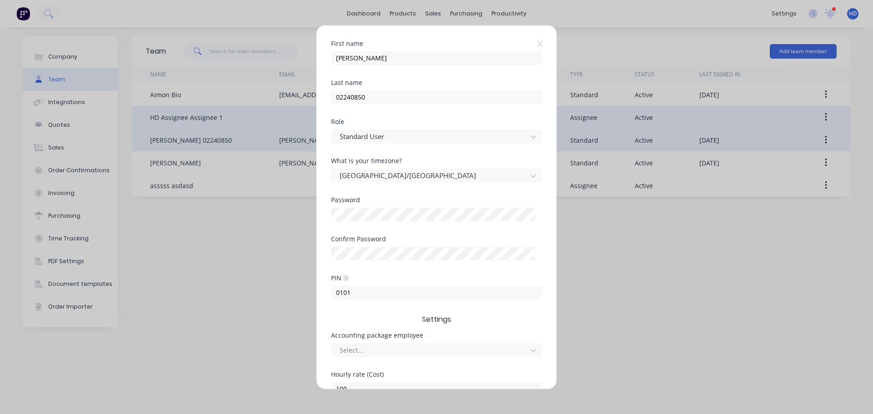
scroll to position [189, 0]
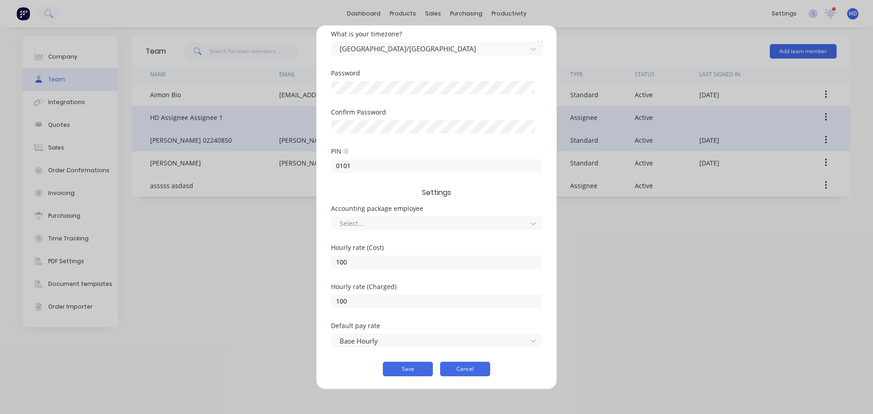
click at [478, 367] on button "Cancel" at bounding box center [465, 369] width 50 height 15
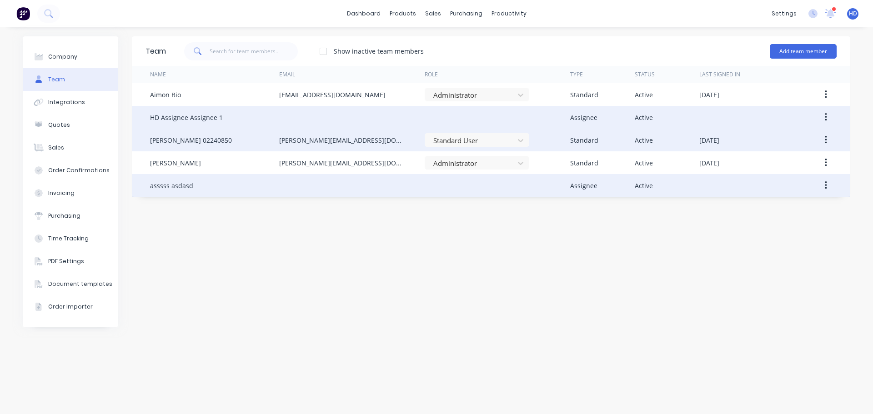
click at [825, 187] on icon "button" at bounding box center [826, 185] width 2 height 10
click at [794, 210] on div "Edit" at bounding box center [793, 209] width 70 height 13
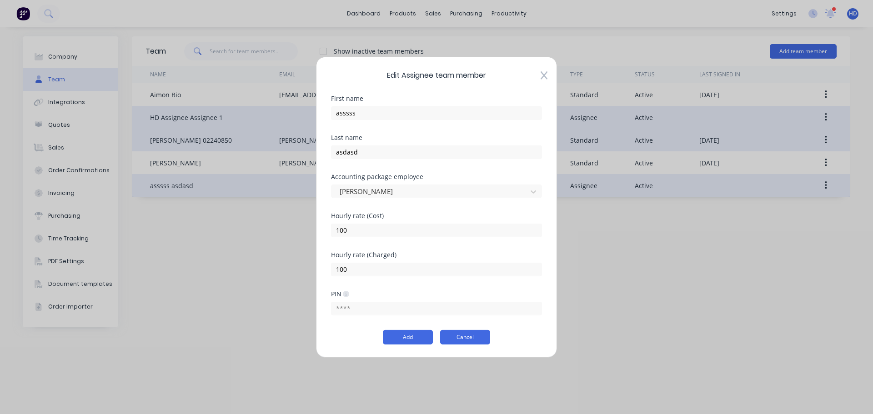
click at [463, 340] on button "Cancel" at bounding box center [465, 337] width 50 height 15
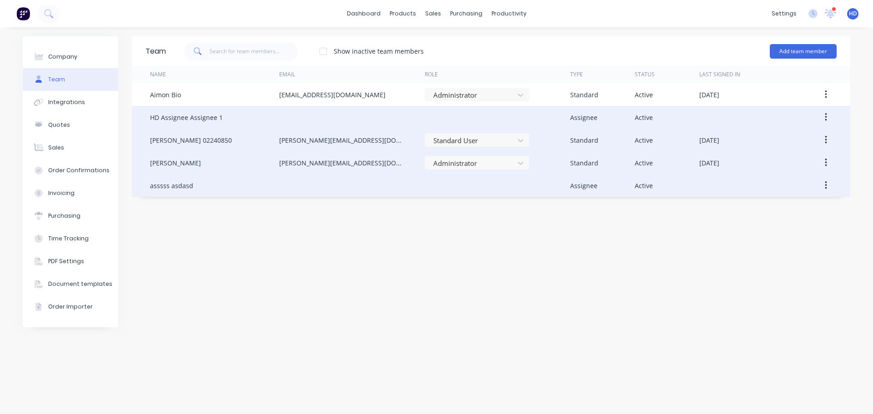
click at [824, 162] on button "button" at bounding box center [825, 163] width 21 height 16
click at [784, 184] on div "Edit" at bounding box center [793, 186] width 70 height 13
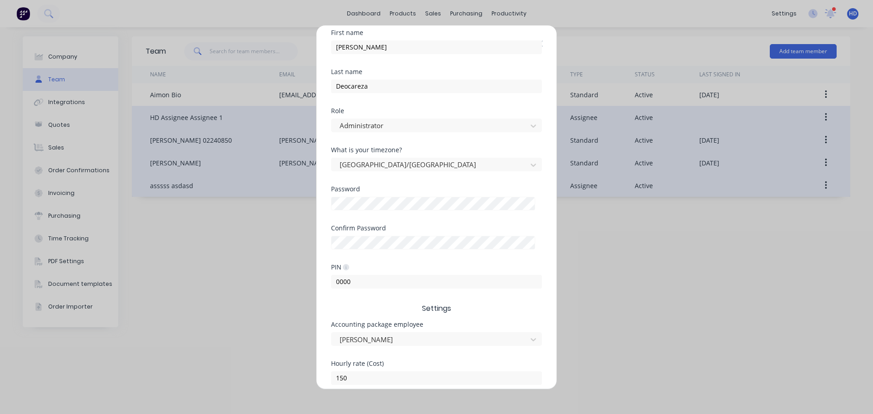
scroll to position [182, 0]
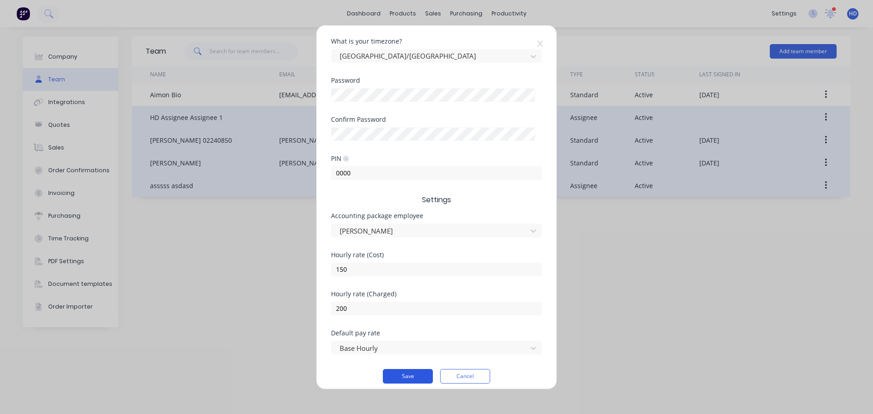
click at [403, 376] on button "Save" at bounding box center [408, 376] width 50 height 15
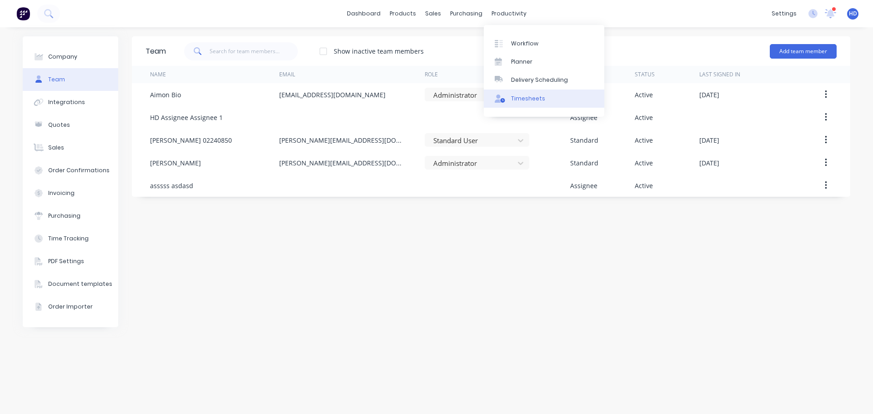
click at [530, 96] on div "Timesheets" at bounding box center [528, 99] width 34 height 8
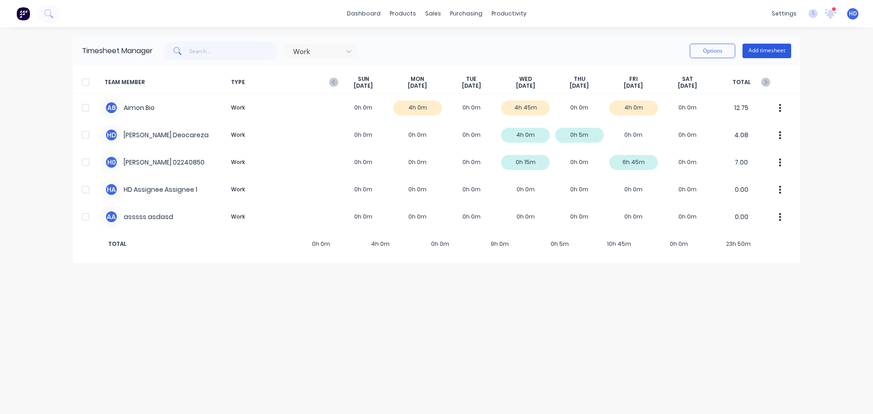
click at [767, 50] on button "Add timesheet" at bounding box center [766, 51] width 49 height 15
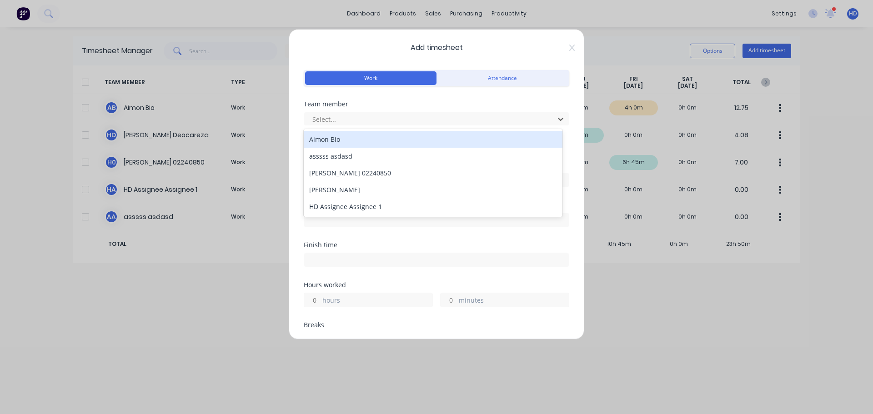
drag, startPoint x: 470, startPoint y: 121, endPoint x: 455, endPoint y: 126, distance: 16.8
click at [470, 120] on div at bounding box center [430, 119] width 238 height 11
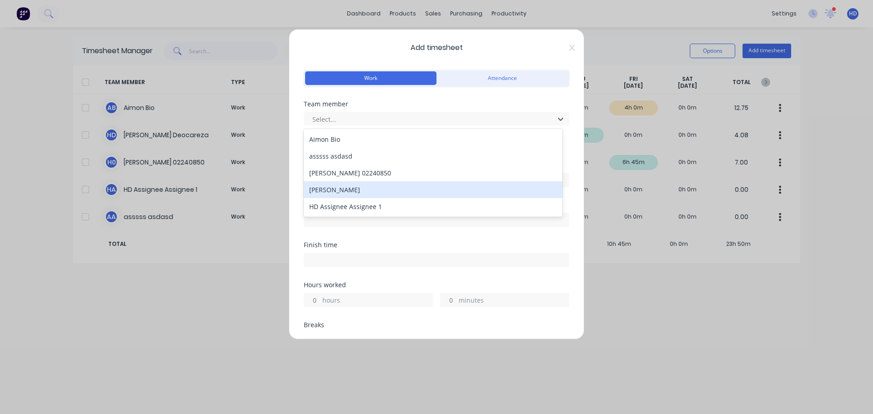
click at [372, 185] on div "[PERSON_NAME]" at bounding box center [433, 189] width 259 height 17
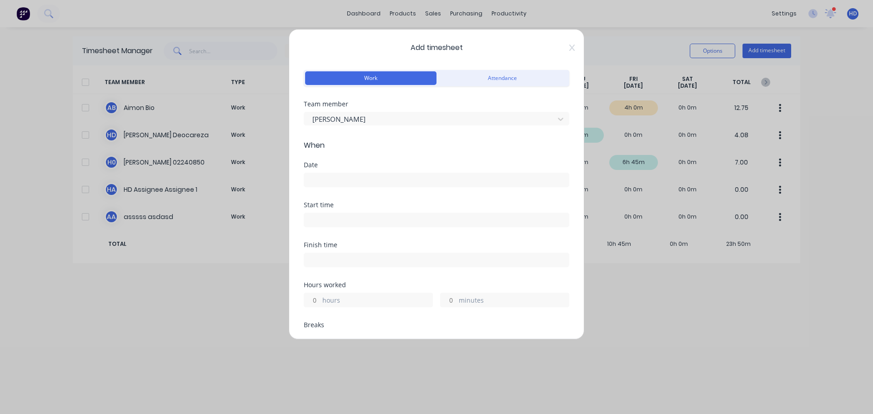
click at [328, 185] on input at bounding box center [436, 180] width 265 height 14
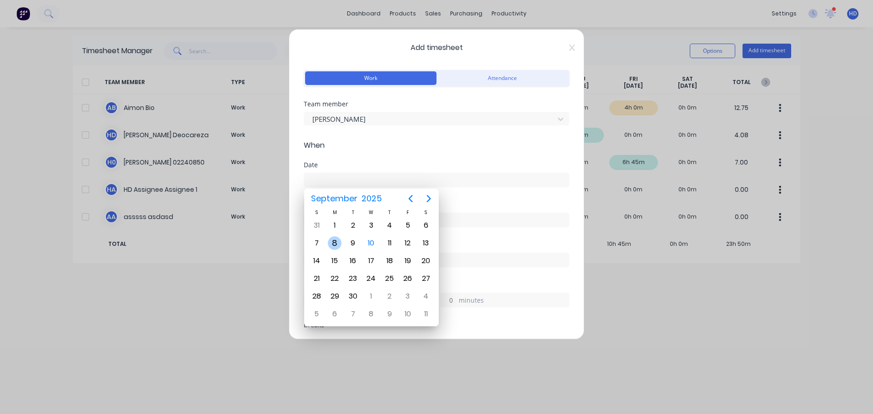
click at [331, 245] on div "8" at bounding box center [335, 243] width 14 height 14
type input "[DATE]"
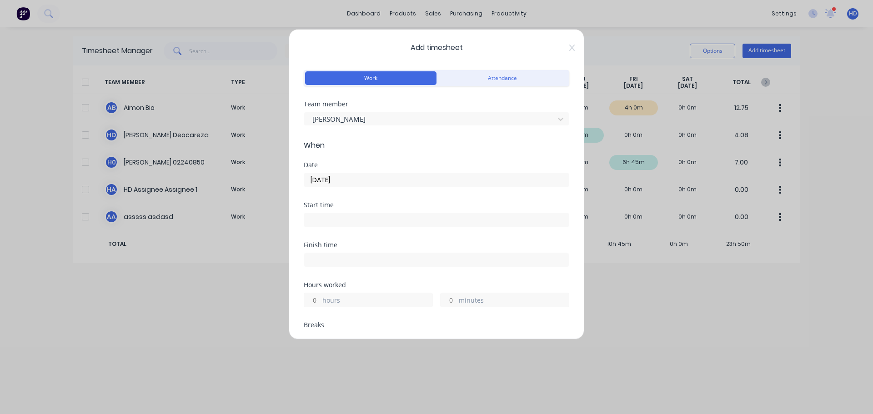
click at [329, 218] on input at bounding box center [436, 220] width 265 height 14
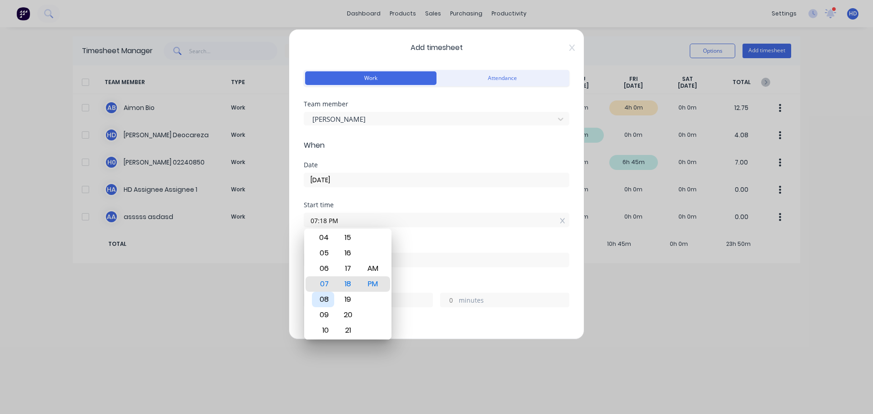
drag, startPoint x: 325, startPoint y: 301, endPoint x: 345, endPoint y: 288, distance: 22.9
click at [325, 301] on div "08" at bounding box center [323, 299] width 22 height 15
click at [372, 271] on div "AM" at bounding box center [373, 268] width 22 height 15
type input "08:18 AM"
click at [416, 237] on div "Start time 08:18 AM" at bounding box center [436, 222] width 265 height 40
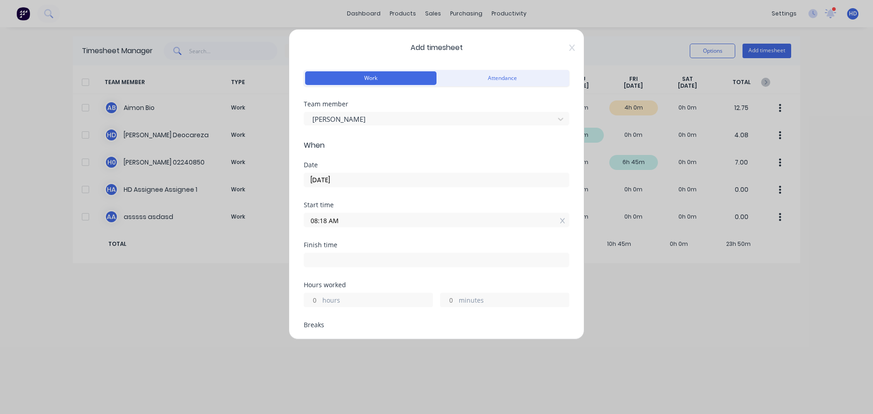
click at [309, 303] on input "hours" at bounding box center [312, 300] width 16 height 14
type input "4"
type input "12:18 PM"
type input "0"
click at [407, 272] on div "Finish time 12:18 PM" at bounding box center [436, 262] width 265 height 40
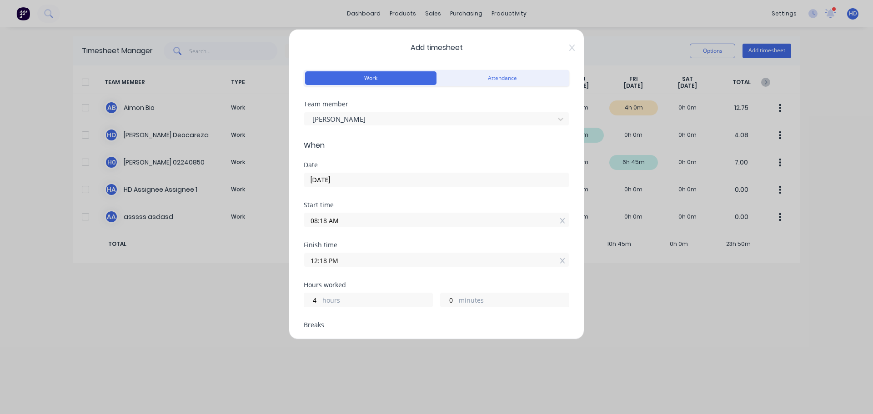
scroll to position [221, 0]
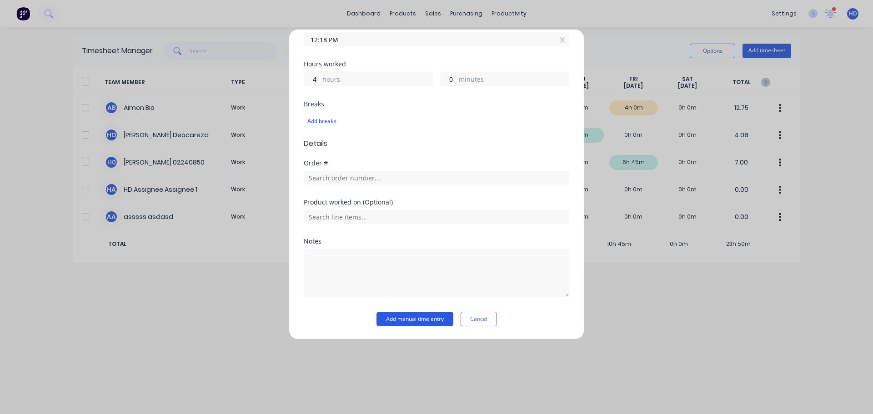
click at [415, 322] on button "Add manual time entry" at bounding box center [414, 319] width 77 height 15
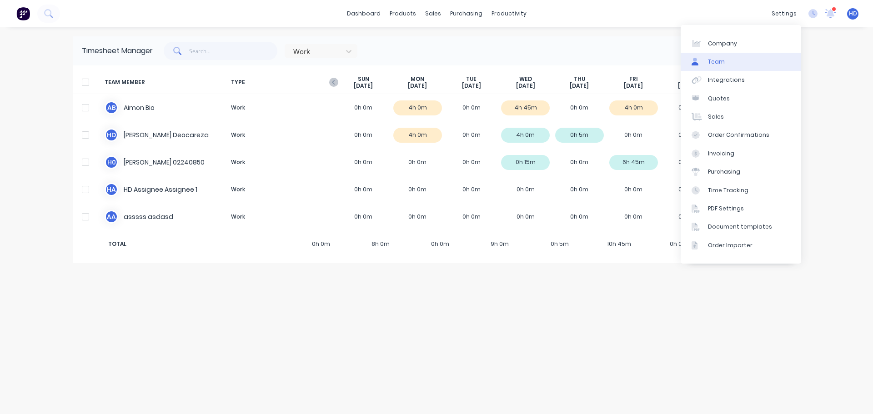
click at [720, 59] on div "Team" at bounding box center [716, 62] width 17 height 8
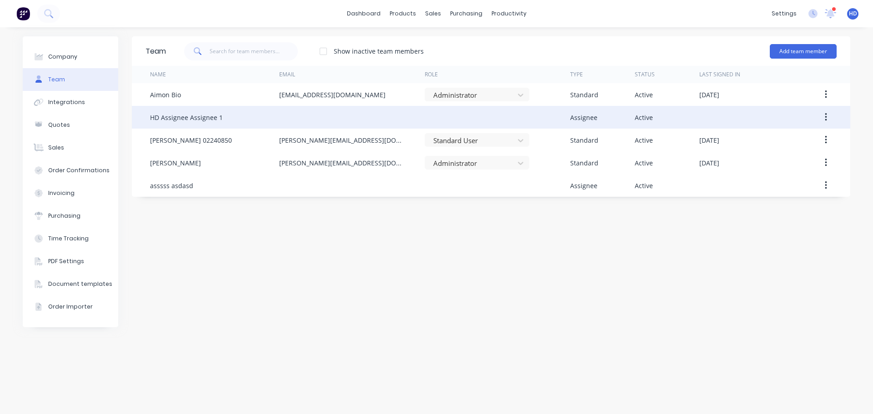
click at [305, 119] on div at bounding box center [351, 117] width 145 height 23
click at [819, 113] on button "button" at bounding box center [825, 117] width 21 height 16
click at [770, 148] on div "Edit" at bounding box center [793, 141] width 70 height 13
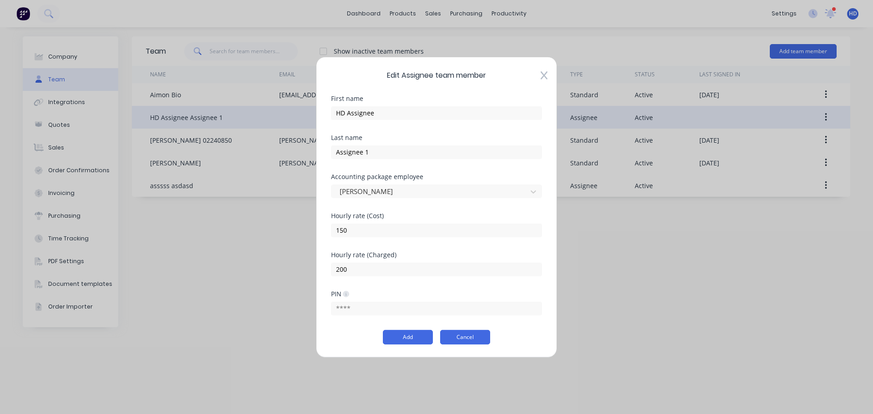
click at [453, 339] on button "Cancel" at bounding box center [465, 337] width 50 height 15
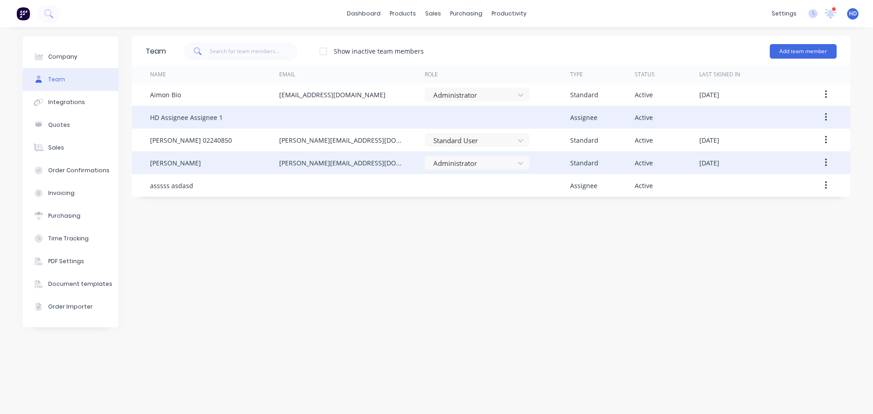
click at [822, 164] on button "button" at bounding box center [825, 163] width 21 height 16
click at [780, 183] on div "Edit" at bounding box center [793, 186] width 70 height 13
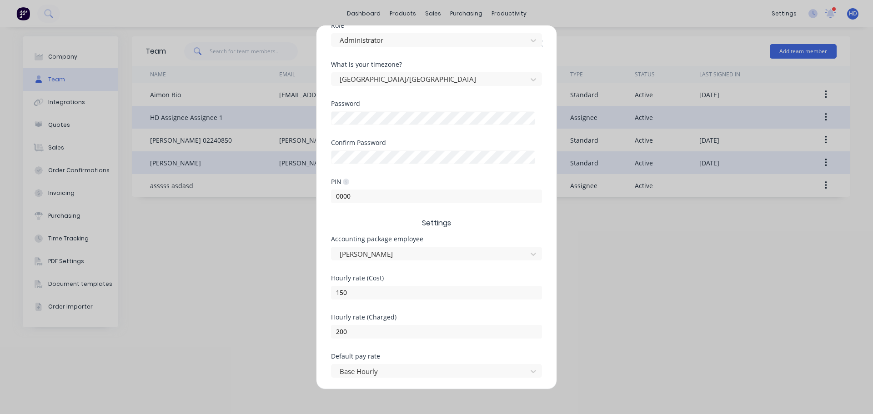
scroll to position [189, 0]
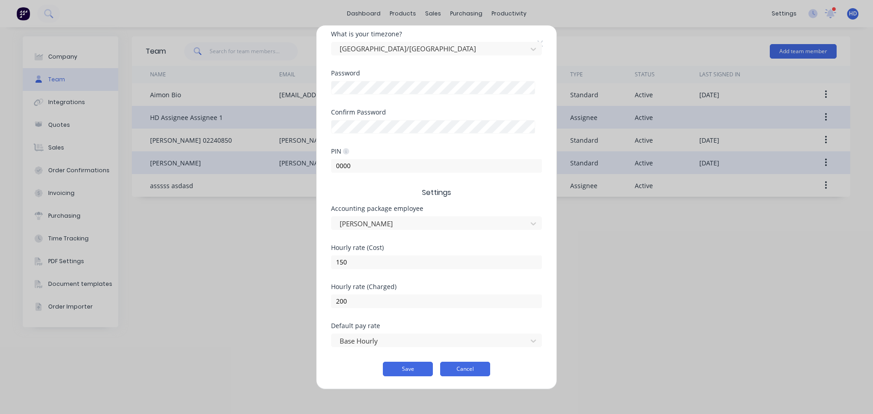
click at [466, 365] on button "Cancel" at bounding box center [465, 369] width 50 height 15
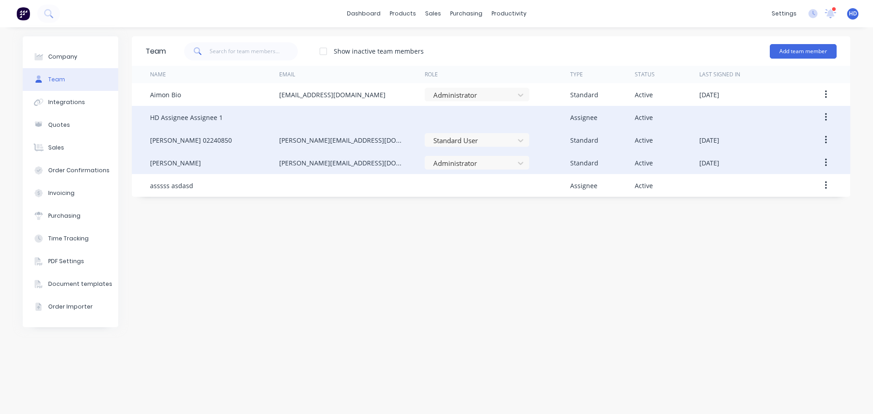
click at [828, 147] on button "button" at bounding box center [825, 140] width 21 height 16
click at [782, 168] on div "Edit" at bounding box center [793, 163] width 70 height 13
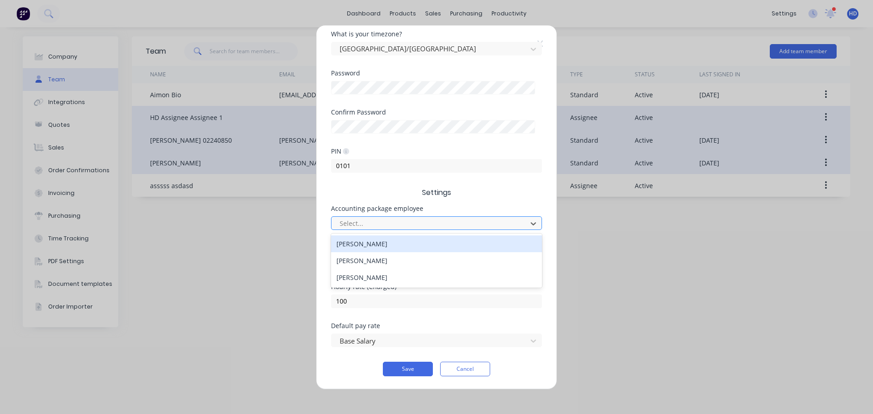
click at [400, 228] on div at bounding box center [431, 223] width 184 height 11
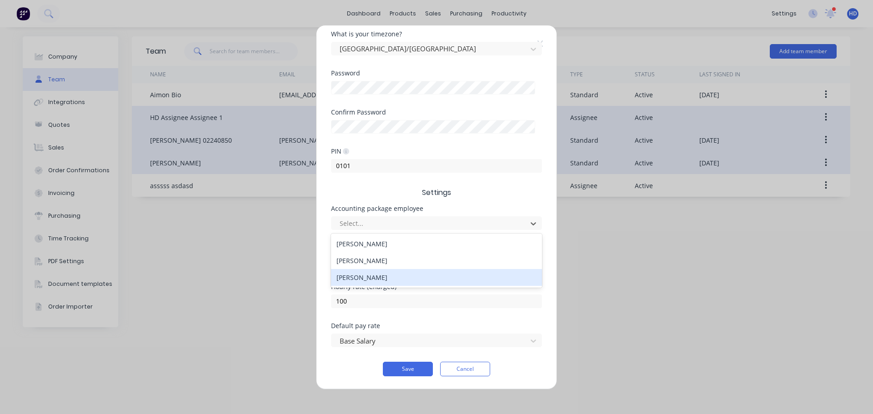
click at [465, 368] on button "Cancel" at bounding box center [465, 369] width 50 height 15
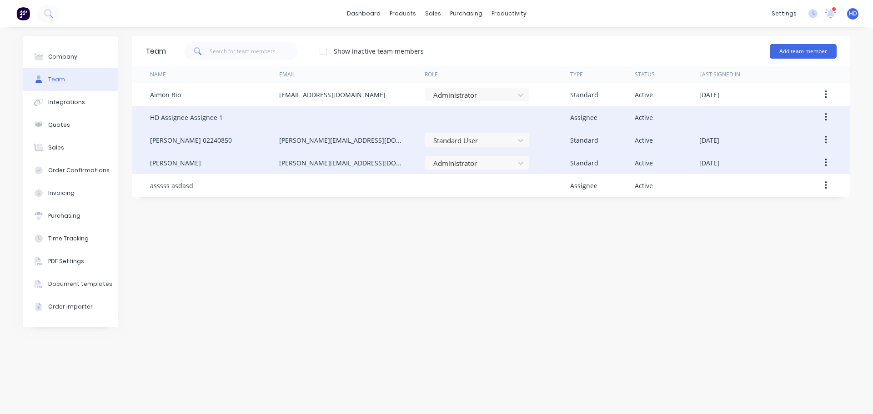
click at [825, 139] on icon "button" at bounding box center [826, 140] width 2 height 10
click at [800, 170] on div "Edit" at bounding box center [793, 163] width 70 height 13
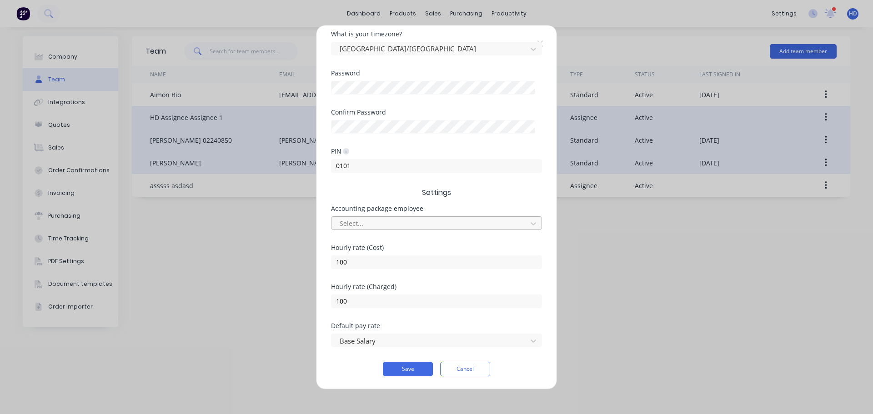
click at [407, 218] on div at bounding box center [431, 223] width 184 height 11
click at [387, 245] on div "[PERSON_NAME]" at bounding box center [436, 243] width 211 height 17
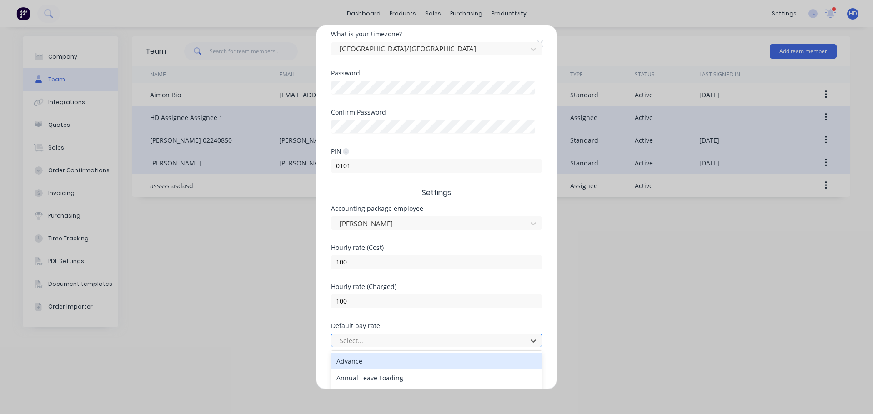
click at [400, 342] on div at bounding box center [431, 340] width 184 height 11
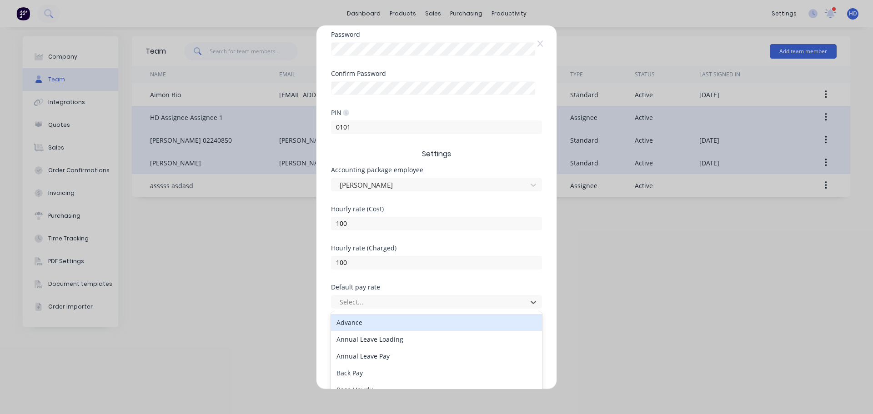
scroll to position [274, 0]
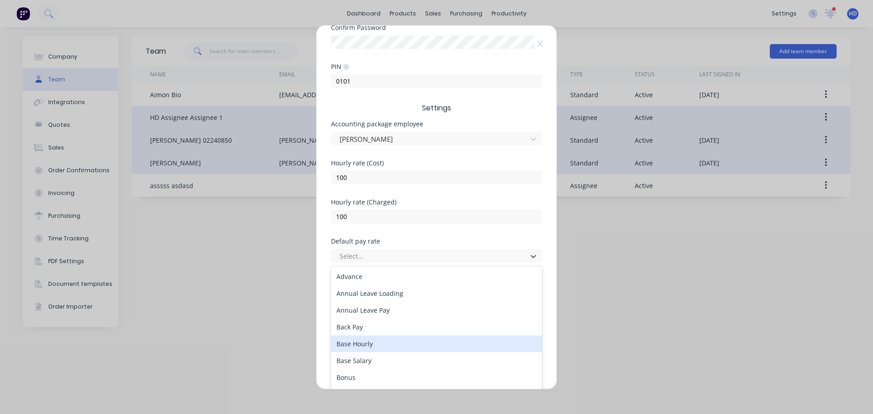
click at [374, 347] on div "Base Hourly" at bounding box center [436, 343] width 211 height 17
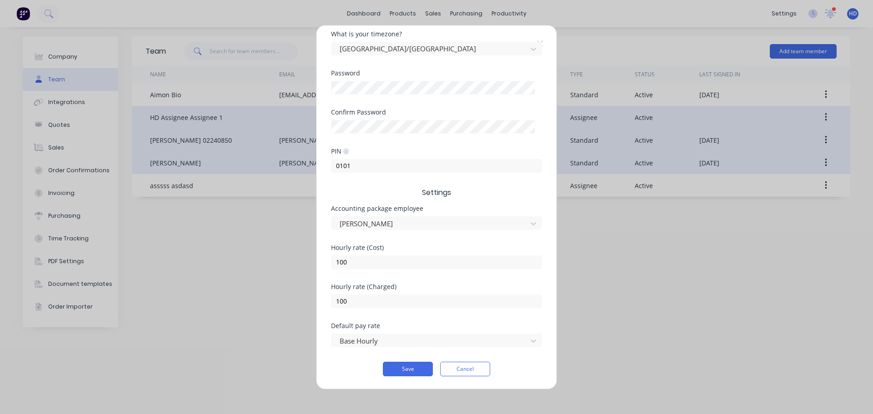
scroll to position [189, 0]
click at [408, 369] on button "Save" at bounding box center [408, 369] width 50 height 15
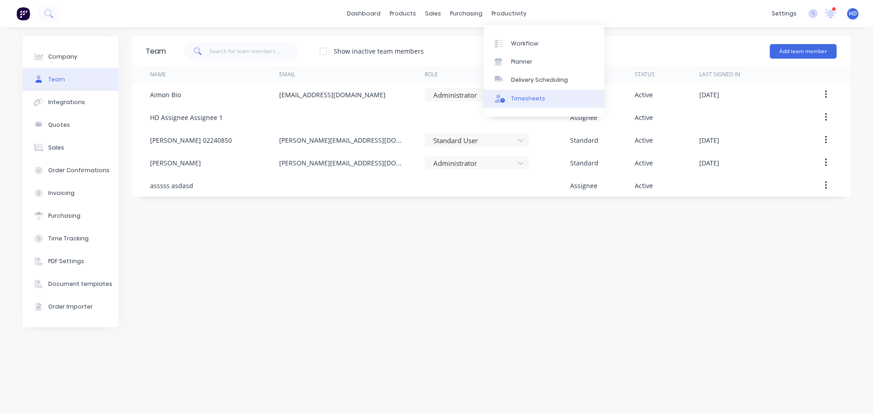
click at [537, 99] on div "Timesheets" at bounding box center [528, 99] width 34 height 8
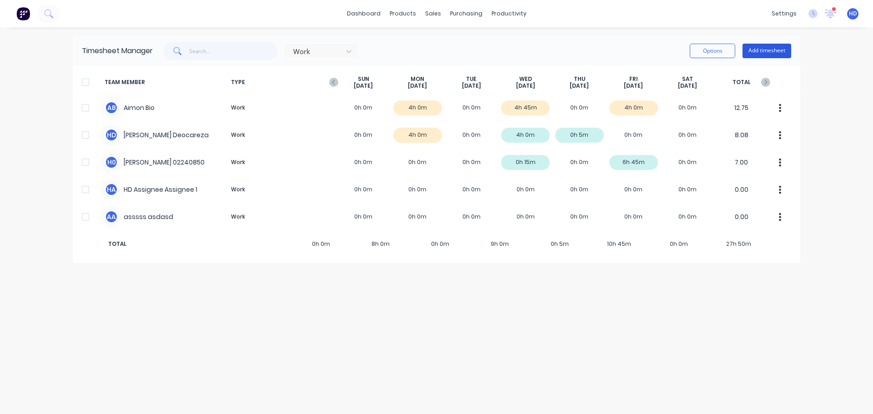
click at [784, 52] on button "Add timesheet" at bounding box center [766, 51] width 49 height 15
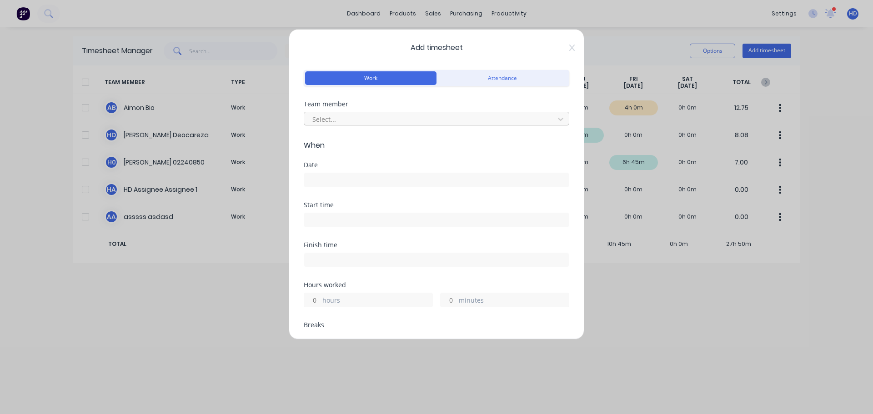
click at [352, 117] on div at bounding box center [430, 119] width 238 height 11
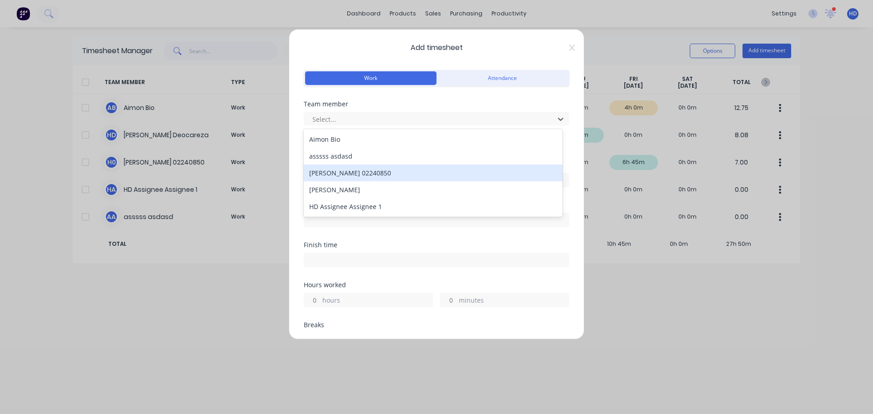
click at [347, 173] on div "[PERSON_NAME] 02240850" at bounding box center [433, 173] width 259 height 17
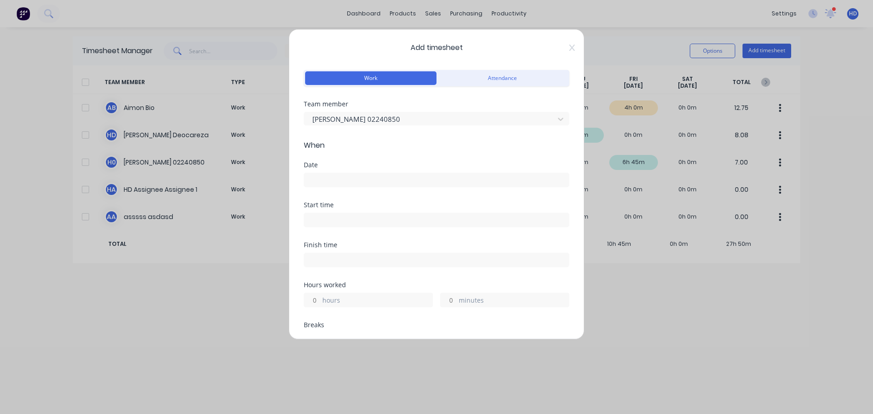
click at [335, 175] on input at bounding box center [436, 180] width 265 height 14
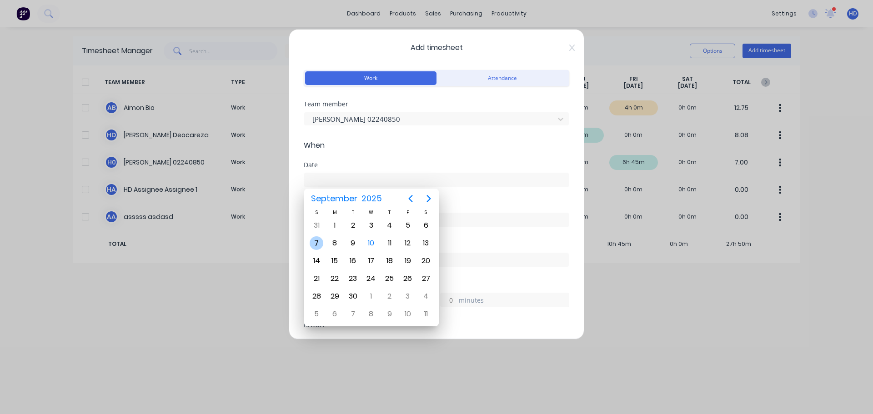
click at [319, 239] on div "7" at bounding box center [317, 243] width 14 height 14
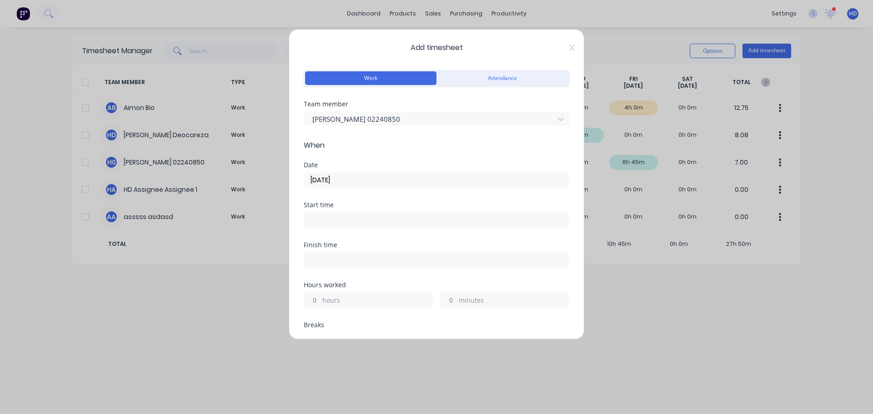
click at [349, 174] on input "07/09/2025" at bounding box center [436, 180] width 265 height 14
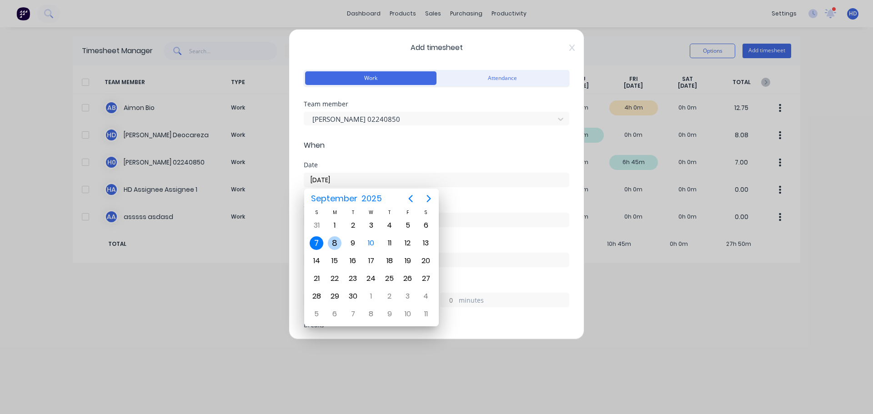
click at [340, 240] on div "8" at bounding box center [335, 243] width 14 height 14
type input "08/09/2025"
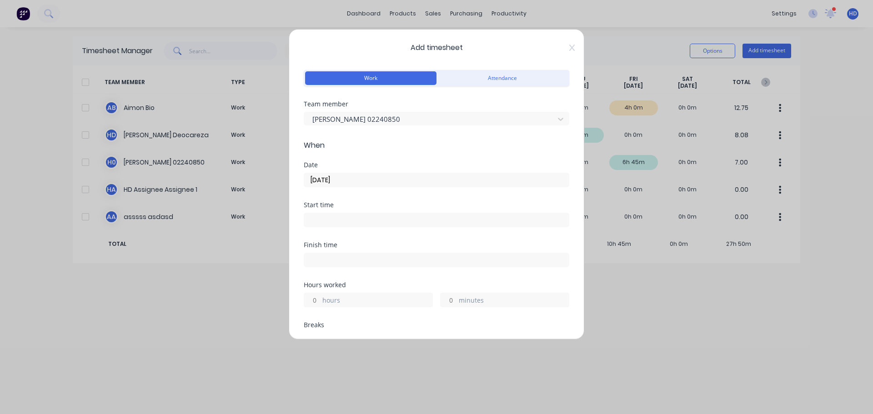
click at [402, 218] on input at bounding box center [436, 220] width 265 height 14
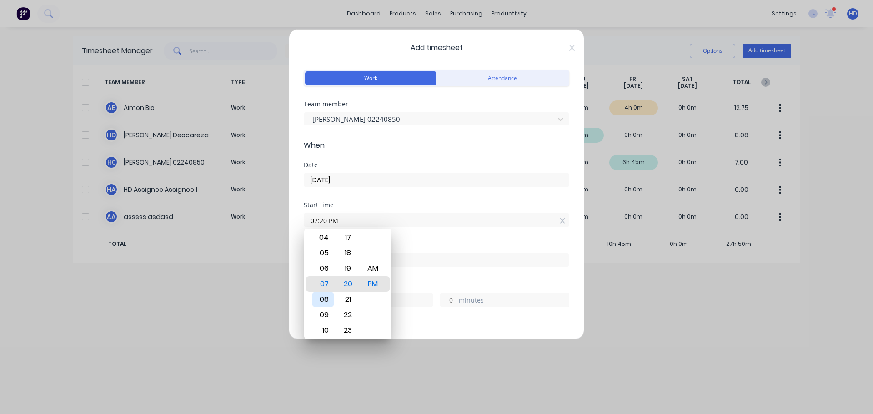
click at [330, 302] on div "08" at bounding box center [323, 299] width 22 height 15
click at [374, 268] on div "AM" at bounding box center [373, 268] width 22 height 15
type input "08:20 AM"
click at [420, 238] on div "Start time 08:20 AM" at bounding box center [436, 222] width 265 height 40
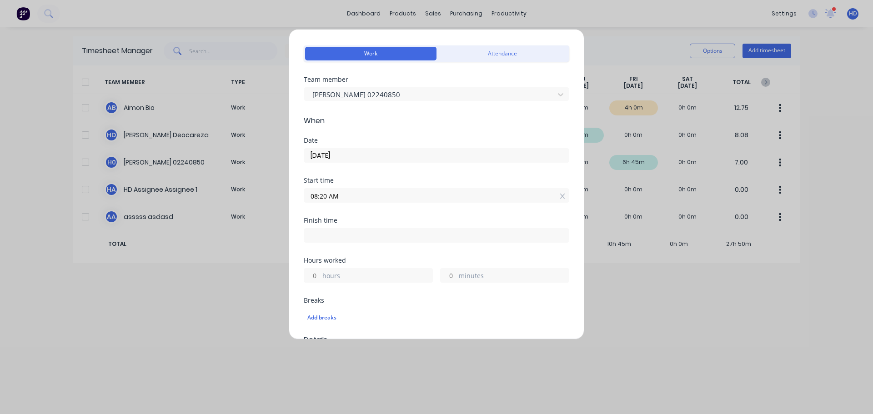
scroll to position [45, 0]
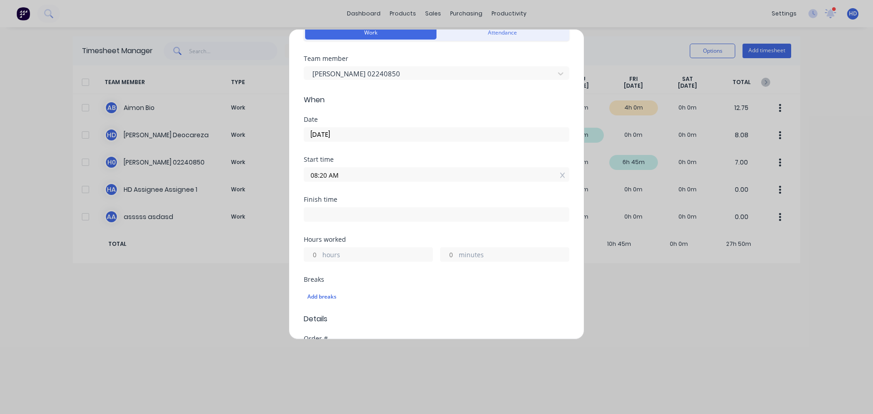
click at [315, 257] on input "hours" at bounding box center [312, 255] width 16 height 14
type input "4"
type input "12:20 PM"
click at [399, 234] on div "Finish time 12:20 PM" at bounding box center [436, 216] width 265 height 40
type input "0"
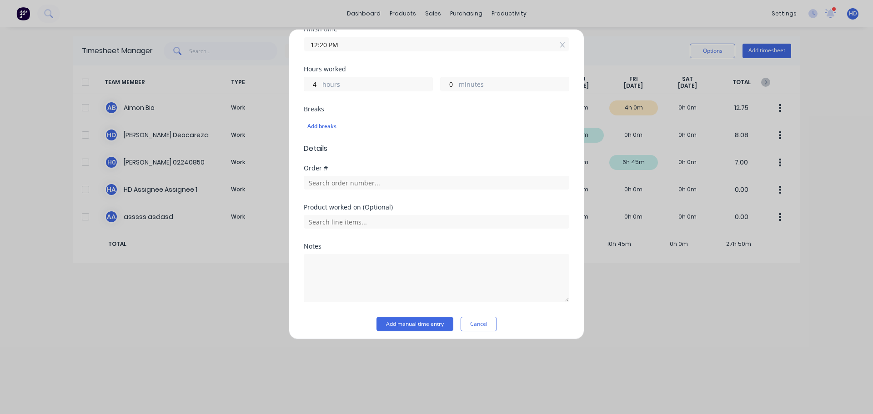
scroll to position [221, 0]
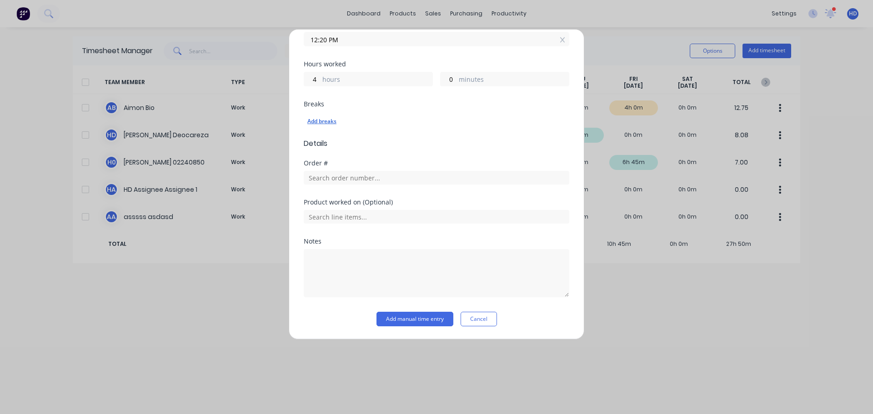
click at [321, 122] on div "Add breaks" at bounding box center [436, 121] width 258 height 12
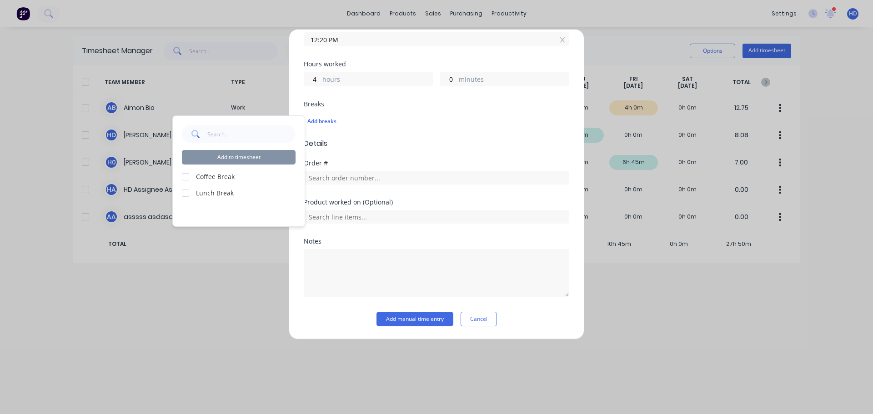
click at [186, 177] on div at bounding box center [185, 177] width 18 height 18
click at [187, 192] on div at bounding box center [185, 193] width 18 height 18
click at [462, 150] on form "Work Attendance Team member Harry 02240850 When Date 08/09/2025 Start time 08:2…" at bounding box center [436, 87] width 265 height 480
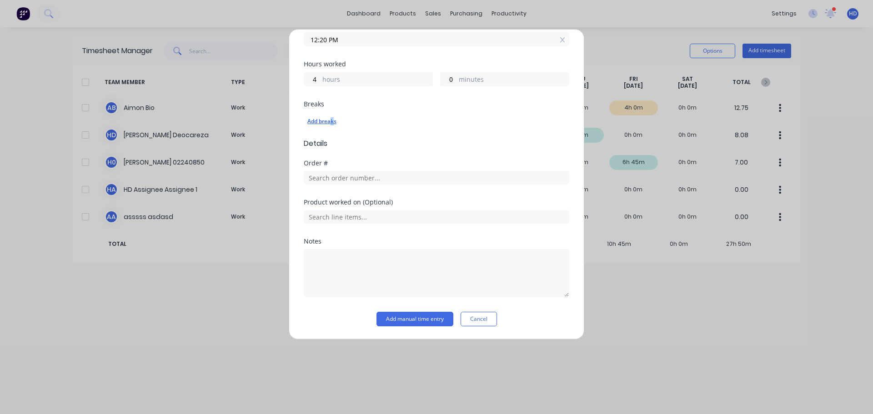
click at [331, 119] on div "Add breaks" at bounding box center [436, 121] width 258 height 12
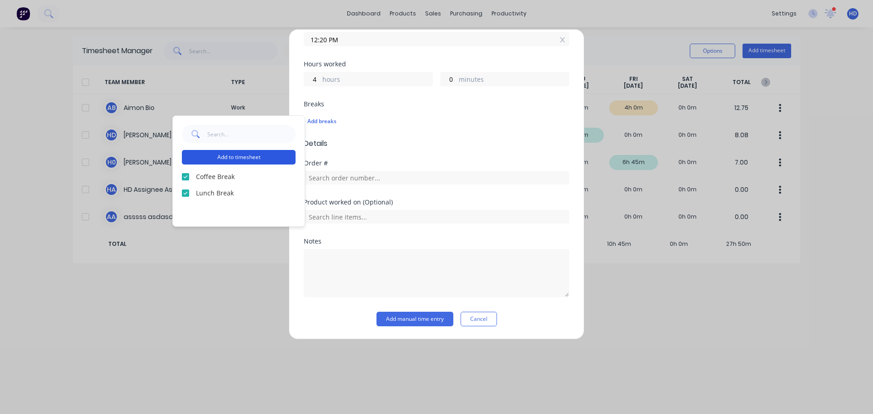
click at [251, 155] on button "Add to timesheet" at bounding box center [239, 157] width 114 height 15
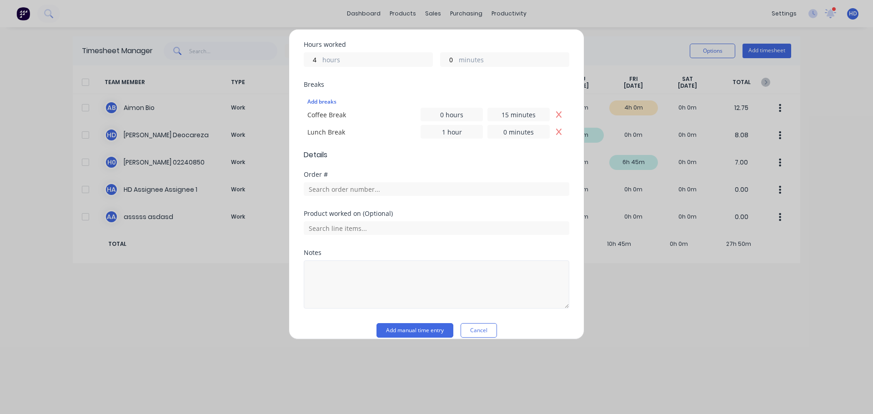
scroll to position [252, 0]
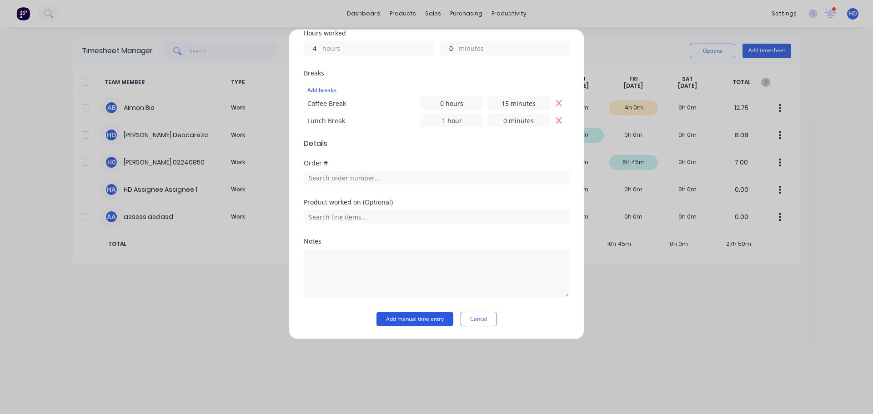
click at [420, 317] on button "Add manual time entry" at bounding box center [414, 319] width 77 height 15
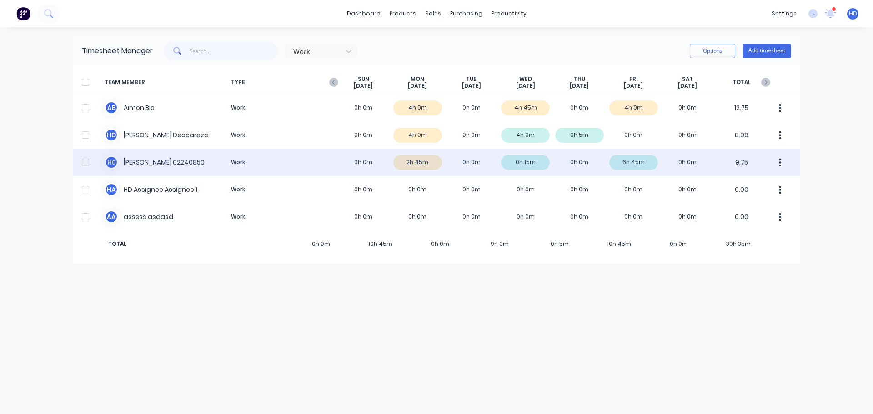
click at [85, 163] on div at bounding box center [85, 162] width 18 height 18
click at [779, 164] on icon "button" at bounding box center [780, 163] width 2 height 10
click at [752, 185] on div "Approve" at bounding box center [745, 187] width 70 height 13
click at [84, 163] on div at bounding box center [85, 162] width 18 height 18
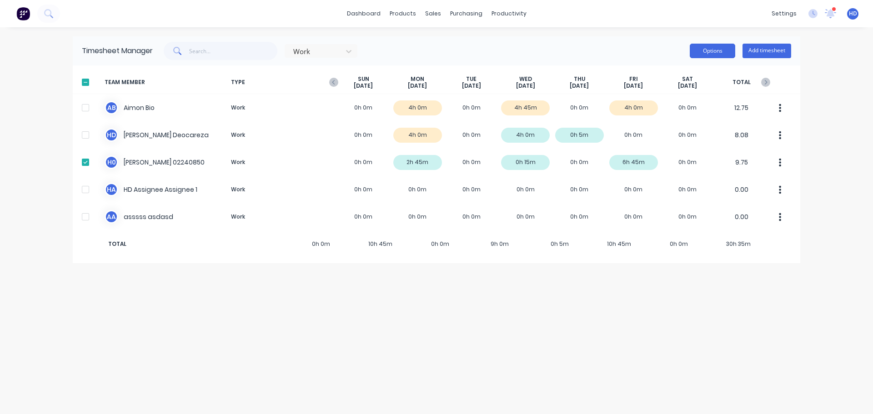
click at [725, 55] on button "Options" at bounding box center [712, 51] width 45 height 15
click at [697, 127] on div "Export" at bounding box center [692, 128] width 70 height 13
drag, startPoint x: 323, startPoint y: 316, endPoint x: 622, endPoint y: 315, distance: 299.1
click at [645, 332] on div "Timesheet Manager Work Options Add timesheet TEAM MEMBER TYPE SUN Sep 7th MON S…" at bounding box center [436, 220] width 727 height 369
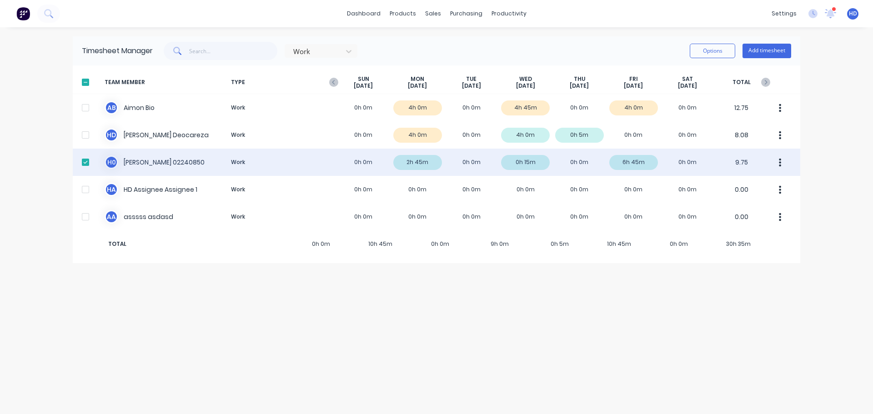
click at [330, 160] on div "H 0 Harry 02240850 Work 0h 0m 2h 45m 0h 0m 0h 15m 0h 0m 6h 45m 0h 0m 9.75" at bounding box center [436, 162] width 727 height 27
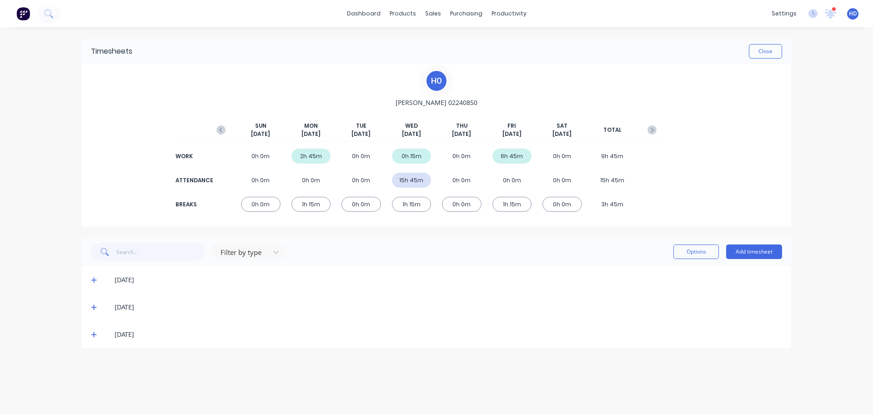
click at [94, 280] on icon at bounding box center [93, 280] width 5 height 5
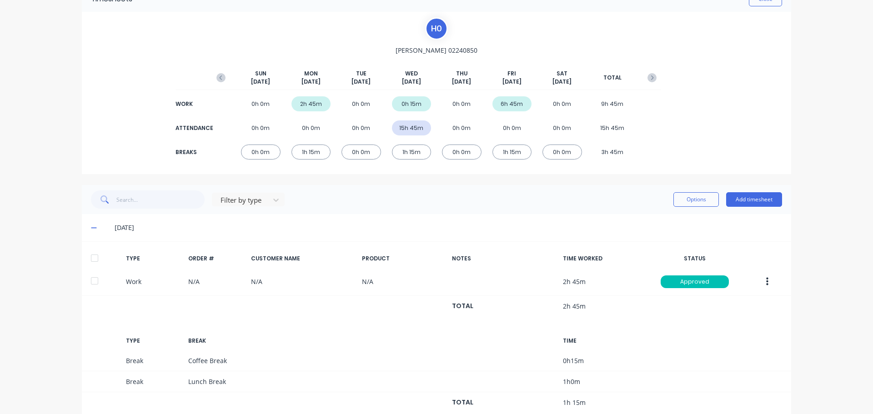
scroll to position [132, 0]
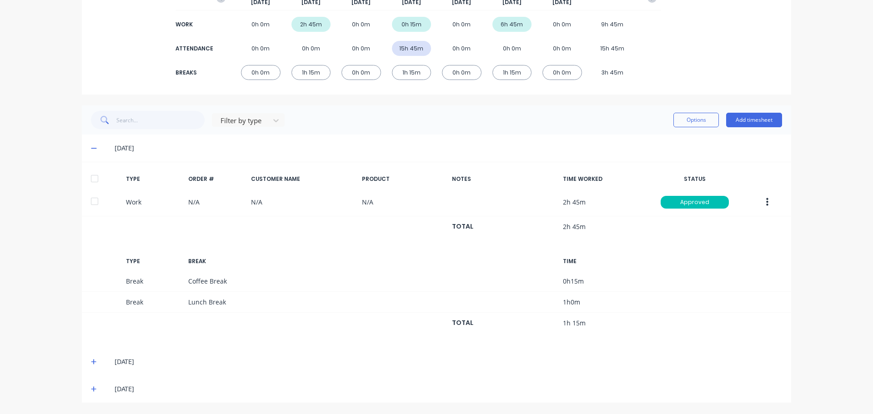
click at [94, 175] on div at bounding box center [94, 179] width 18 height 18
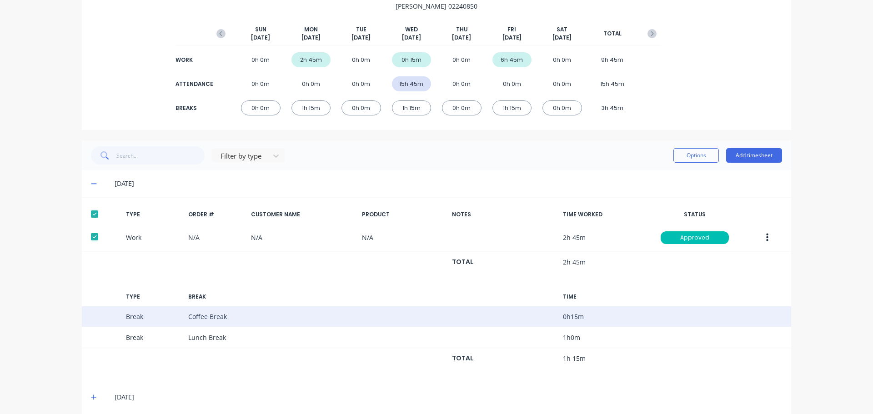
scroll to position [41, 0]
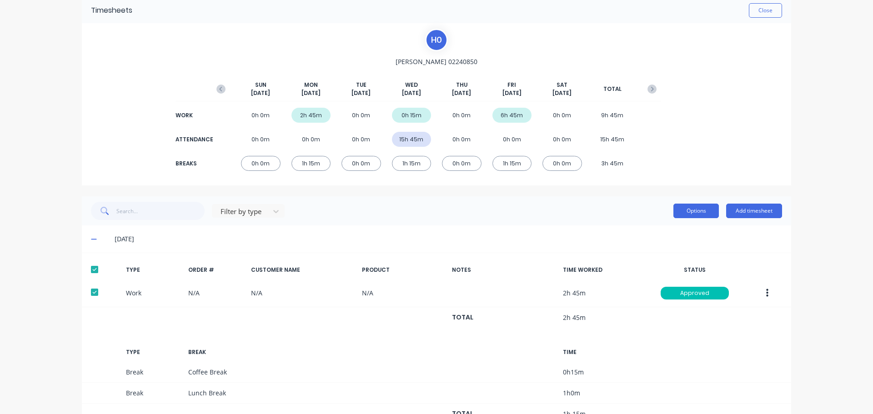
click at [689, 213] on button "Options" at bounding box center [695, 211] width 45 height 15
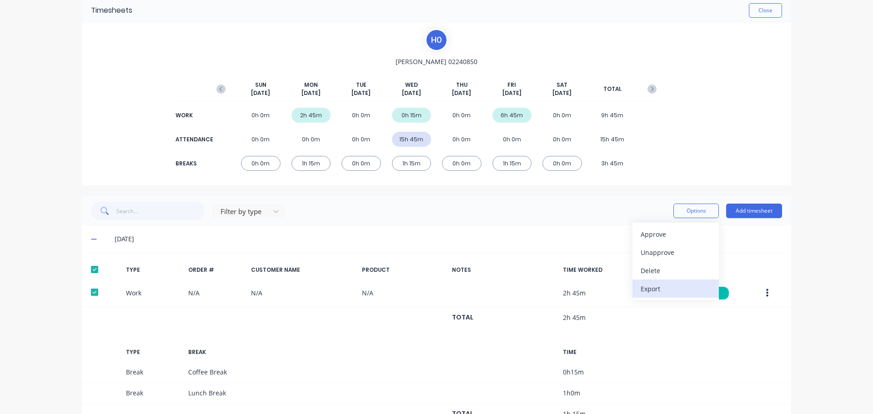
click at [649, 295] on button "Export" at bounding box center [675, 289] width 86 height 18
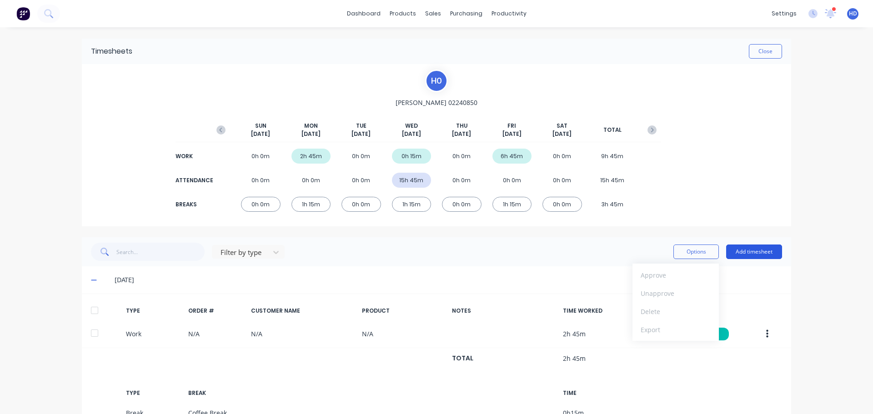
click at [755, 249] on button "Add timesheet" at bounding box center [754, 252] width 56 height 15
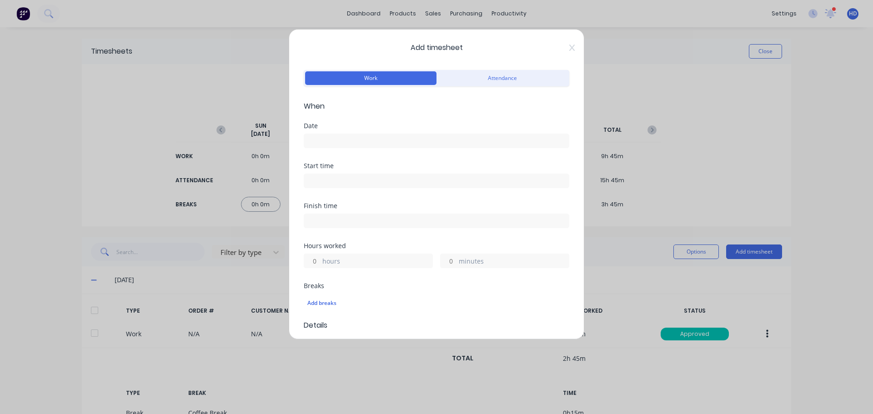
click at [361, 135] on input at bounding box center [436, 141] width 265 height 14
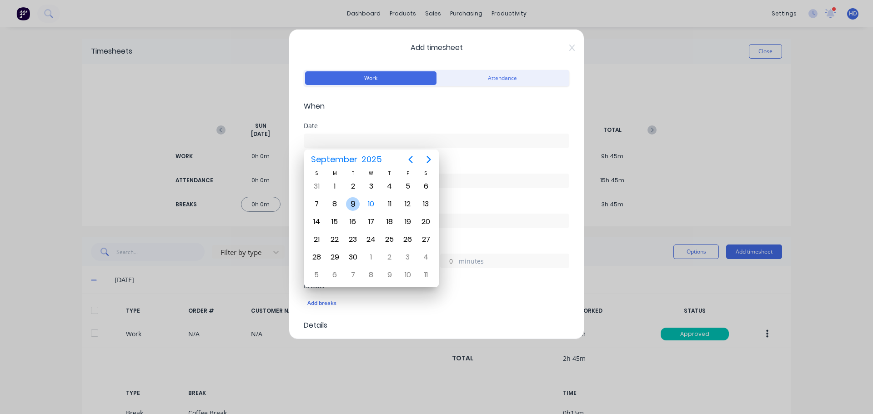
click at [351, 204] on div "9" at bounding box center [353, 204] width 14 height 14
type input "09/09/2025"
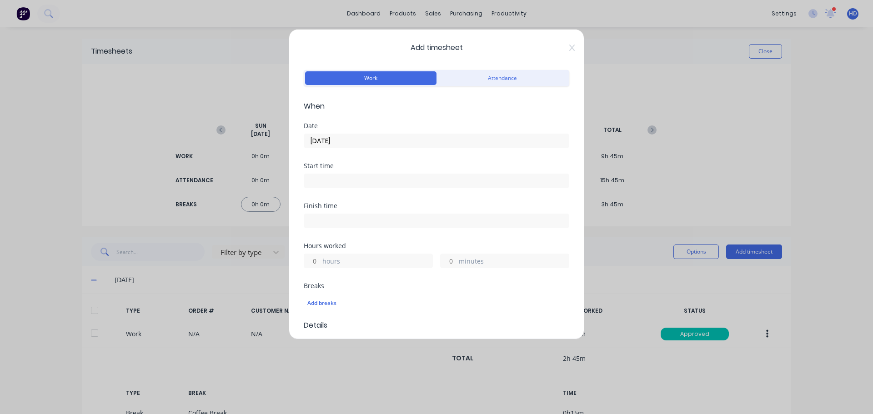
click at [341, 190] on div "Start time" at bounding box center [436, 183] width 265 height 40
click at [344, 181] on input at bounding box center [436, 181] width 265 height 14
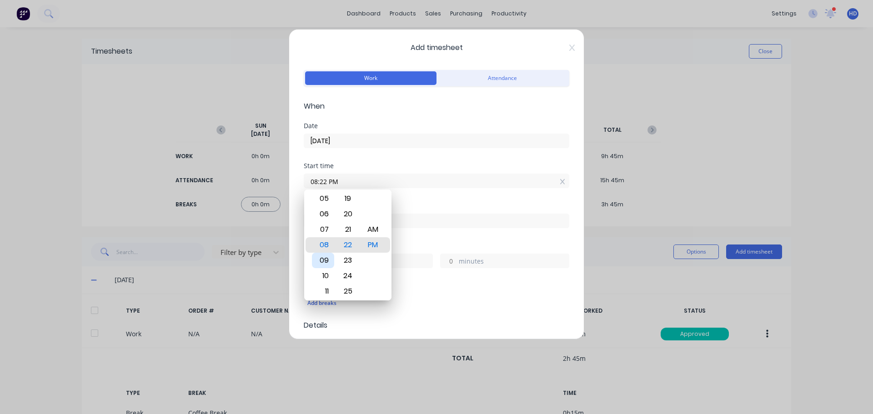
click at [320, 257] on div "09" at bounding box center [323, 260] width 22 height 15
click at [369, 233] on div "AM" at bounding box center [373, 229] width 22 height 15
type input "09:22 AM"
click at [428, 201] on div "Start time 09:22 AM" at bounding box center [436, 183] width 265 height 40
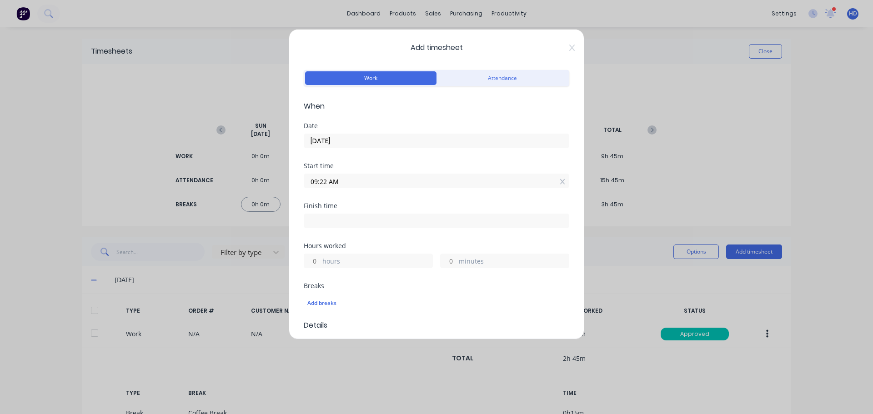
click at [312, 258] on input "hours" at bounding box center [312, 261] width 16 height 14
type input "5"
type input "02:22 PM"
type input "0"
click at [360, 281] on div "Hours worked 5 hours 0 minutes" at bounding box center [436, 263] width 265 height 40
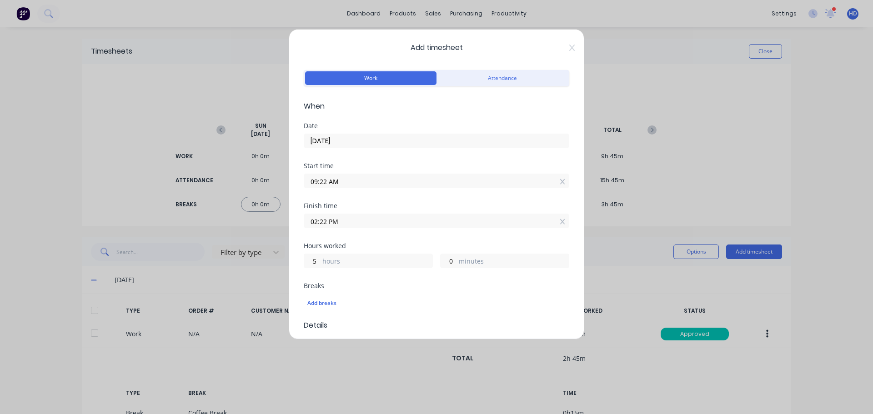
scroll to position [45, 0]
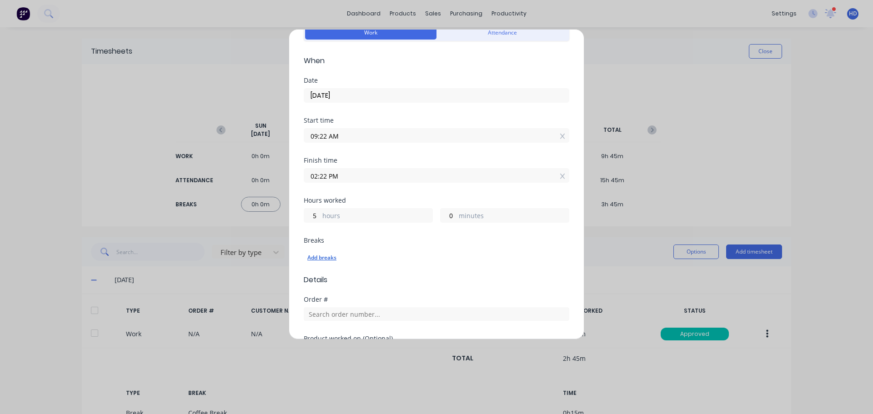
click at [326, 255] on div "Add breaks" at bounding box center [436, 258] width 258 height 12
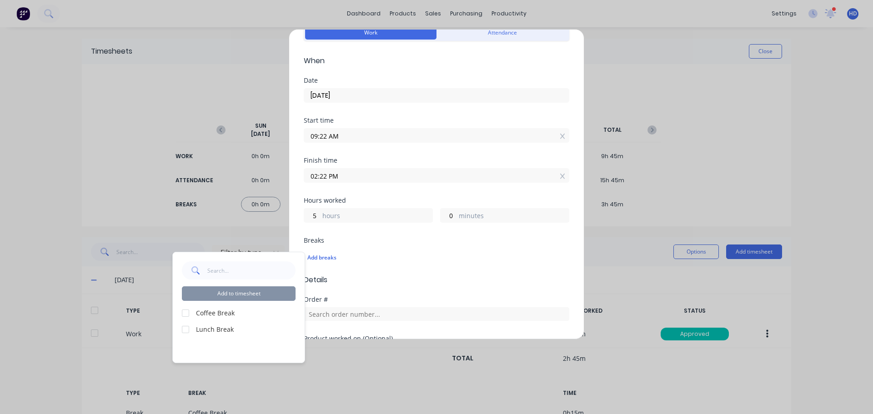
click at [187, 314] on div at bounding box center [185, 313] width 18 height 18
click at [187, 330] on div at bounding box center [185, 329] width 18 height 18
click at [266, 293] on button "Add to timesheet" at bounding box center [239, 293] width 114 height 15
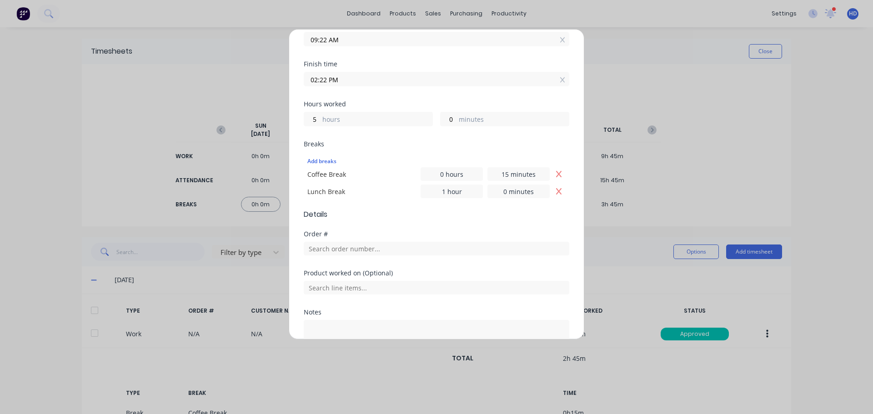
scroll to position [213, 0]
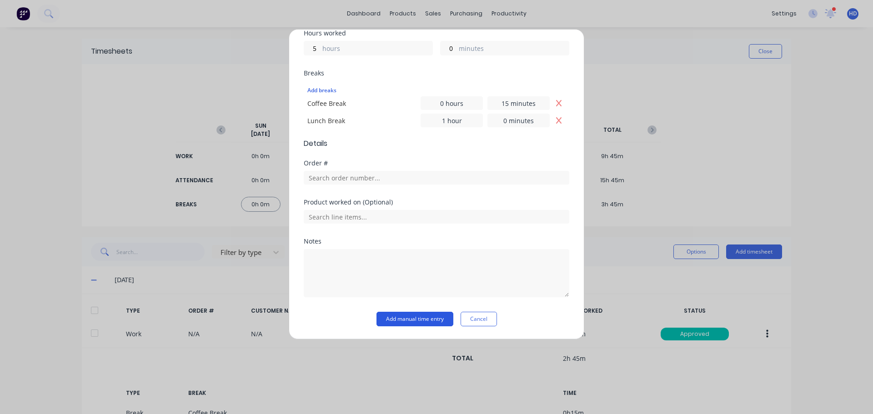
click at [429, 318] on button "Add manual time entry" at bounding box center [414, 319] width 77 height 15
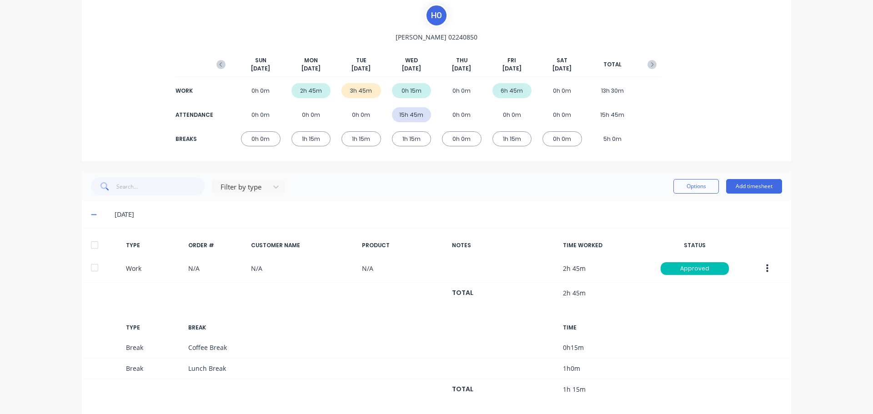
scroll to position [0, 0]
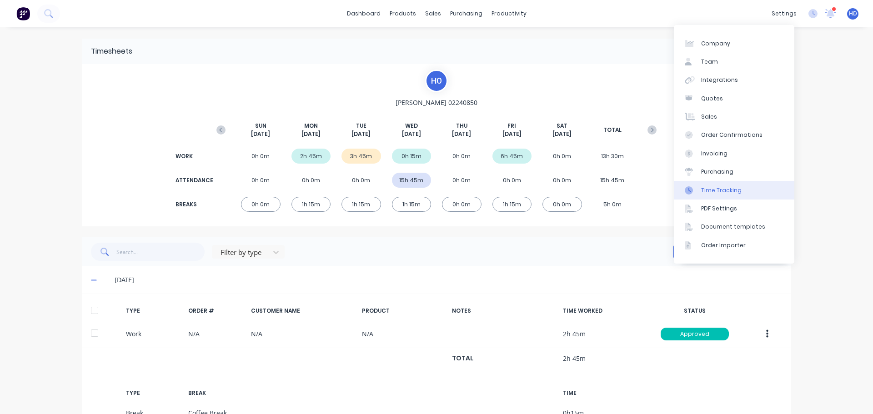
click at [741, 192] on link "Time Tracking" at bounding box center [734, 190] width 120 height 18
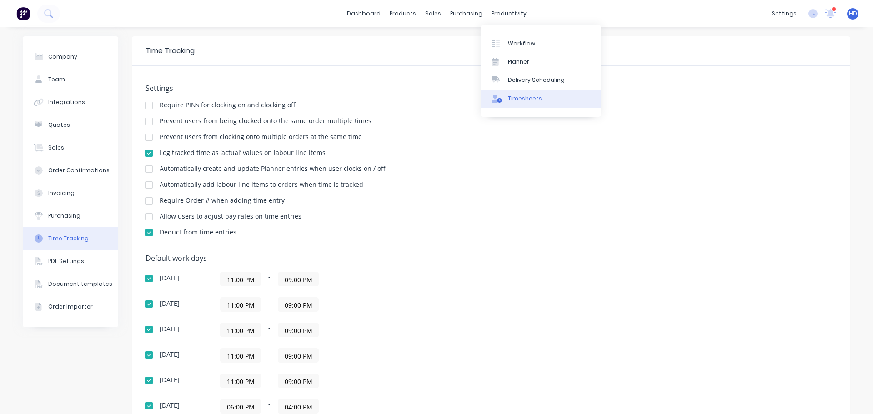
click at [518, 93] on link "Timesheets" at bounding box center [540, 99] width 120 height 18
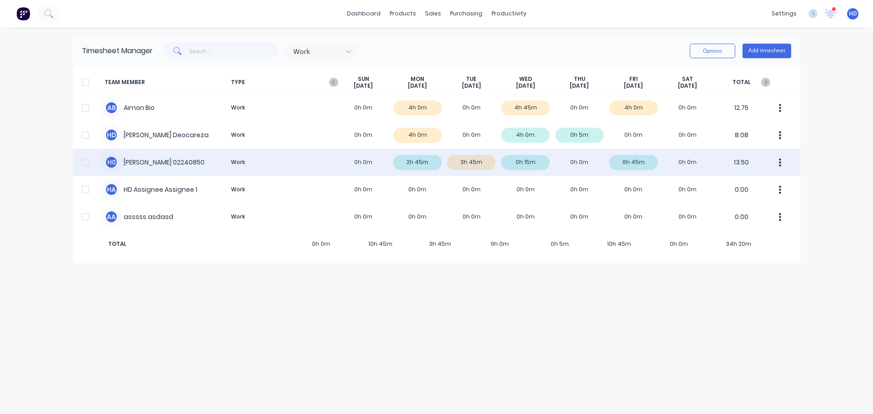
click at [132, 160] on div "H 0 Harry 02240850 Work 0h 0m 2h 45m 3h 45m 0h 15m 0h 0m 6h 45m 0h 0m 13.50" at bounding box center [436, 162] width 727 height 27
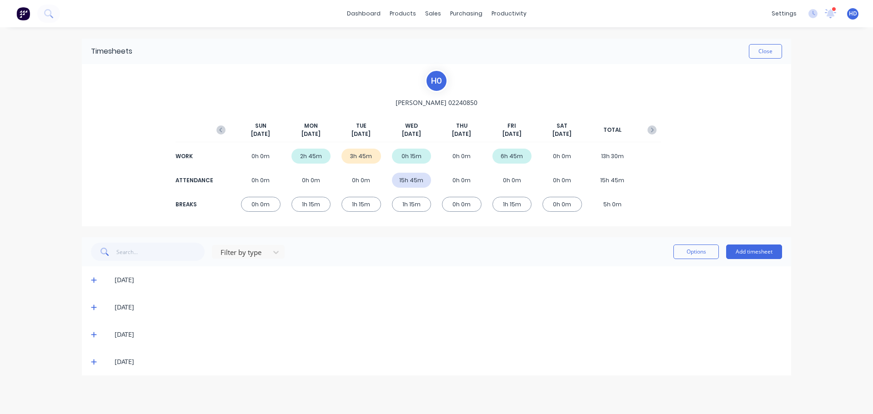
click at [96, 305] on icon at bounding box center [94, 307] width 6 height 6
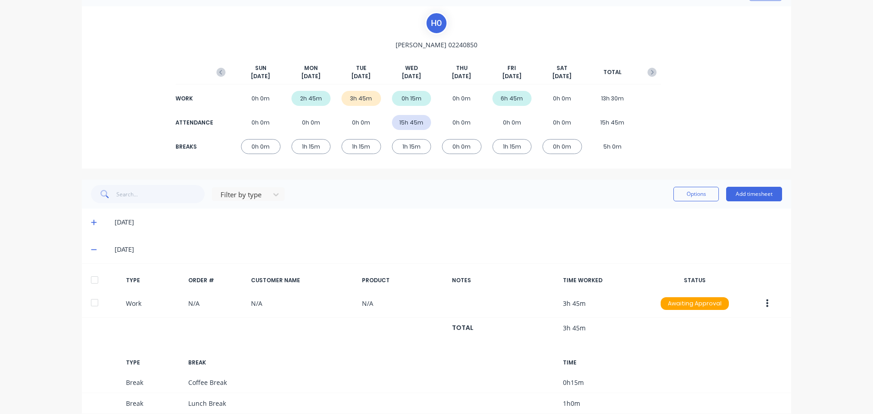
scroll to position [136, 0]
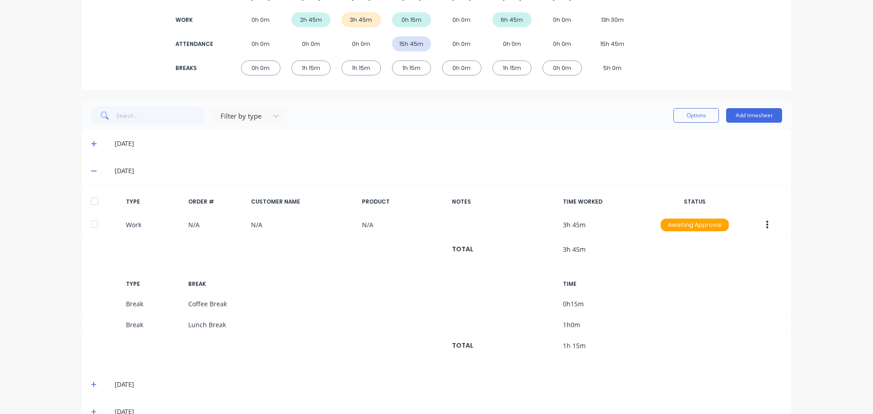
click at [90, 200] on div at bounding box center [94, 201] width 18 height 18
click at [702, 118] on button "Options" at bounding box center [695, 115] width 45 height 15
click at [679, 137] on div "Approve" at bounding box center [675, 138] width 70 height 13
click at [94, 202] on div at bounding box center [94, 201] width 18 height 18
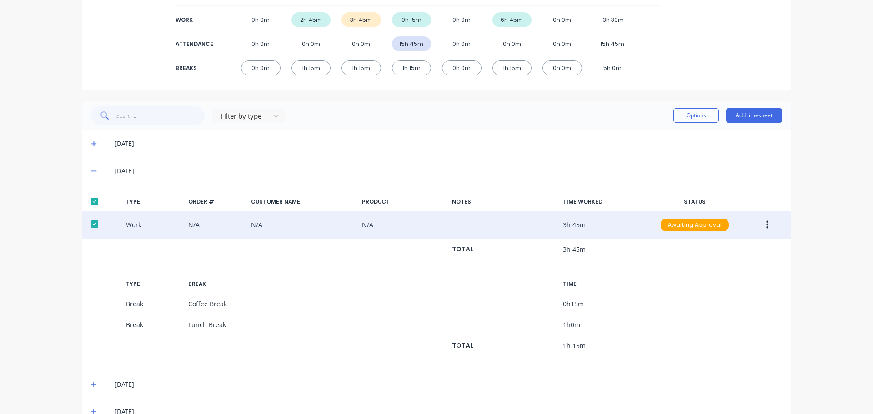
click at [765, 228] on button "button" at bounding box center [766, 225] width 21 height 16
click at [717, 229] on div "Approve" at bounding box center [735, 226] width 70 height 13
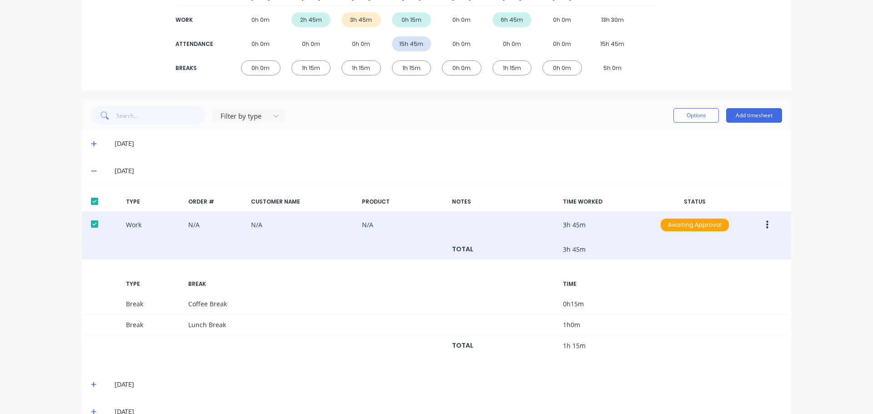
scroll to position [159, 0]
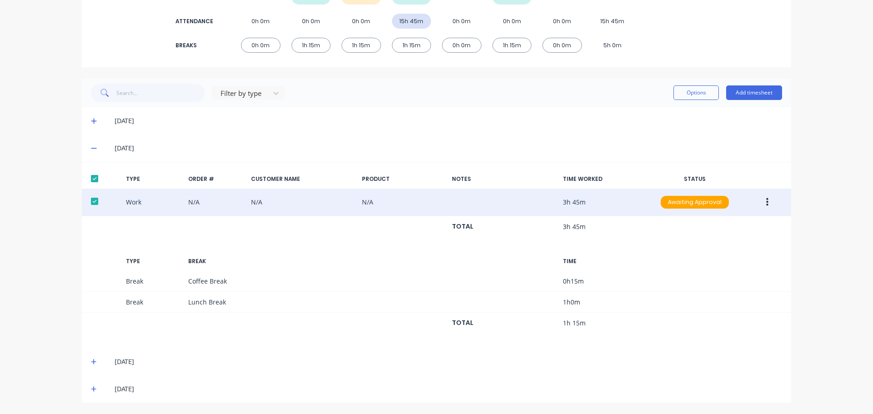
click at [766, 199] on icon "button" at bounding box center [767, 202] width 2 height 10
click at [712, 201] on div "Approve" at bounding box center [735, 204] width 70 height 13
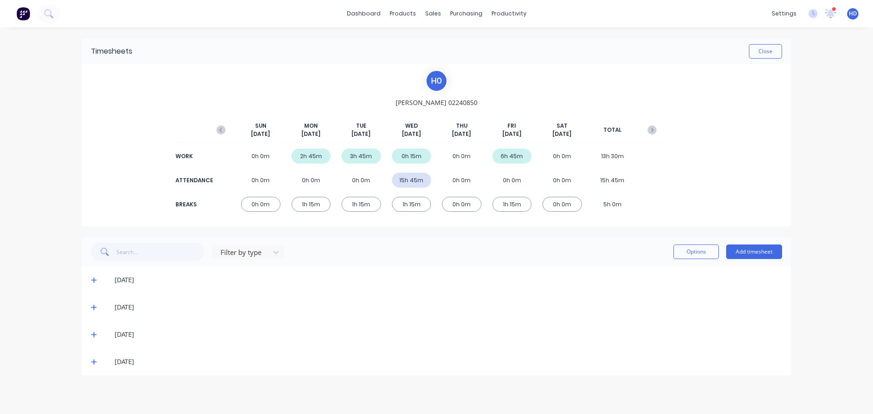
click at [95, 309] on icon at bounding box center [94, 307] width 6 height 6
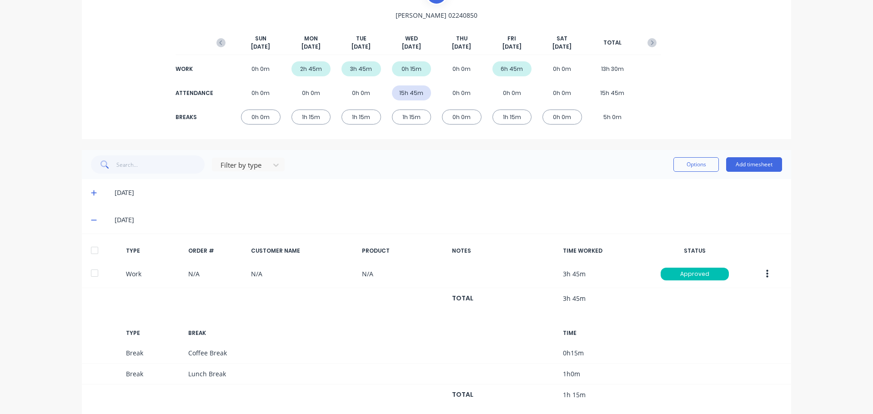
scroll to position [91, 0]
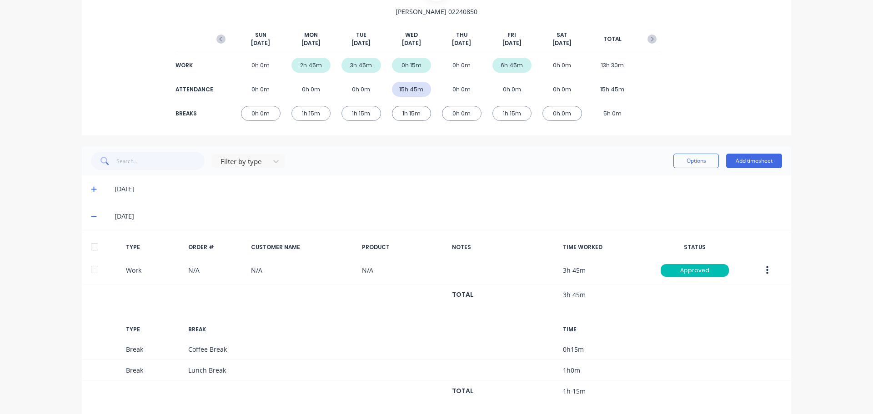
click at [95, 246] on div at bounding box center [94, 247] width 18 height 18
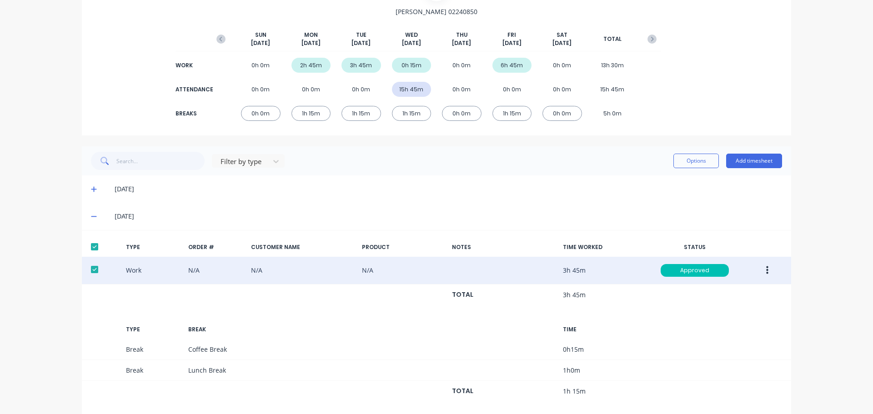
click at [766, 268] on icon "button" at bounding box center [767, 270] width 2 height 8
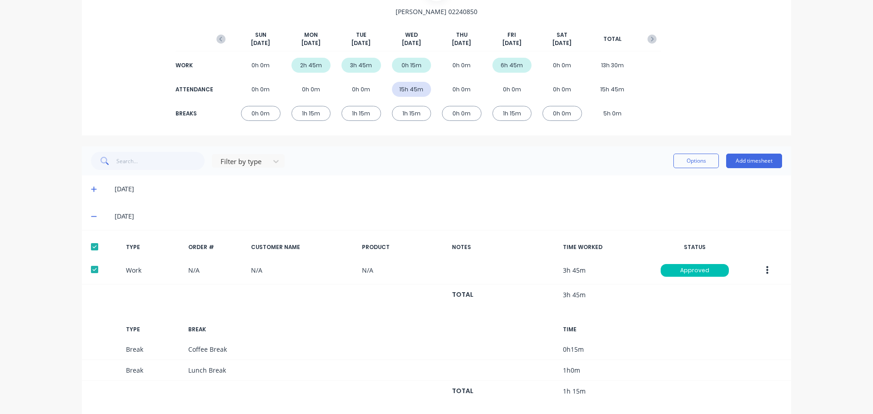
click at [814, 204] on div "dashboard products sales purchasing productivity dashboard products Product Cat…" at bounding box center [436, 207] width 873 height 414
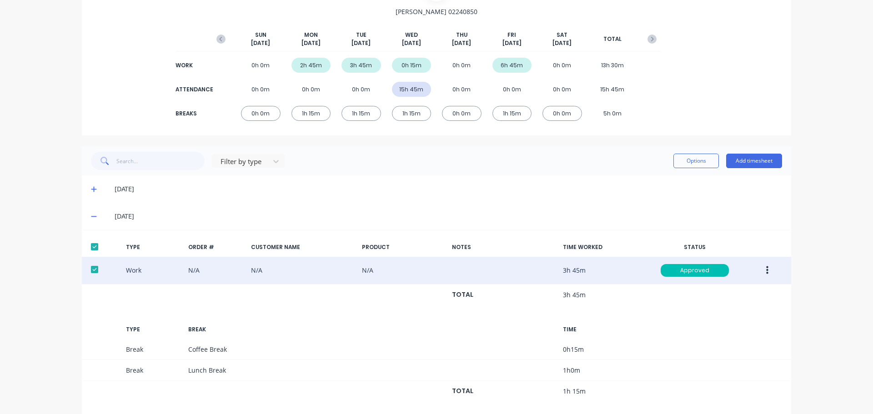
click at [757, 270] on button "button" at bounding box center [766, 270] width 21 height 16
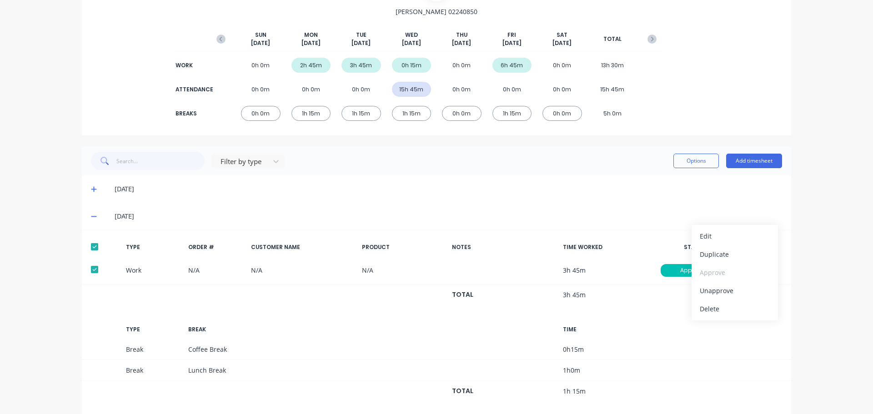
click at [825, 173] on div "dashboard products sales purchasing productivity dashboard products Product Cat…" at bounding box center [436, 207] width 873 height 414
click at [690, 163] on button "Options" at bounding box center [695, 161] width 45 height 15
click at [661, 240] on div "Export" at bounding box center [675, 238] width 70 height 13
click at [525, 154] on div "Filter by type Options Approve Unapprove Delete Export Add timesheet" at bounding box center [436, 161] width 691 height 18
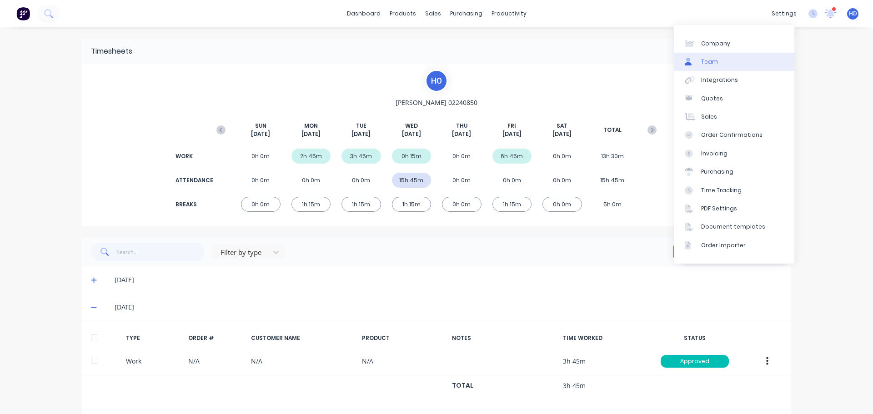
click at [735, 65] on link "Team" at bounding box center [734, 62] width 120 height 18
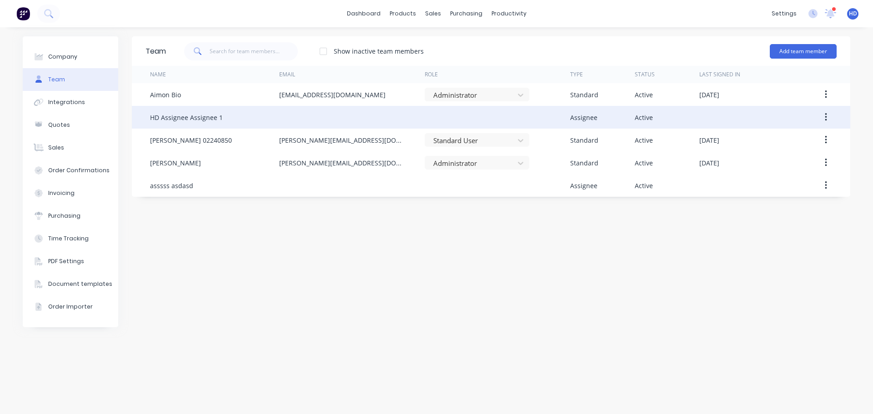
click at [825, 119] on icon "button" at bounding box center [826, 117] width 2 height 10
click at [767, 144] on div "Edit" at bounding box center [793, 141] width 70 height 13
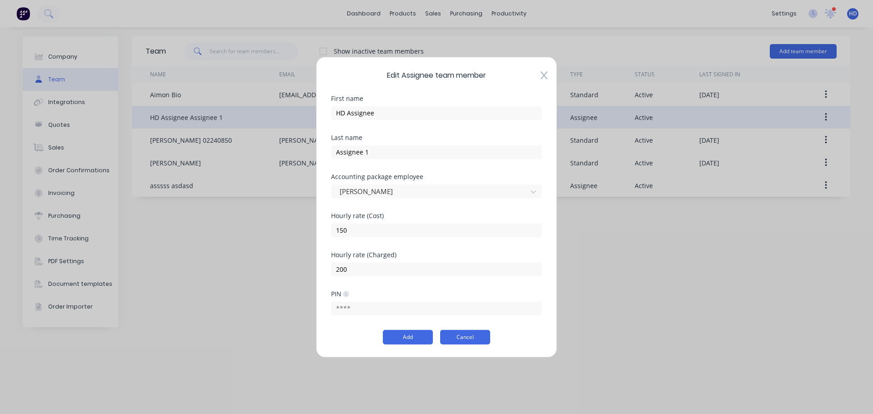
click at [480, 336] on button "Cancel" at bounding box center [465, 337] width 50 height 15
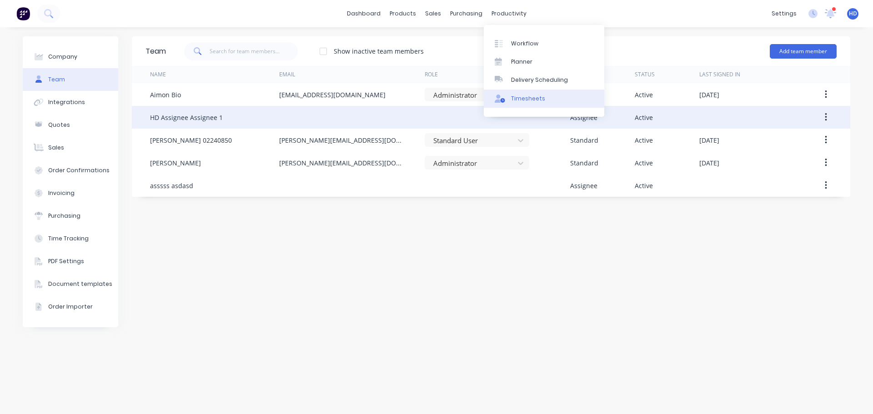
click at [521, 97] on div "Timesheets" at bounding box center [528, 99] width 34 height 8
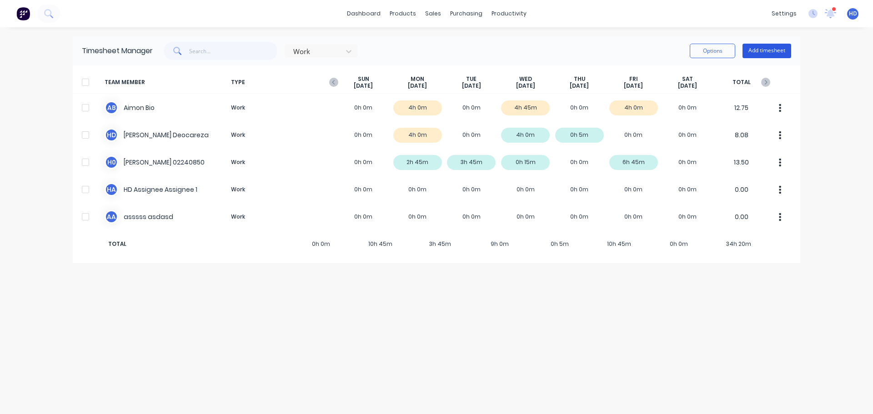
click at [767, 46] on button "Add timesheet" at bounding box center [766, 51] width 49 height 15
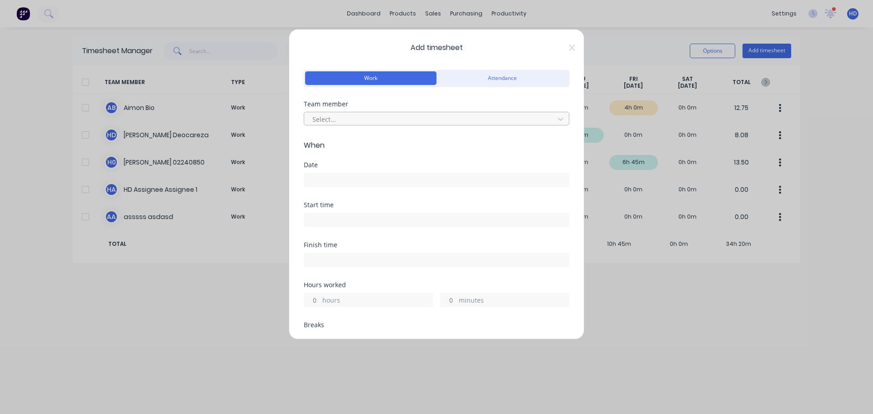
click at [385, 118] on div at bounding box center [430, 119] width 238 height 11
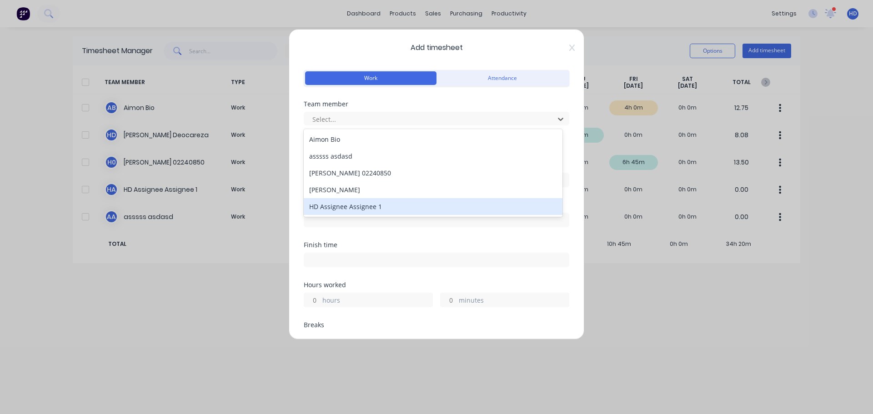
click at [384, 204] on div "HD Assignee Assignee 1" at bounding box center [433, 206] width 259 height 17
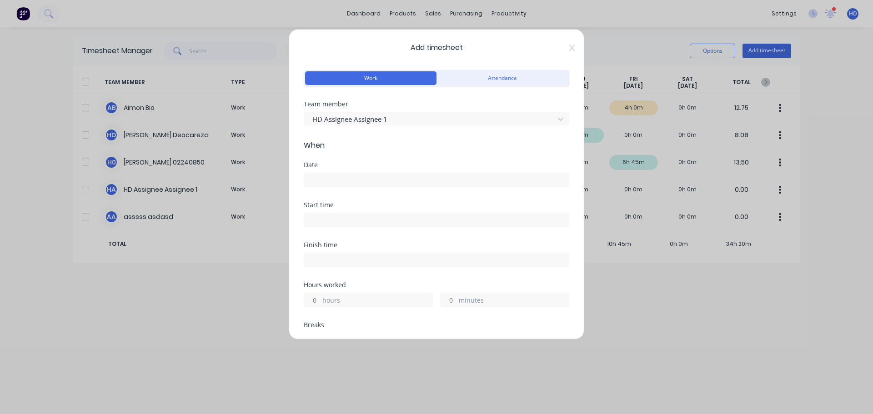
click at [356, 182] on input at bounding box center [436, 180] width 265 height 14
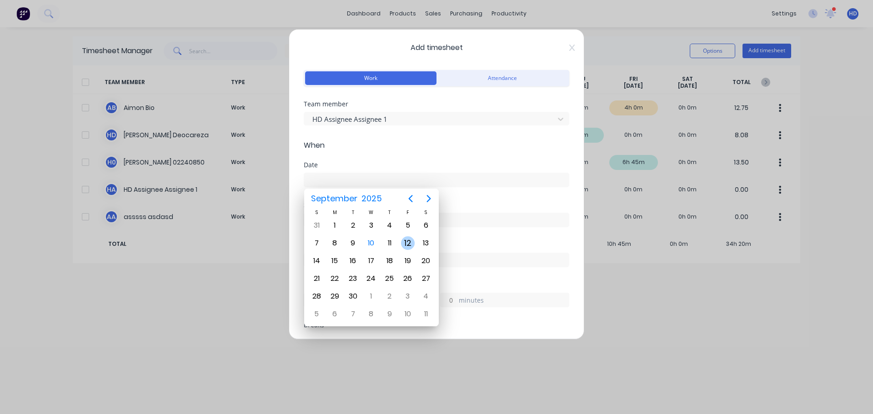
click at [405, 242] on div "12" at bounding box center [408, 243] width 14 height 14
type input "[DATE]"
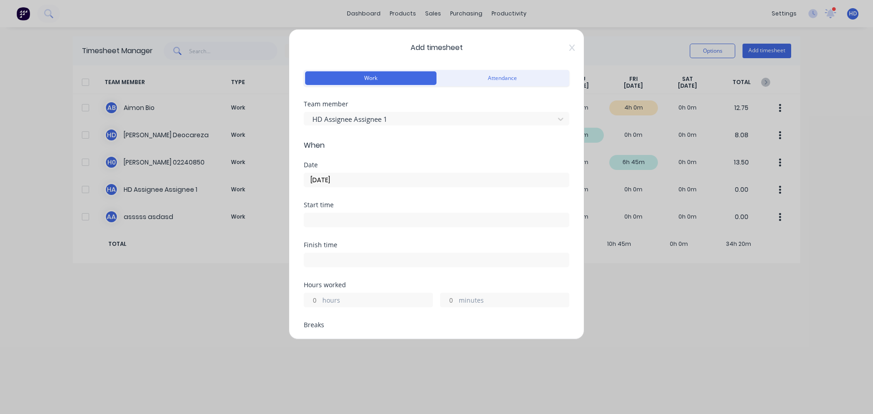
click at [356, 222] on input at bounding box center [436, 220] width 265 height 14
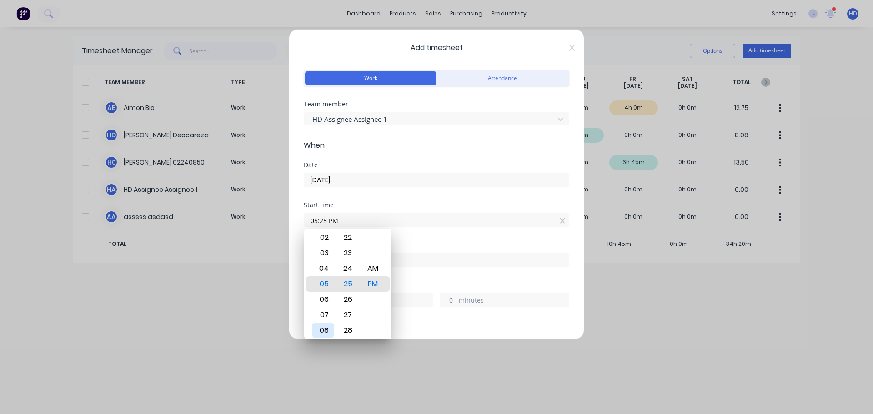
drag, startPoint x: 323, startPoint y: 333, endPoint x: 325, endPoint y: 326, distance: 6.6
click at [323, 333] on div "08" at bounding box center [323, 330] width 22 height 15
click at [373, 272] on div "AM" at bounding box center [373, 268] width 22 height 15
type input "08:25 AM"
click at [424, 242] on div "Finish time" at bounding box center [436, 245] width 265 height 6
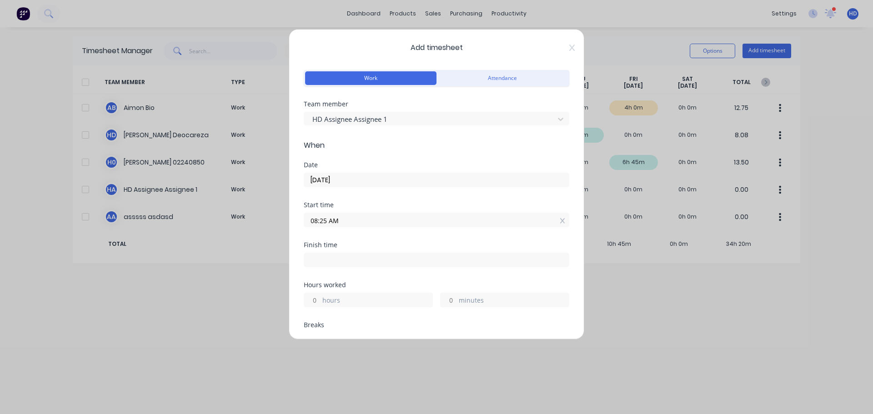
click at [315, 296] on input "hours" at bounding box center [312, 300] width 16 height 14
type input "4"
type input "12:25 PM"
type input "0"
click at [433, 240] on div "Start time 08:25 AM" at bounding box center [436, 222] width 265 height 40
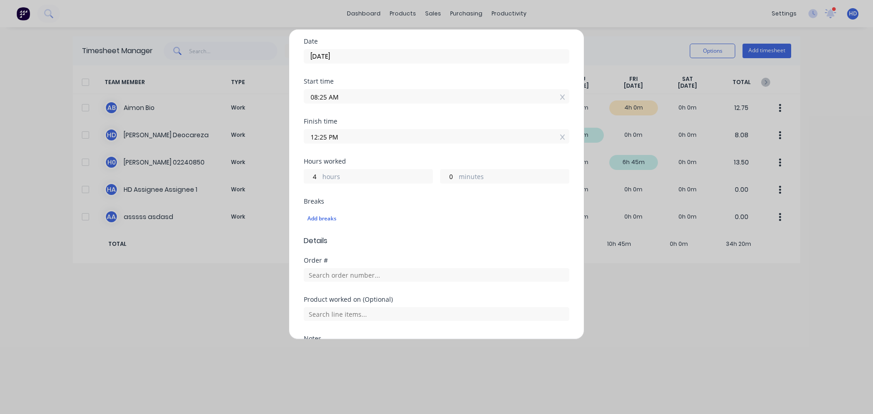
scroll to position [136, 0]
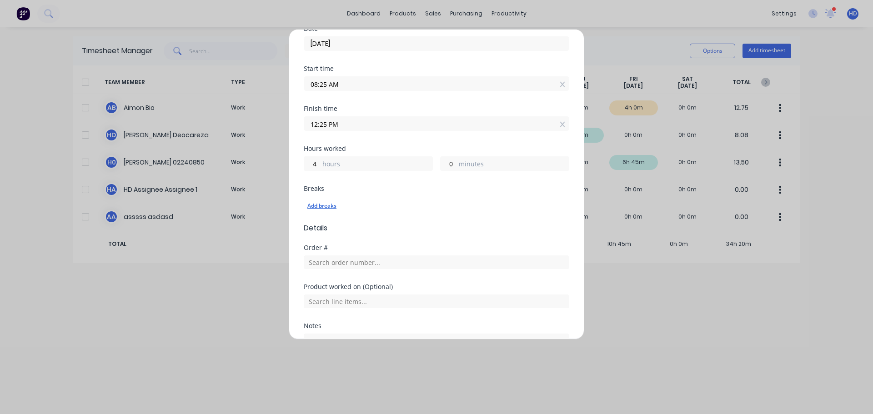
click at [323, 205] on div "Add breaks" at bounding box center [436, 206] width 258 height 12
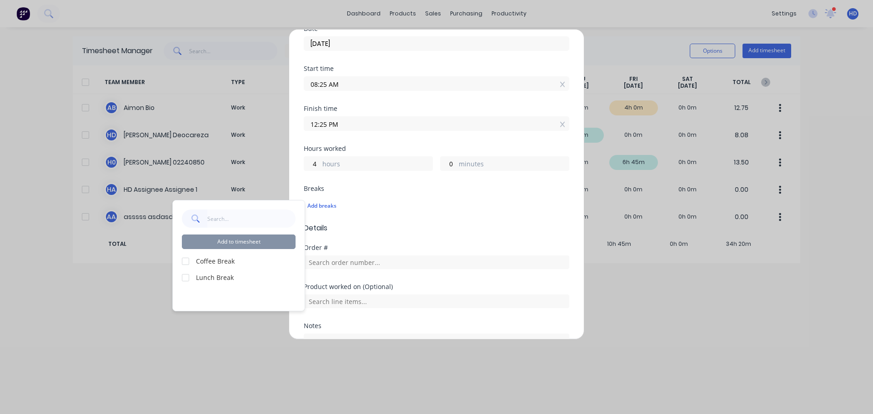
click at [186, 261] on div at bounding box center [185, 261] width 18 height 18
click at [189, 275] on div at bounding box center [185, 278] width 18 height 18
click at [250, 240] on button "Add to timesheet" at bounding box center [239, 242] width 114 height 15
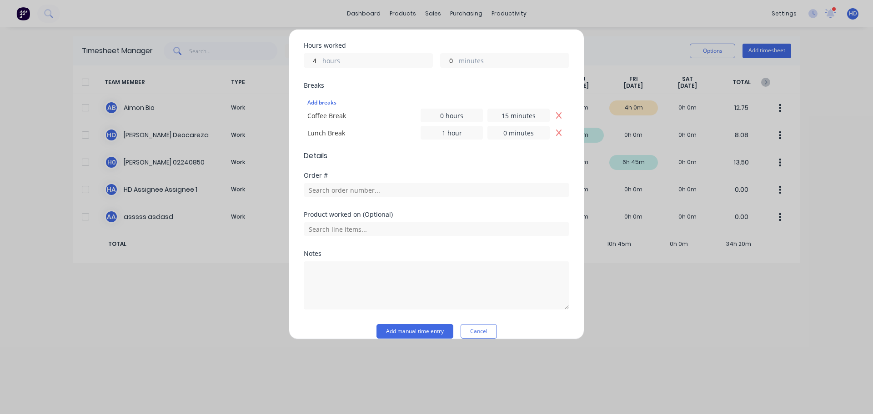
scroll to position [252, 0]
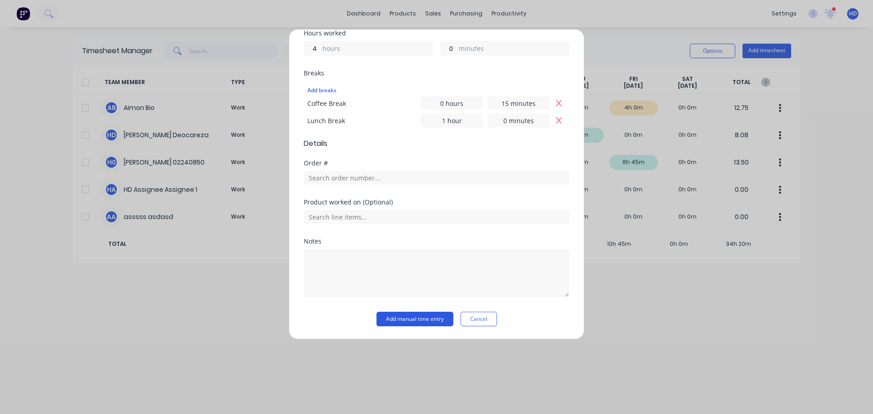
click at [398, 318] on button "Add manual time entry" at bounding box center [414, 319] width 77 height 15
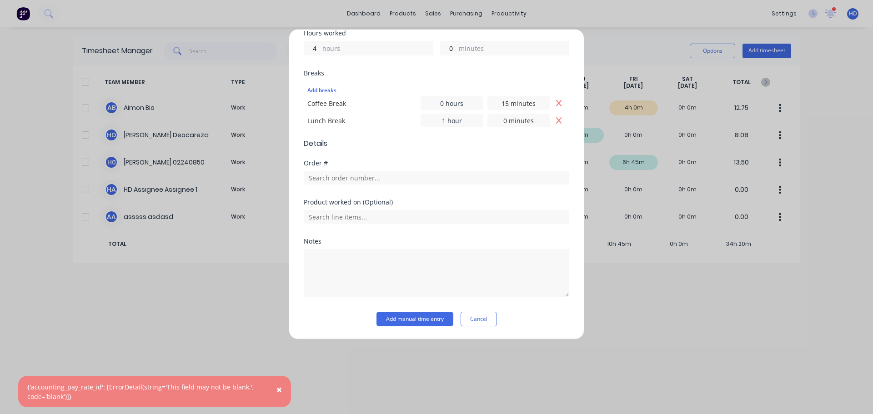
click at [482, 320] on button "Cancel" at bounding box center [478, 319] width 36 height 15
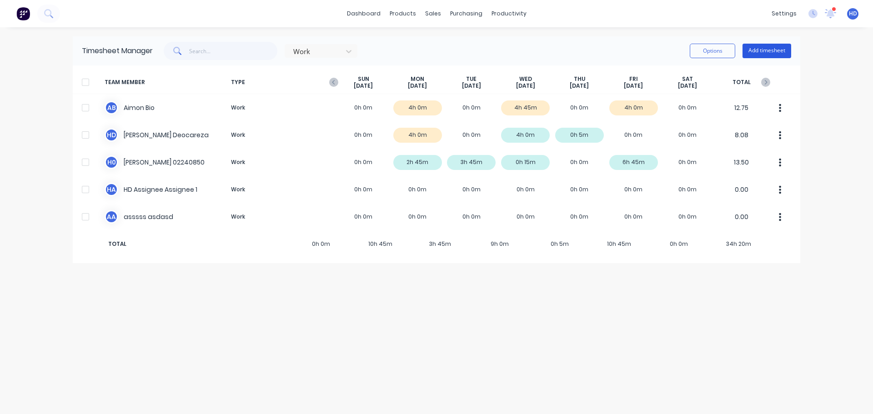
click at [763, 49] on button "Add timesheet" at bounding box center [766, 51] width 49 height 15
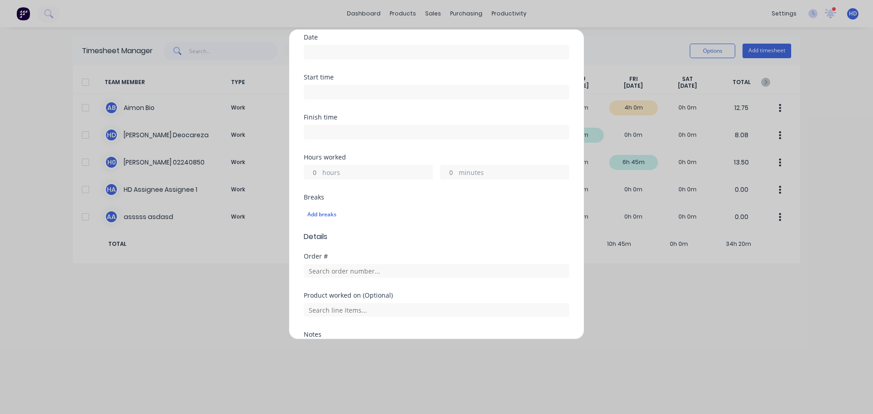
scroll to position [221, 0]
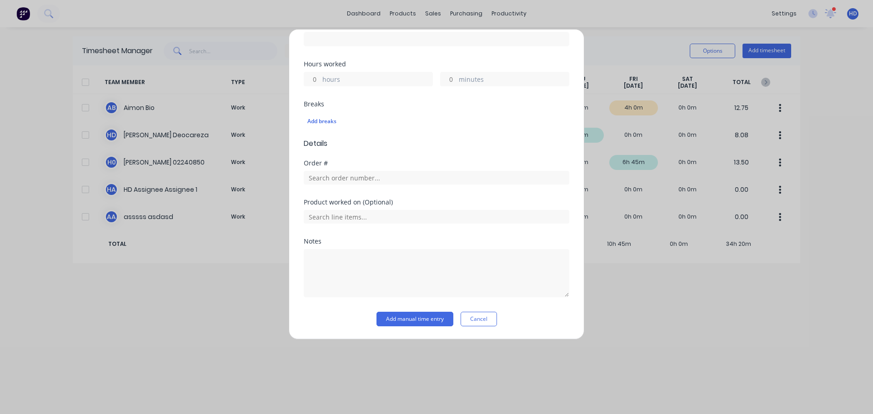
drag, startPoint x: 470, startPoint y: 320, endPoint x: 528, endPoint y: 247, distance: 93.5
click at [470, 320] on button "Cancel" at bounding box center [478, 319] width 36 height 15
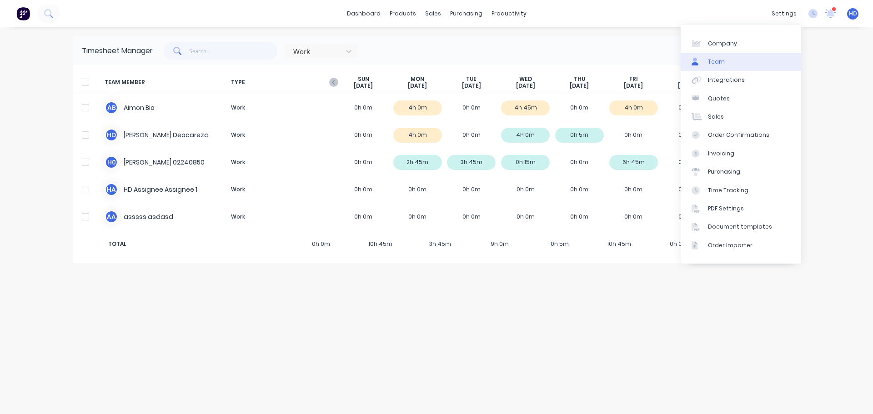
click at [745, 61] on link "Team" at bounding box center [740, 62] width 120 height 18
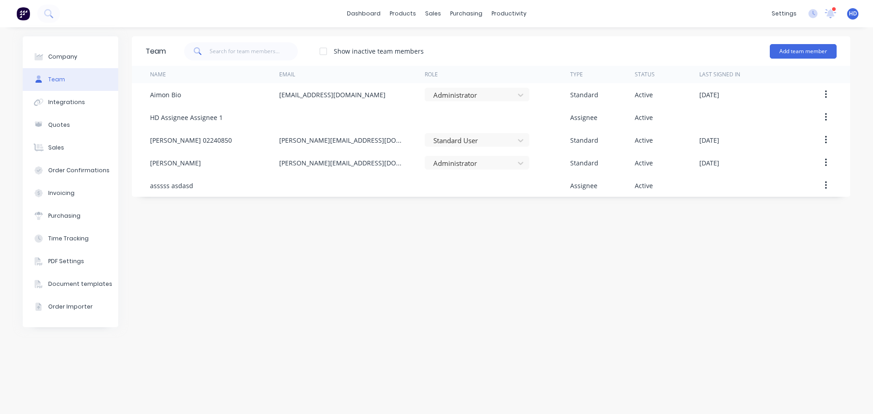
click at [440, 243] on div "Team Show inactive team members Add team member Name Email Role Type Status Las…" at bounding box center [491, 220] width 718 height 369
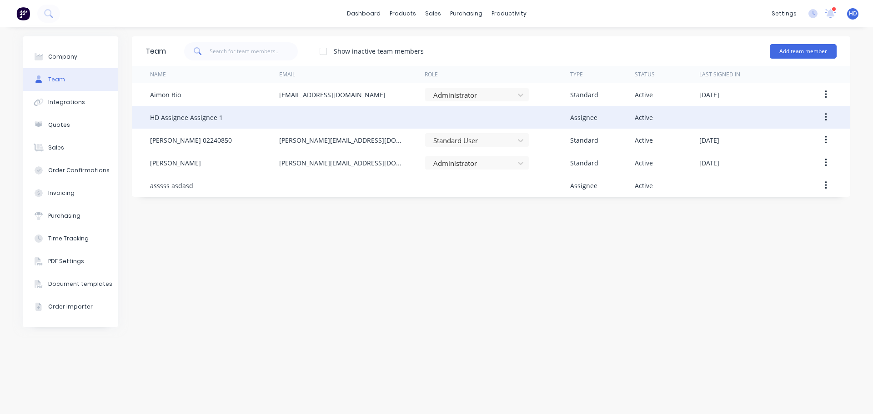
click at [825, 121] on icon "button" at bounding box center [826, 117] width 2 height 10
click at [794, 140] on div "Edit" at bounding box center [793, 141] width 70 height 13
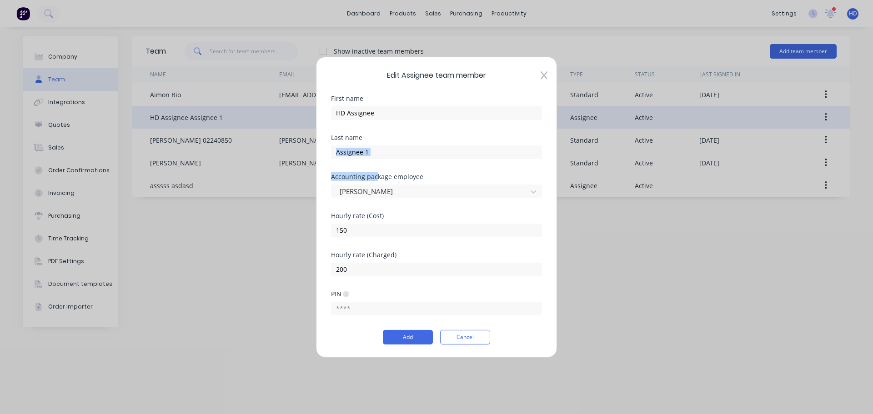
drag, startPoint x: 376, startPoint y: 178, endPoint x: 425, endPoint y: 172, distance: 50.0
click at [425, 172] on form "First name HD Assignee Last name Assignee 1 Accounting package employee [PERSON…" at bounding box center [436, 219] width 211 height 249
click at [432, 174] on div "Accounting package employee" at bounding box center [436, 176] width 211 height 6
drag, startPoint x: 431, startPoint y: 175, endPoint x: 307, endPoint y: 175, distance: 124.6
click at [307, 175] on div "Edit Assignee team member First name HD Assignee Last name Assignee 1 Accountin…" at bounding box center [436, 207] width 873 height 414
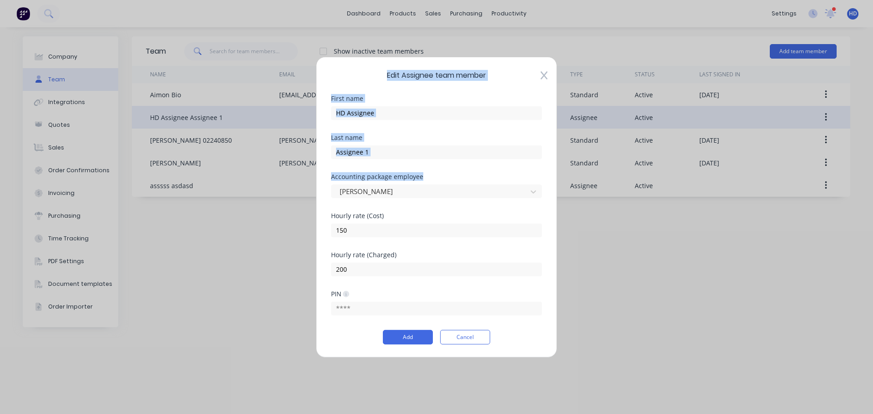
click at [378, 175] on div "Accounting package employee" at bounding box center [436, 176] width 211 height 6
drag, startPoint x: 329, startPoint y: 177, endPoint x: 448, endPoint y: 176, distance: 119.1
click at [448, 176] on div "Edit Assignee team member First name HD Assignee Last name Assignee 1 Accountin…" at bounding box center [436, 206] width 241 height 301
click at [448, 176] on div "Accounting package employee" at bounding box center [436, 176] width 211 height 6
drag, startPoint x: 441, startPoint y: 177, endPoint x: 299, endPoint y: 171, distance: 142.8
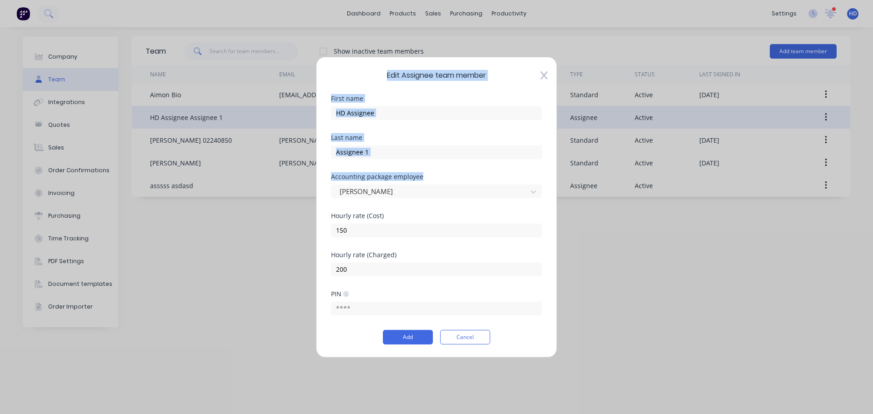
click at [299, 171] on div "Edit Assignee team member First name HD Assignee Last name Assignee 1 Accountin…" at bounding box center [436, 207] width 873 height 414
click at [476, 171] on div "Last name Assignee 1" at bounding box center [436, 153] width 211 height 39
drag, startPoint x: 422, startPoint y: 175, endPoint x: 323, endPoint y: 175, distance: 99.1
click at [323, 175] on div "Edit Assignee team member First name HD Assignee Last name Assignee 1 Accountin…" at bounding box center [436, 206] width 241 height 301
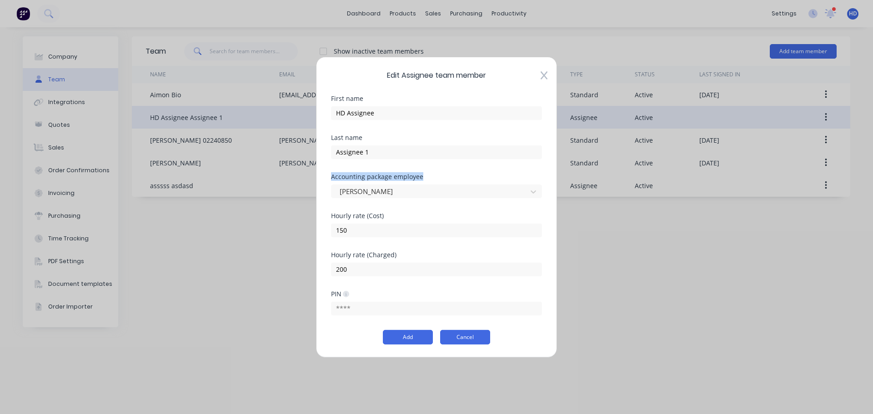
click at [475, 337] on button "Cancel" at bounding box center [465, 337] width 50 height 15
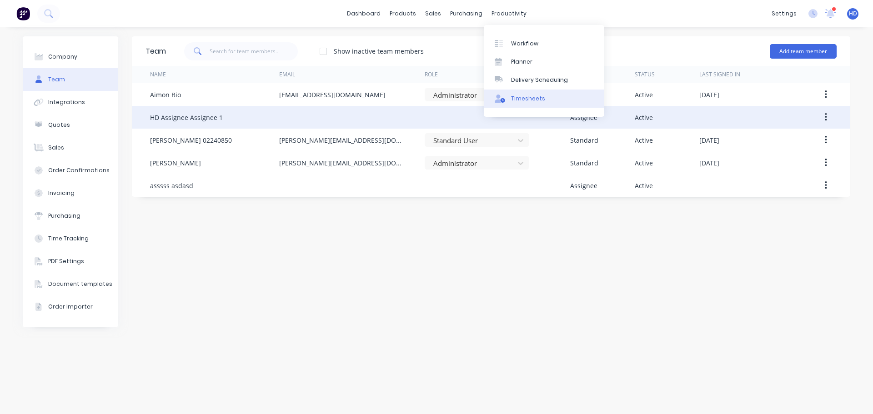
click at [518, 99] on div "Timesheets" at bounding box center [528, 99] width 34 height 8
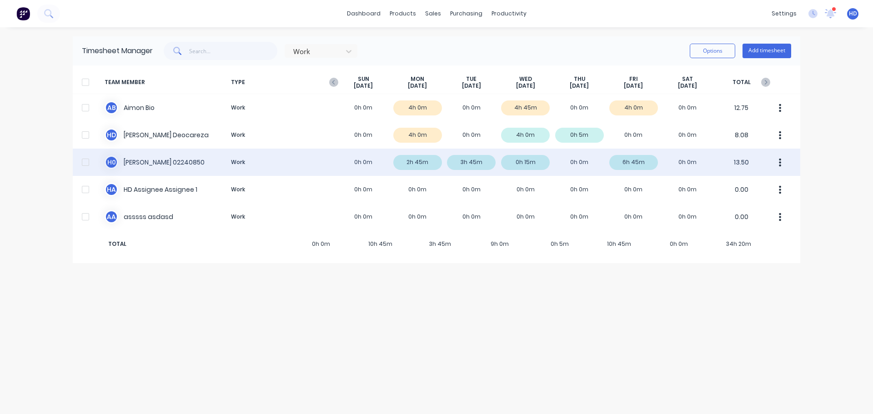
click at [157, 162] on div "H 0 [PERSON_NAME] 02240850 Work 0h 0m 2h 45m 3h 45m 0h 15m 0h 0m 6h 45m 0h 0m 1…" at bounding box center [436, 162] width 727 height 27
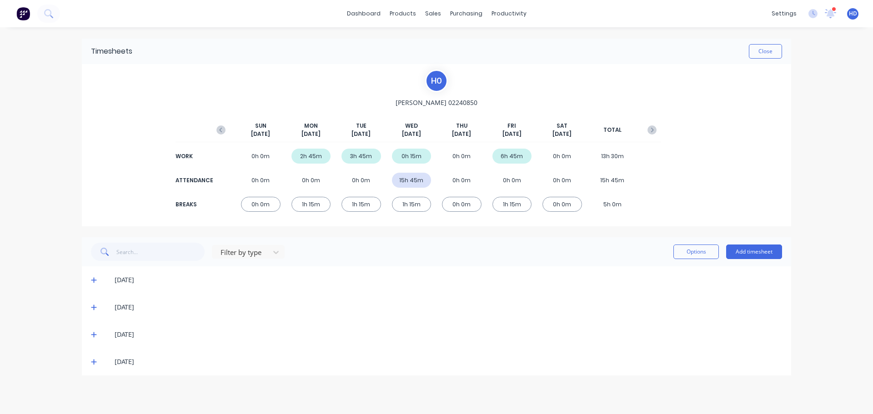
click at [93, 306] on icon at bounding box center [94, 307] width 6 height 6
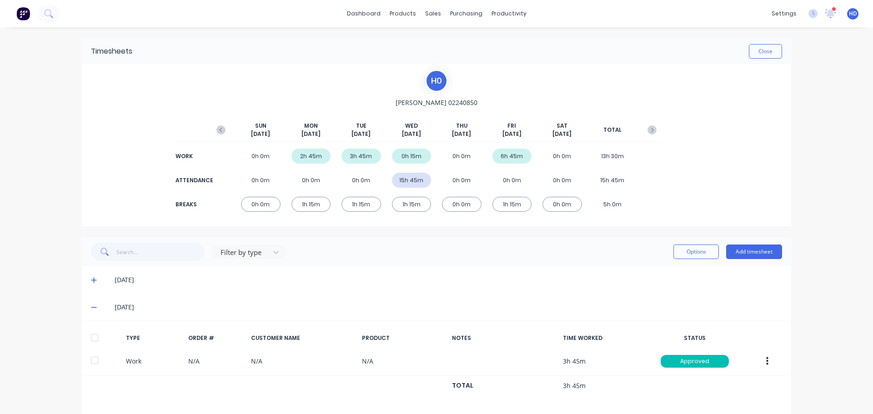
click at [49, 174] on div "dashboard products sales purchasing productivity dashboard products Product Cat…" at bounding box center [436, 207] width 873 height 414
click at [353, 10] on link "dashboard" at bounding box center [363, 14] width 43 height 14
